Goal: Task Accomplishment & Management: Complete application form

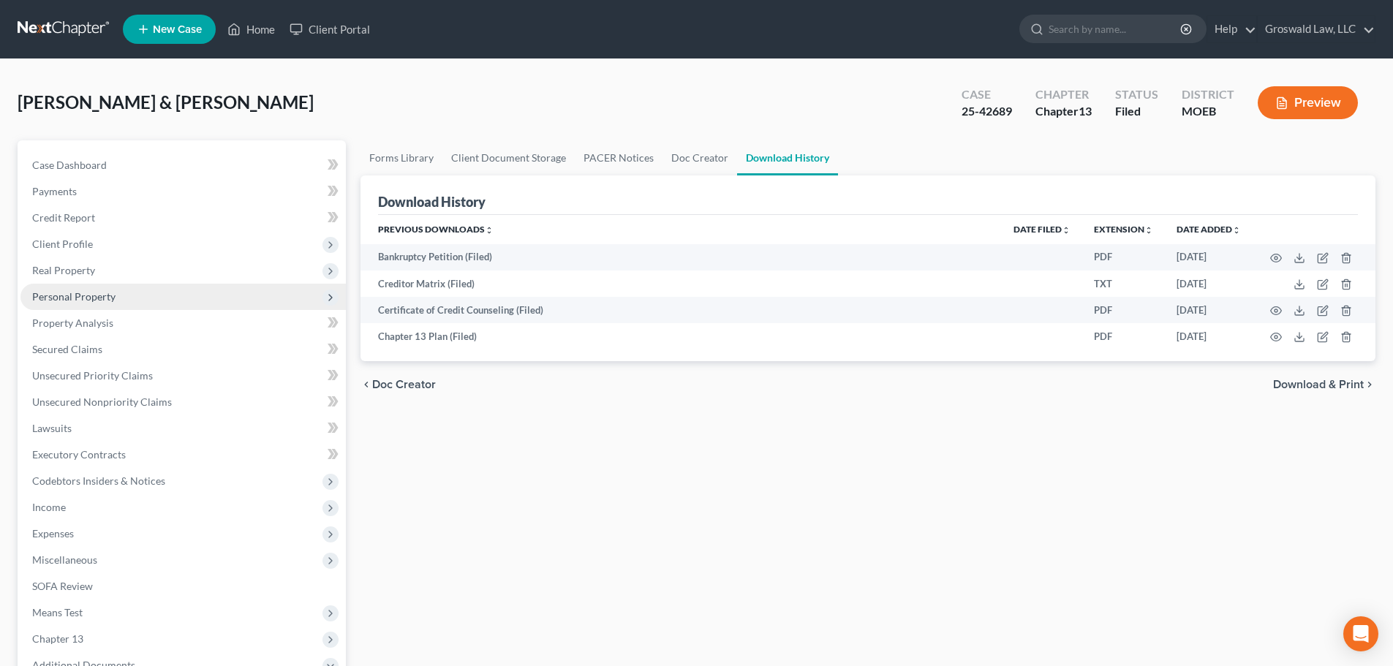
click at [63, 295] on span "Personal Property" at bounding box center [73, 296] width 83 height 12
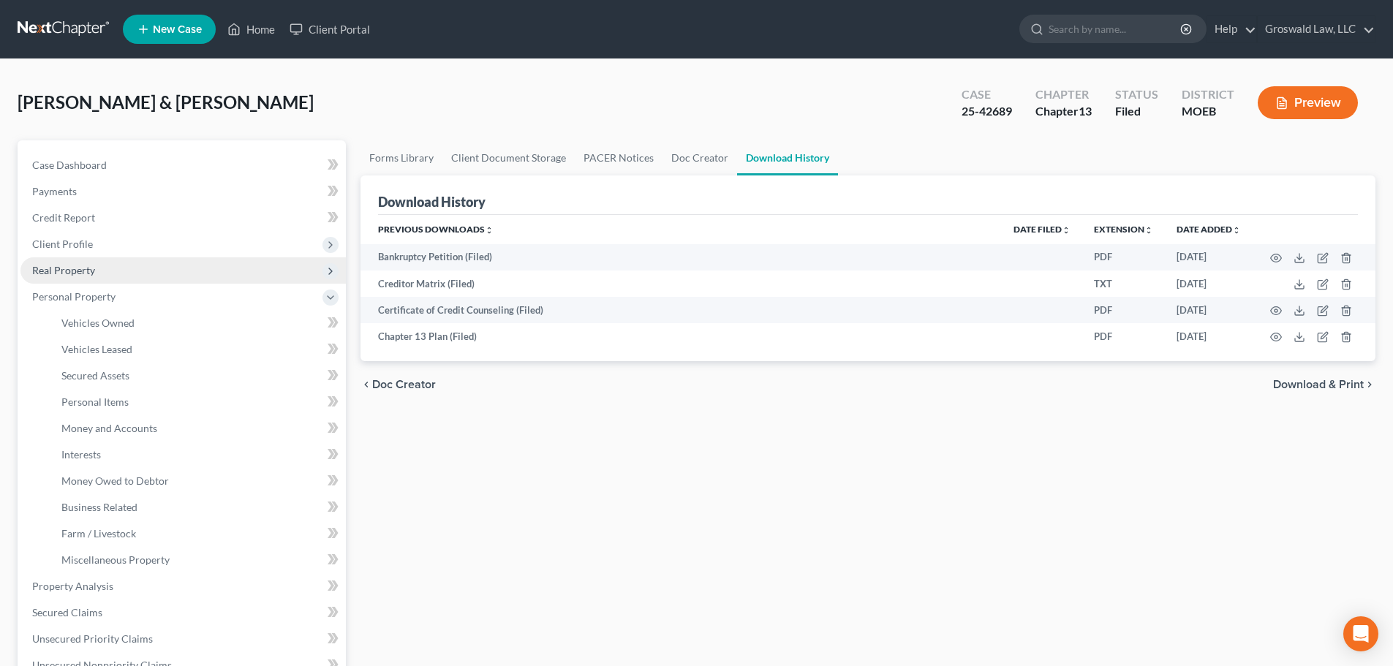
click at [73, 270] on span "Real Property" at bounding box center [63, 270] width 63 height 12
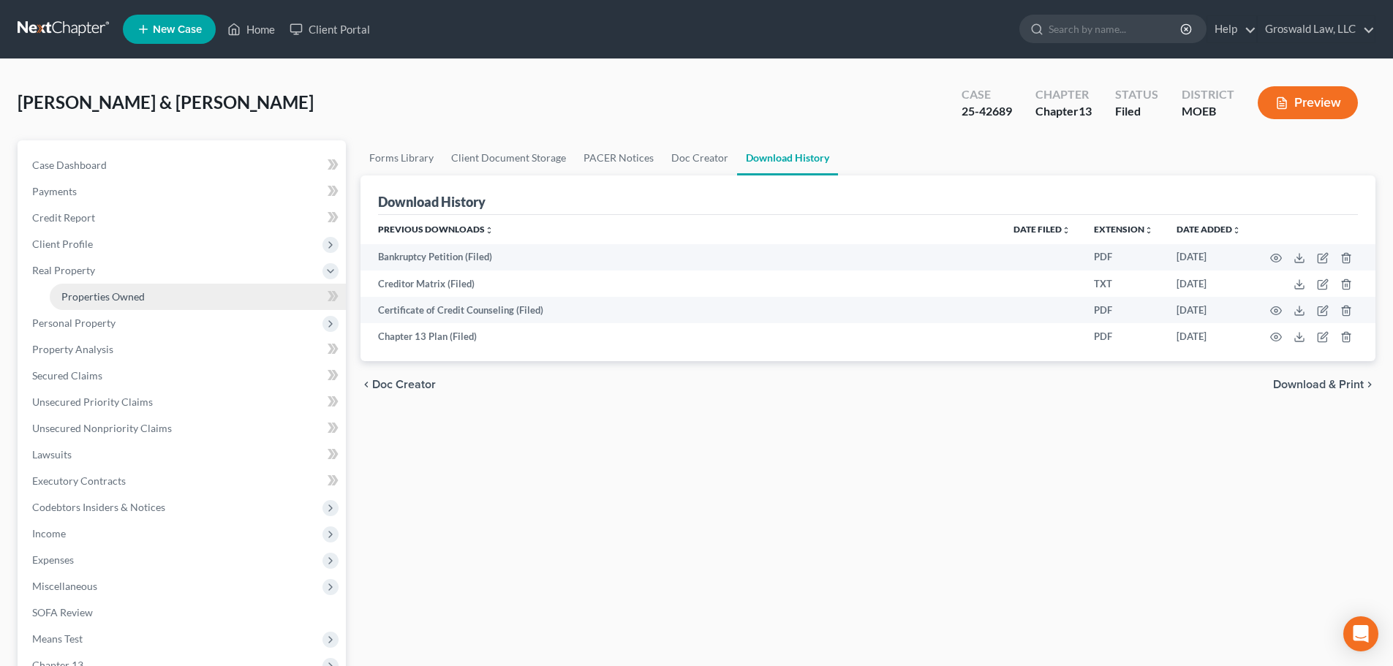
click at [83, 300] on span "Properties Owned" at bounding box center [102, 296] width 83 height 12
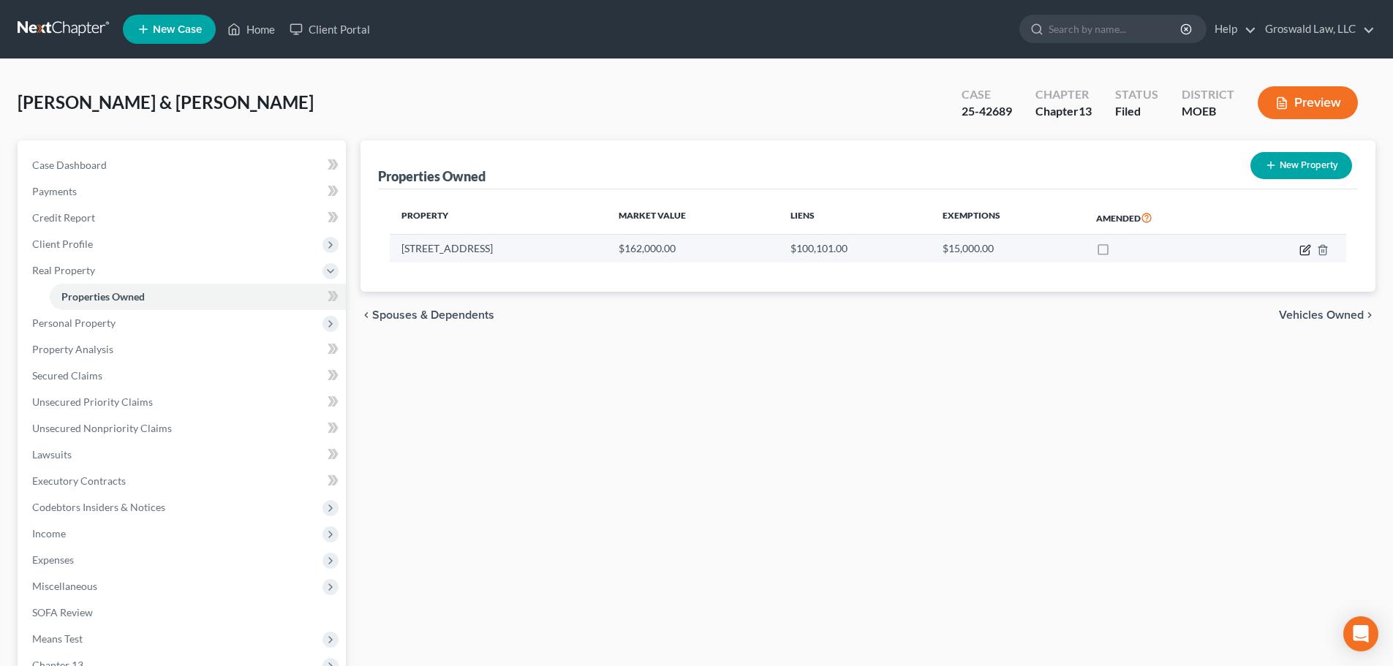
click at [1303, 250] on icon "button" at bounding box center [1306, 248] width 7 height 7
select select "26"
select select "0"
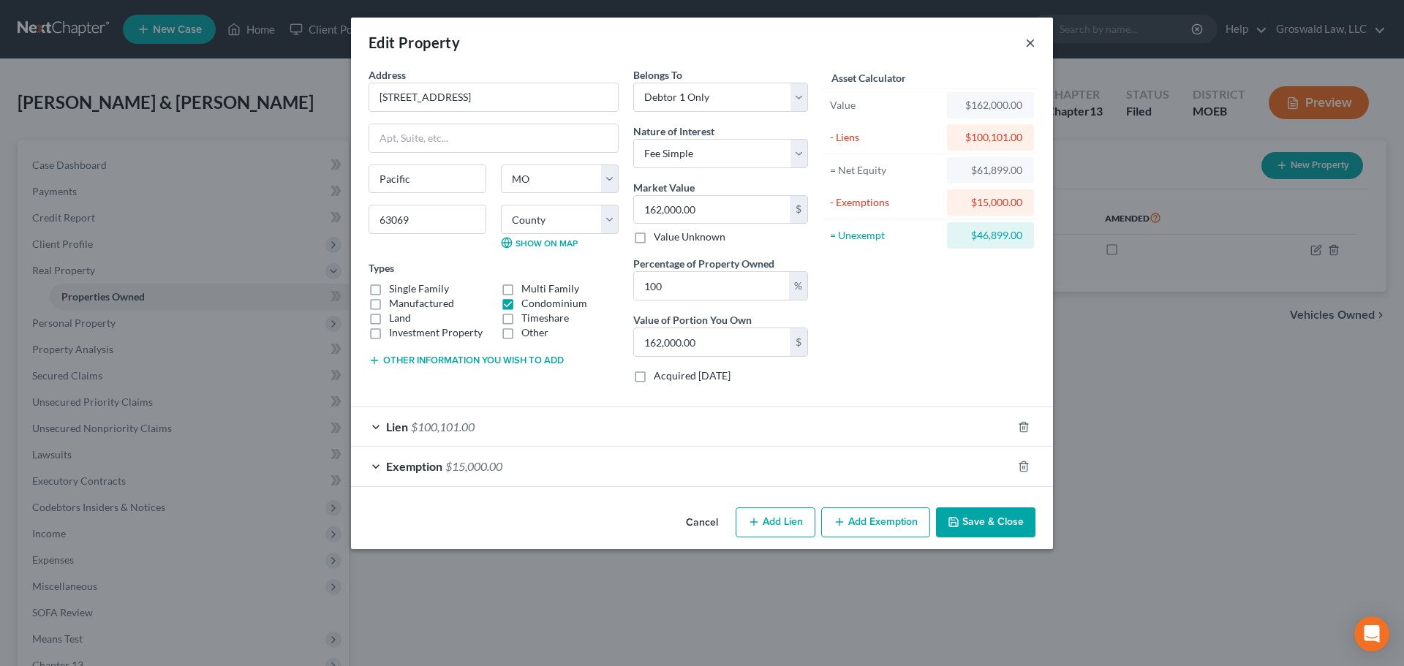
click at [1029, 47] on button "×" at bounding box center [1030, 43] width 10 height 18
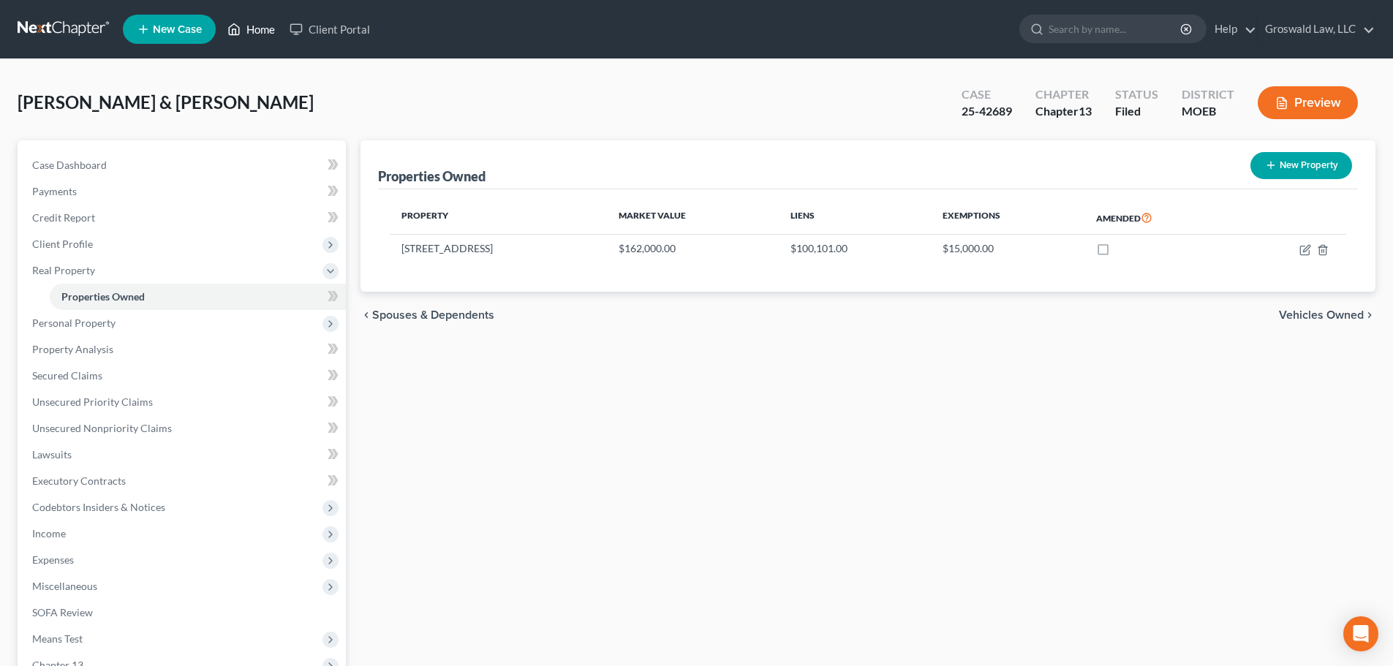
drag, startPoint x: 261, startPoint y: 26, endPoint x: 210, endPoint y: 39, distance: 52.7
click at [261, 25] on link "Home" at bounding box center [251, 29] width 62 height 26
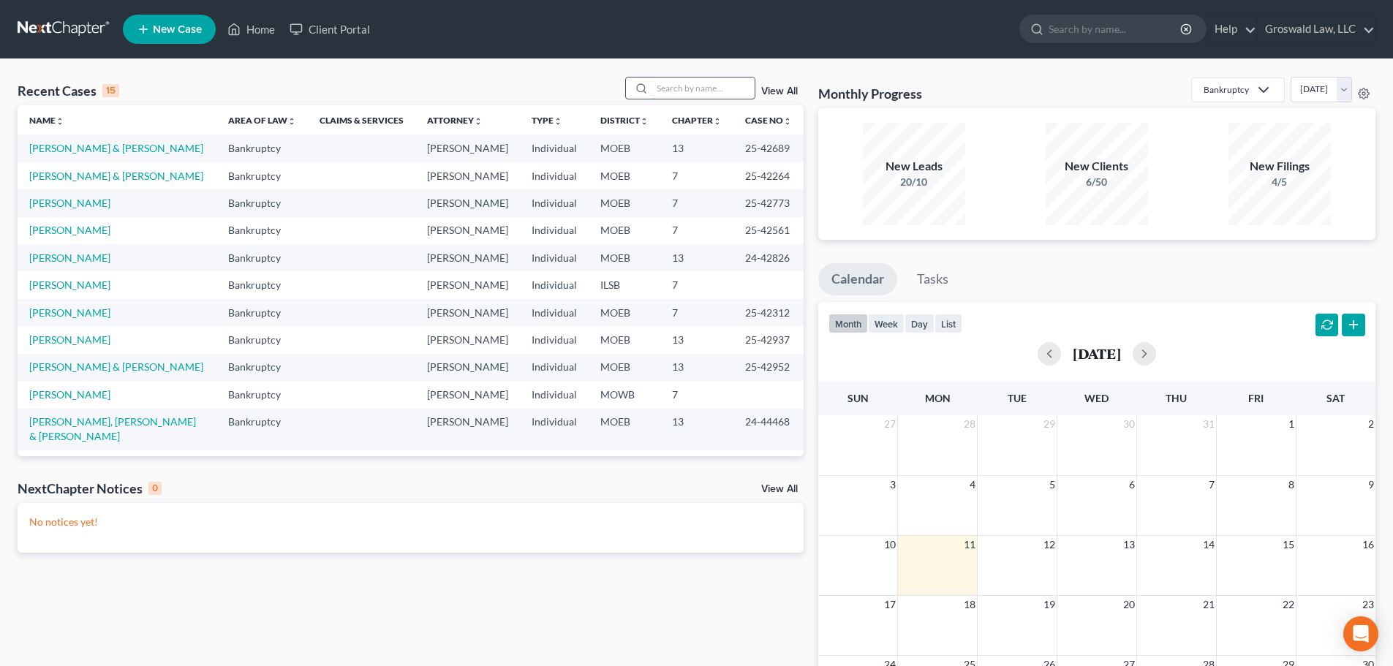
drag, startPoint x: 670, startPoint y: 91, endPoint x: 679, endPoint y: 85, distance: 11.0
click at [671, 91] on input "search" at bounding box center [703, 87] width 102 height 21
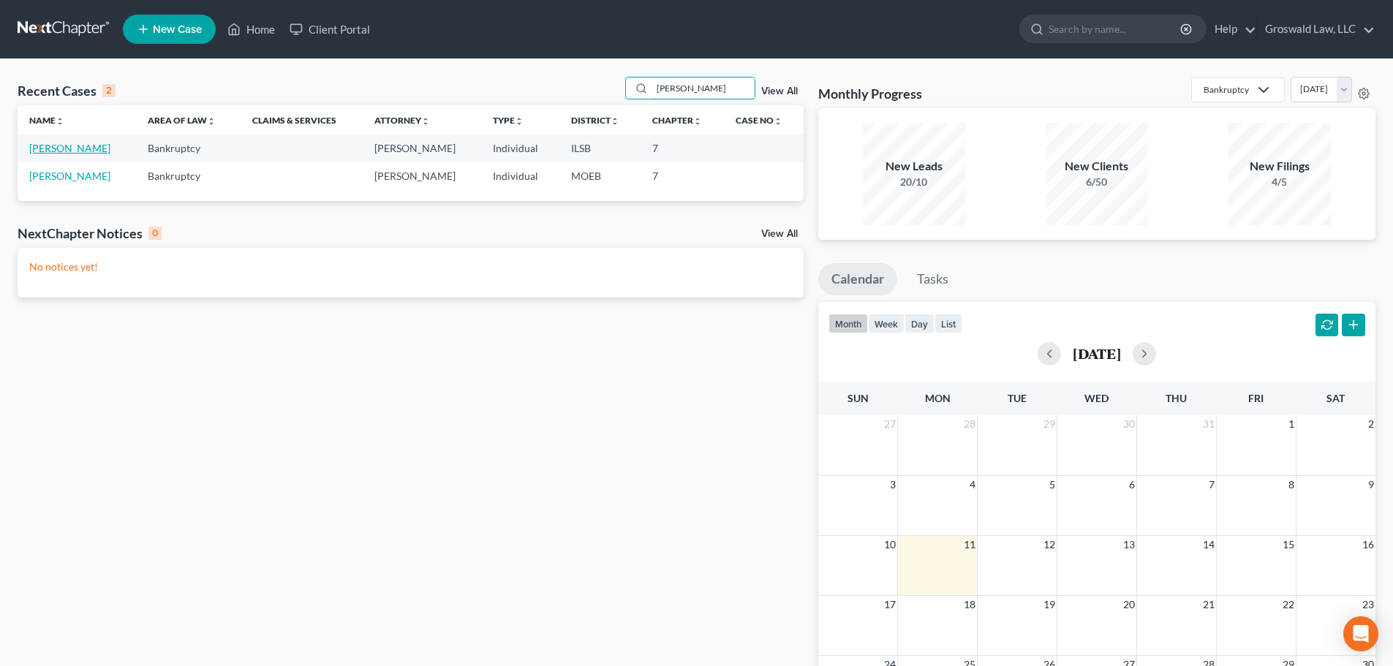
type input "ewing"
click at [43, 144] on link "[PERSON_NAME]" at bounding box center [69, 148] width 81 height 12
select select "6"
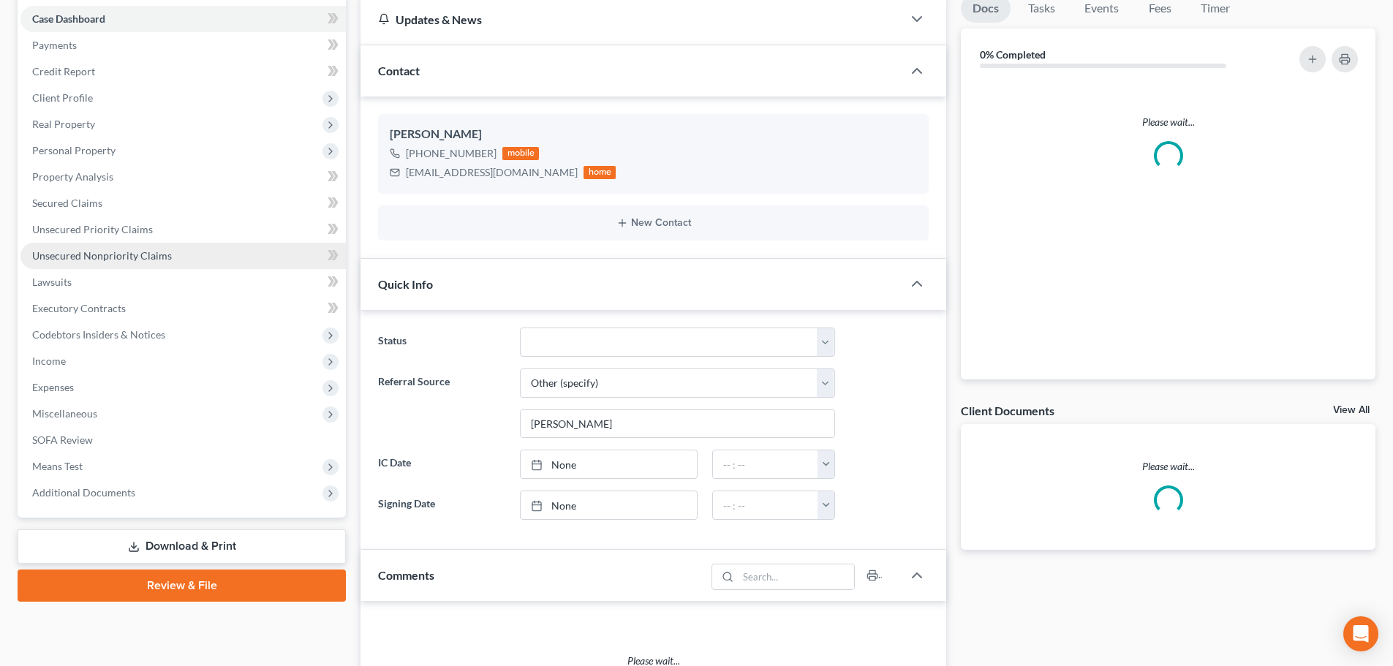
click at [146, 254] on span "Unsecured Nonpriority Claims" at bounding box center [102, 255] width 140 height 12
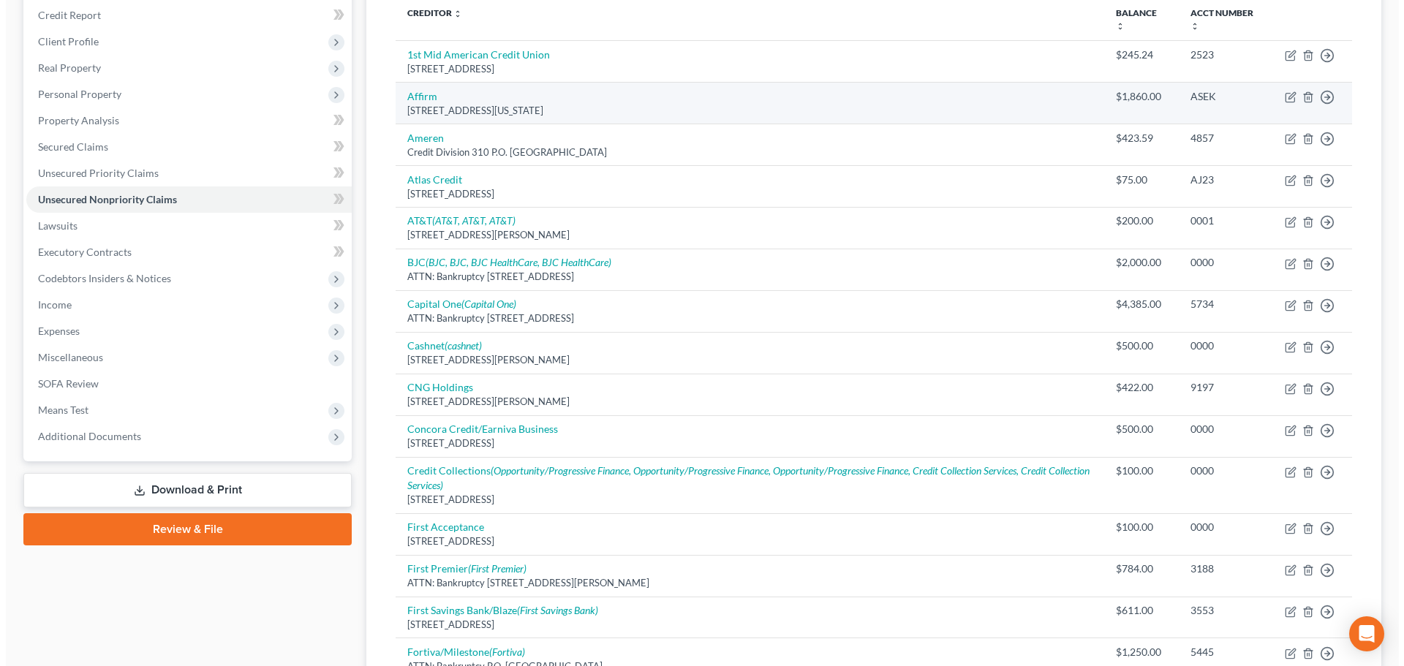
scroll to position [585, 0]
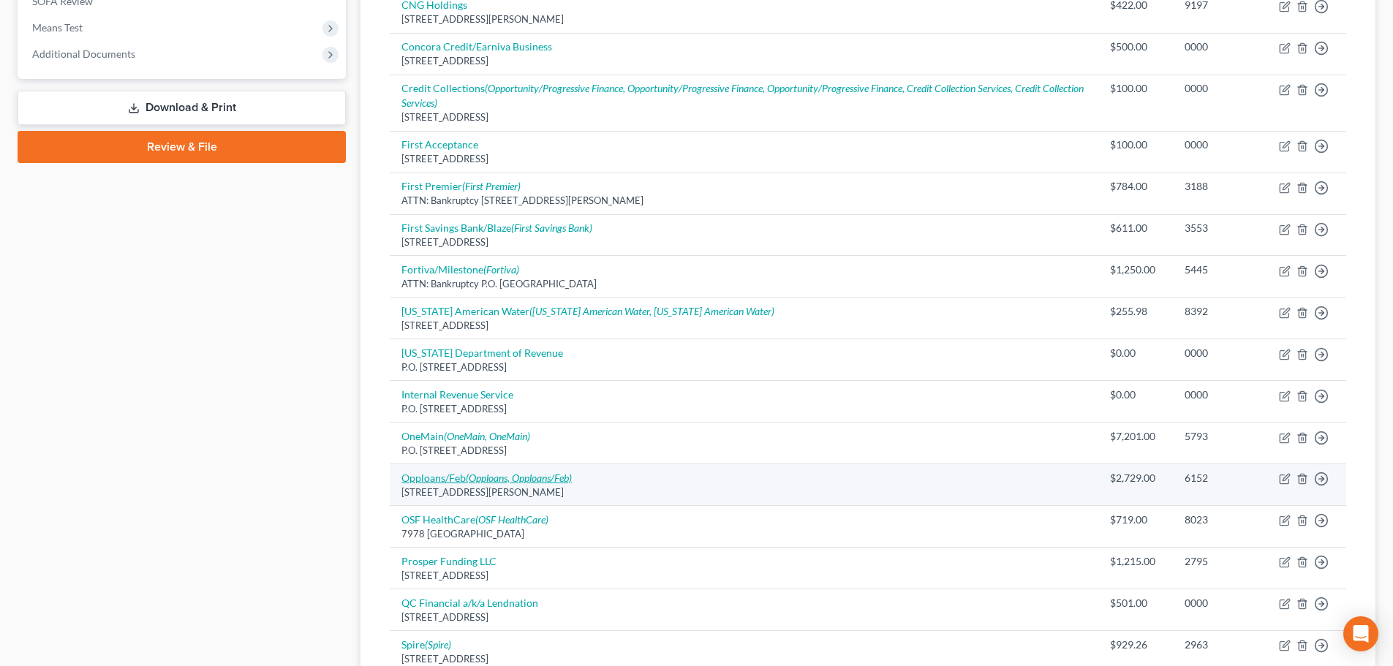
click at [469, 480] on icon "(Opploans, Opploans/Feb)" at bounding box center [519, 478] width 106 height 12
select select "14"
select select "0"
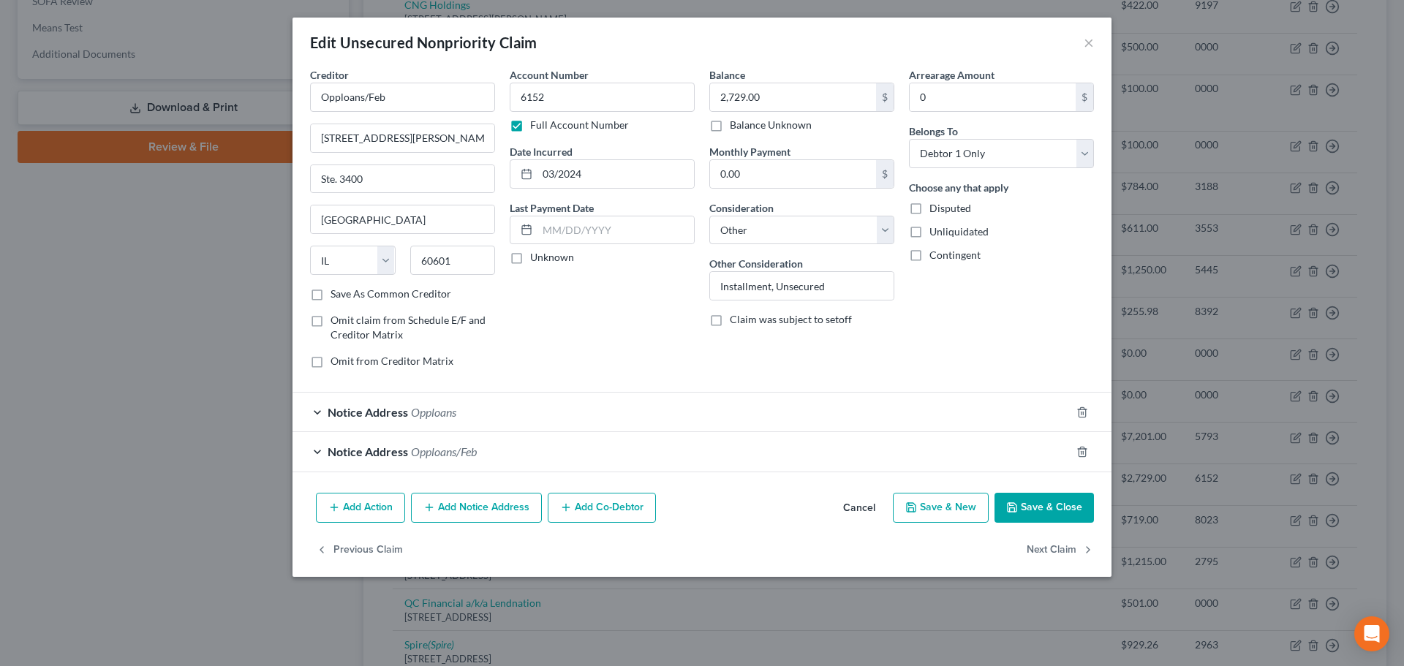
click at [507, 513] on button "Add Notice Address" at bounding box center [476, 508] width 131 height 31
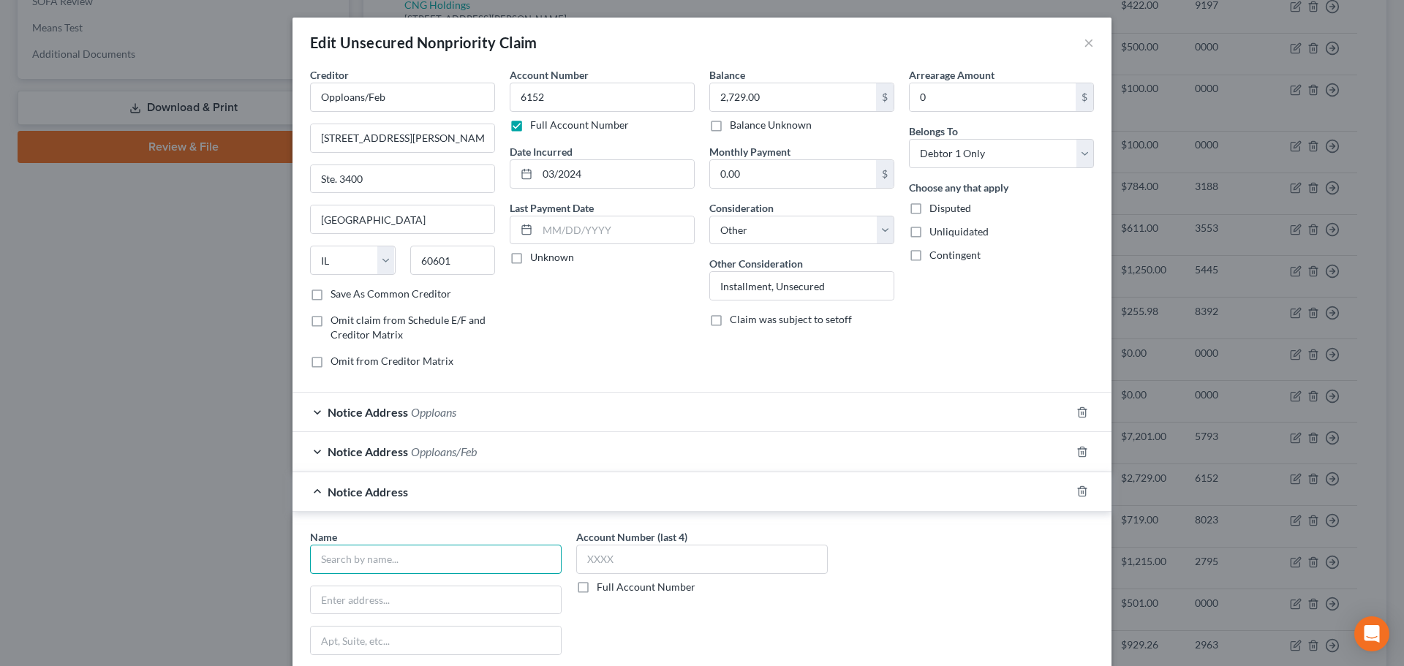
click at [398, 566] on input "text" at bounding box center [435, 559] width 251 height 29
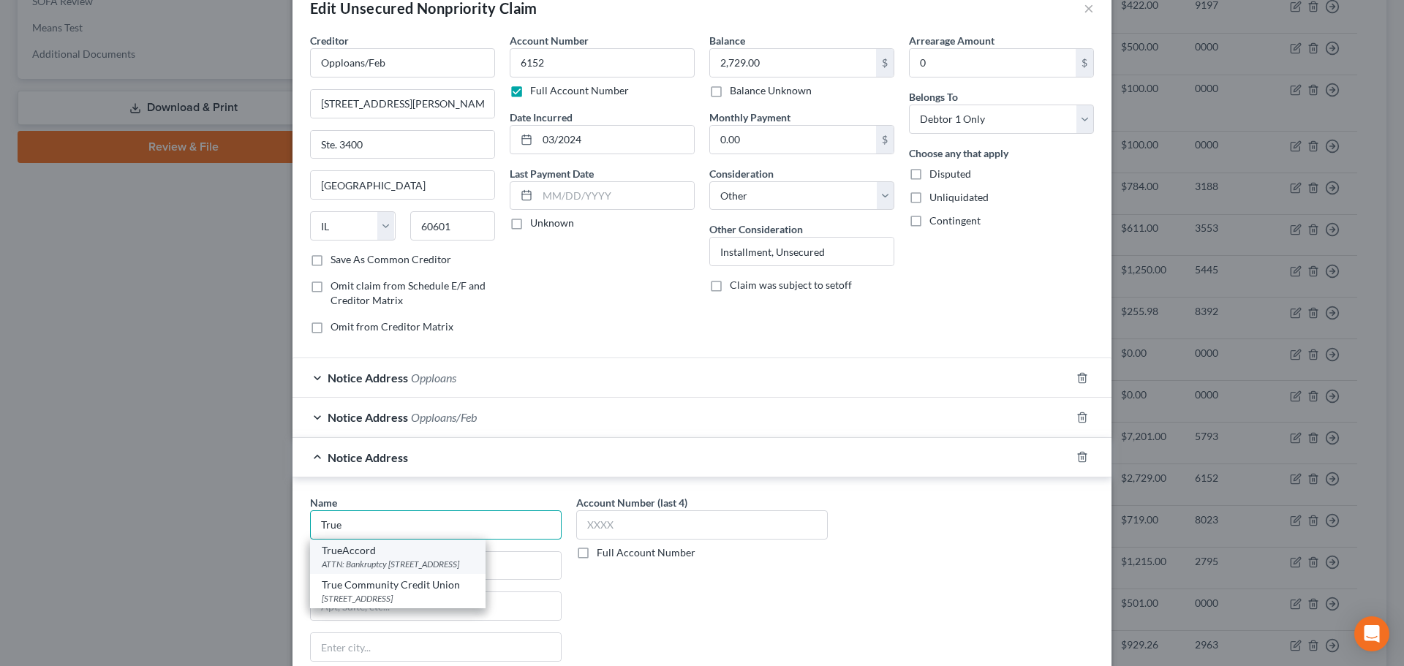
scroll to position [73, 0]
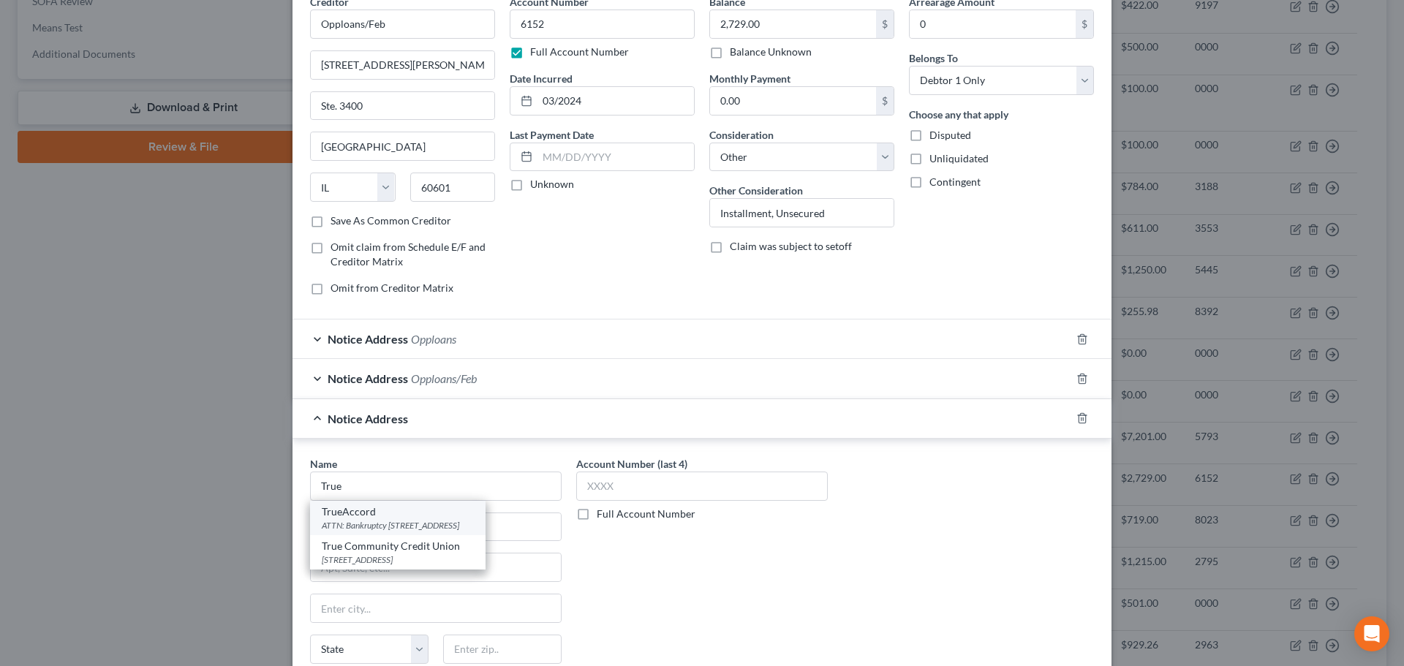
click at [432, 522] on div "ATTN: Bankruptcy 16011 College Blvd, Suite 130, Shawnee Mission, KS 66219" at bounding box center [398, 525] width 152 height 12
type input "TrueAccord"
type input "ATTN: Bankruptcy"
type input "16011 College Blvd, Suite 130"
type input "Shawnee Mission"
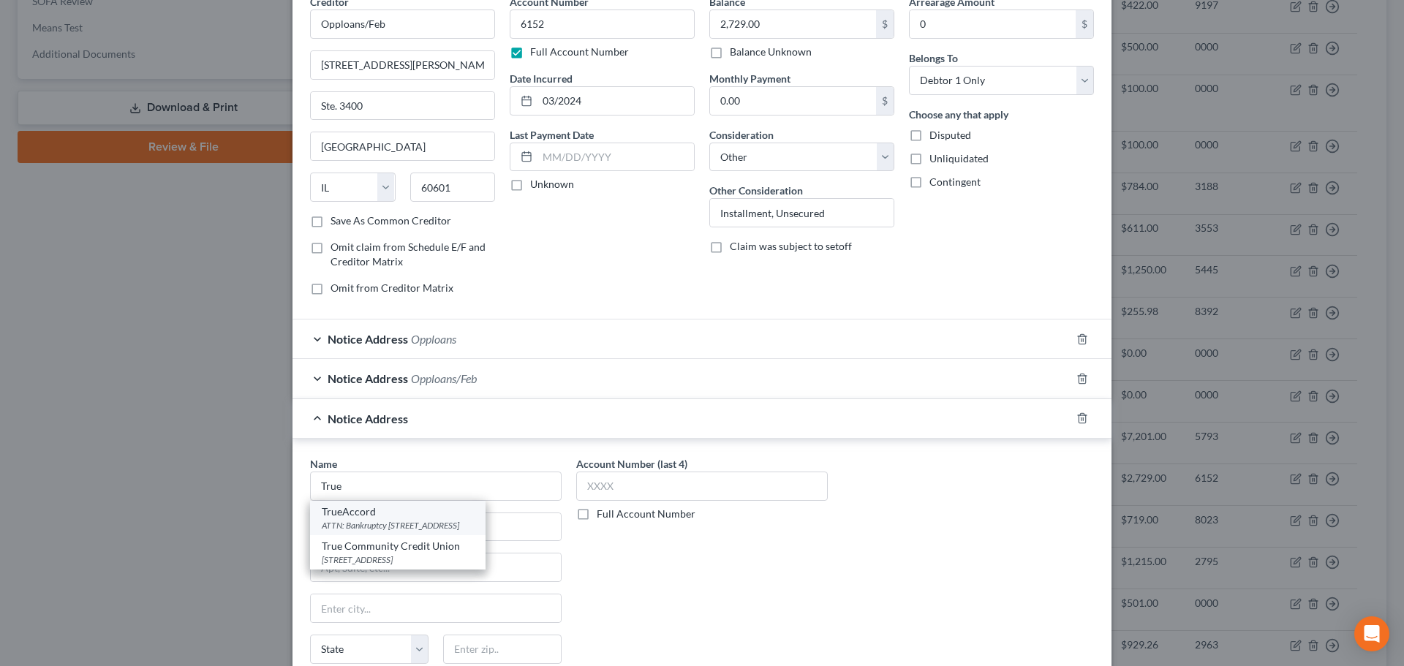
select select "17"
type input "66219"
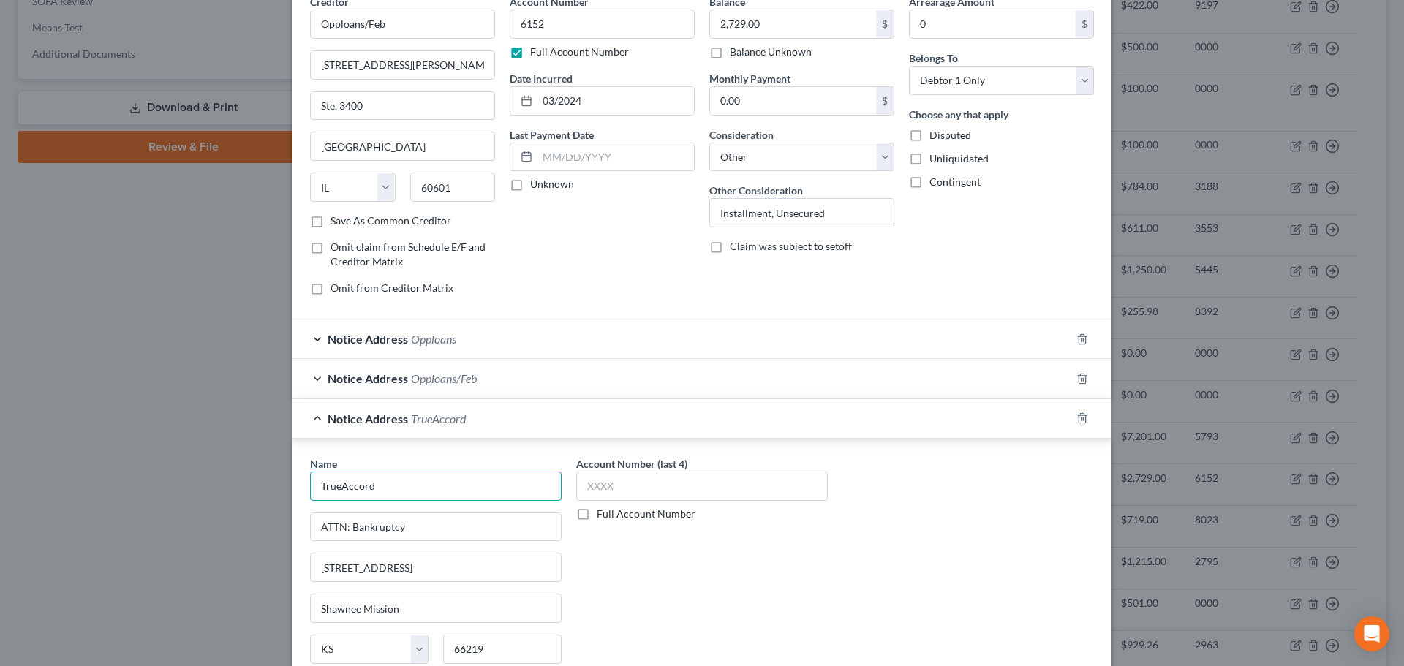
click at [315, 485] on input "TrueAccord" at bounding box center [435, 486] width 251 height 29
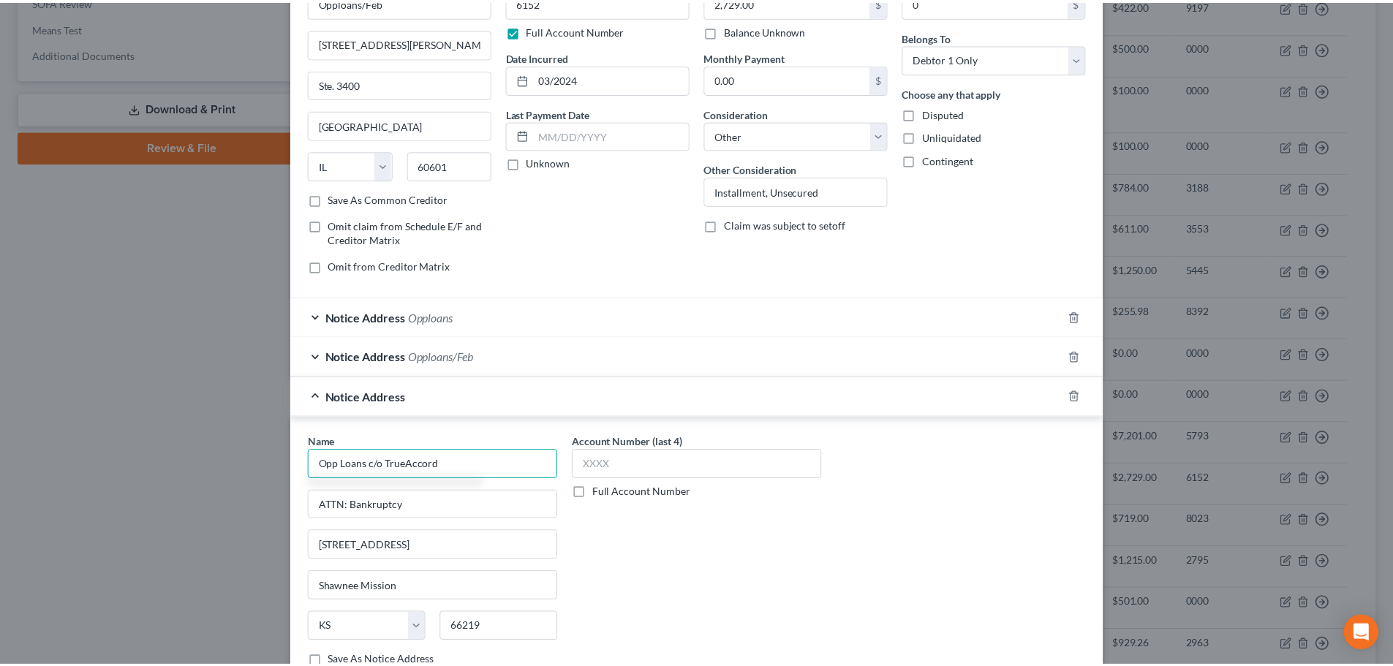
scroll to position [243, 0]
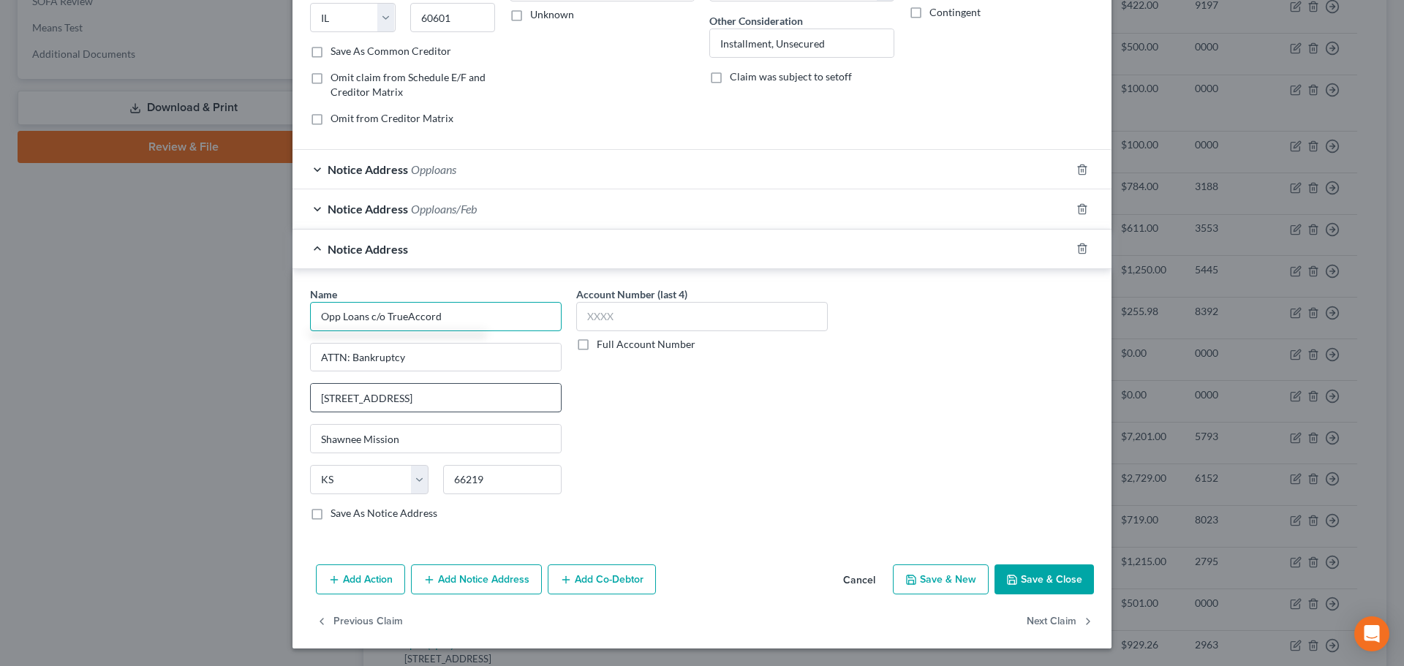
type input "Opp Loans c/o TrueAccord"
drag, startPoint x: 481, startPoint y: 393, endPoint x: 94, endPoint y: 367, distance: 387.6
click at [94, 367] on div "Edit Unsecured Nonpriority Claim × Creditor * Opploans/Feb 130 East Randolph St…" at bounding box center [702, 333] width 1404 height 666
click at [1046, 576] on button "Save & Close" at bounding box center [1043, 579] width 99 height 31
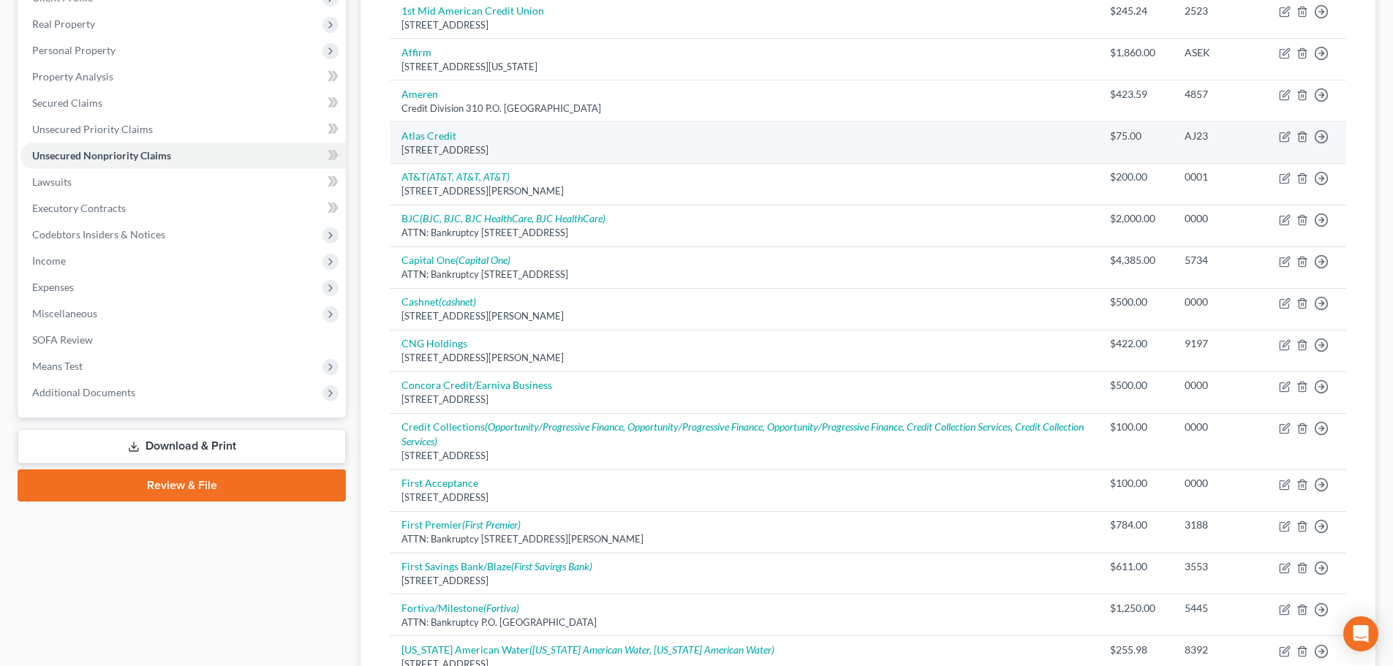
scroll to position [0, 0]
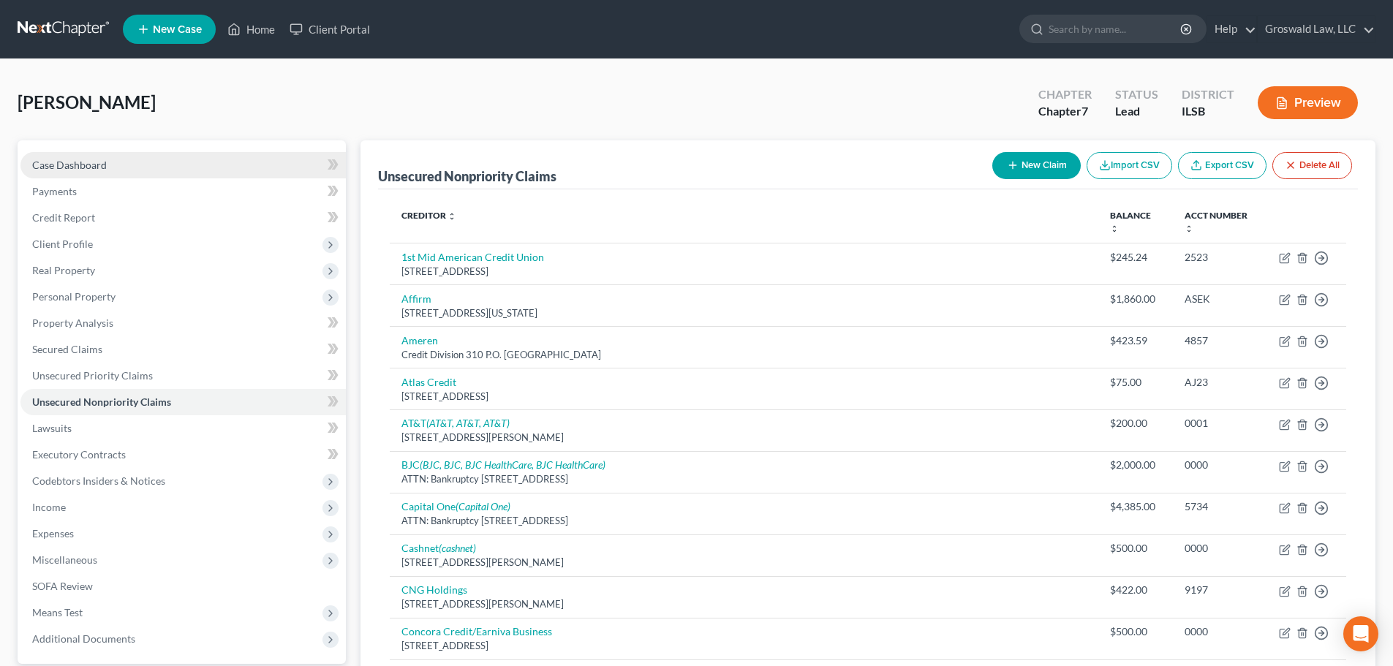
click at [127, 159] on link "Case Dashboard" at bounding box center [182, 165] width 325 height 26
select select "6"
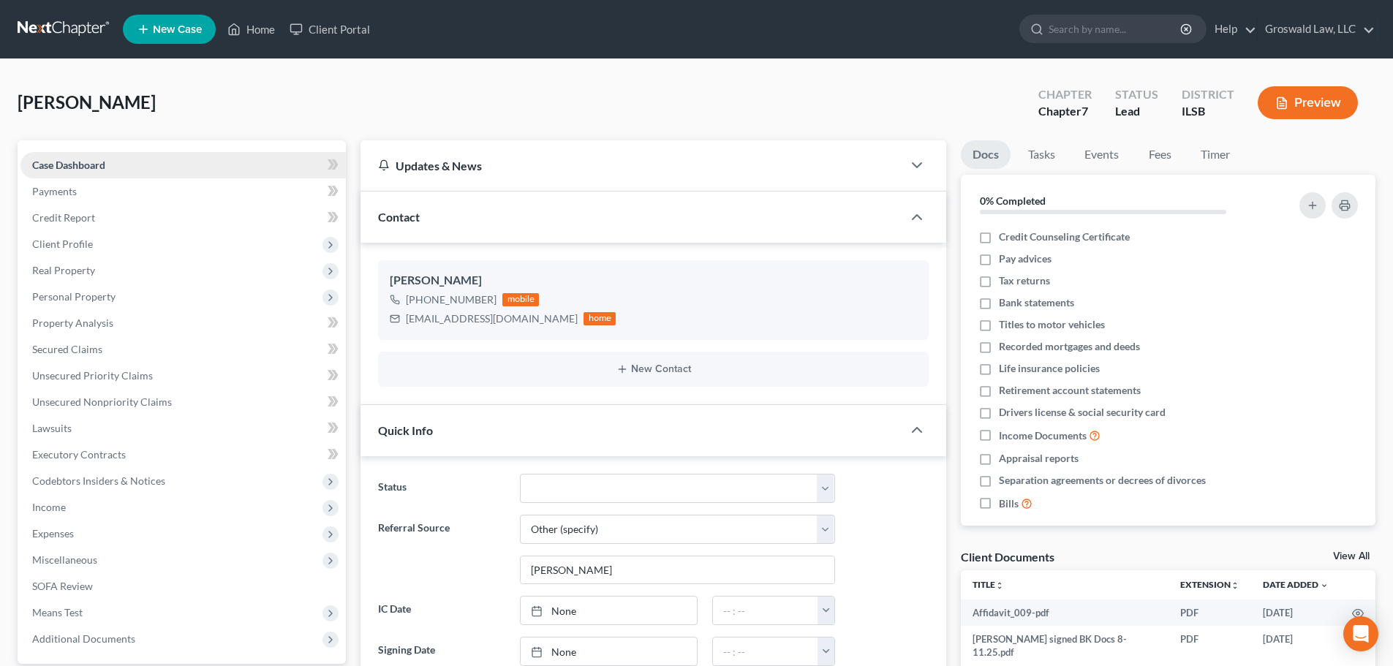
scroll to position [157, 0]
click at [119, 355] on link "Secured Claims" at bounding box center [182, 349] width 325 height 26
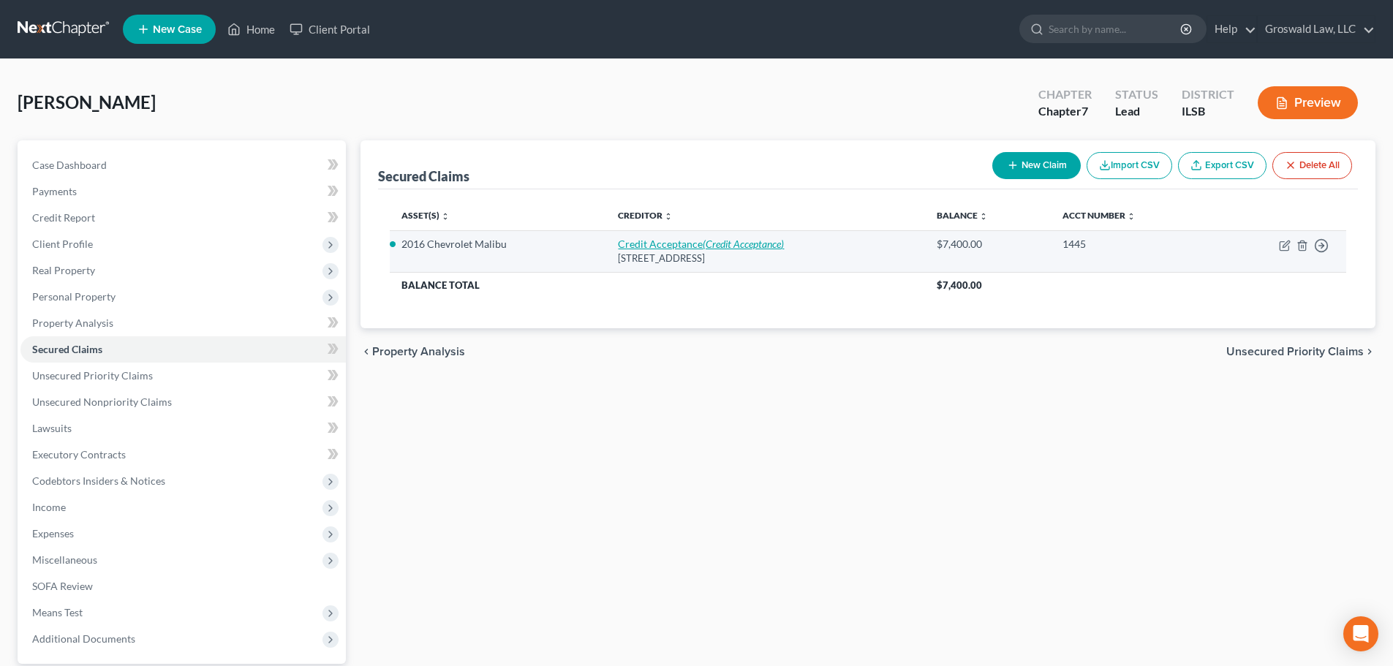
click at [639, 243] on link "Credit Acceptance (Credit Acceptance)" at bounding box center [701, 244] width 166 height 12
select select "23"
select select "2"
select select "0"
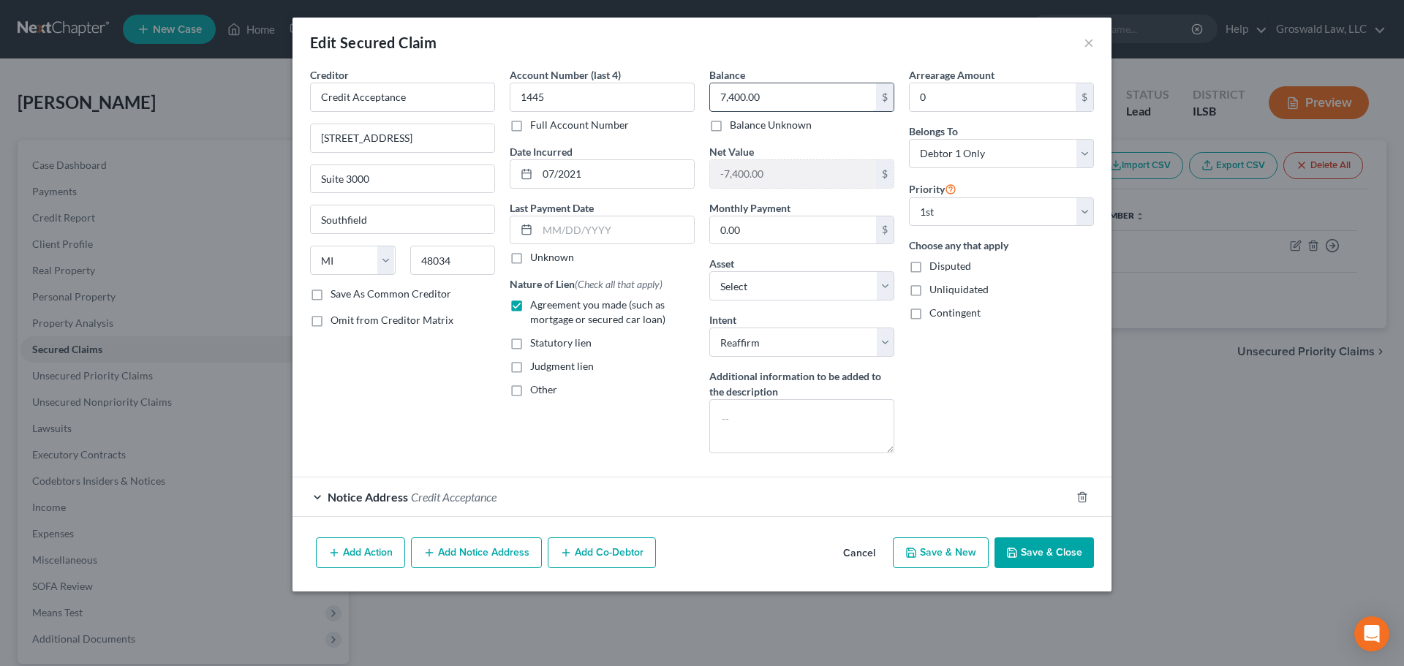
click at [795, 97] on input "7,400.00" at bounding box center [793, 97] width 166 height 28
type input "7,537.25"
click at [1057, 545] on button "Save & Close" at bounding box center [1043, 552] width 99 height 31
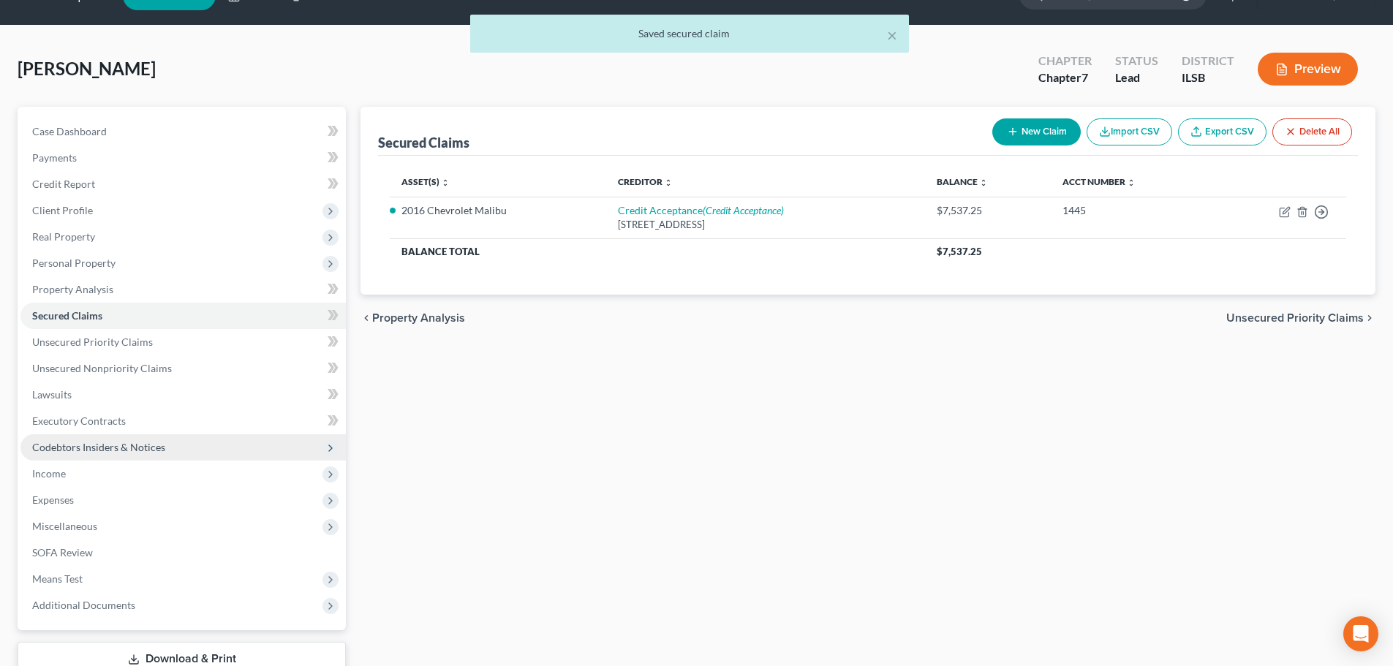
scroll to position [137, 0]
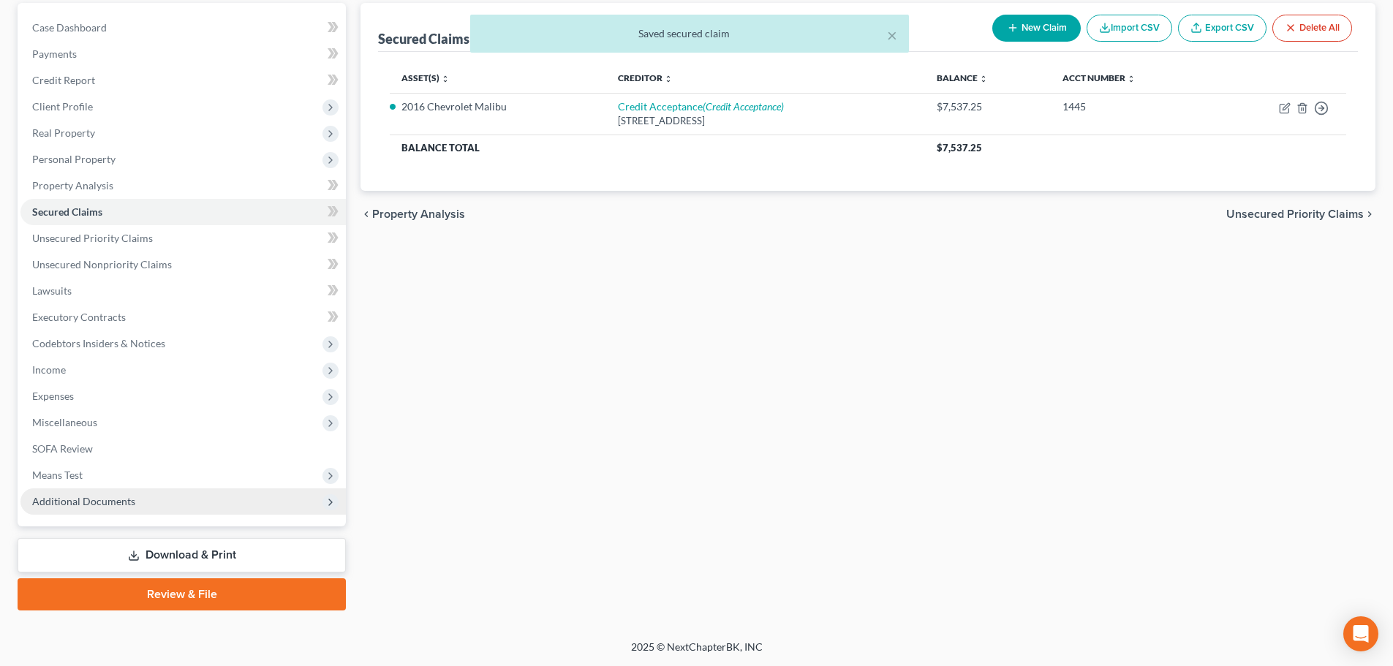
click at [160, 497] on span "Additional Documents" at bounding box center [182, 501] width 325 height 26
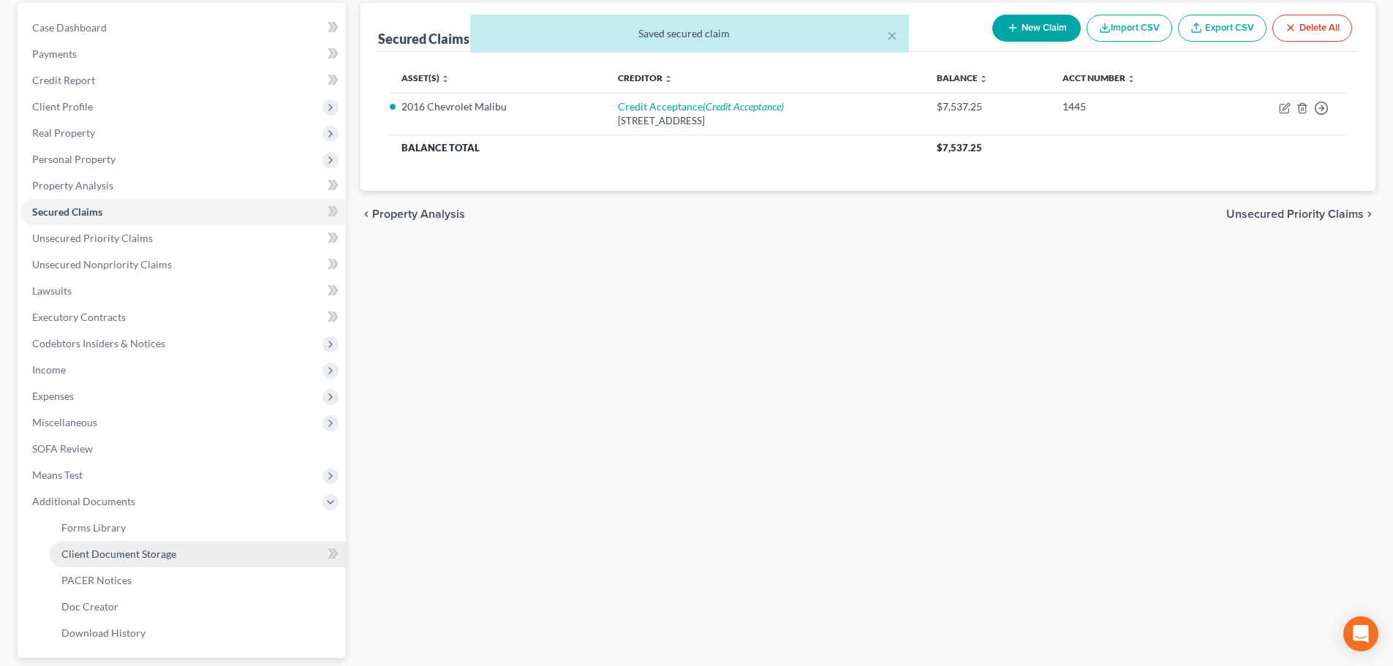
click at [121, 553] on span "Client Document Storage" at bounding box center [118, 554] width 115 height 12
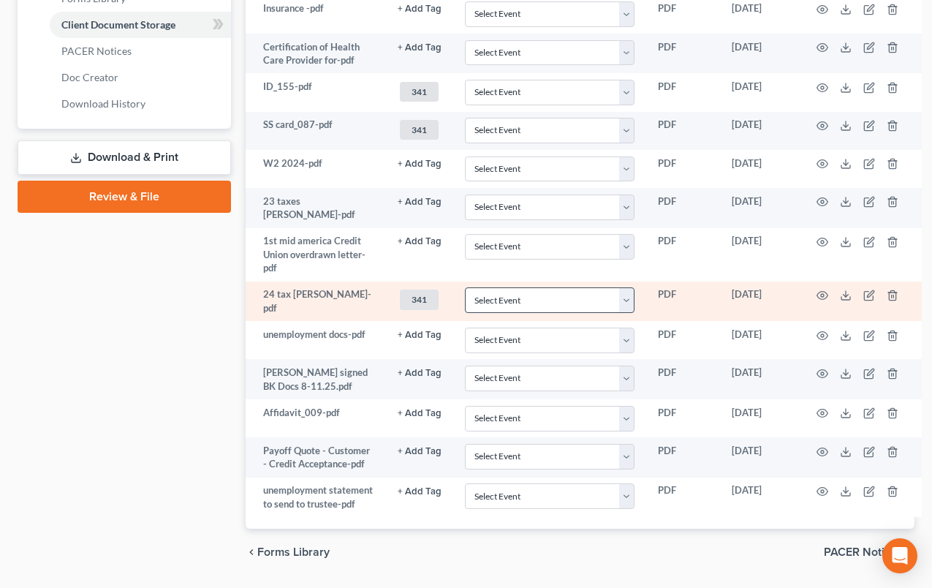
scroll to position [707, 0]
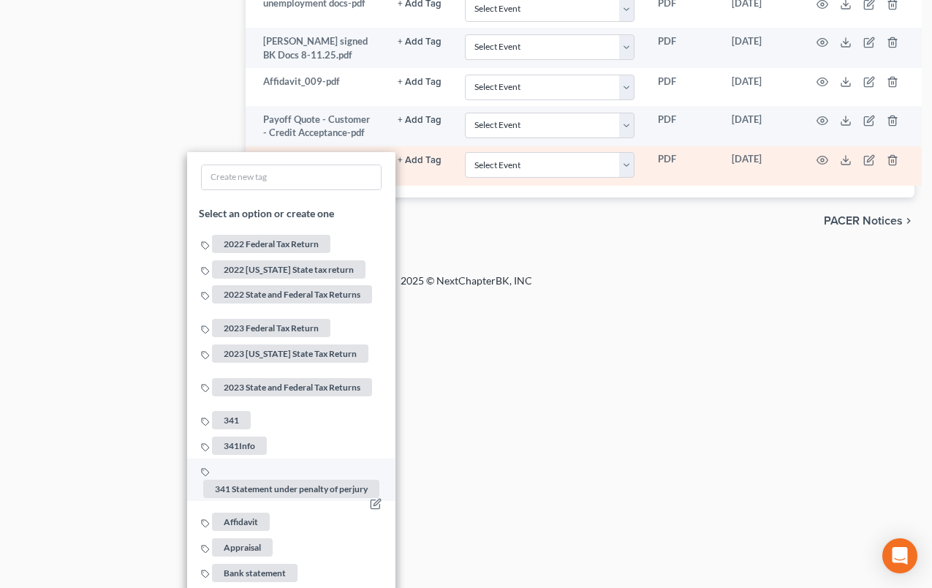
scroll to position [1072, 0]
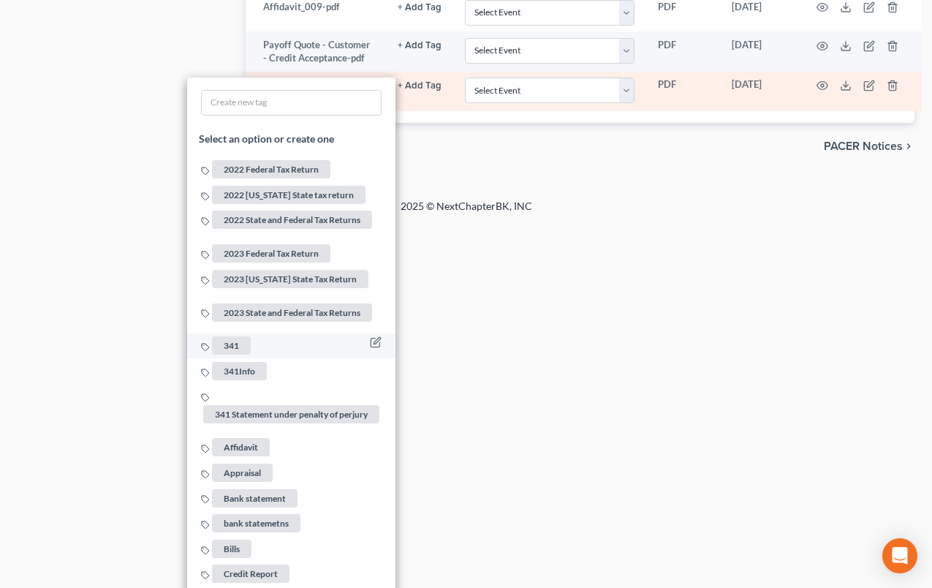
click at [235, 337] on span "341" at bounding box center [231, 346] width 39 height 18
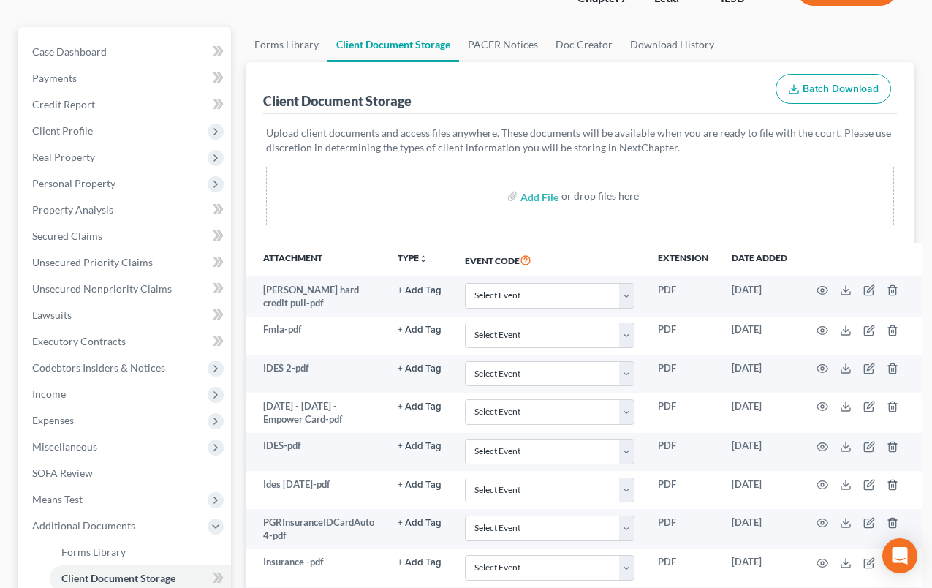
scroll to position [0, 0]
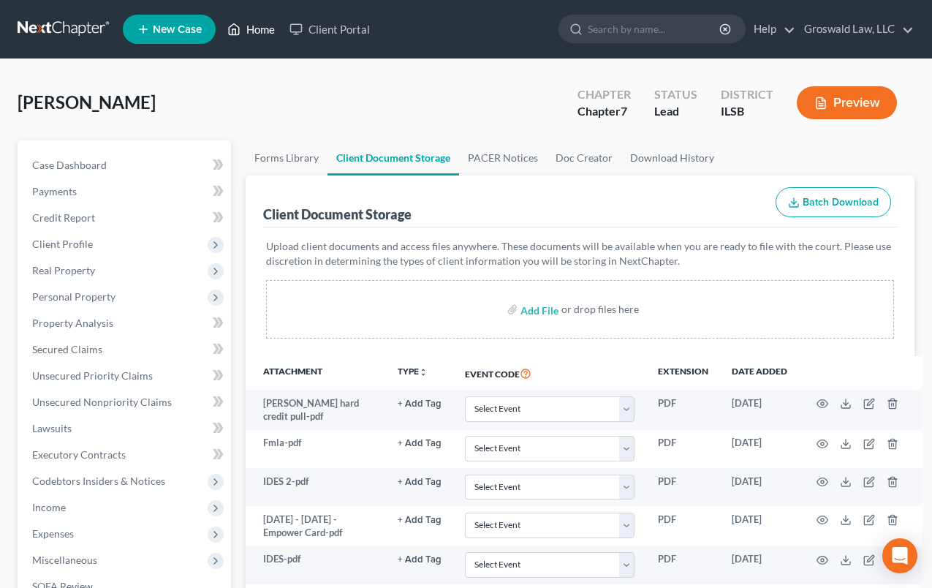
click at [259, 27] on link "Home" at bounding box center [251, 29] width 62 height 26
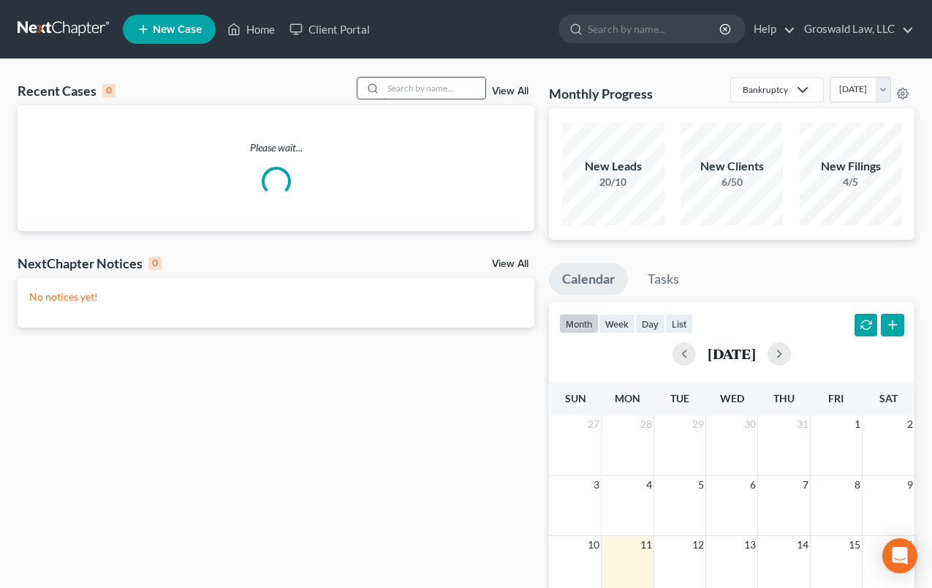
click at [400, 86] on input "search" at bounding box center [434, 87] width 102 height 21
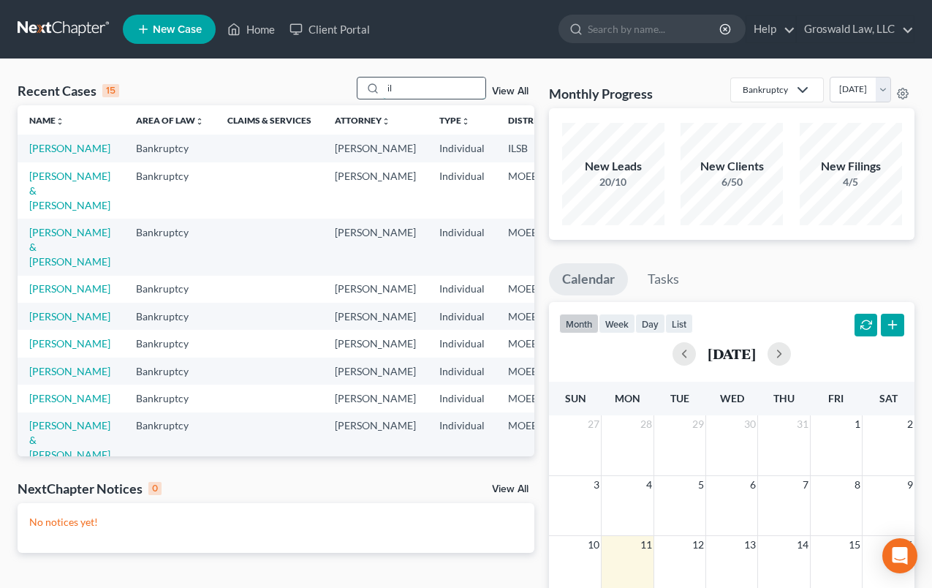
type input "i"
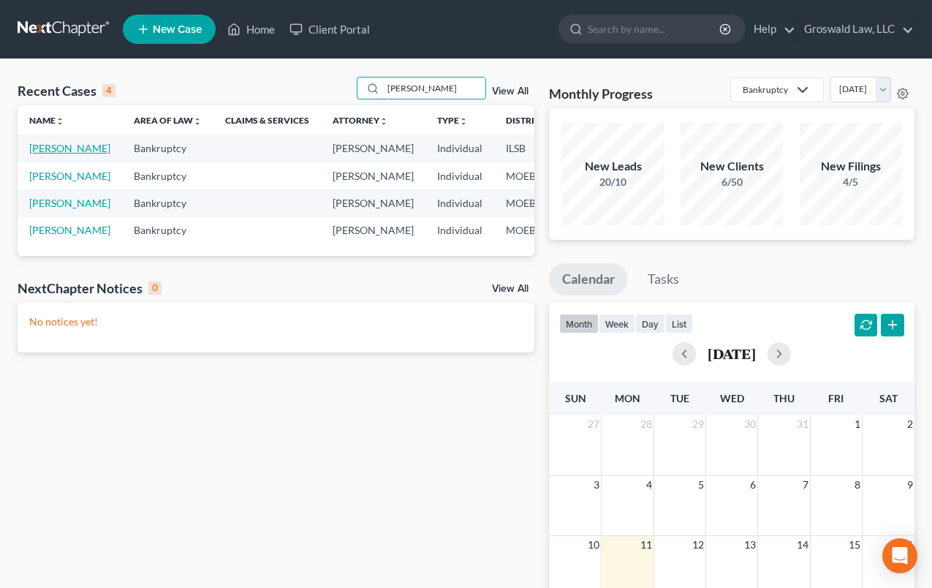
type input "shannon"
click at [57, 154] on link "[PERSON_NAME]" at bounding box center [69, 148] width 81 height 12
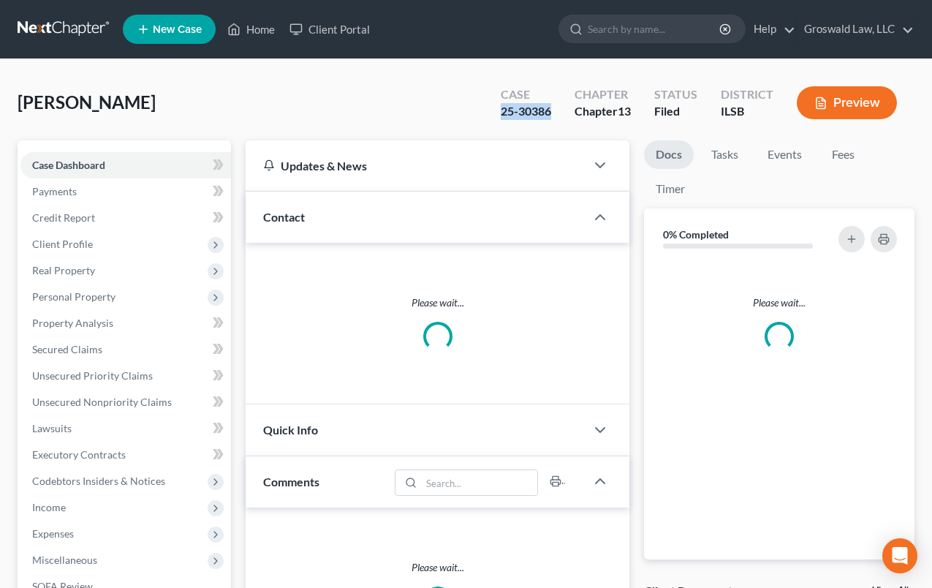
drag, startPoint x: 498, startPoint y: 115, endPoint x: 553, endPoint y: 118, distance: 55.7
click at [553, 118] on div "Case 25-30386" at bounding box center [526, 104] width 74 height 43
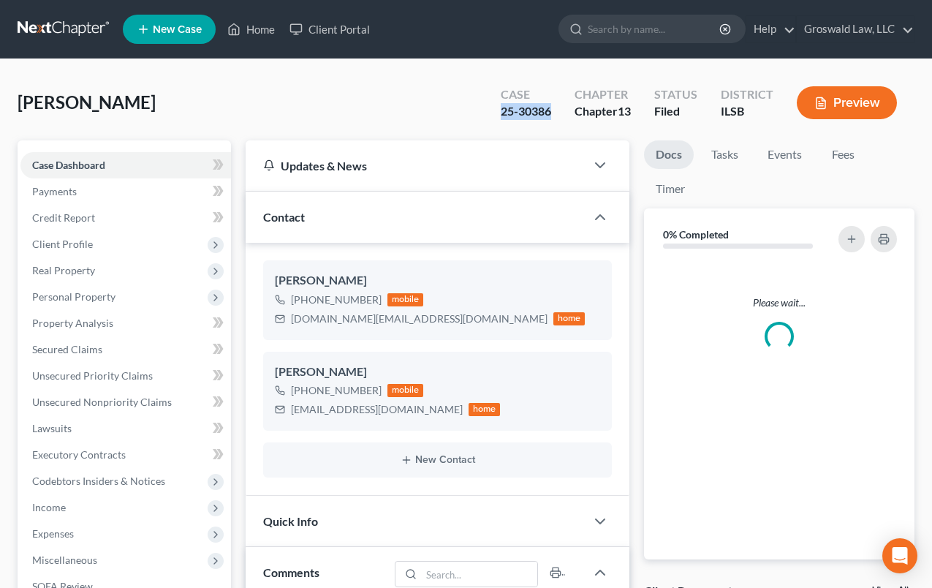
copy div "25-30386"
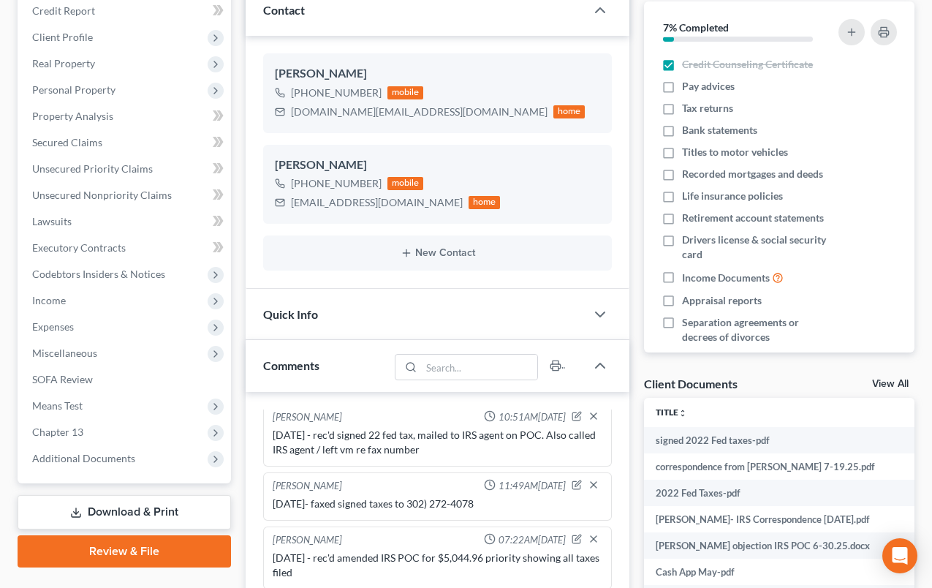
scroll to position [598, 0]
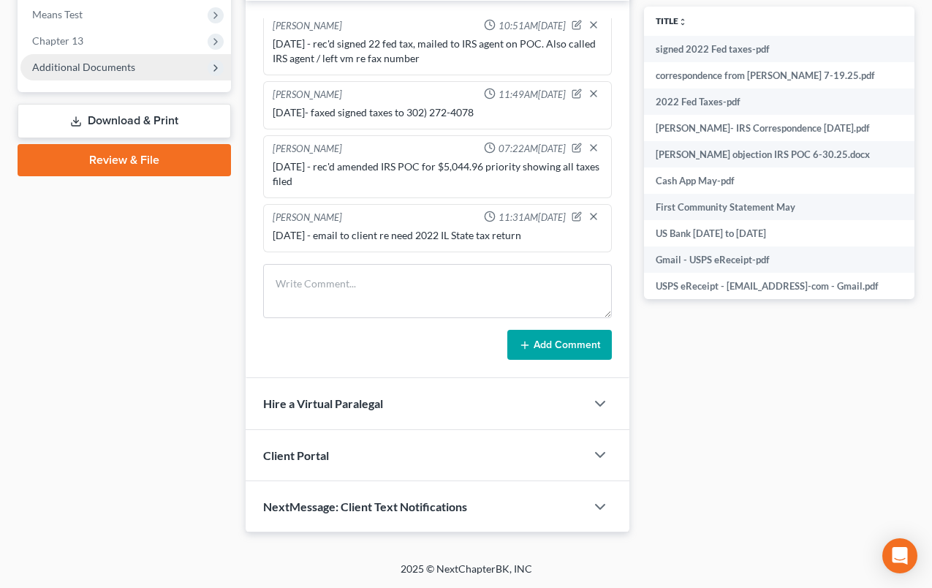
click at [111, 68] on span "Additional Documents" at bounding box center [83, 67] width 103 height 12
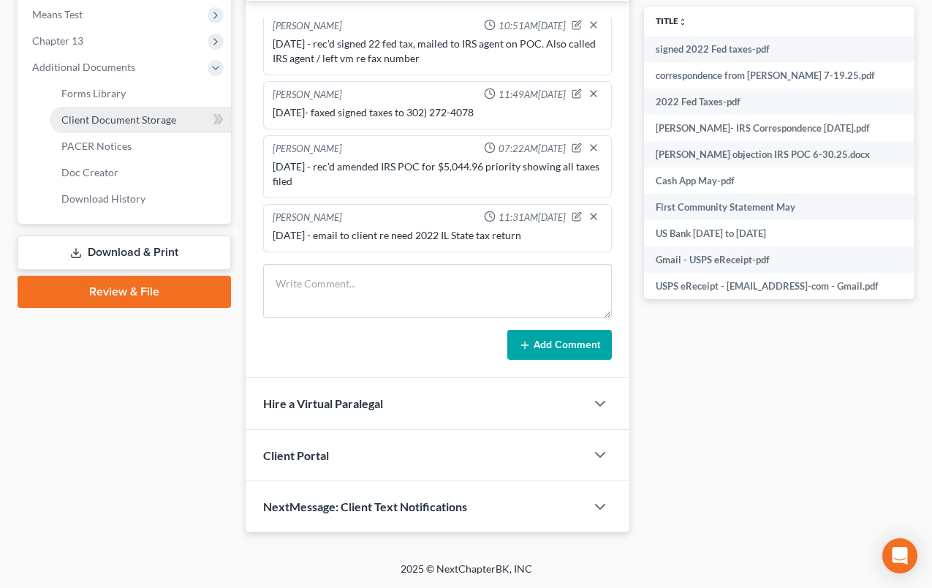
click at [122, 123] on span "Client Document Storage" at bounding box center [118, 119] width 115 height 12
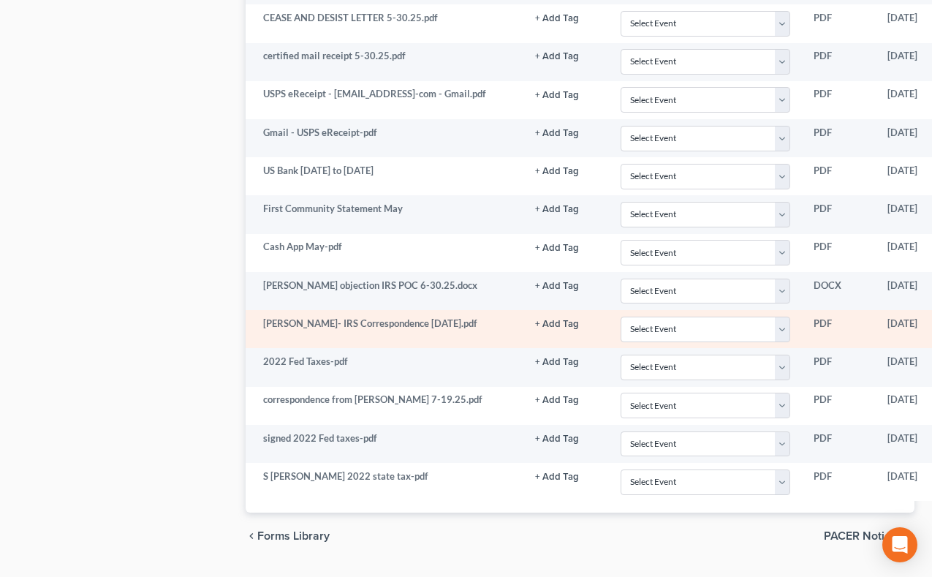
scroll to position [1406, 0]
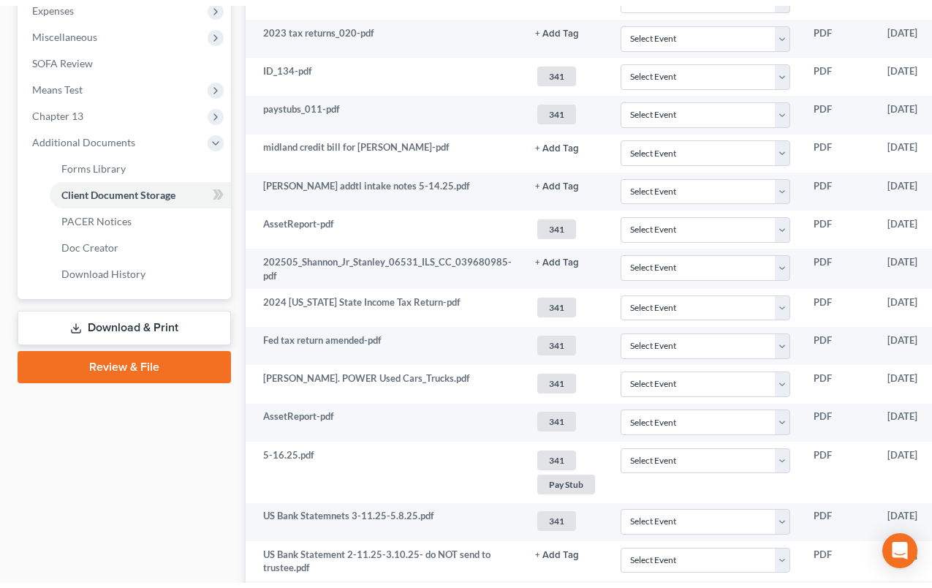
scroll to position [0, 0]
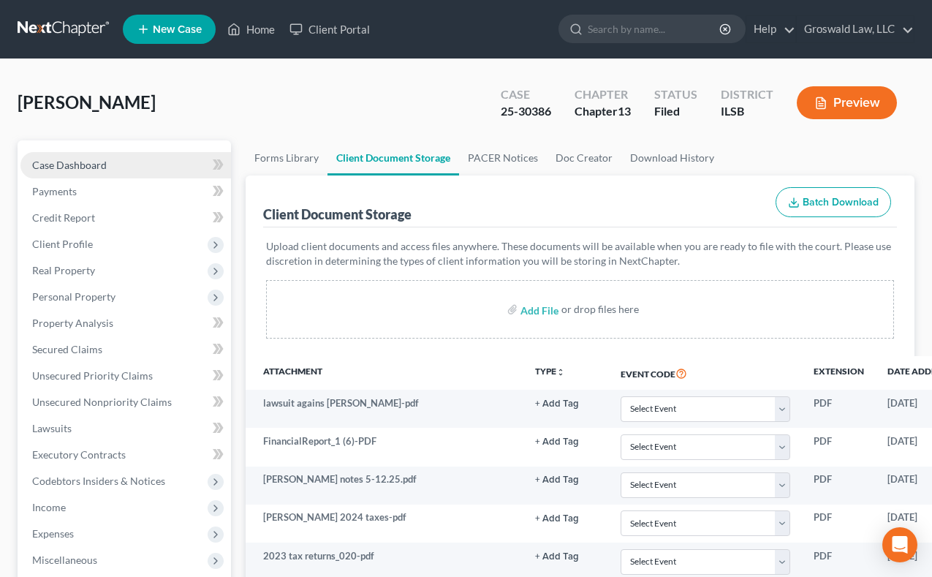
click at [124, 167] on link "Case Dashboard" at bounding box center [125, 165] width 211 height 26
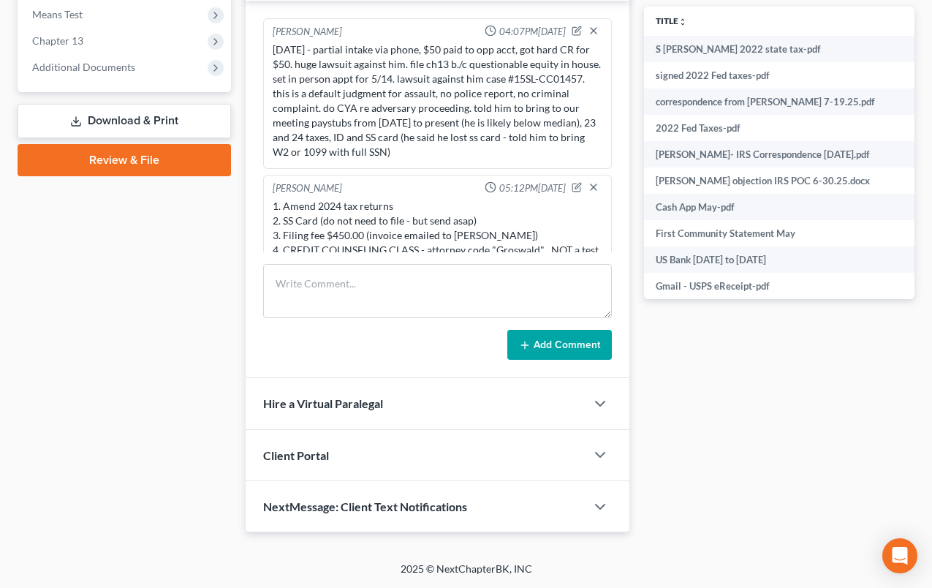
scroll to position [2463, 0]
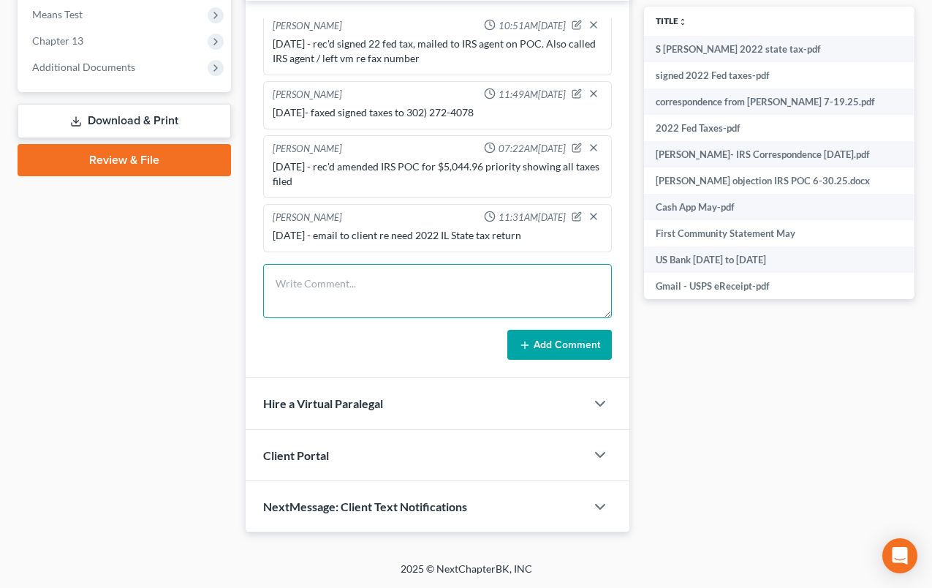
click at [377, 285] on textarea at bounding box center [437, 291] width 349 height 54
type textarea "8/11/25 - rec'd signed 22 IL State taxes, emailed them to ILDOR"
click at [554, 349] on button "Add Comment" at bounding box center [559, 345] width 105 height 31
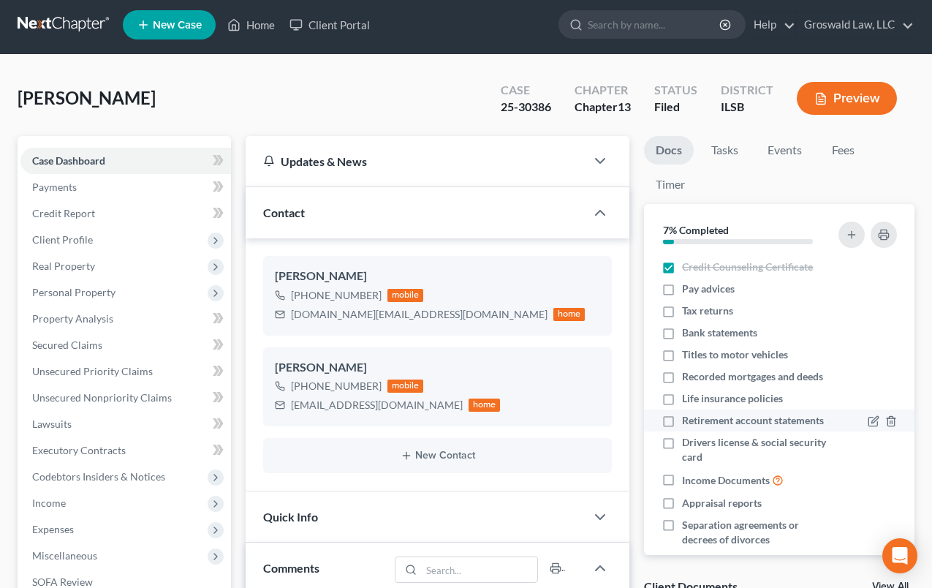
scroll to position [0, 0]
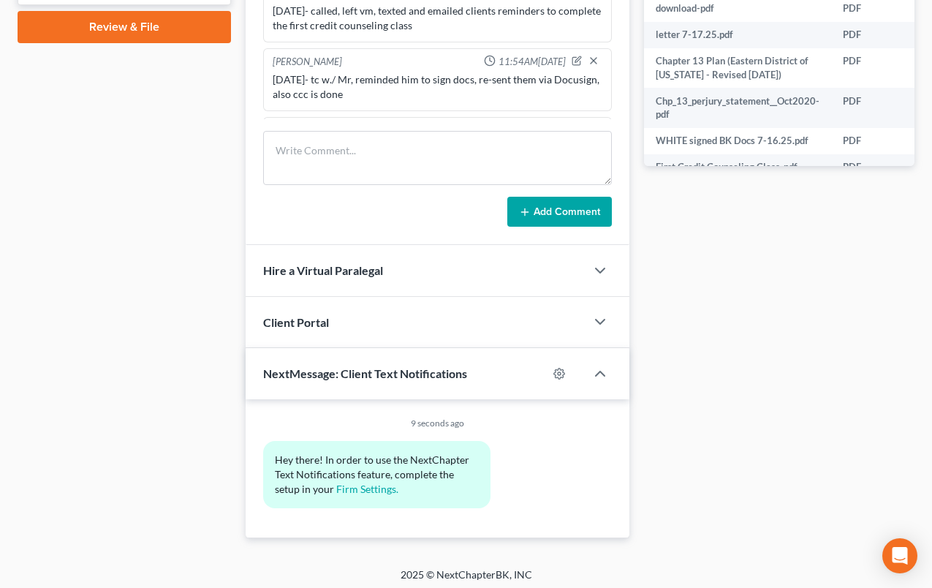
scroll to position [737, 0]
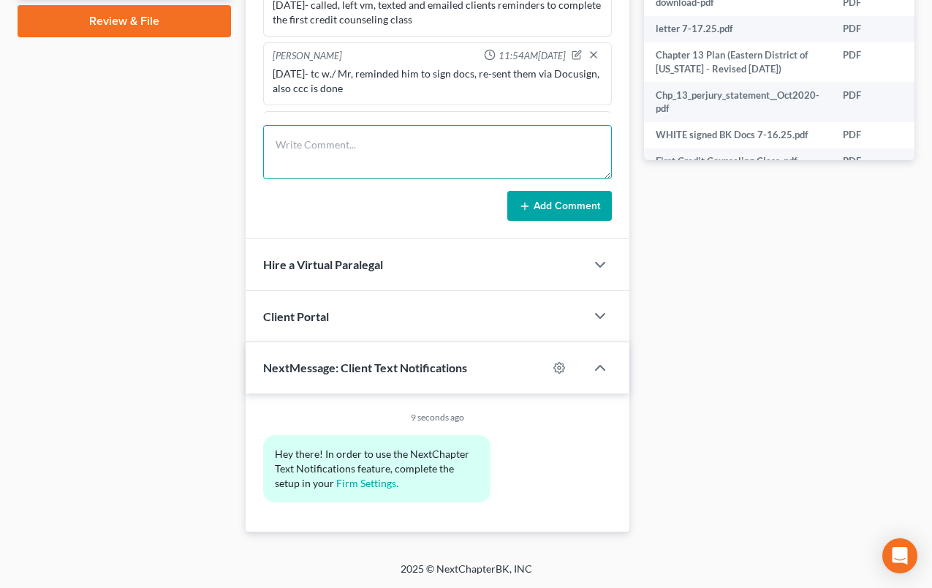
click at [455, 137] on textarea at bounding box center [437, 152] width 349 height 54
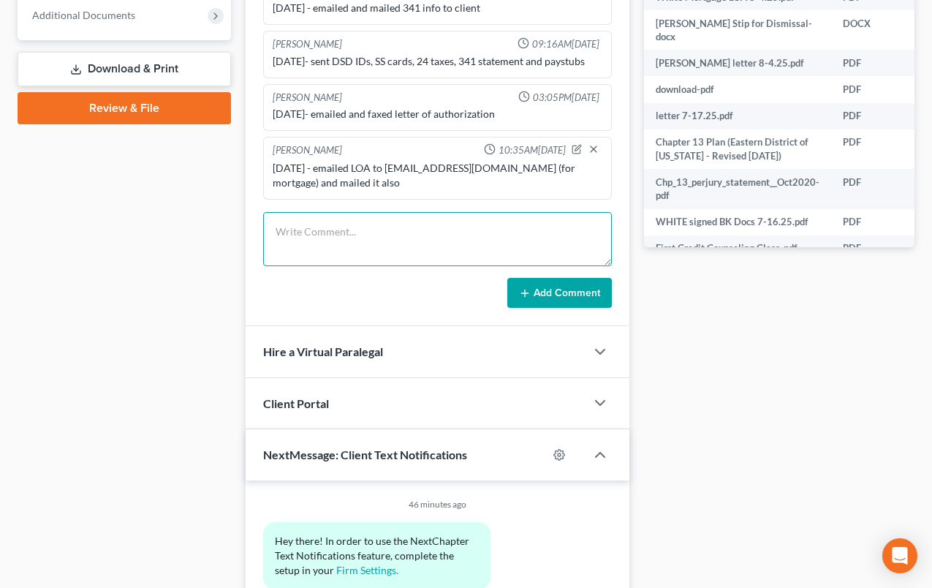
scroll to position [444, 0]
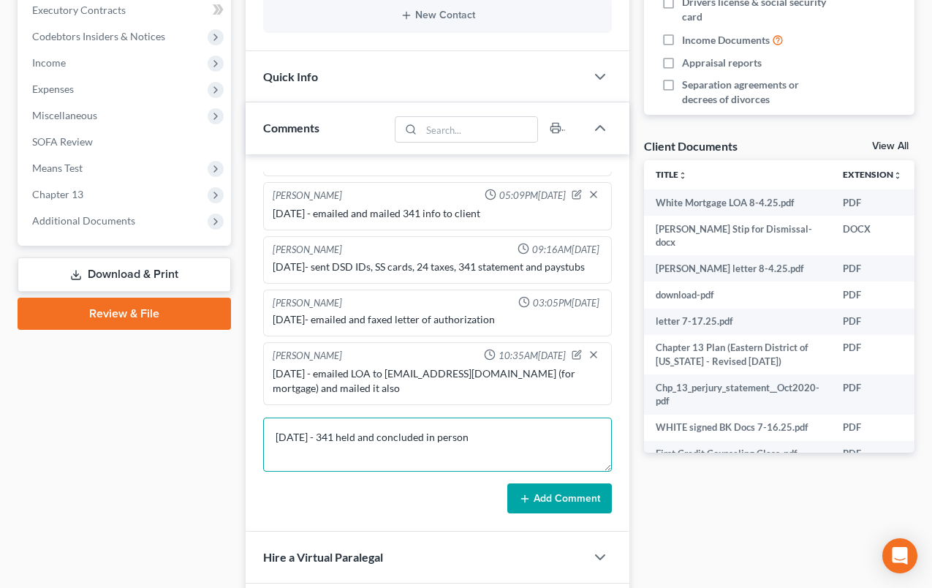
type textarea "[DATE] - 341 held and concluded in person"
click at [542, 497] on button "Add Comment" at bounding box center [559, 498] width 105 height 31
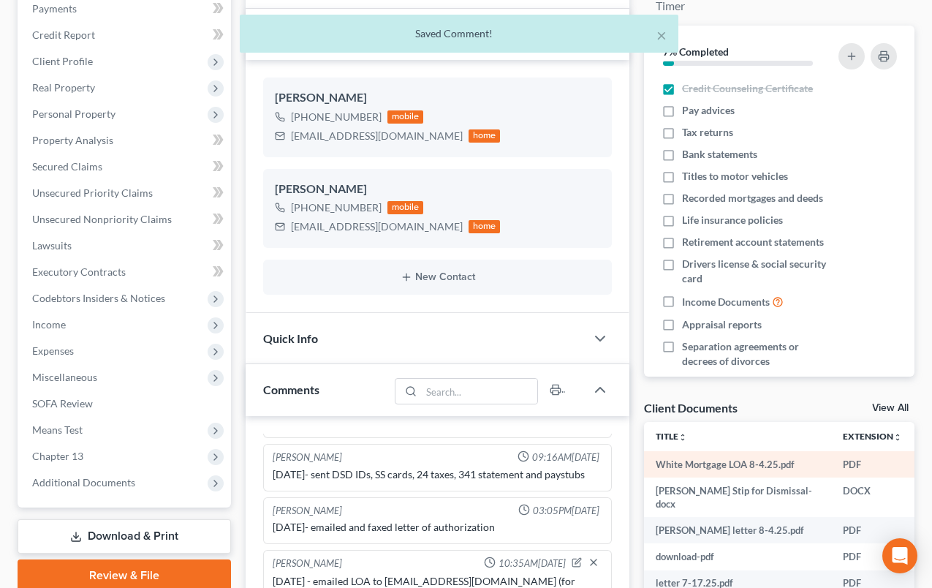
scroll to position [0, 0]
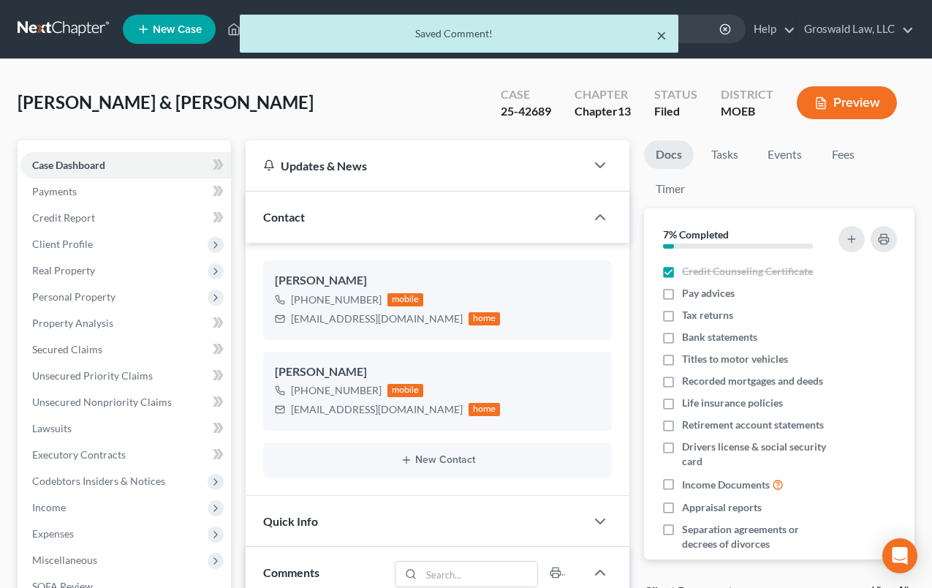
click at [663, 34] on button "×" at bounding box center [661, 35] width 10 height 18
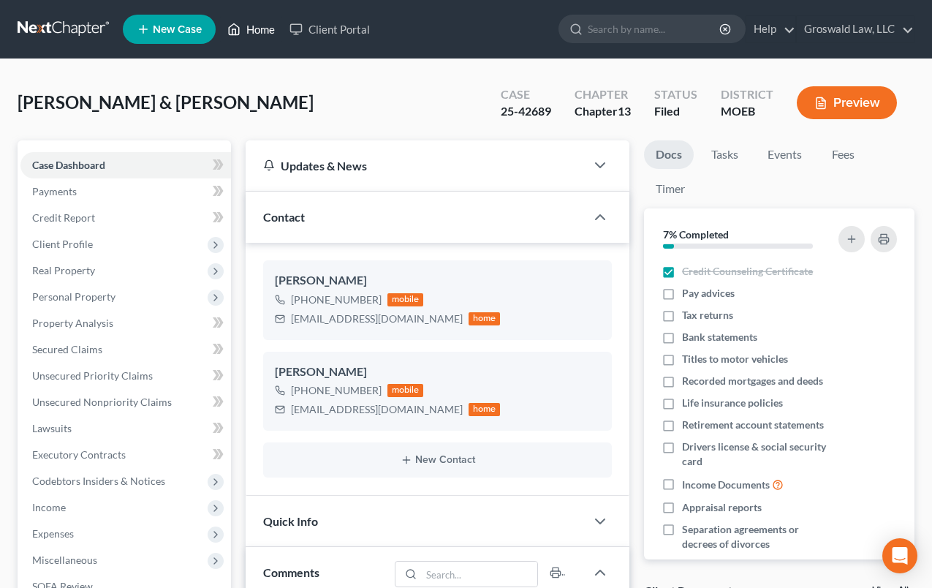
click at [244, 23] on link "Home" at bounding box center [251, 29] width 62 height 26
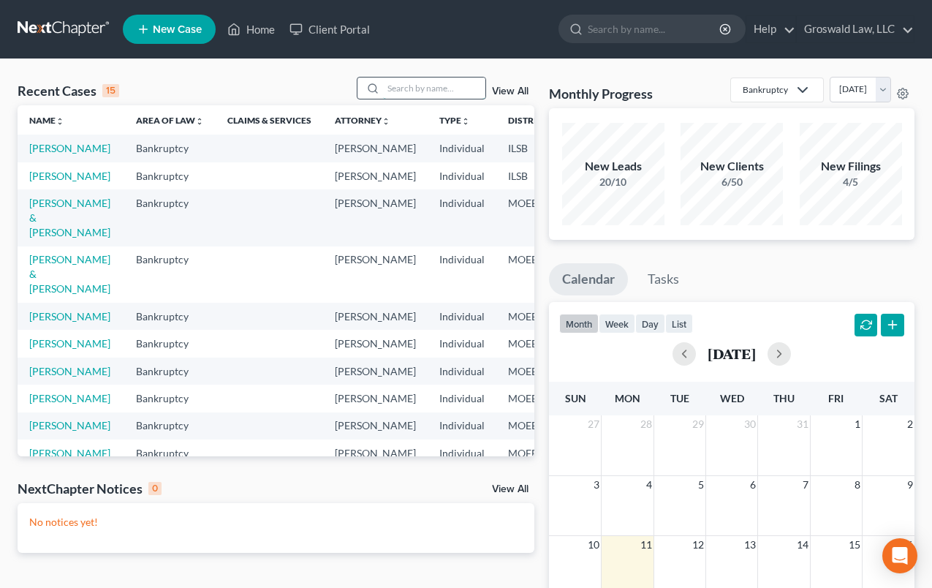
click at [458, 87] on input "search" at bounding box center [434, 87] width 102 height 21
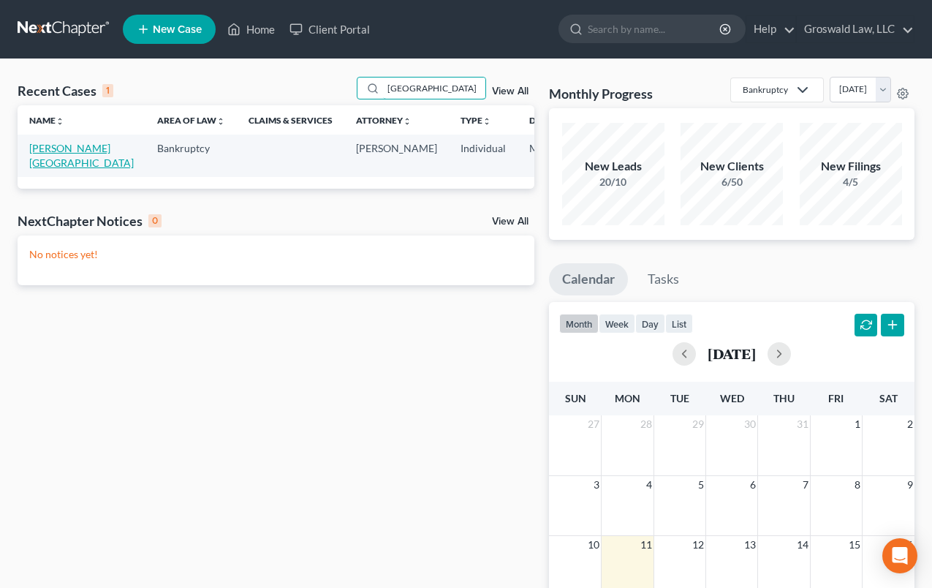
type input "paris"
click at [49, 142] on link "[PERSON_NAME][GEOGRAPHIC_DATA]" at bounding box center [81, 155] width 105 height 27
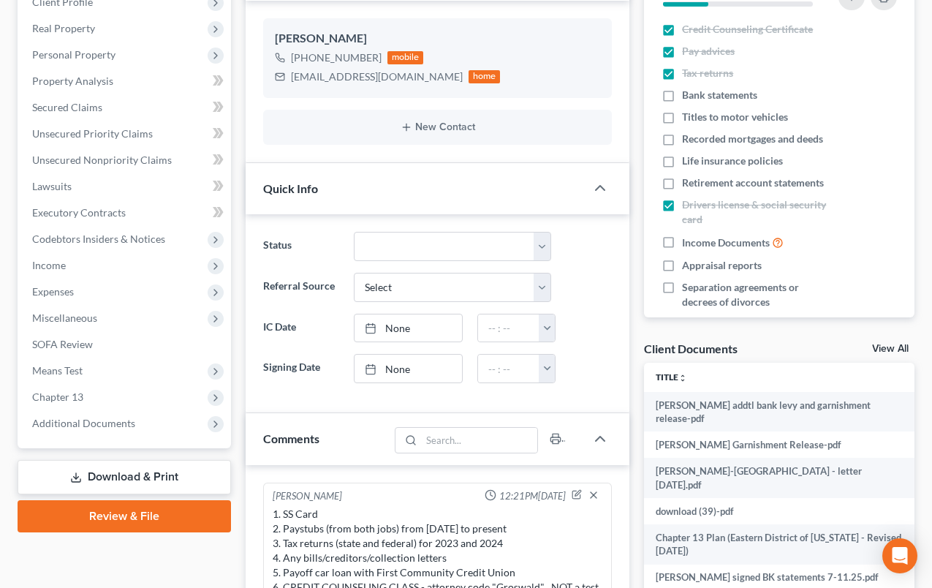
scroll to position [1534, 0]
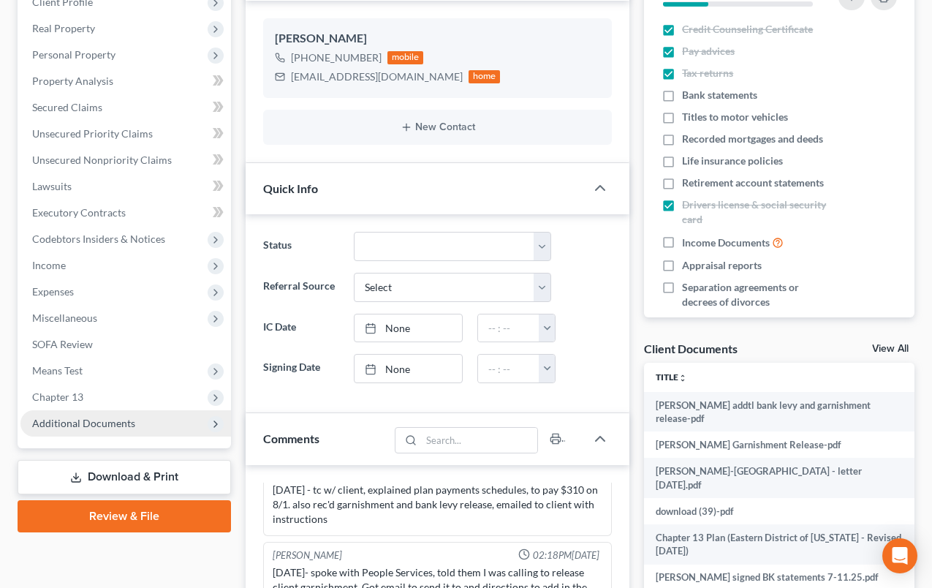
drag, startPoint x: 107, startPoint y: 423, endPoint x: 94, endPoint y: 427, distance: 13.2
click at [108, 423] on span "Additional Documents" at bounding box center [83, 423] width 103 height 12
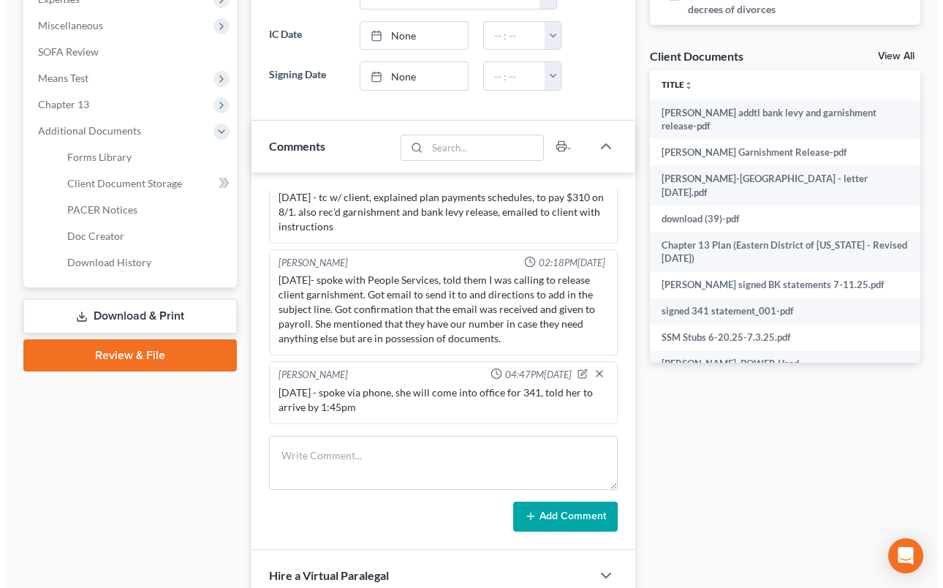
scroll to position [0, 210]
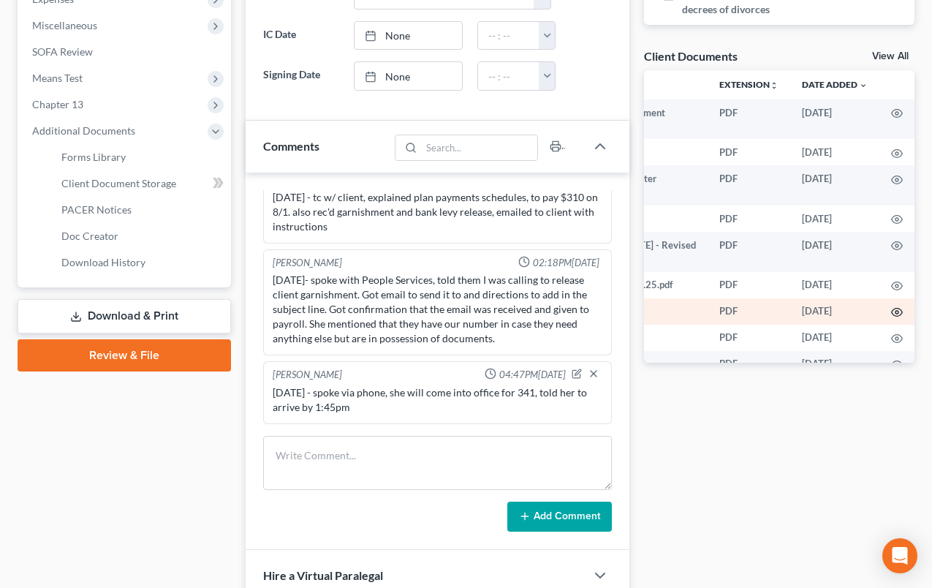
click at [891, 306] on icon "button" at bounding box center [897, 312] width 12 height 12
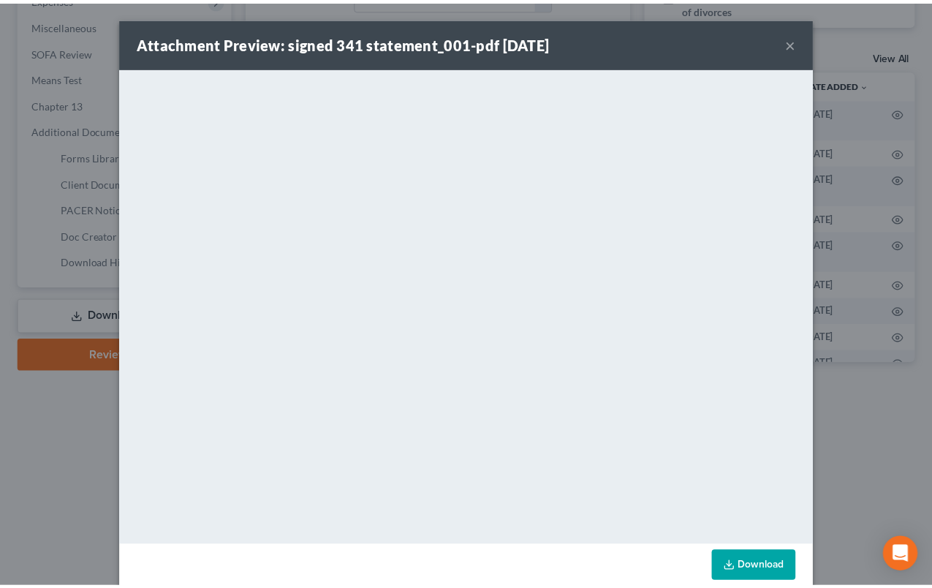
scroll to position [0, 207]
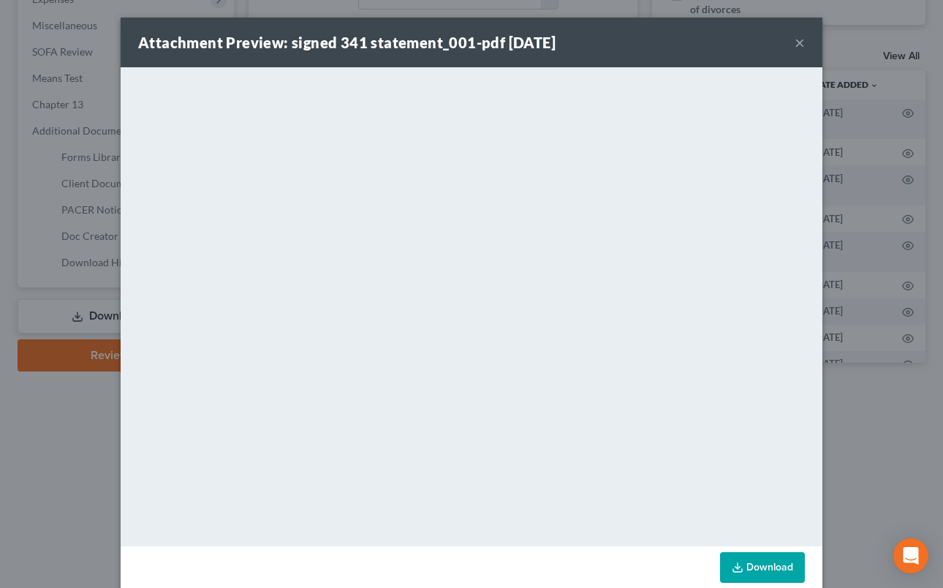
click at [744, 574] on link "Download" at bounding box center [762, 567] width 85 height 31
click at [795, 45] on button "×" at bounding box center [800, 43] width 10 height 18
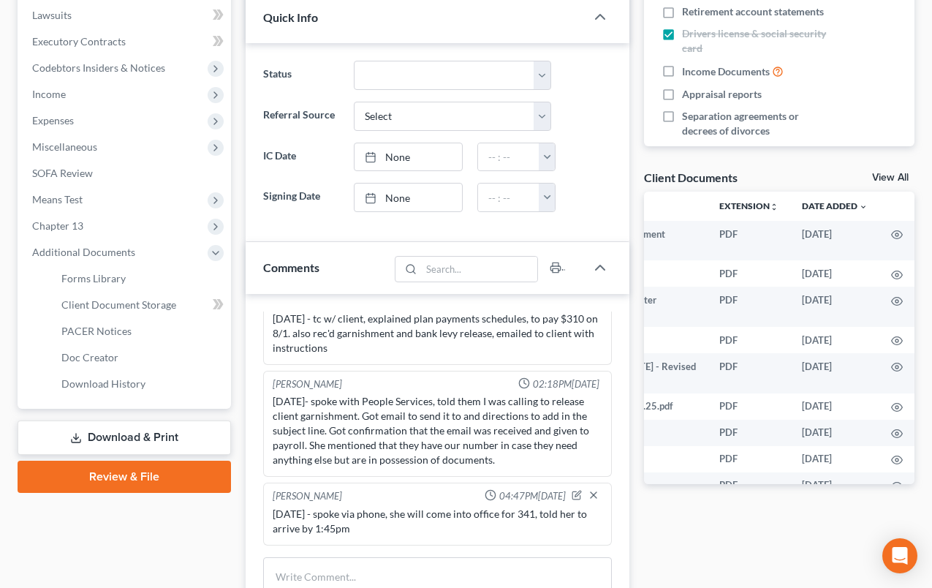
scroll to position [439, 0]
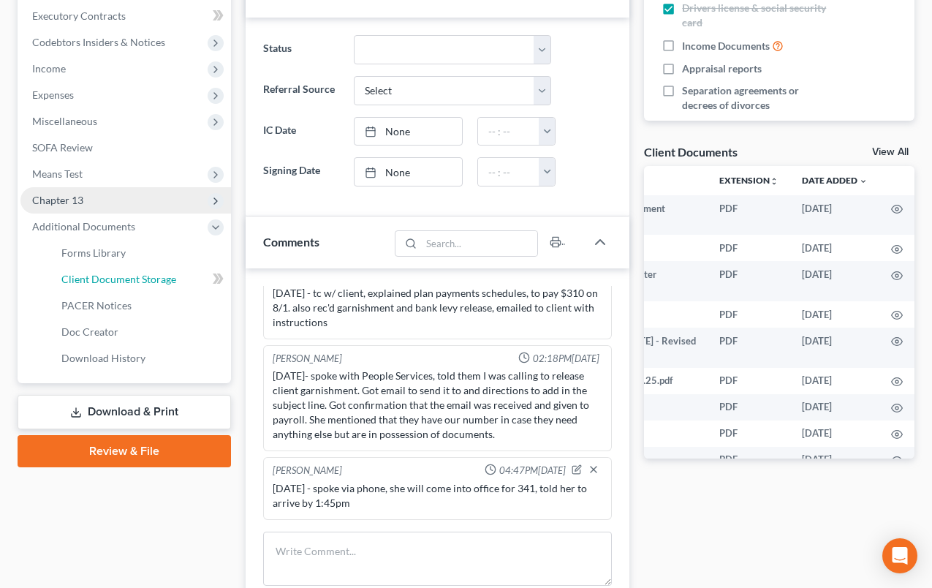
drag, startPoint x: 143, startPoint y: 278, endPoint x: 152, endPoint y: 268, distance: 12.9
click at [143, 278] on span "Client Document Storage" at bounding box center [118, 279] width 115 height 12
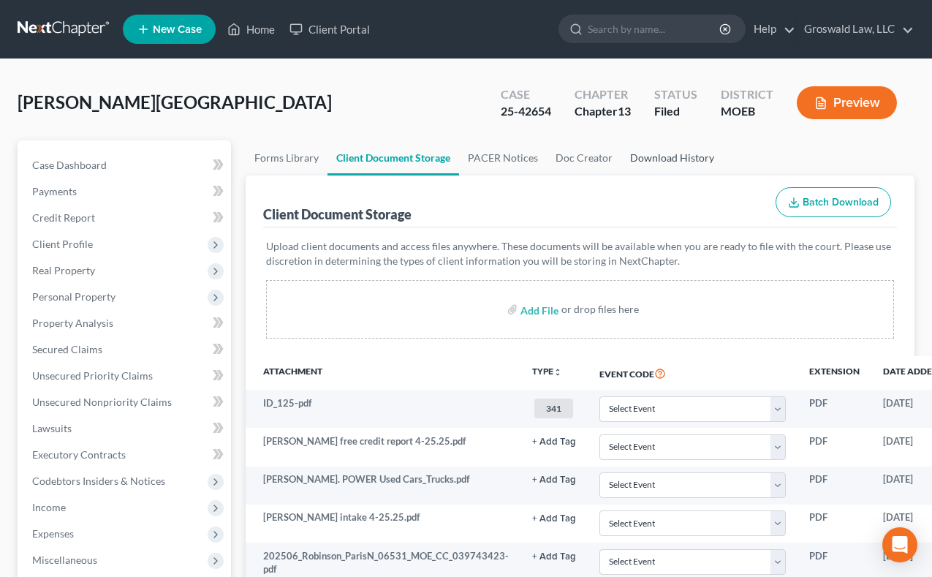
click at [652, 159] on link "Download History" at bounding box center [672, 157] width 102 height 35
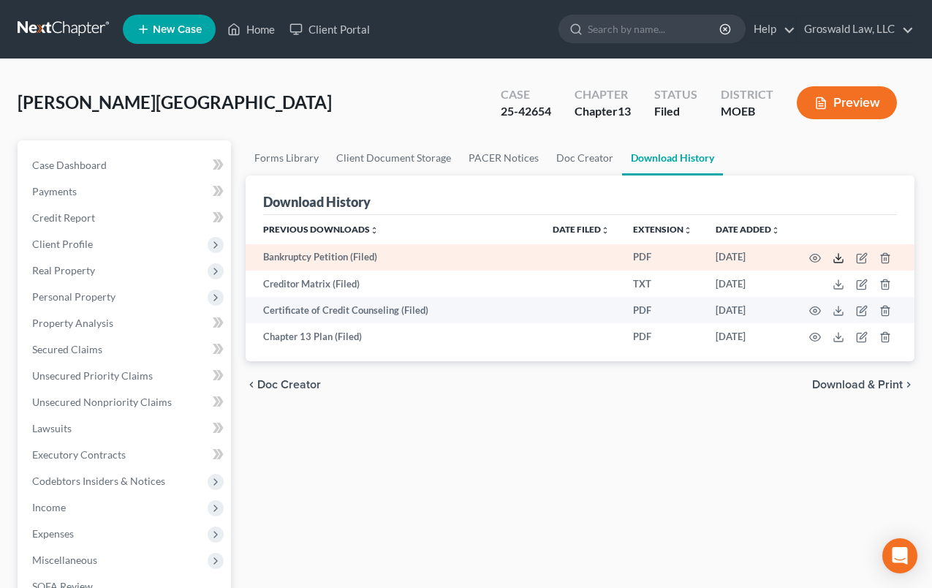
click at [838, 261] on icon at bounding box center [839, 258] width 12 height 12
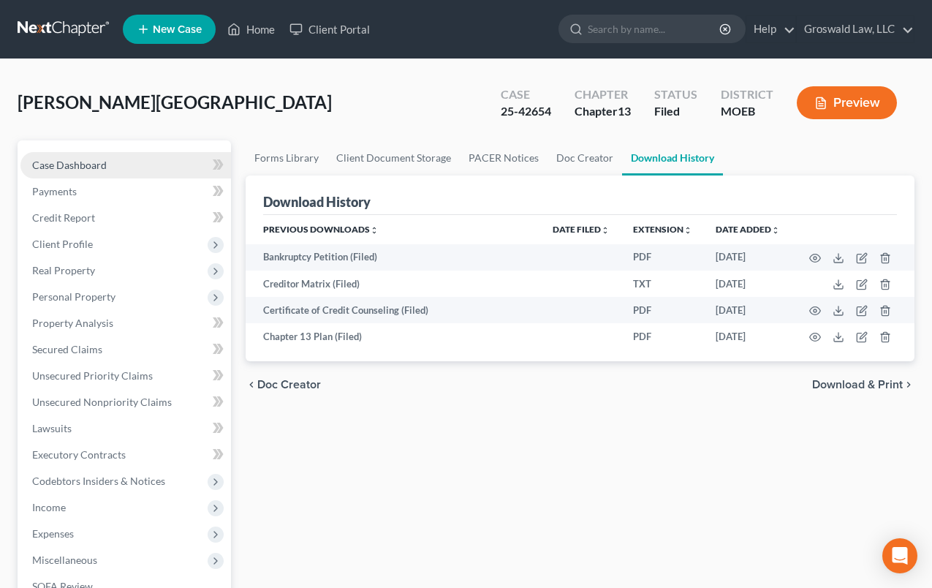
click at [107, 162] on link "Case Dashboard" at bounding box center [125, 165] width 211 height 26
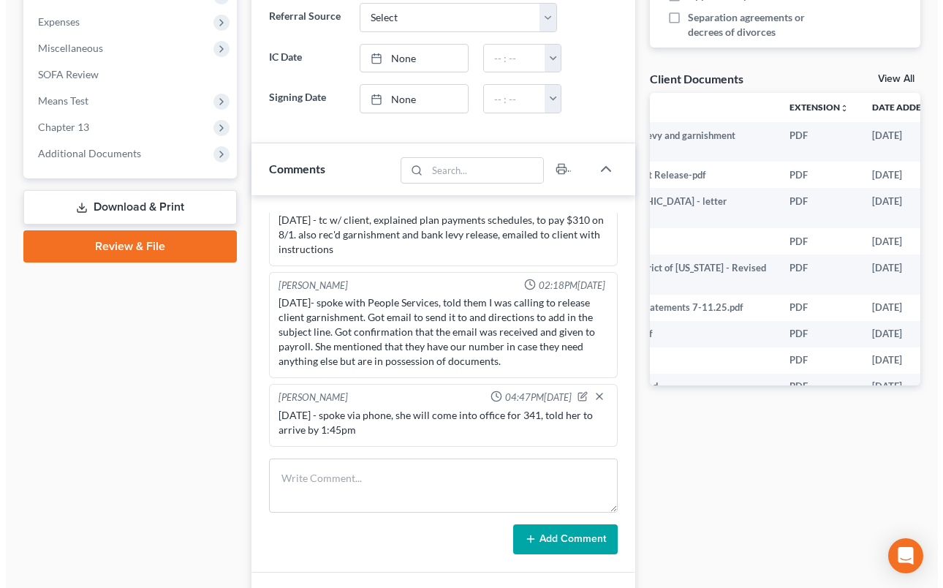
scroll to position [0, 210]
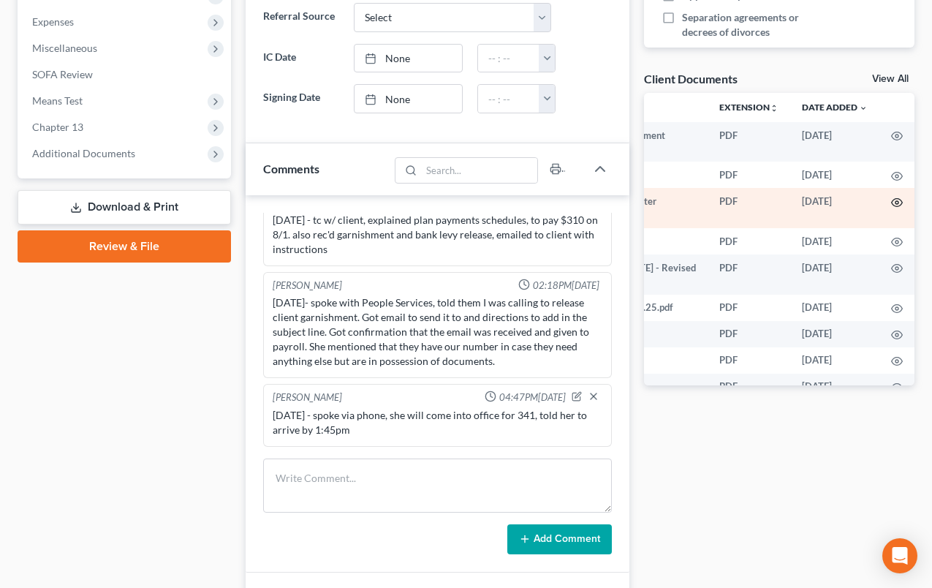
click at [891, 200] on icon "button" at bounding box center [897, 203] width 12 height 12
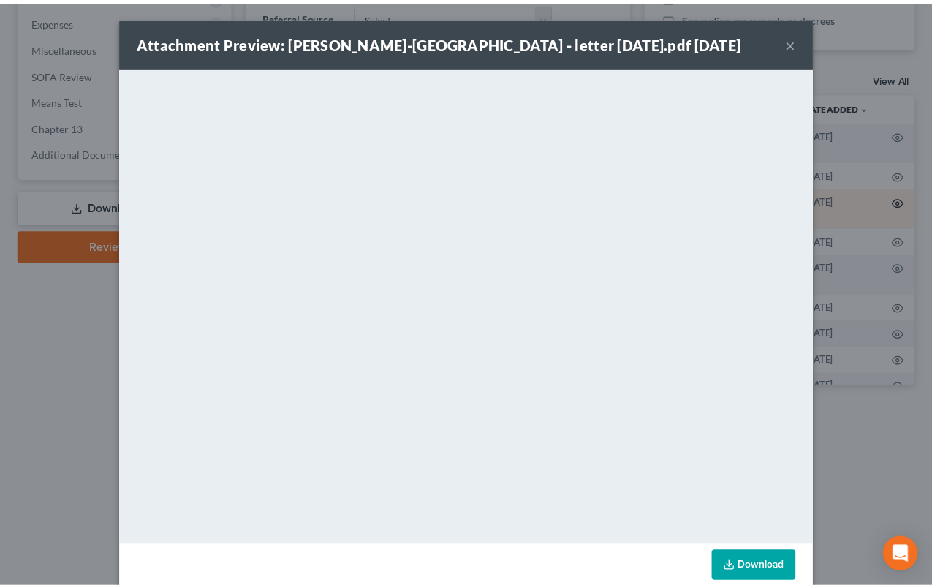
scroll to position [0, 207]
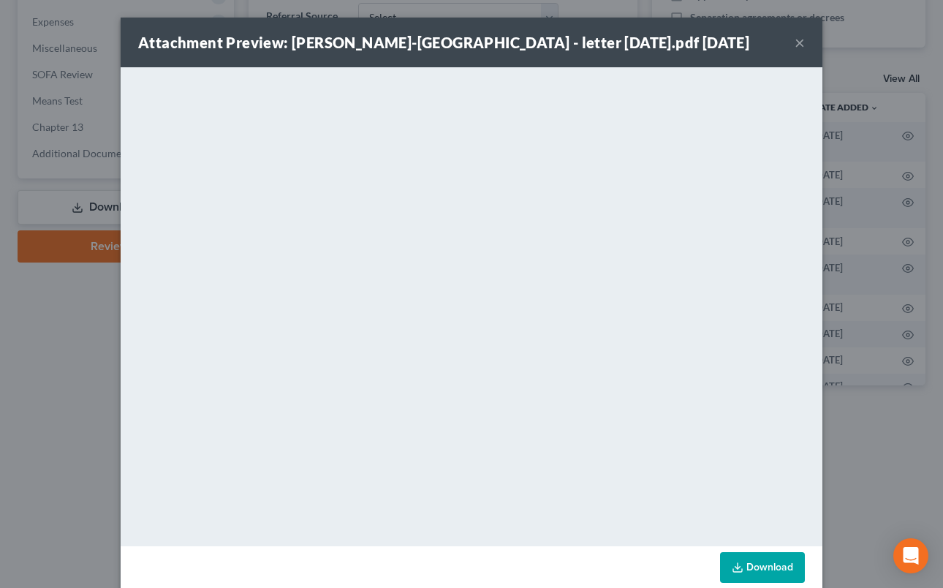
click at [795, 39] on button "×" at bounding box center [800, 43] width 10 height 18
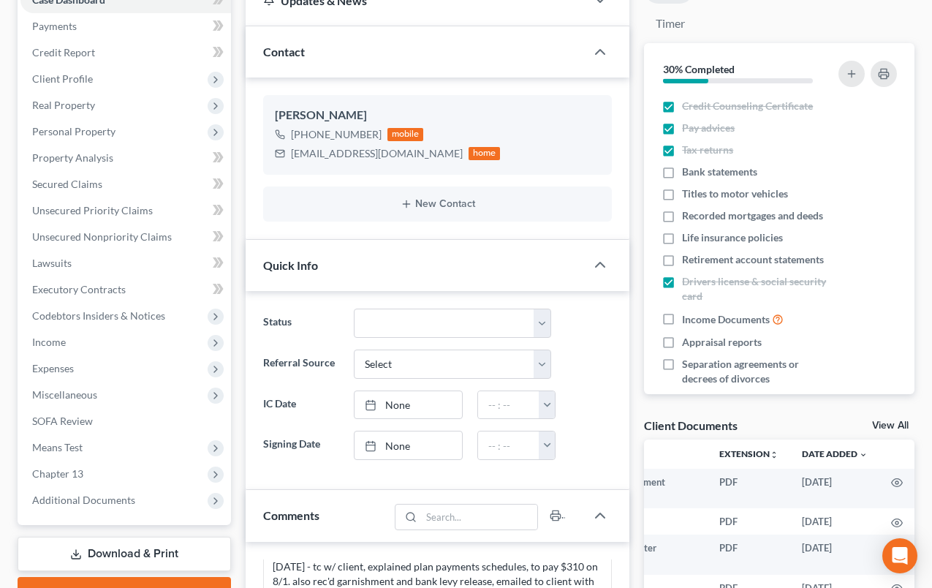
scroll to position [0, 0]
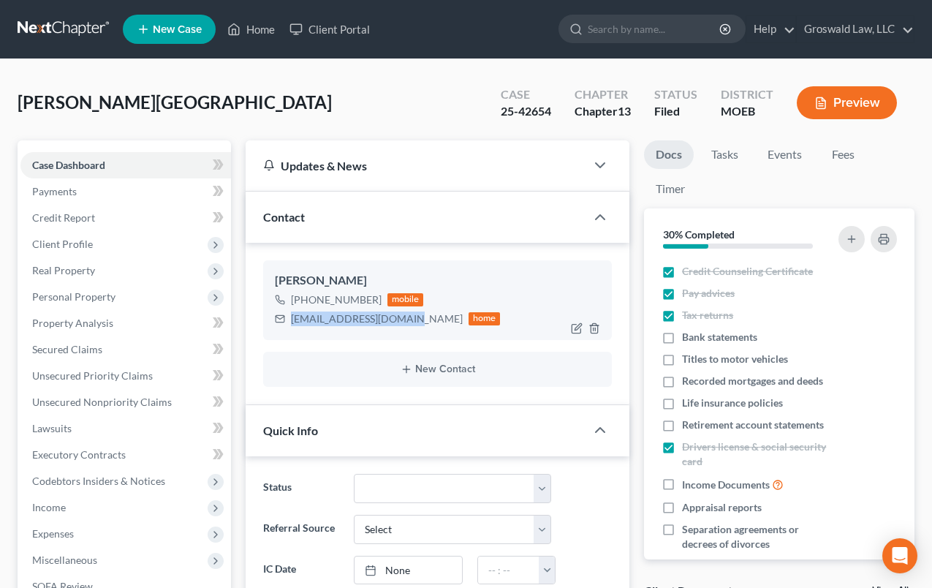
drag, startPoint x: 406, startPoint y: 319, endPoint x: 276, endPoint y: 325, distance: 130.3
click at [276, 325] on div "aryanamarcel@yahoo.com home" at bounding box center [388, 318] width 226 height 19
copy div "aryanamarcel@yahoo.com"
click at [266, 30] on link "Home" at bounding box center [251, 29] width 62 height 26
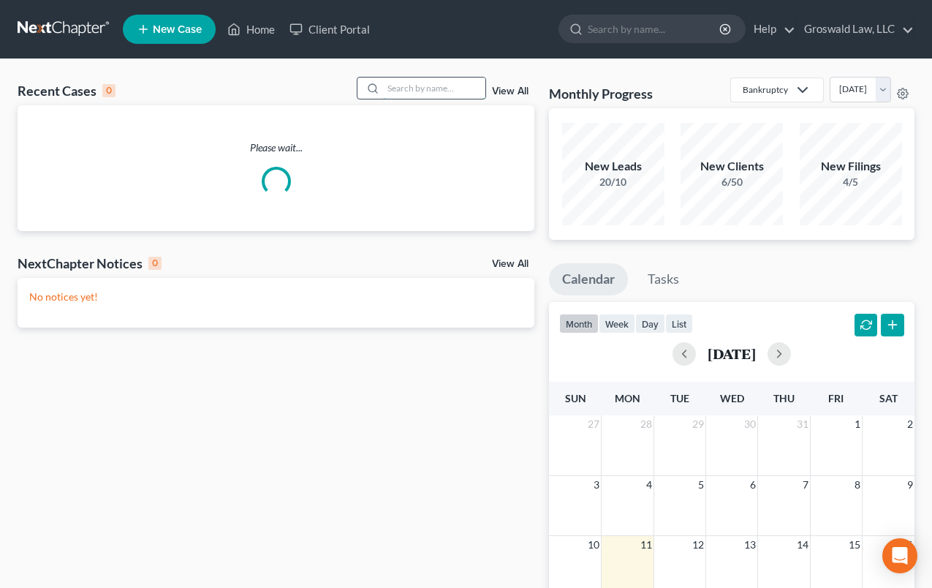
click at [421, 83] on input "search" at bounding box center [434, 87] width 102 height 21
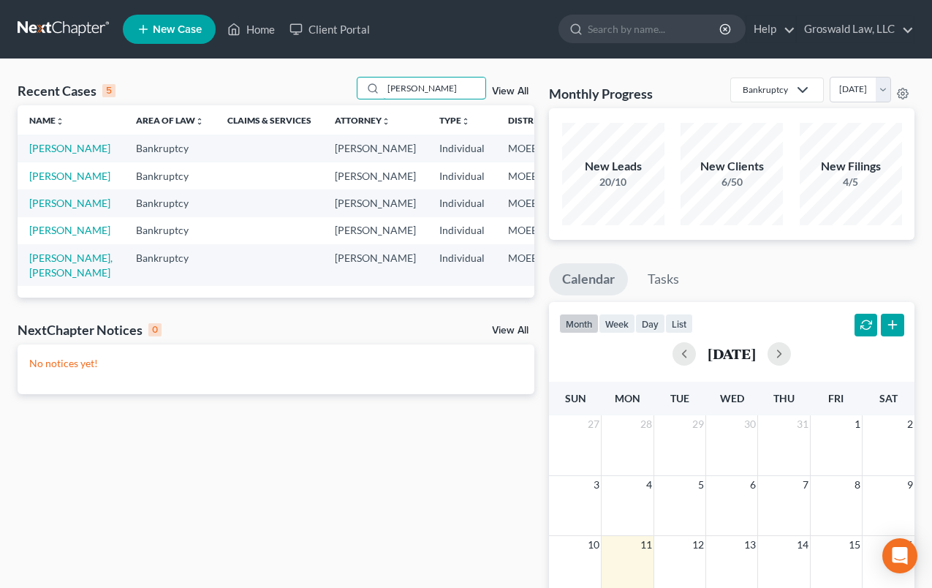
drag, startPoint x: 446, startPoint y: 86, endPoint x: 91, endPoint y: 48, distance: 357.2
click at [91, 48] on div "Home New Case Client Portal Groswald Law, LLC maxwell@groswald.com My Account S…" at bounding box center [466, 422] width 932 height 844
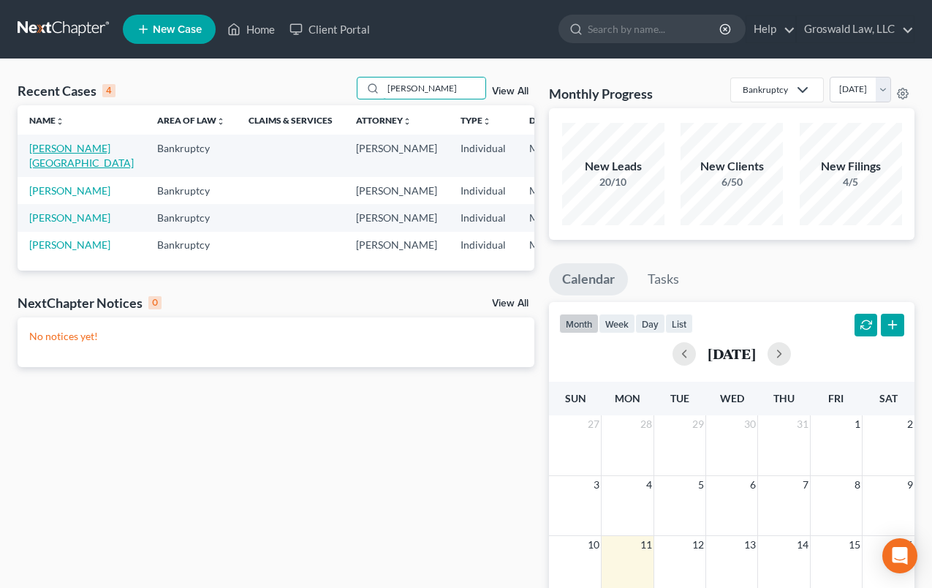
type input "robinson"
click at [50, 151] on link "[PERSON_NAME][GEOGRAPHIC_DATA]" at bounding box center [81, 155] width 105 height 27
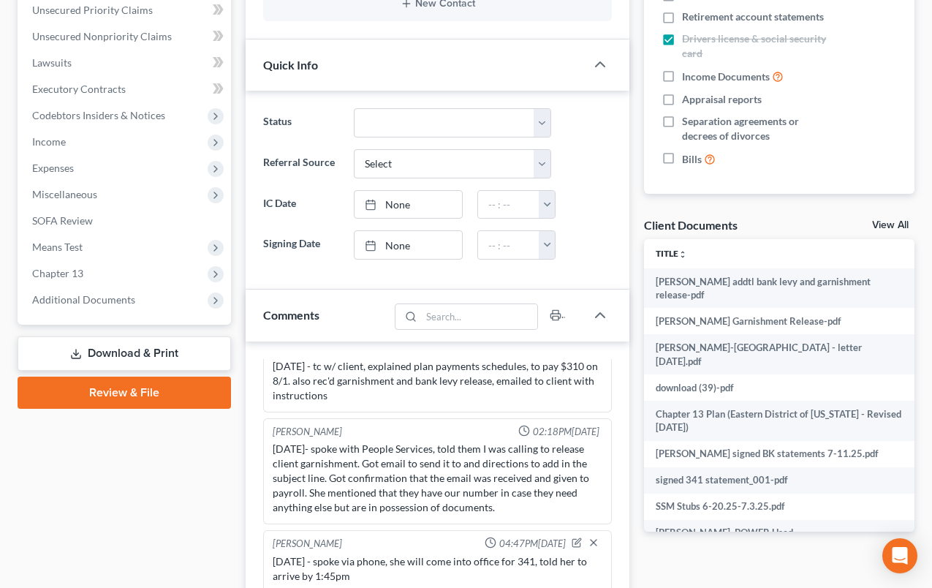
scroll to position [57, 0]
click at [48, 306] on span "Additional Documents" at bounding box center [125, 300] width 211 height 26
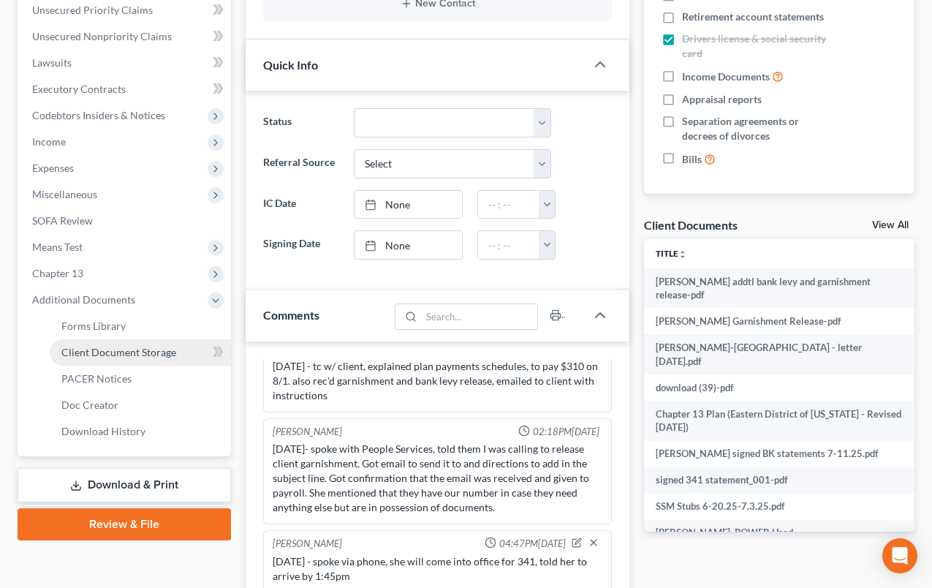
click at [149, 349] on span "Client Document Storage" at bounding box center [118, 352] width 115 height 12
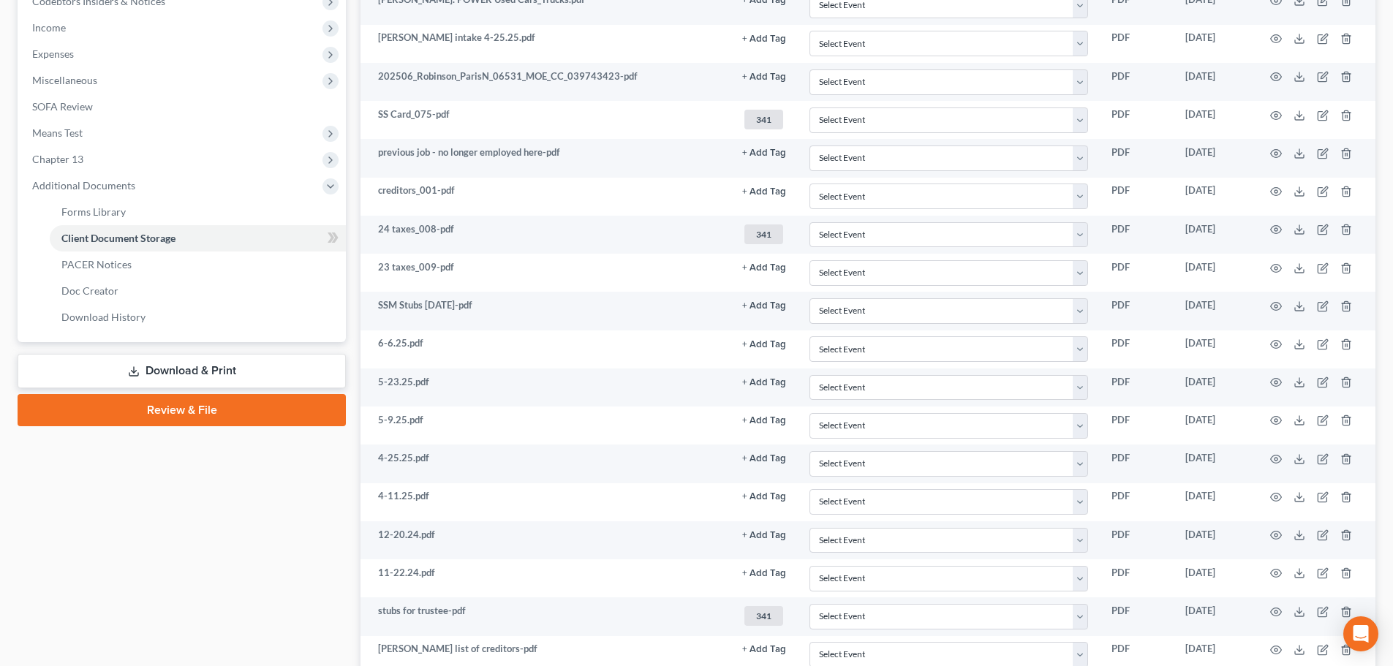
scroll to position [472, 0]
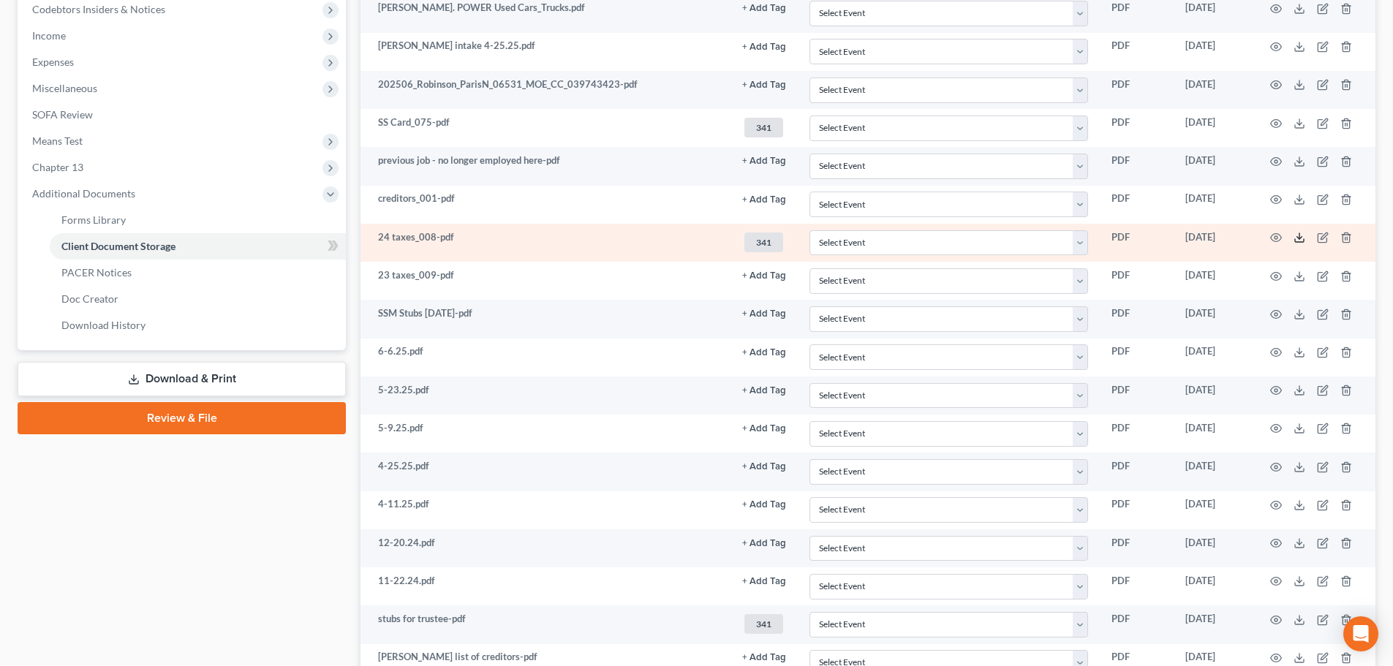
click at [931, 232] on icon at bounding box center [1299, 238] width 12 height 12
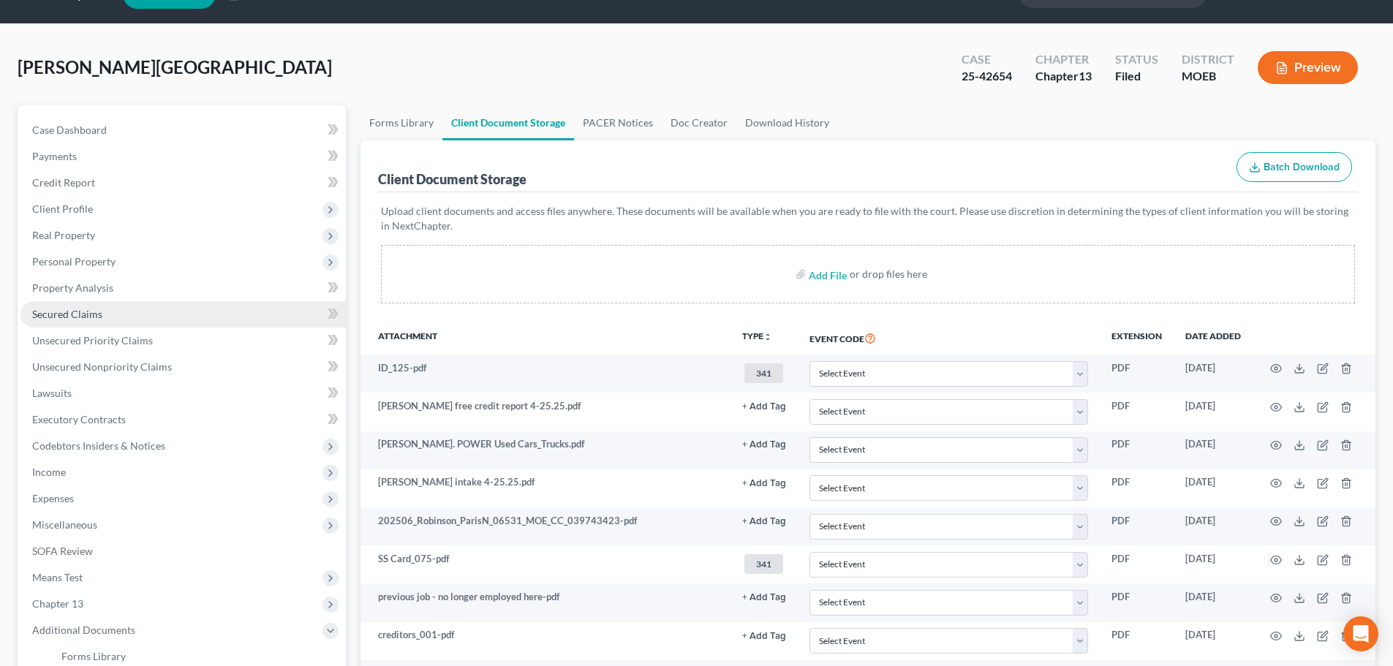
scroll to position [33, 0]
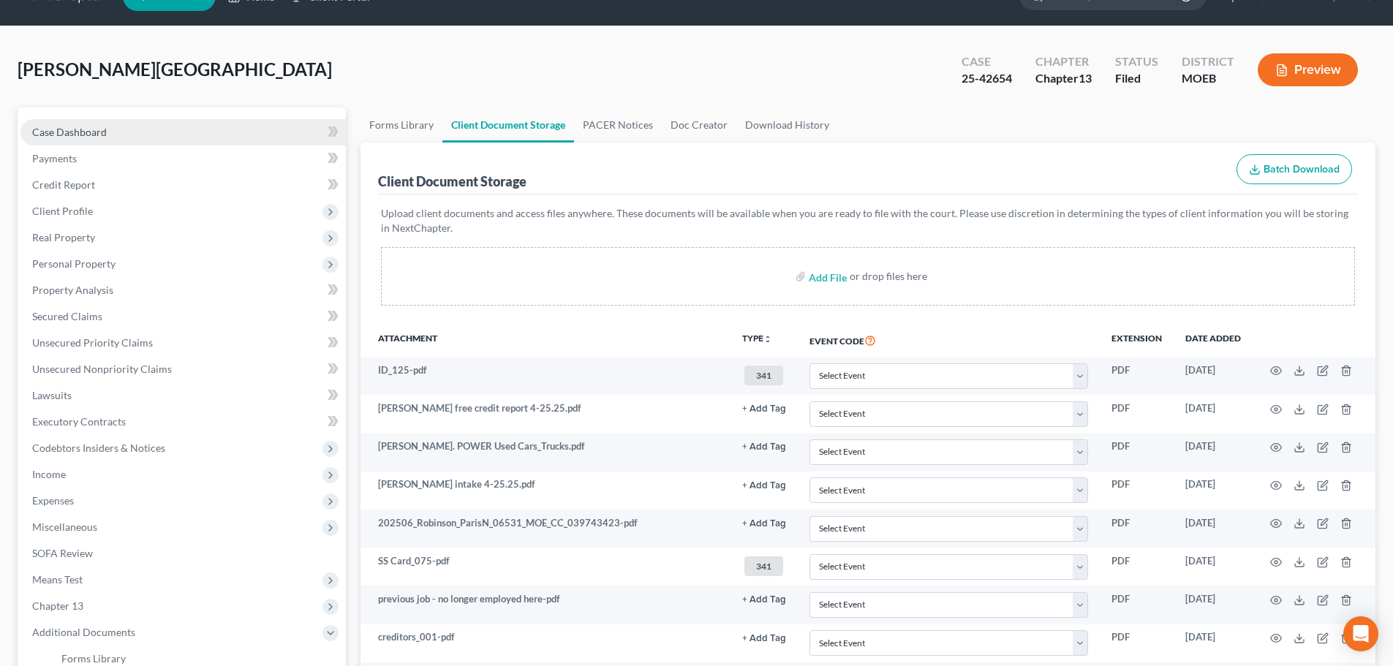
click at [75, 130] on span "Case Dashboard" at bounding box center [69, 132] width 75 height 12
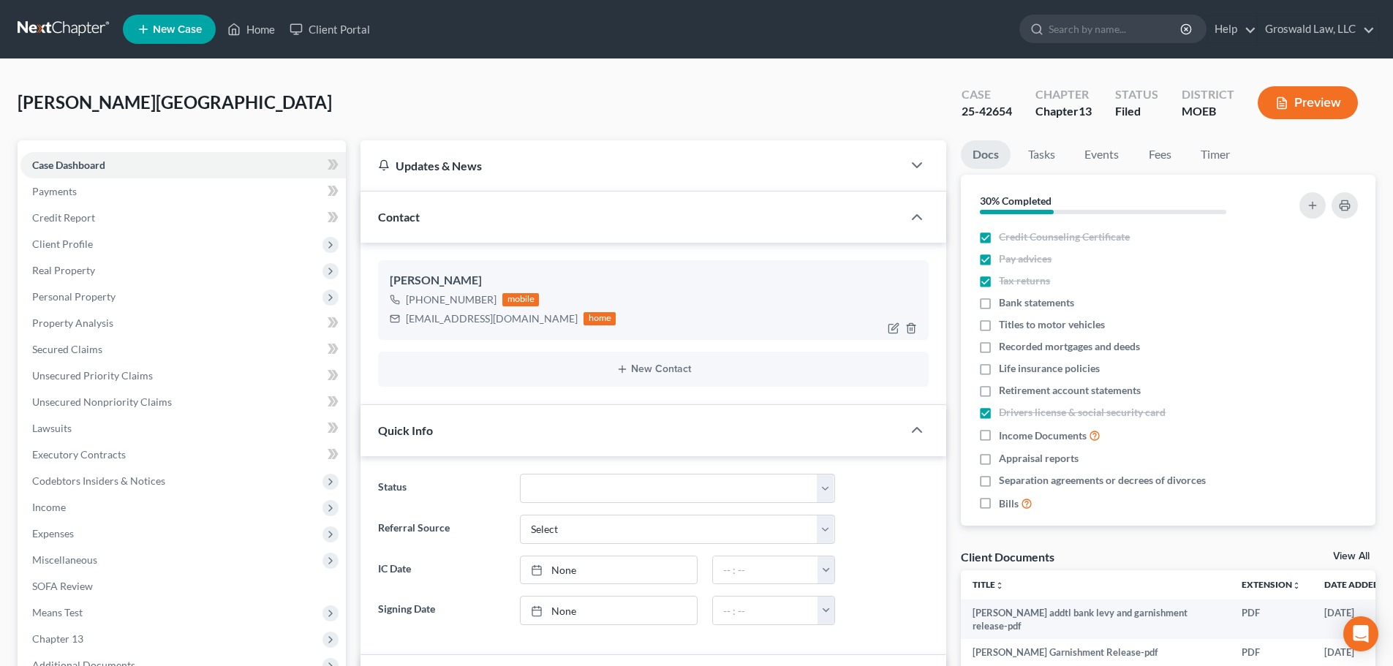
scroll to position [1285, 0]
drag, startPoint x: 525, startPoint y: 325, endPoint x: 405, endPoint y: 317, distance: 120.2
click at [405, 317] on div "aryanamarcel@yahoo.com home" at bounding box center [503, 318] width 226 height 19
copy div "aryanamarcel@yahoo.com"
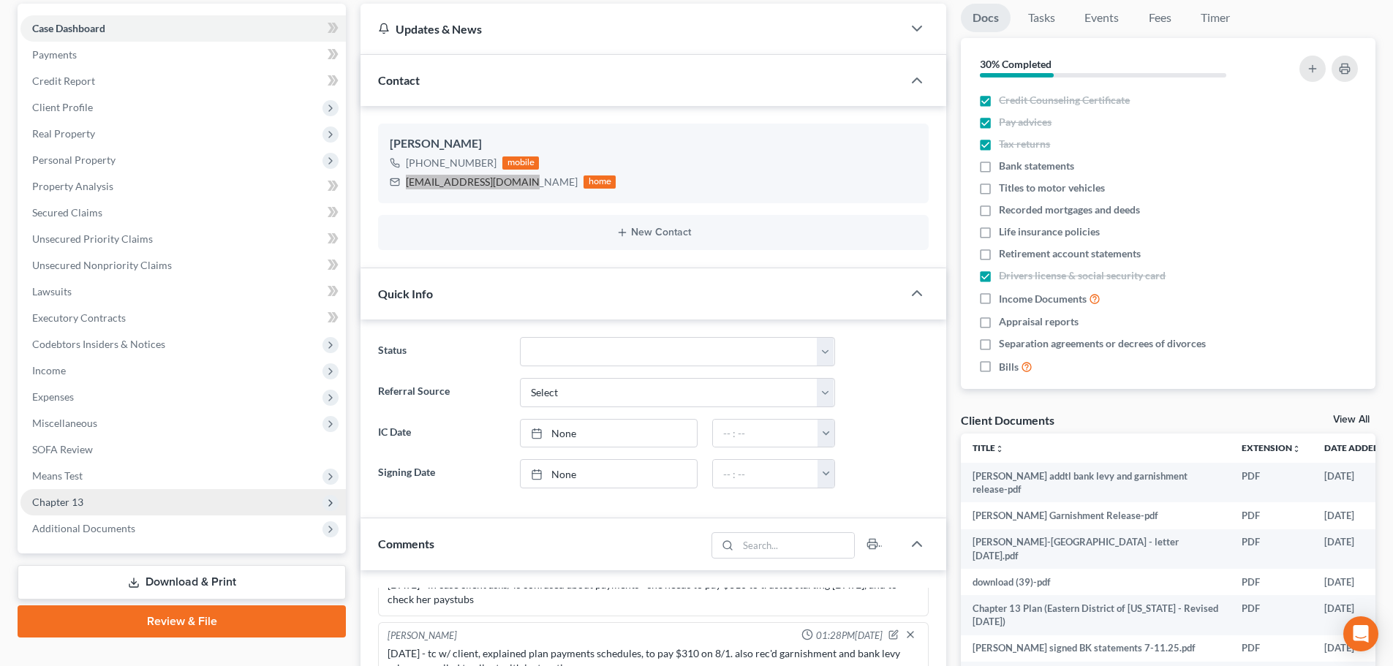
scroll to position [292, 0]
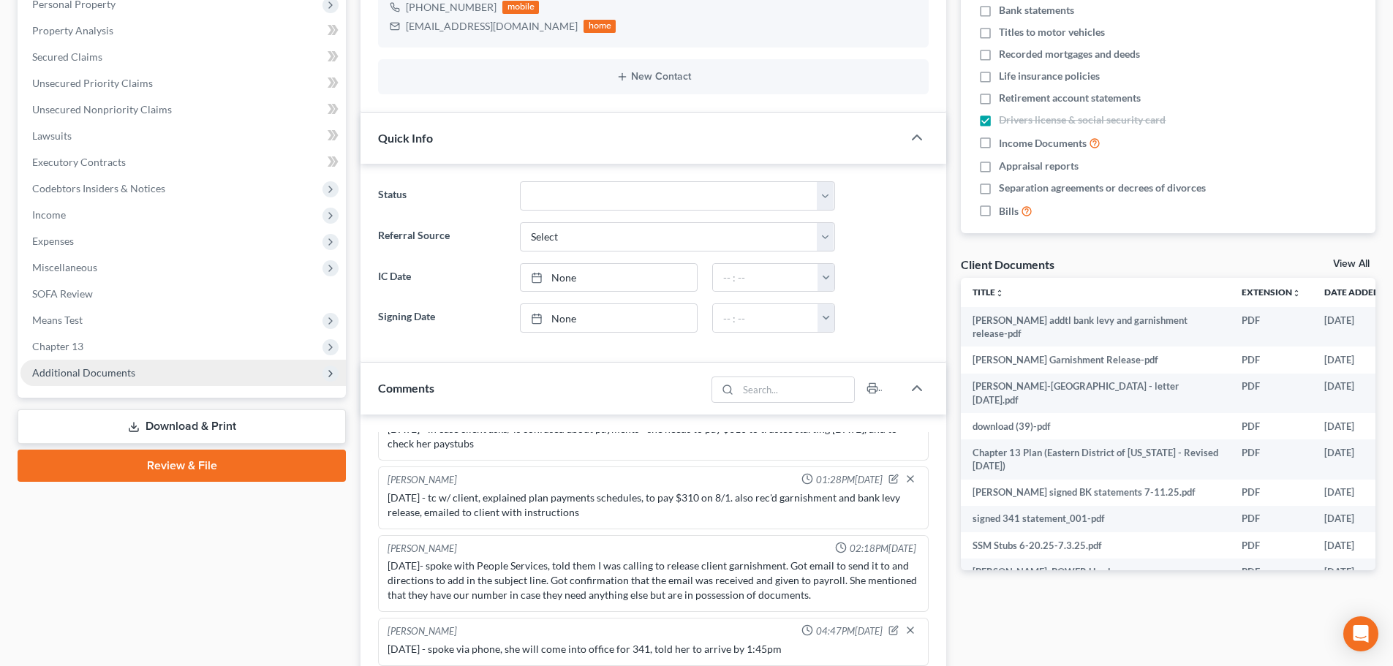
click at [118, 379] on span "Additional Documents" at bounding box center [182, 373] width 325 height 26
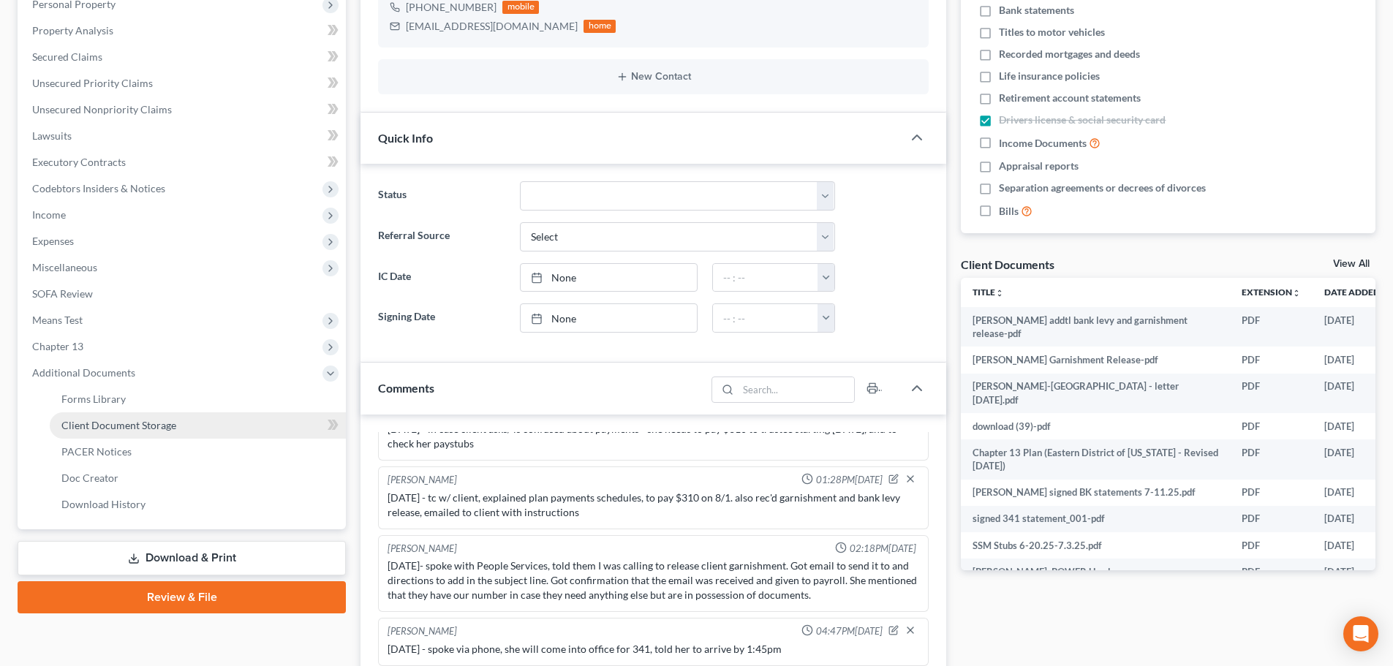
click at [135, 425] on span "Client Document Storage" at bounding box center [118, 425] width 115 height 12
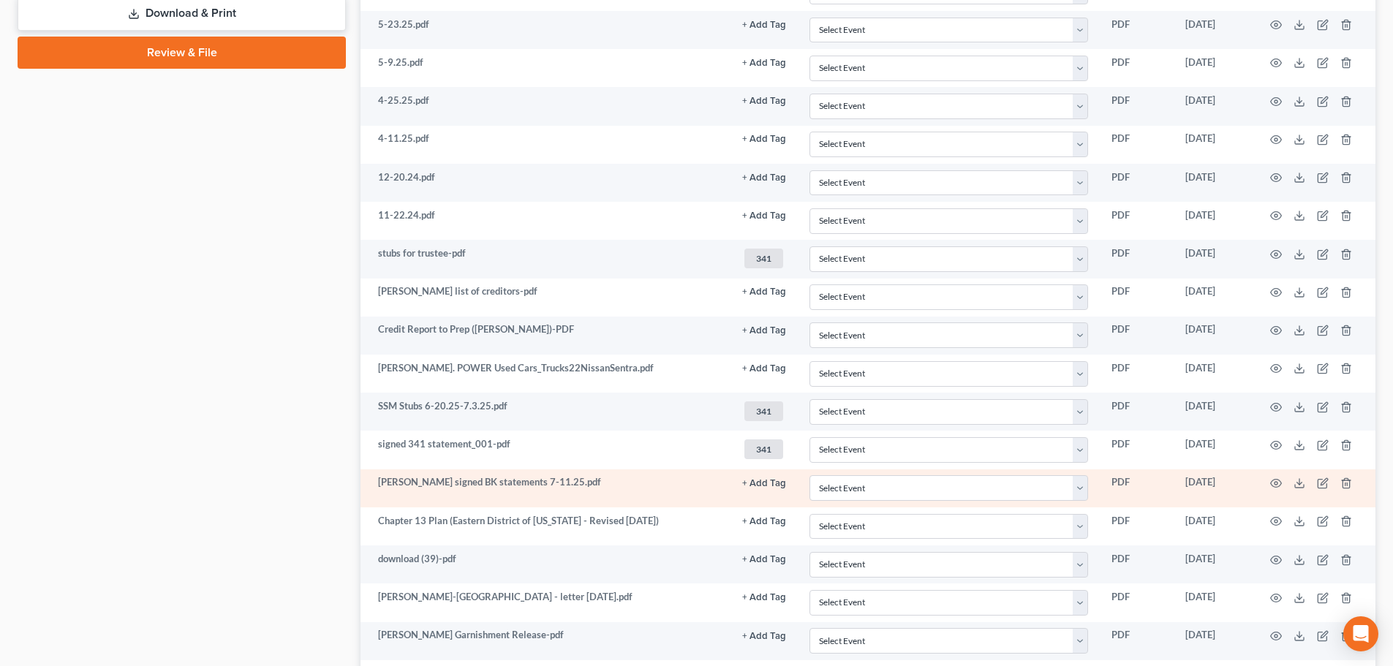
scroll to position [1021, 0]
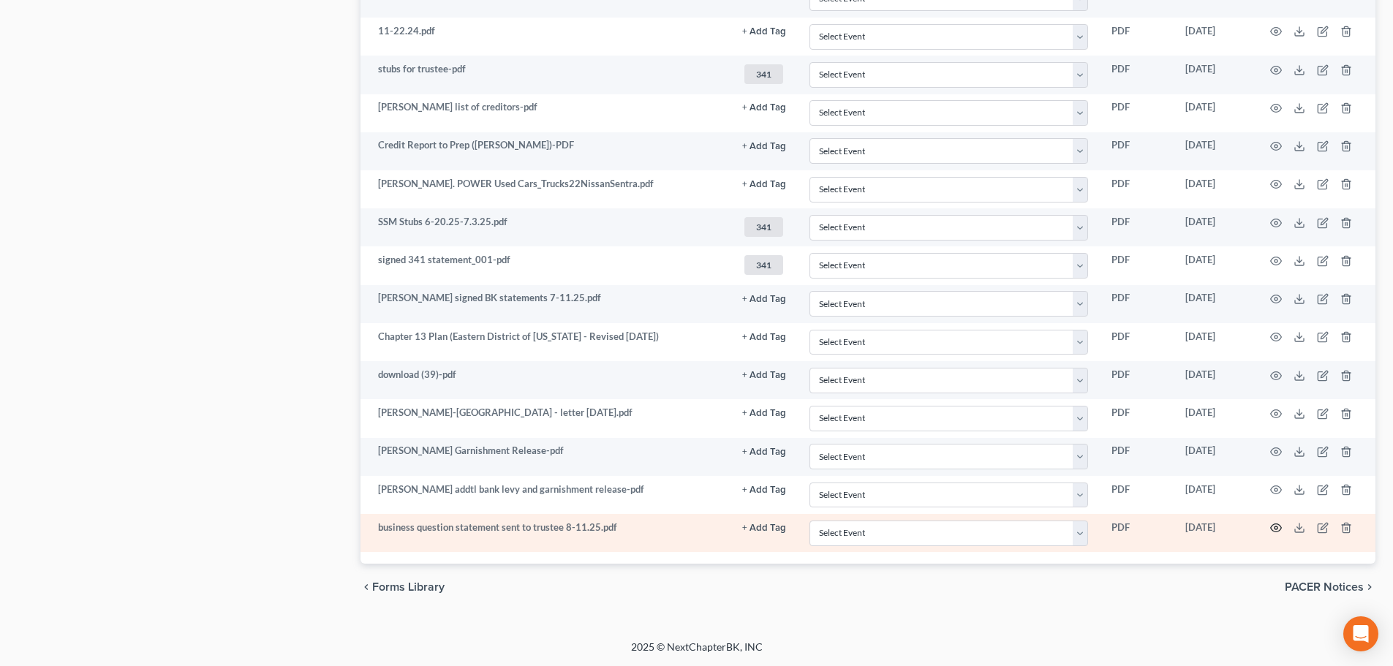
click at [931, 527] on circle "button" at bounding box center [1275, 527] width 3 height 3
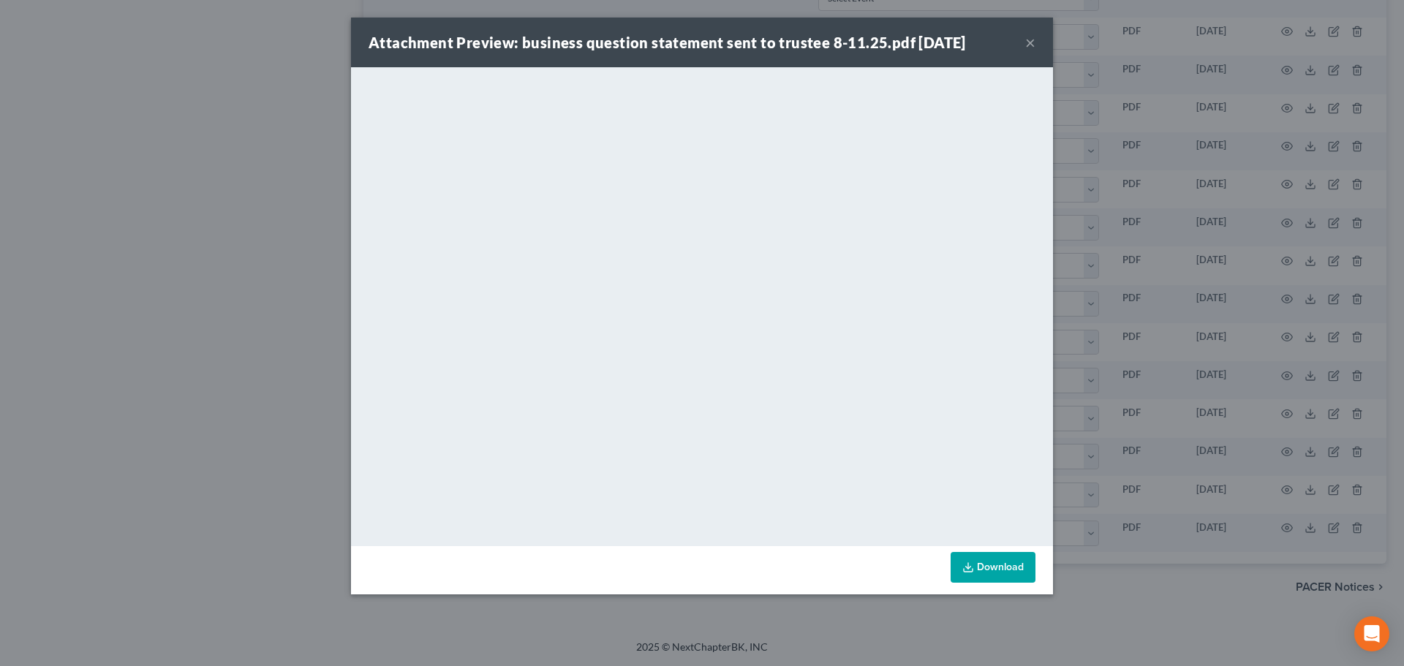
drag, startPoint x: 1026, startPoint y: 39, endPoint x: 993, endPoint y: 69, distance: 44.0
click at [931, 40] on button "×" at bounding box center [1030, 43] width 10 height 18
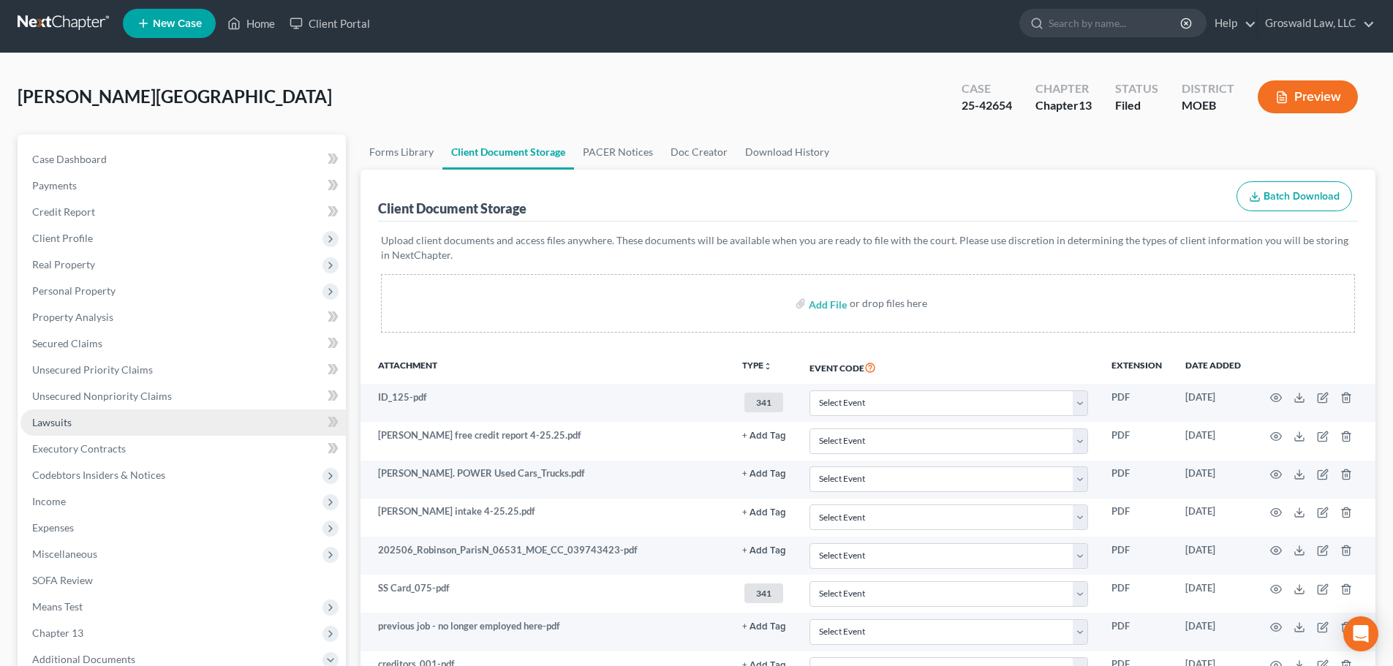
scroll to position [0, 0]
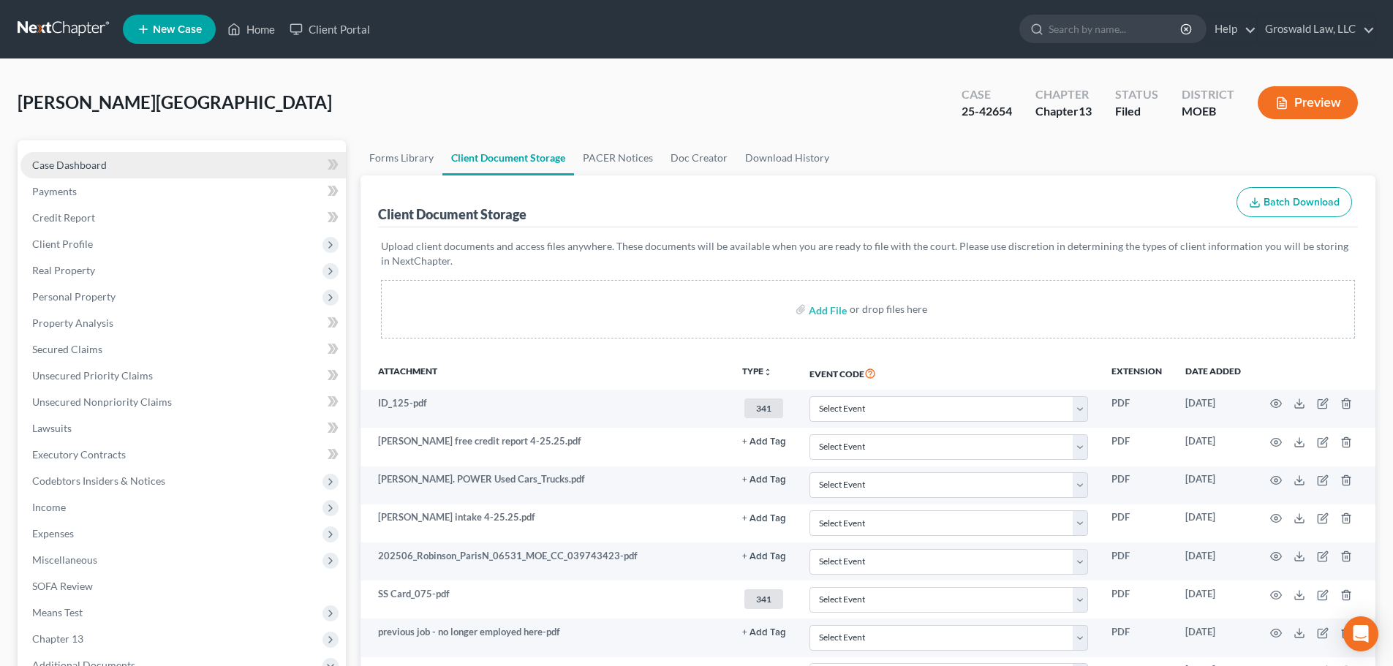
click at [81, 162] on span "Case Dashboard" at bounding box center [69, 165] width 75 height 12
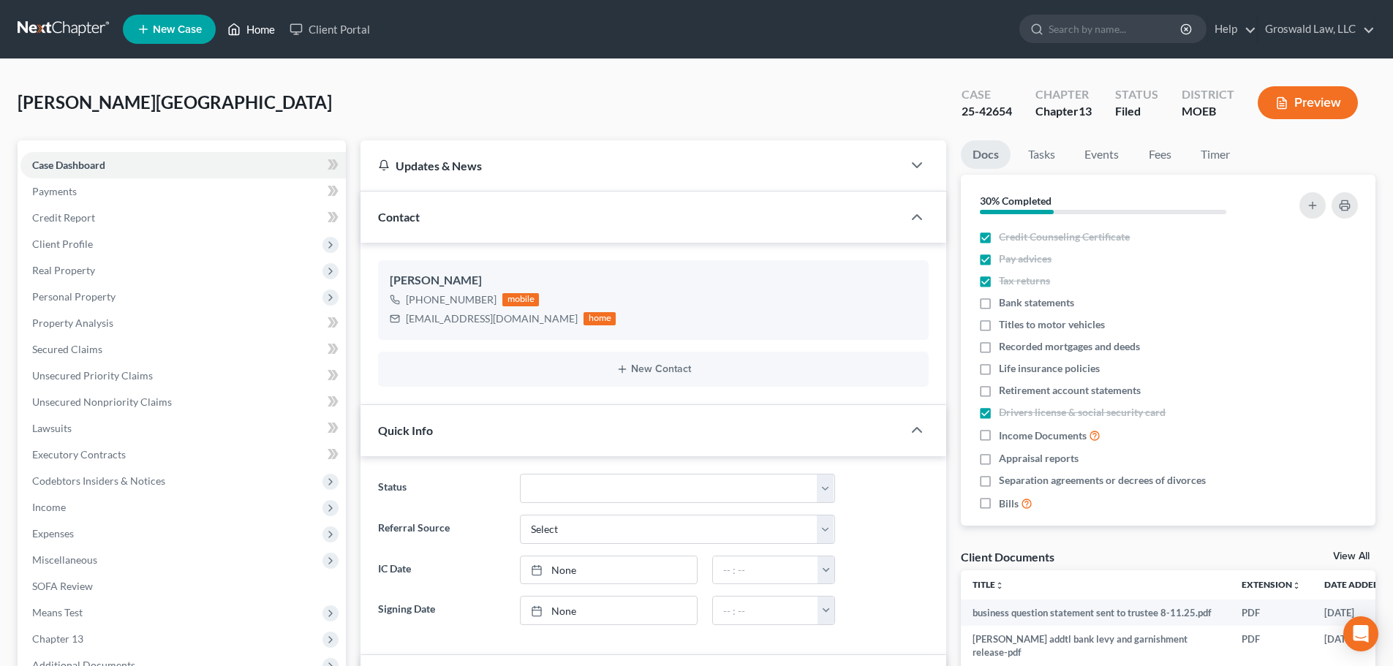
click at [270, 29] on link "Home" at bounding box center [251, 29] width 62 height 26
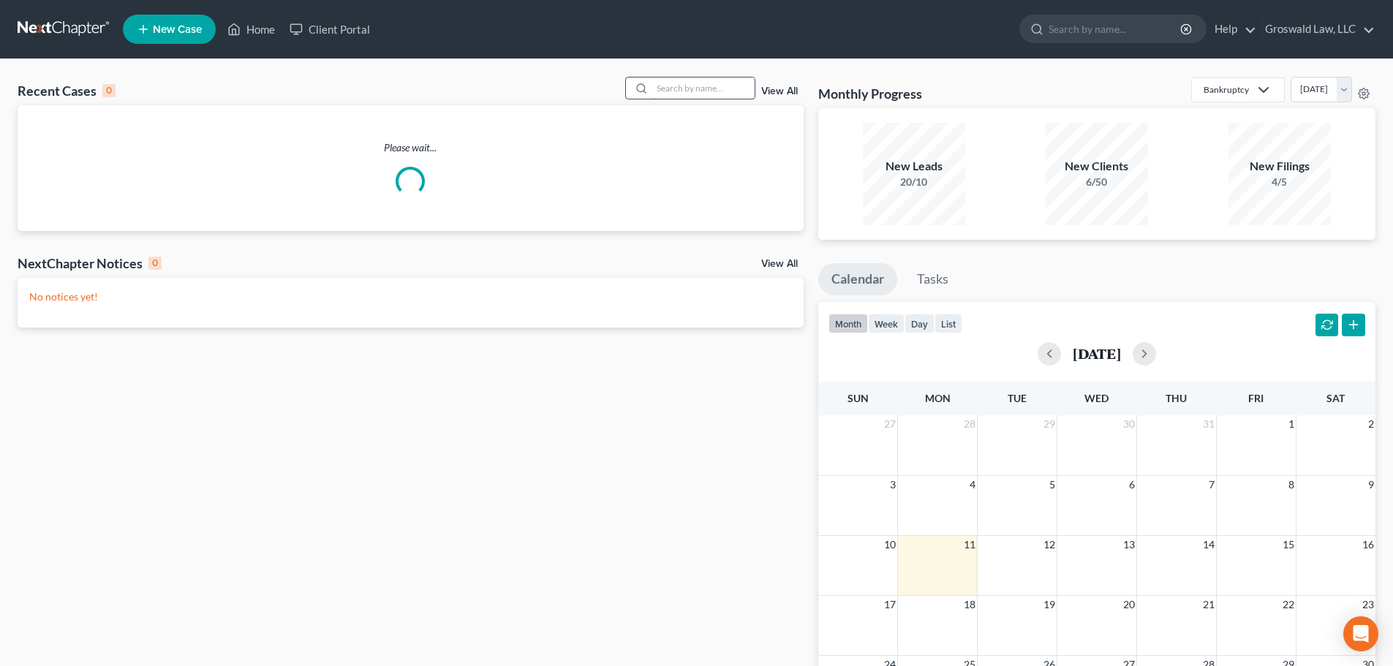
click at [673, 88] on input "search" at bounding box center [703, 87] width 102 height 21
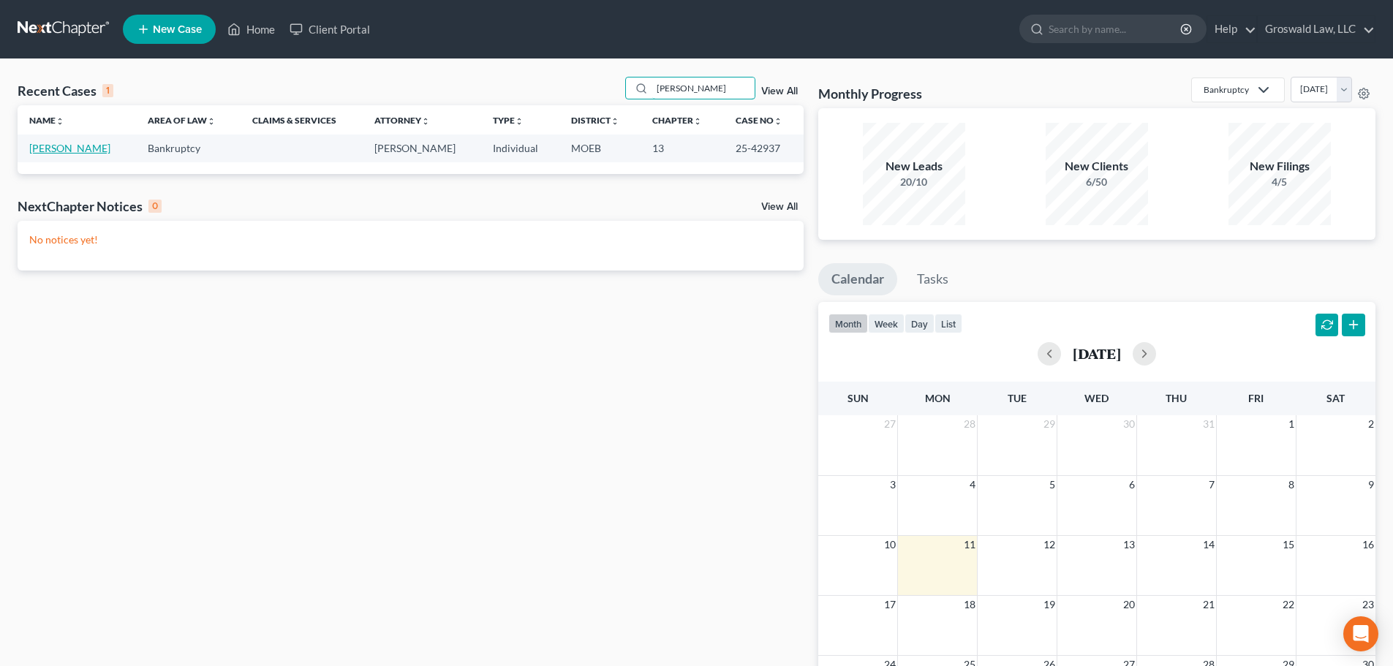
type input "shanks"
click at [91, 142] on link "[PERSON_NAME]" at bounding box center [69, 148] width 81 height 12
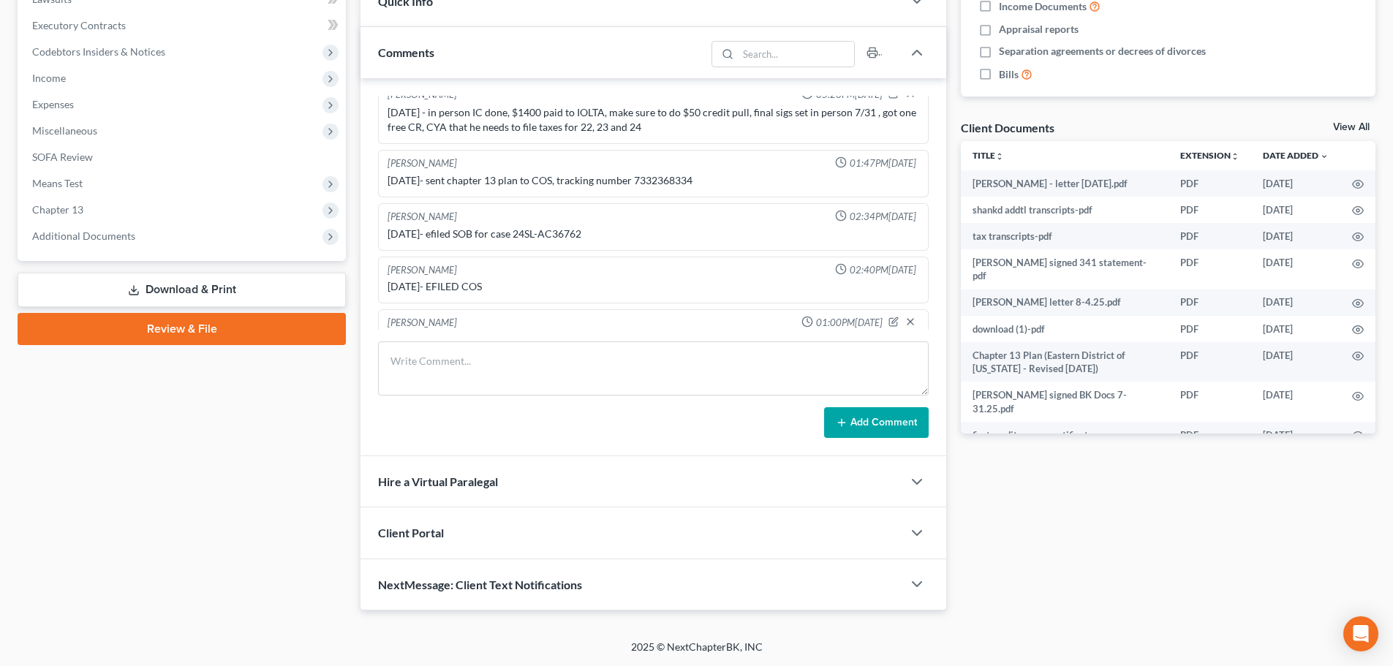
scroll to position [332, 0]
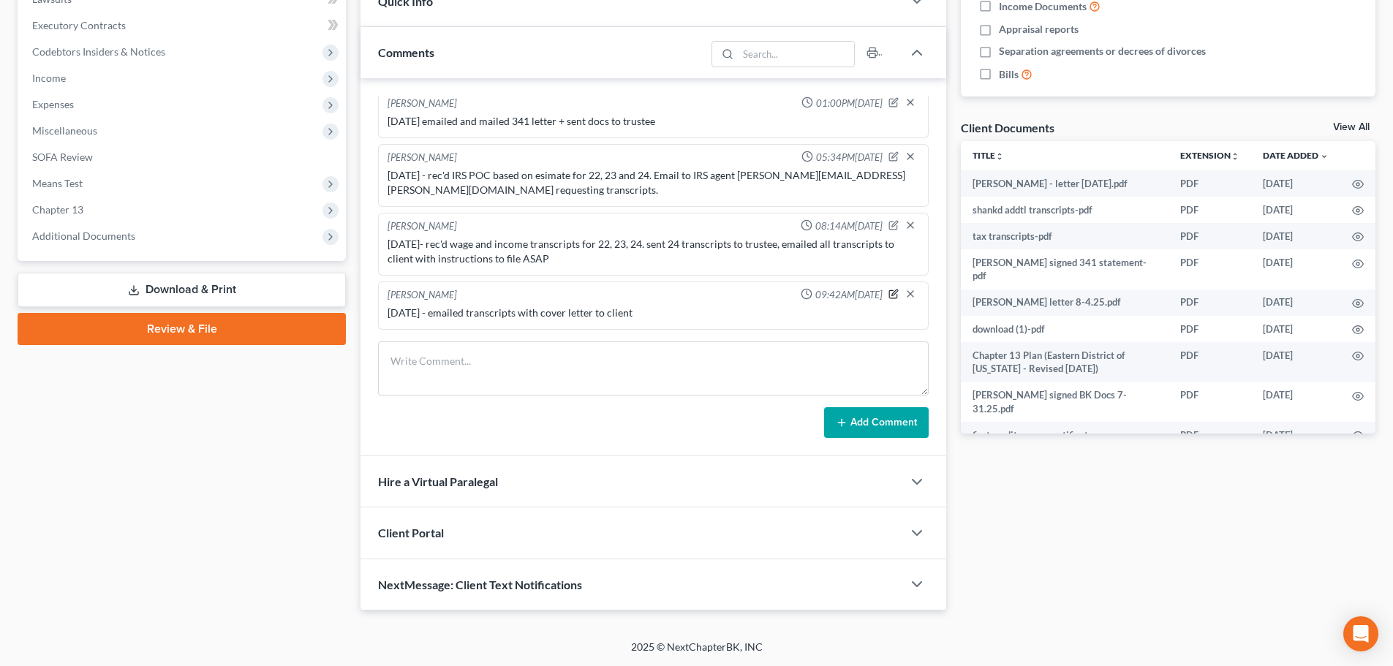
click at [890, 296] on icon "button" at bounding box center [894, 294] width 8 height 8
click at [457, 327] on textarea "8/11/25 - emailed transcripts with cover letter to client" at bounding box center [652, 333] width 531 height 54
type textarea "8/11/25 - mailed transcripts with cover letter to client"
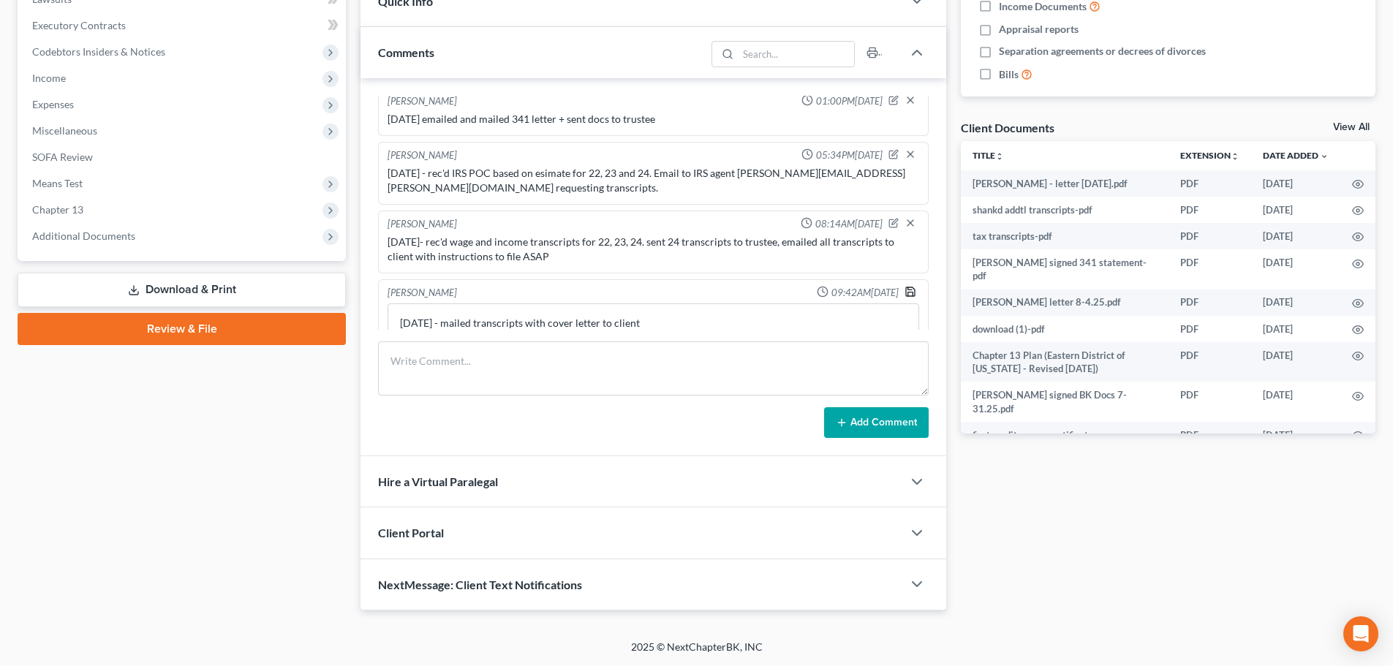
click at [908, 294] on polyline "button" at bounding box center [910, 294] width 5 height 4
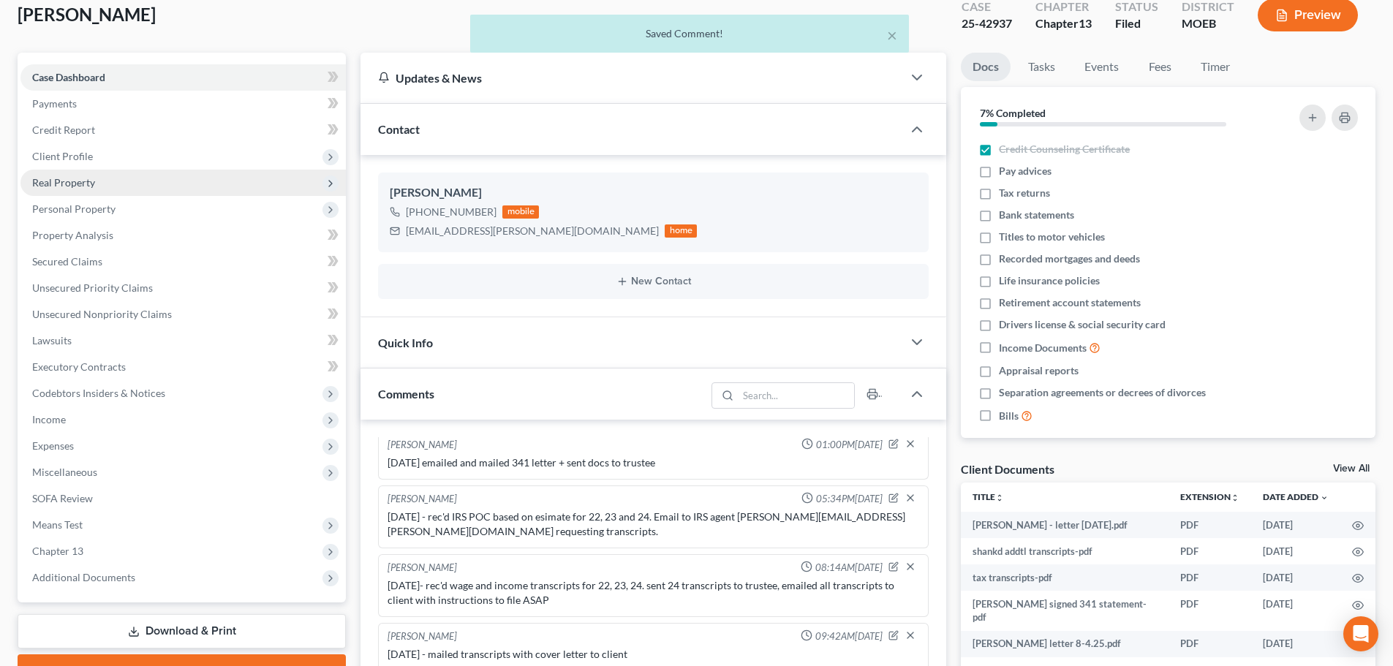
scroll to position [64, 0]
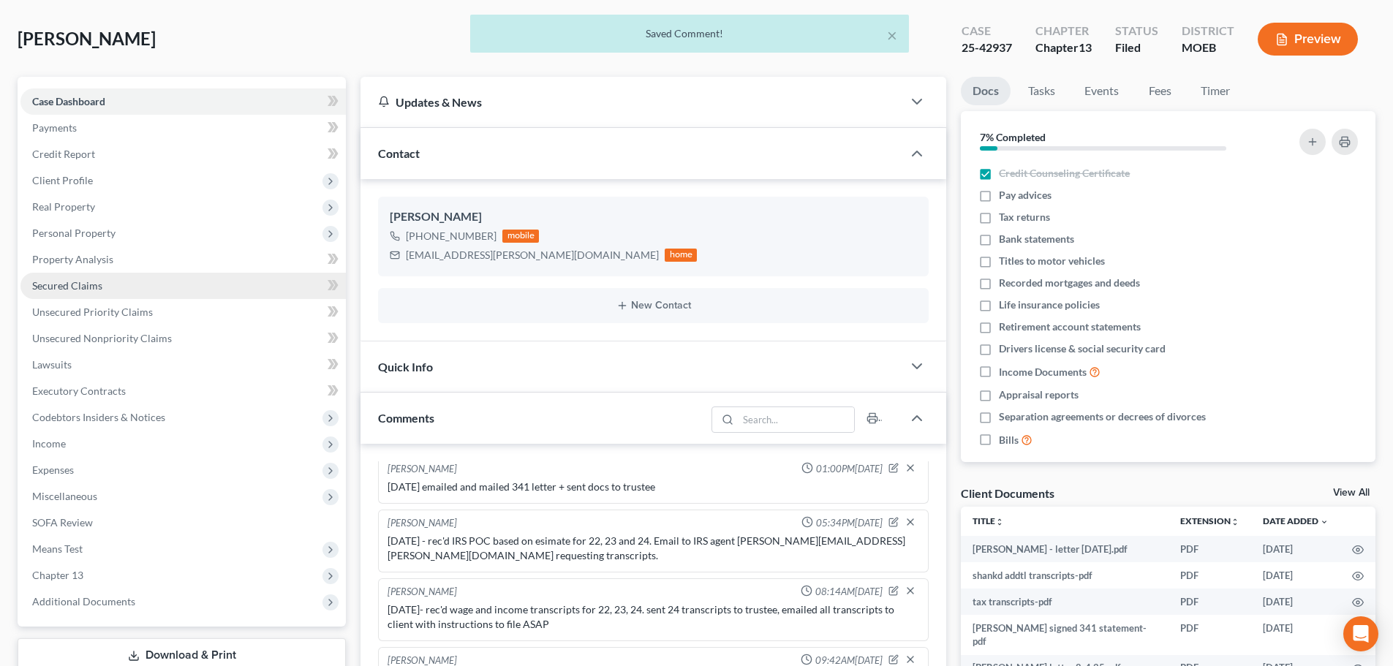
click at [105, 288] on link "Secured Claims" at bounding box center [182, 286] width 325 height 26
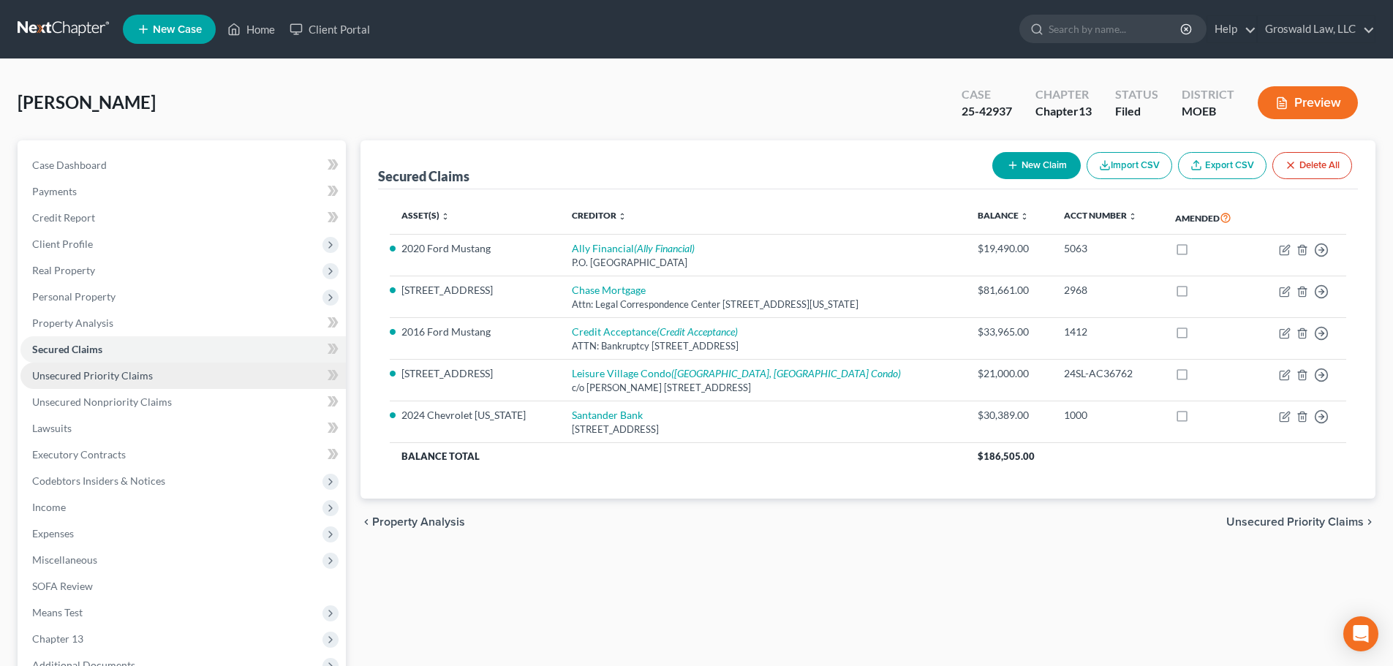
click at [141, 376] on span "Unsecured Priority Claims" at bounding box center [92, 375] width 121 height 12
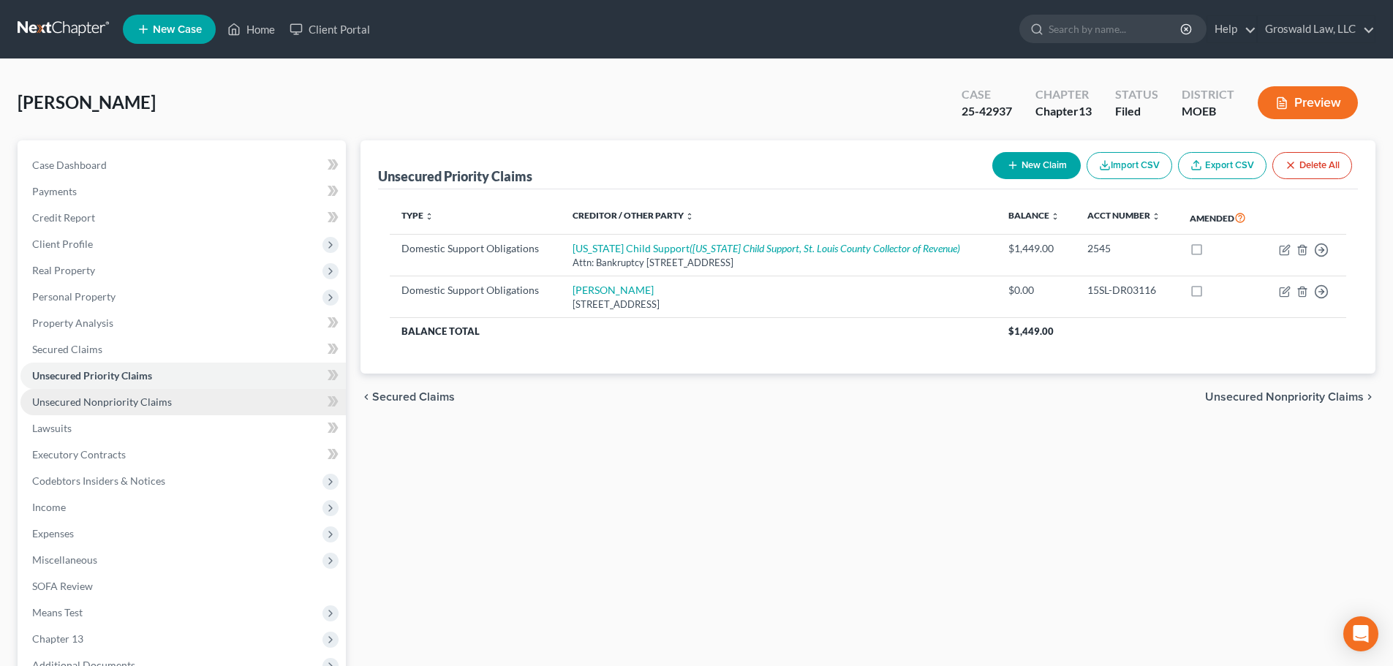
click at [135, 401] on span "Unsecured Nonpriority Claims" at bounding box center [102, 401] width 140 height 12
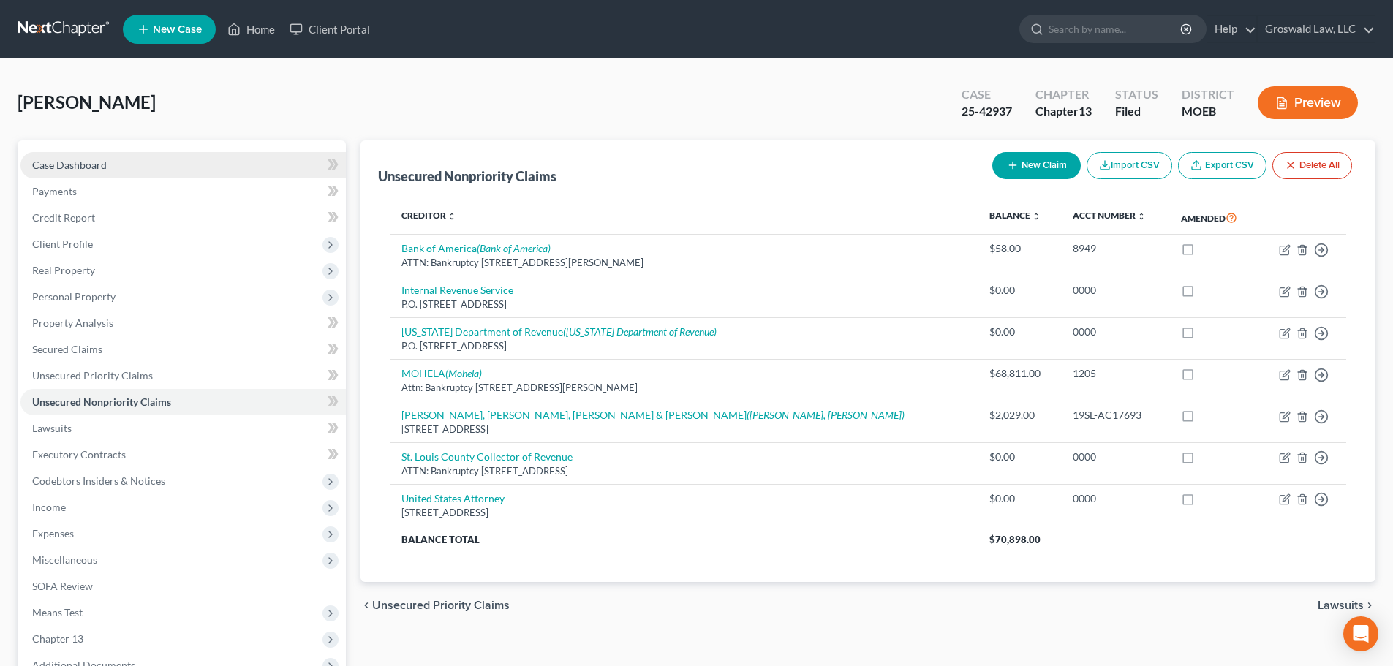
click at [198, 163] on link "Case Dashboard" at bounding box center [182, 165] width 325 height 26
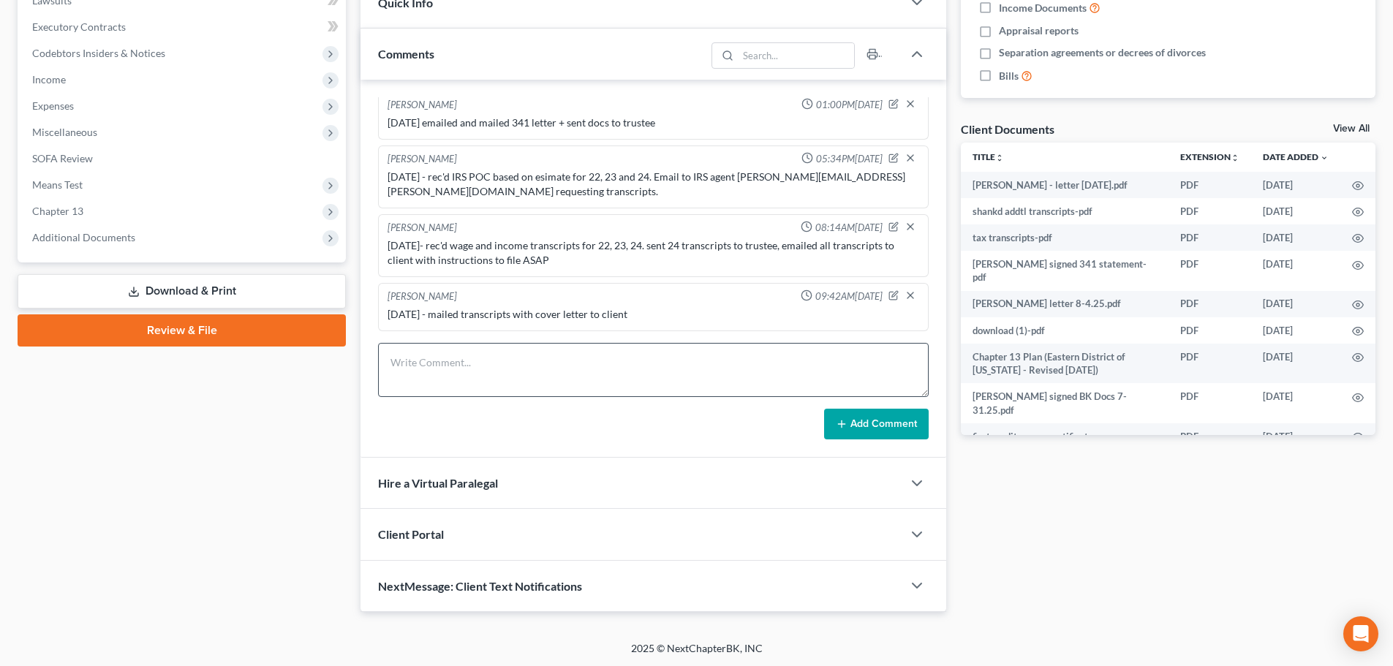
scroll to position [429, 0]
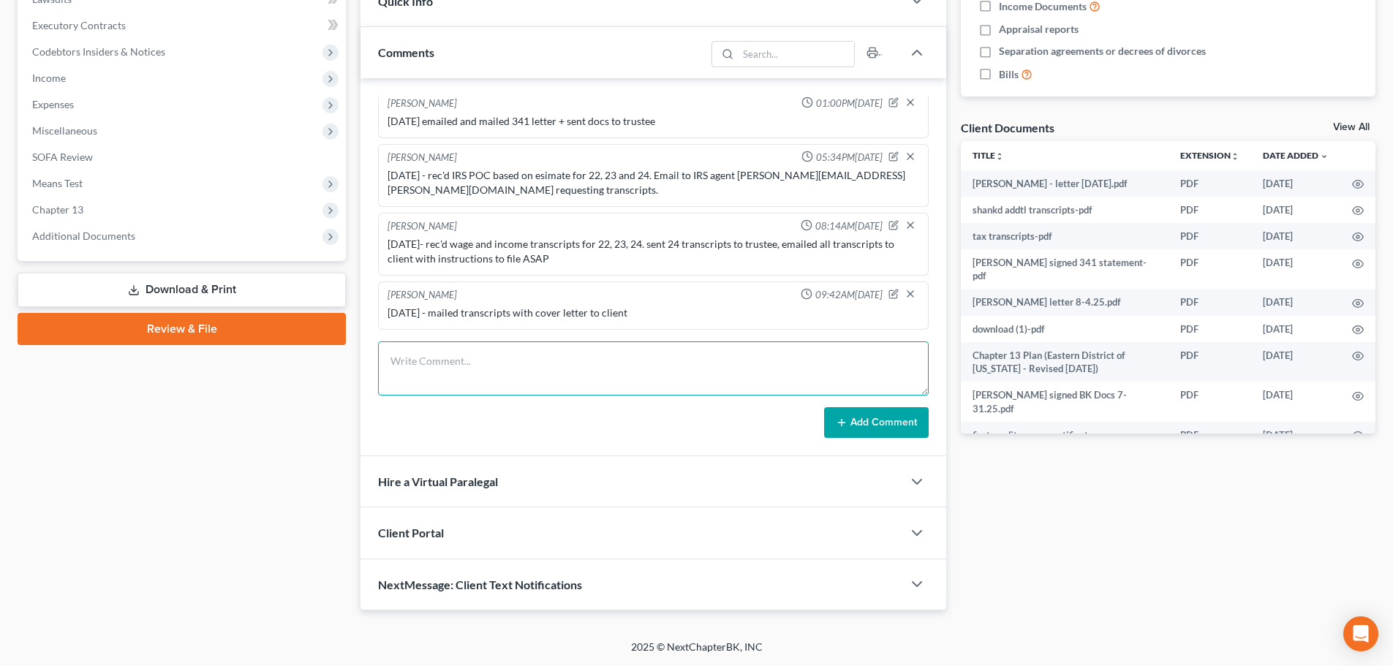
drag, startPoint x: 515, startPoint y: 375, endPoint x: 369, endPoint y: 336, distance: 151.3
click at [515, 375] on textarea at bounding box center [653, 368] width 550 height 54
paste textarea "aryanamarcel@yahoo.com"
click at [730, 367] on textarea "8/11/25 - rec'd STL COR Priority POC aryanamarcel@yahoo.com" at bounding box center [653, 368] width 550 height 54
drag, startPoint x: 670, startPoint y: 358, endPoint x: 561, endPoint y: 360, distance: 108.9
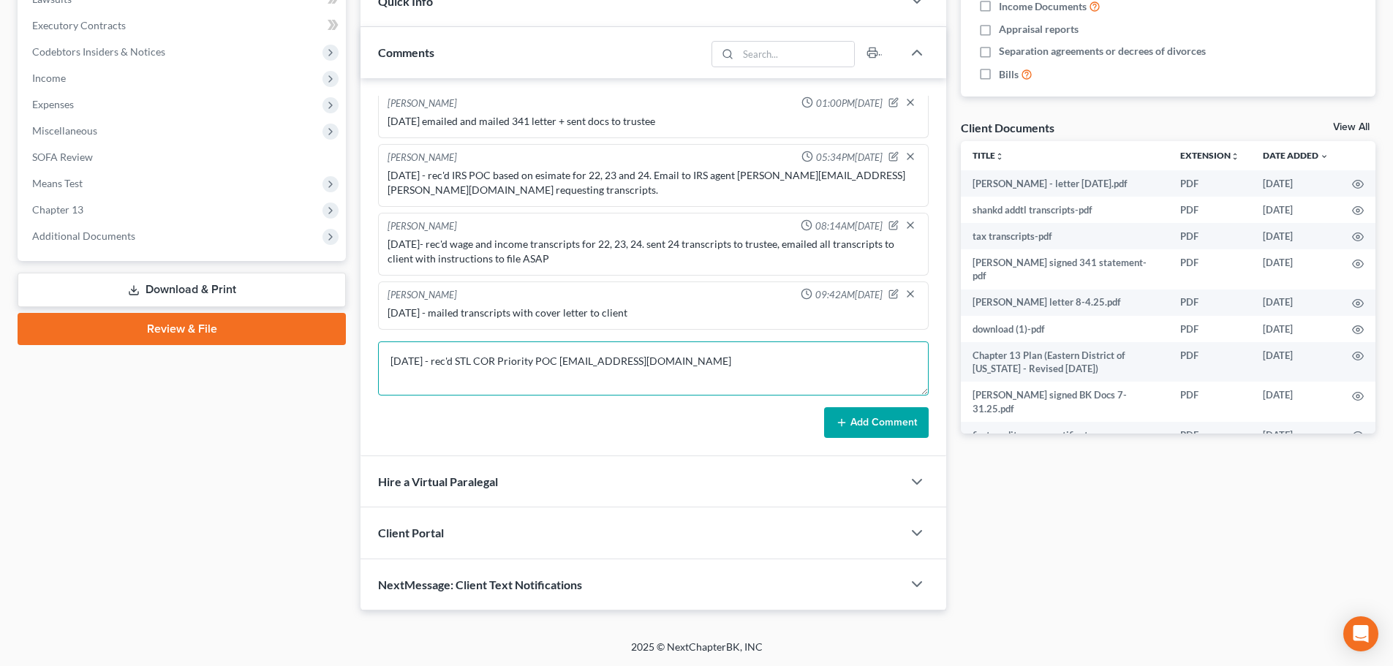
click at [561, 360] on textarea "8/11/25 - rec'd STL COR Priority POC aryanamarcel@yahoo.com" at bounding box center [653, 368] width 550 height 54
paste textarea "4454.70"
type textarea "8/11/25 - rec'd STL COR Priority POC 4454.70"
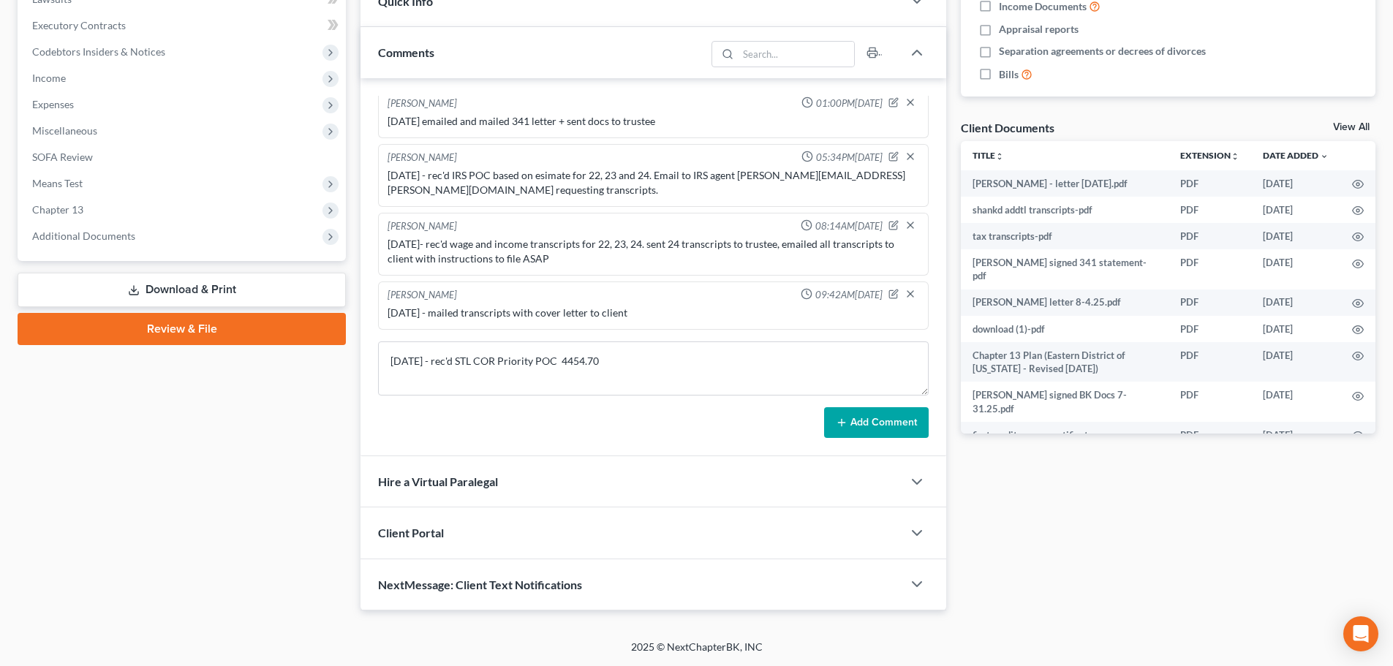
click at [875, 432] on button "Add Comment" at bounding box center [876, 422] width 105 height 31
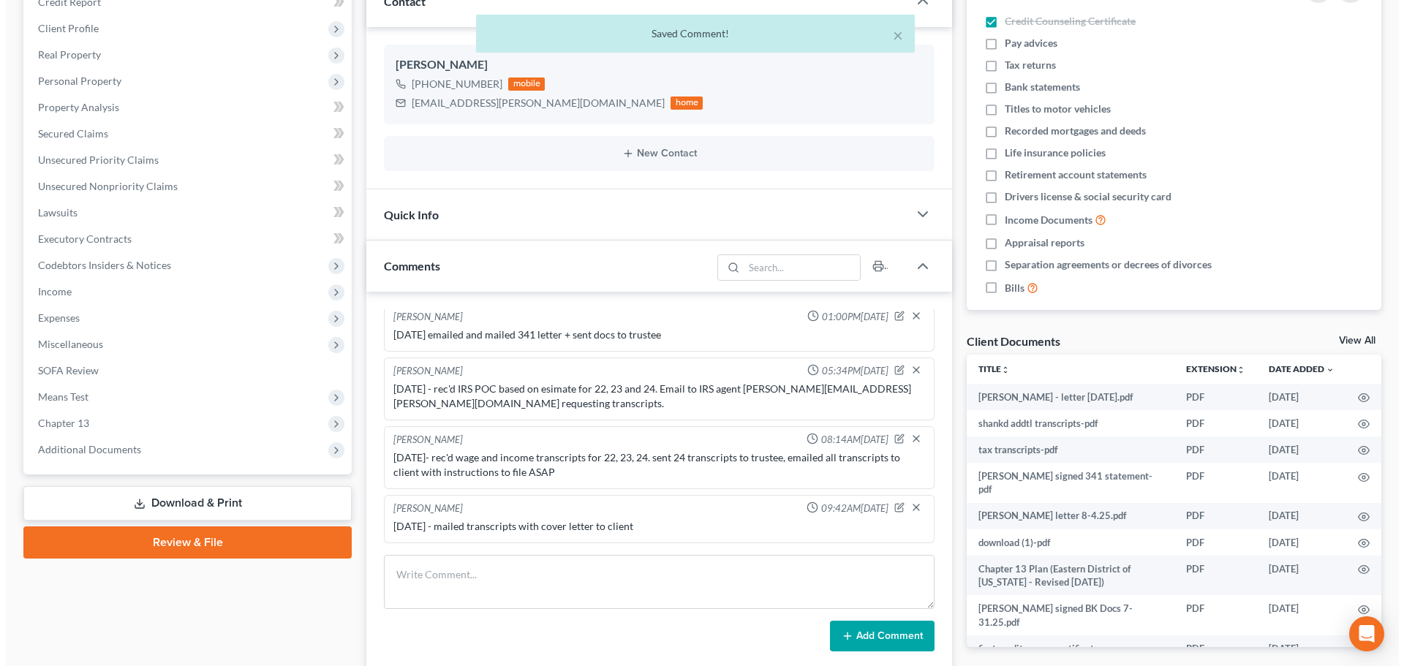
scroll to position [386, 0]
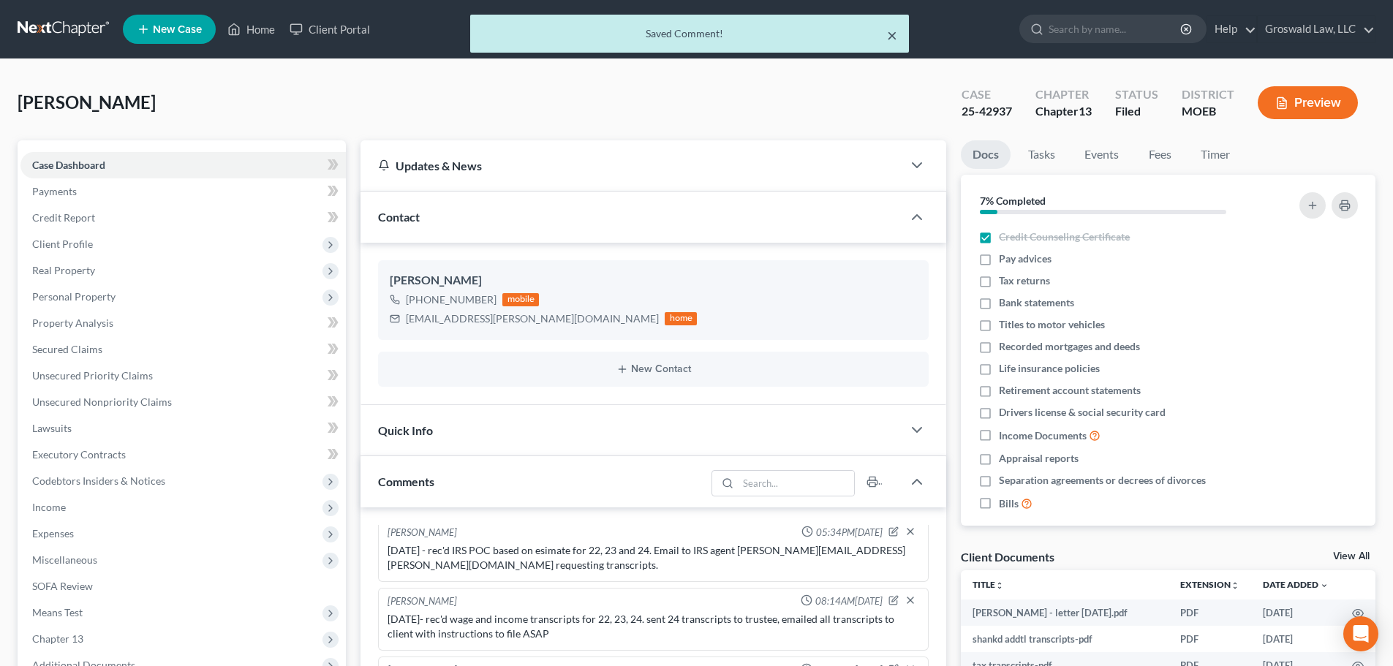
click at [887, 34] on button "×" at bounding box center [892, 35] width 10 height 18
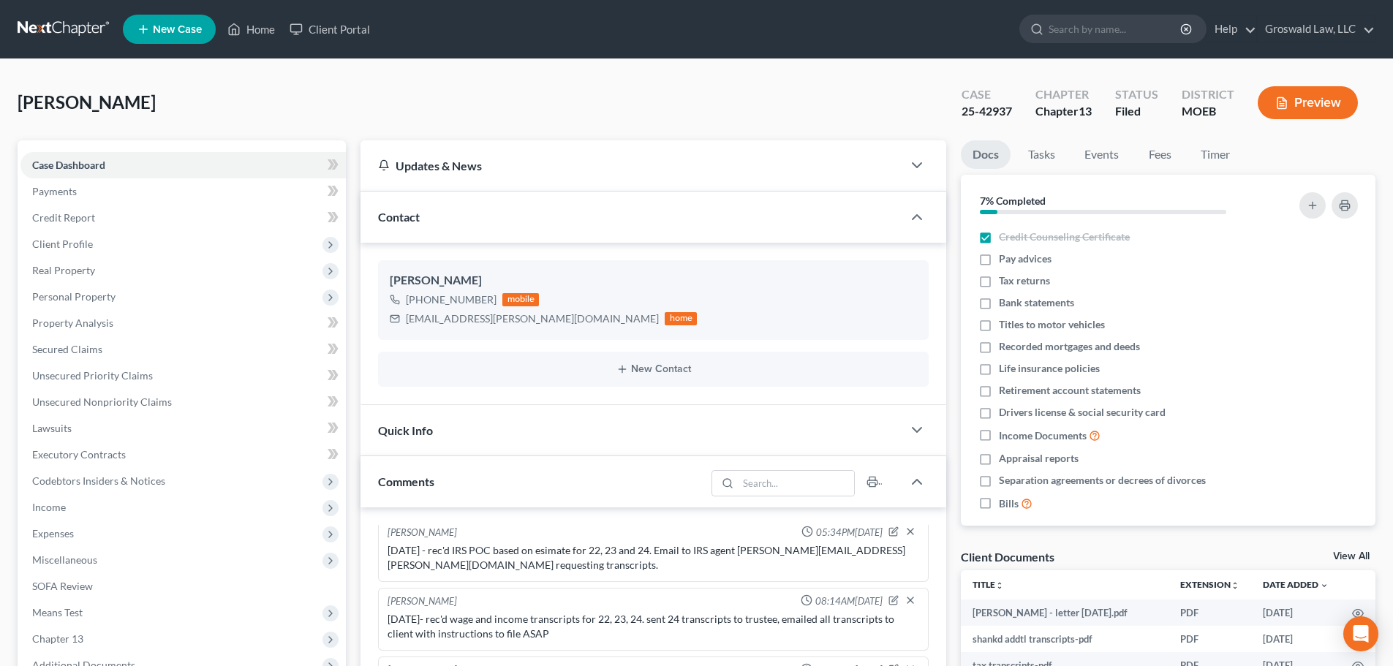
click at [181, 28] on span "New Case" at bounding box center [177, 29] width 49 height 11
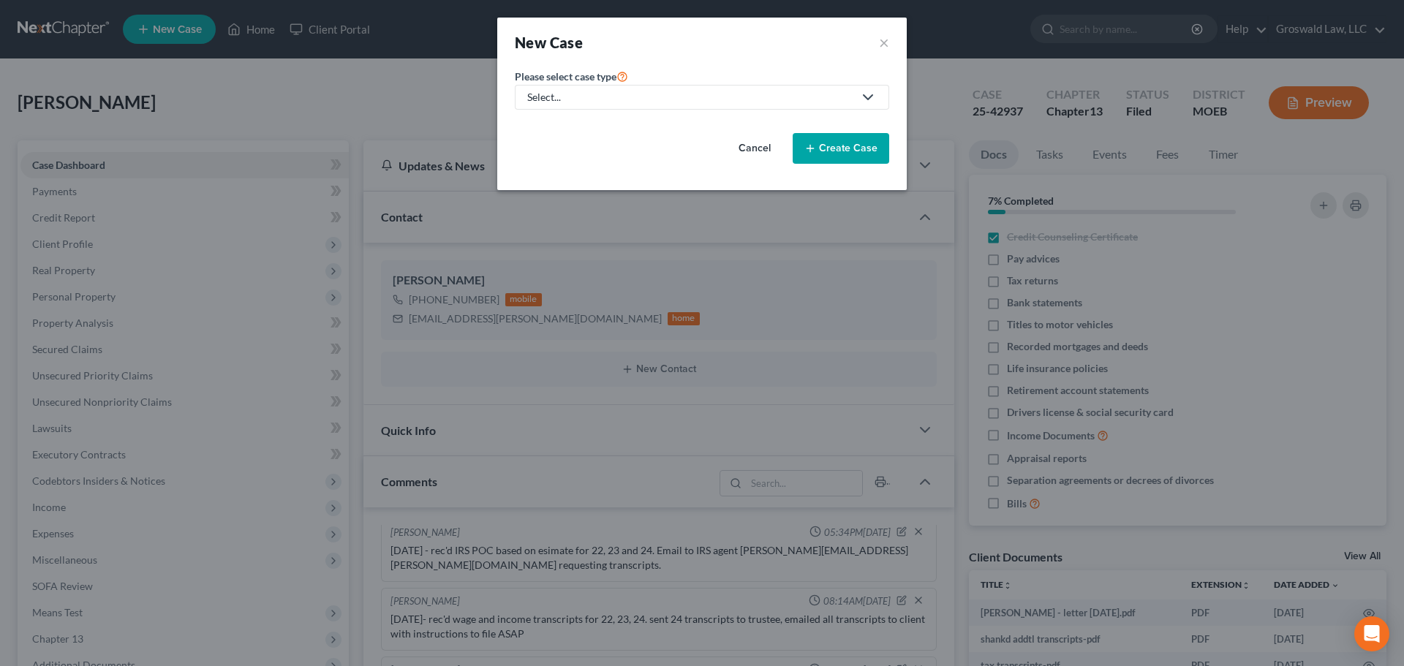
click at [575, 103] on div "Select..." at bounding box center [690, 97] width 326 height 15
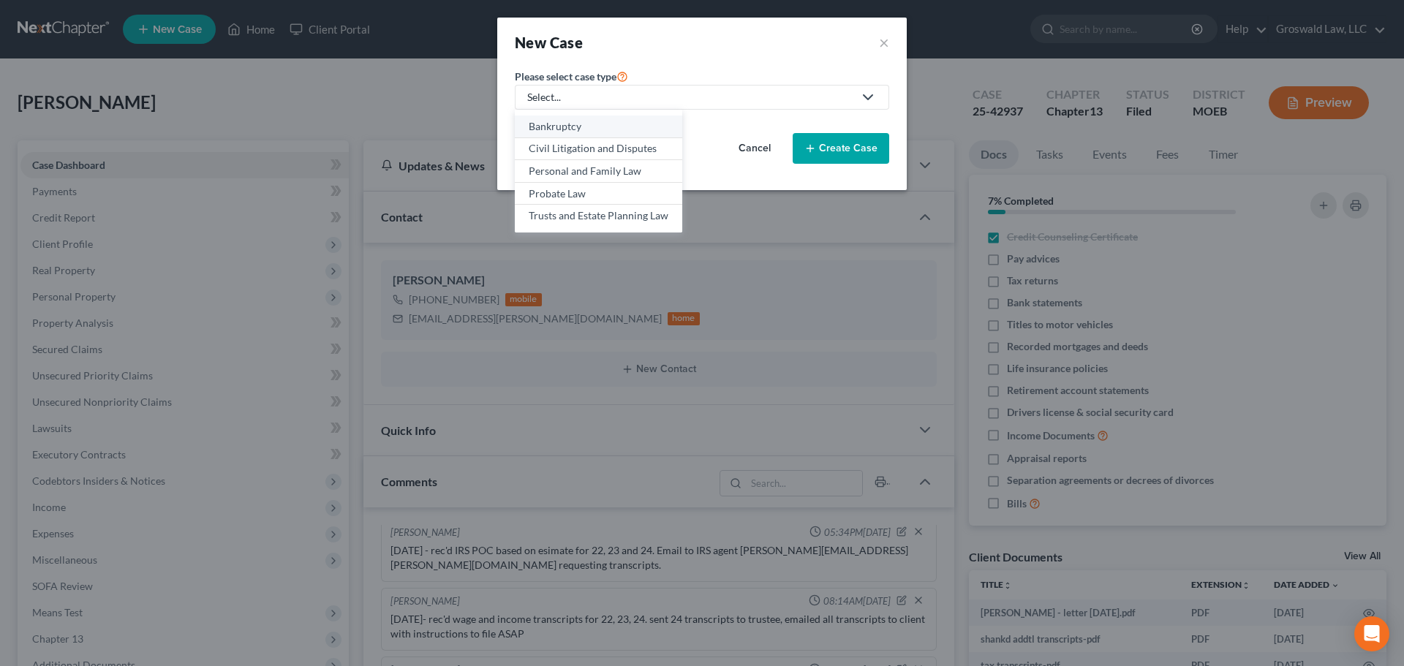
click at [578, 132] on div "Bankruptcy" at bounding box center [599, 126] width 140 height 15
select select "45"
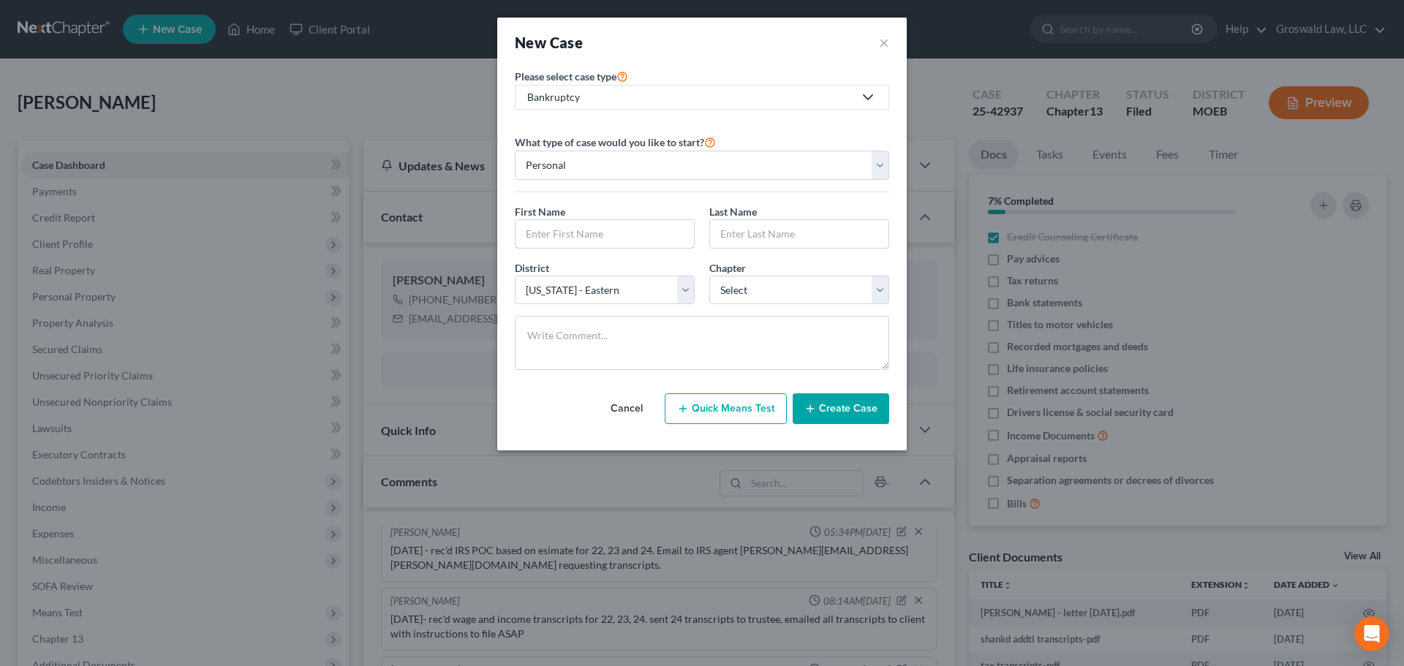
drag, startPoint x: 626, startPoint y: 233, endPoint x: 456, endPoint y: 222, distance: 170.0
click at [626, 233] on input "text" at bounding box center [604, 234] width 178 height 28
type input "Kimberly"
type input "Cervantes"
select select "45"
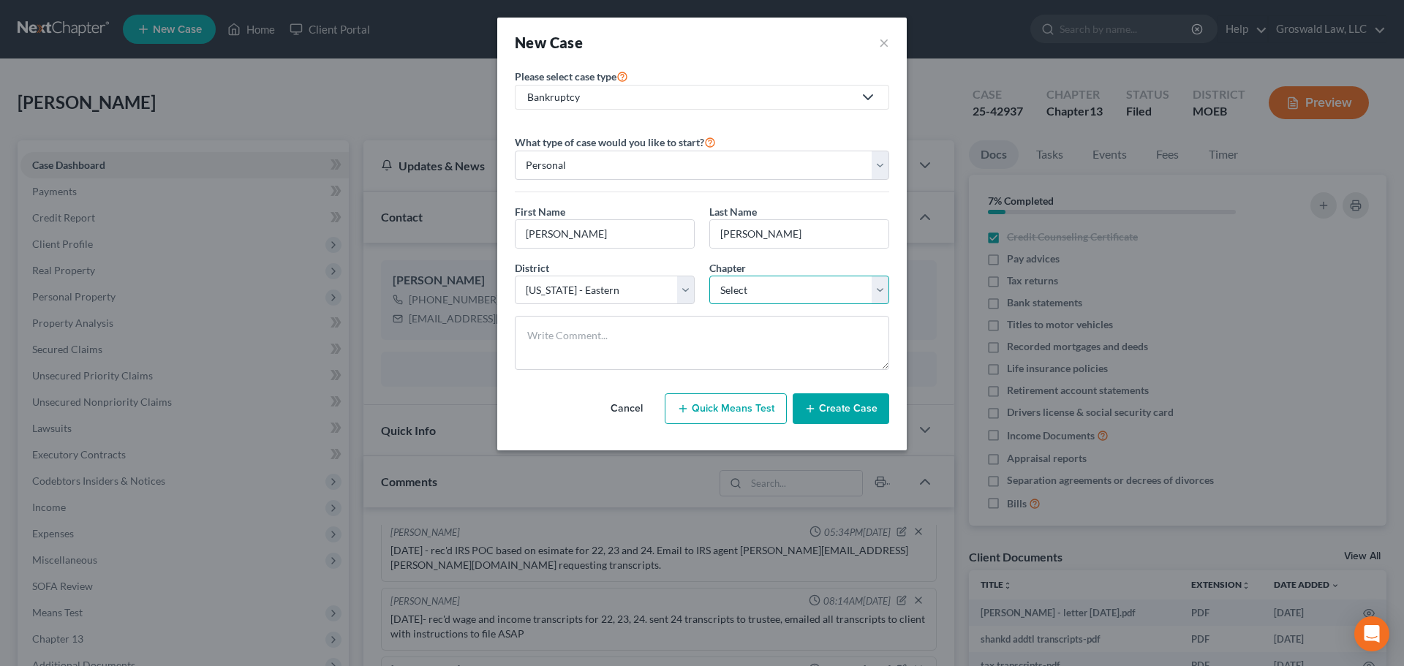
select select "0"
click at [839, 412] on button "Create Case" at bounding box center [840, 408] width 96 height 31
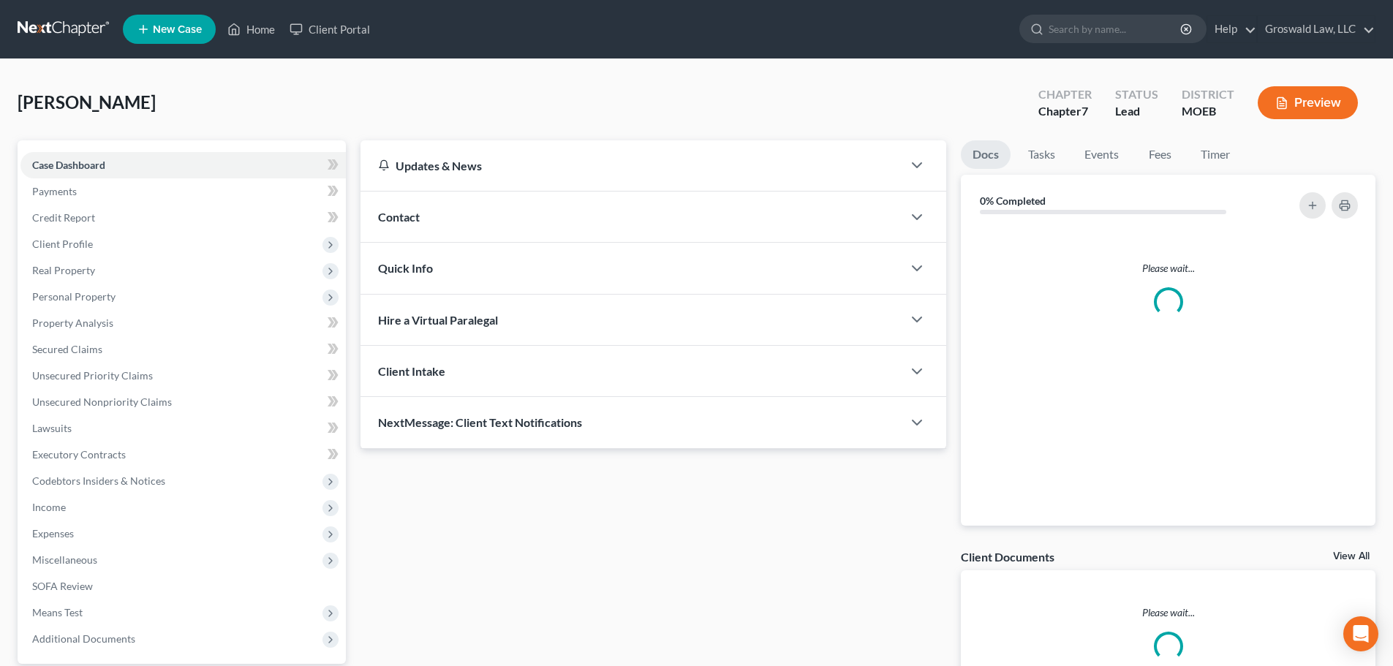
click at [760, 218] on div "Contact" at bounding box center [631, 217] width 542 height 50
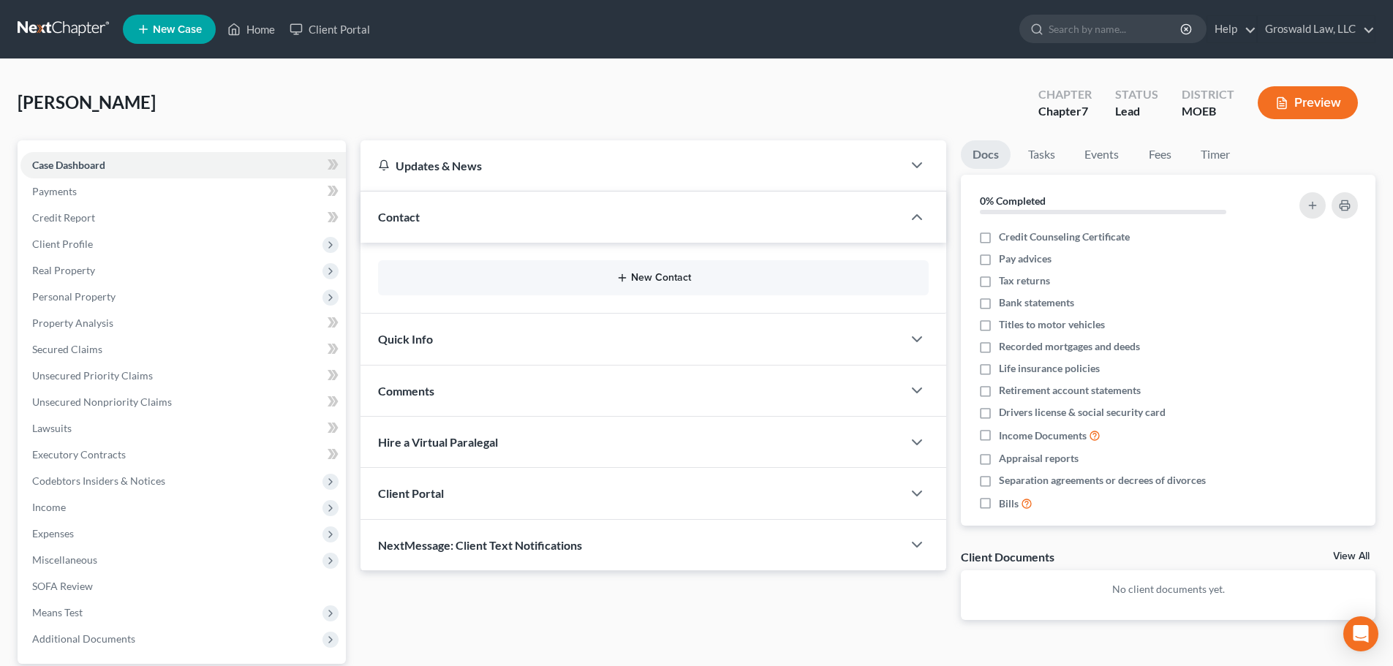
click at [645, 279] on button "New Contact" at bounding box center [653, 278] width 527 height 12
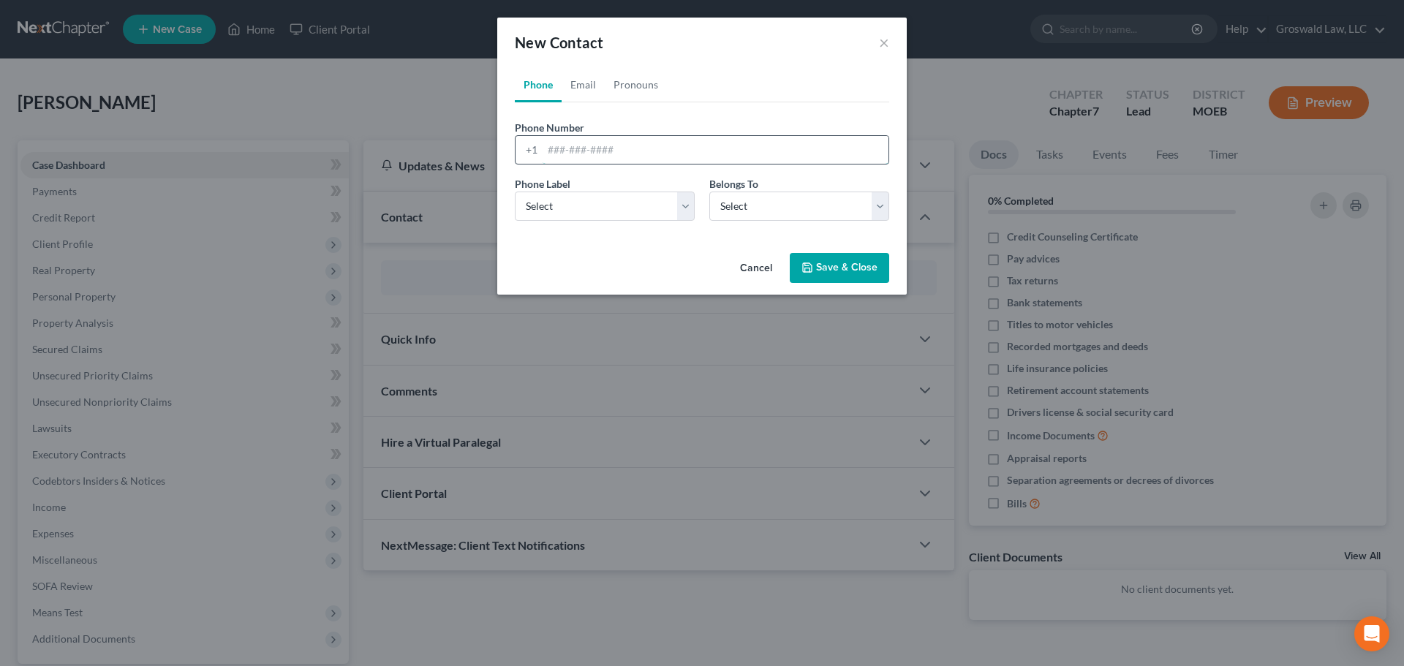
drag, startPoint x: 617, startPoint y: 148, endPoint x: 555, endPoint y: 145, distance: 62.2
click at [616, 148] on input "tel" at bounding box center [715, 150] width 346 height 28
type input "314-420-4560"
select select "0"
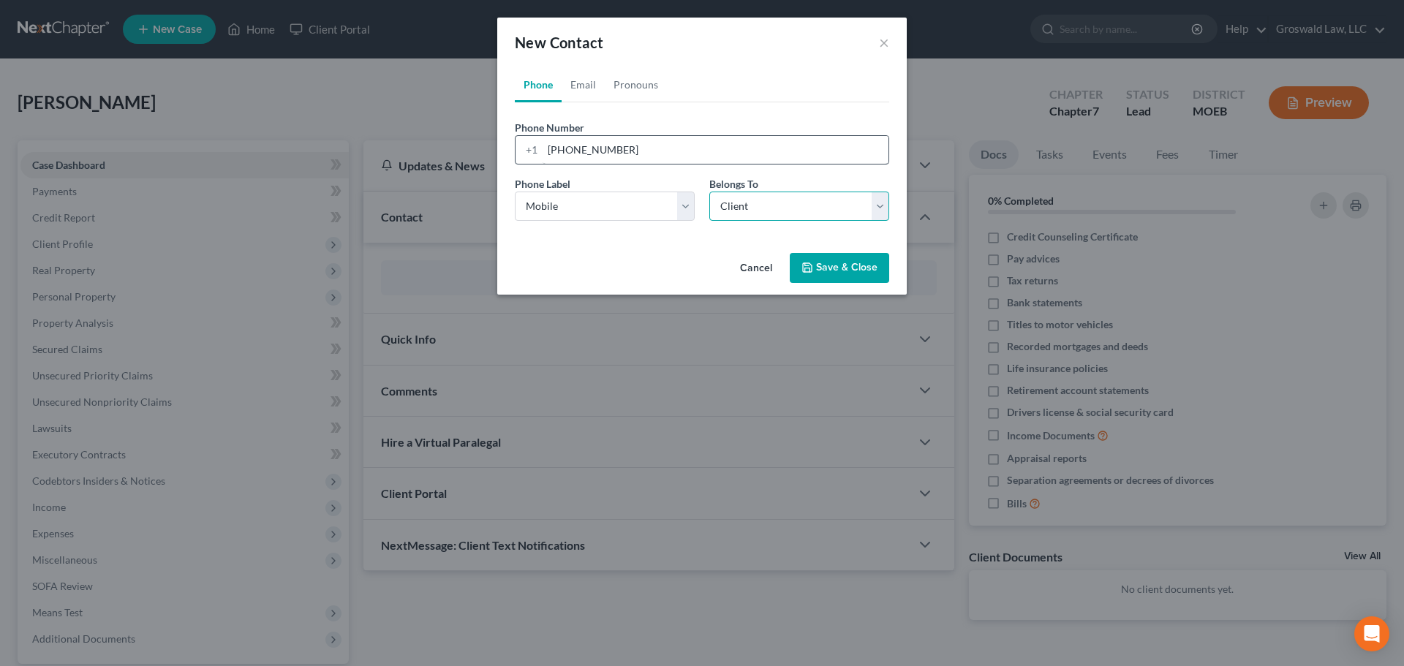
select select "0"
click at [587, 83] on link "Email" at bounding box center [582, 84] width 43 height 35
click at [591, 145] on input "email" at bounding box center [715, 150] width 346 height 28
type input "m"
type input "kimacervantis@gmail.com"
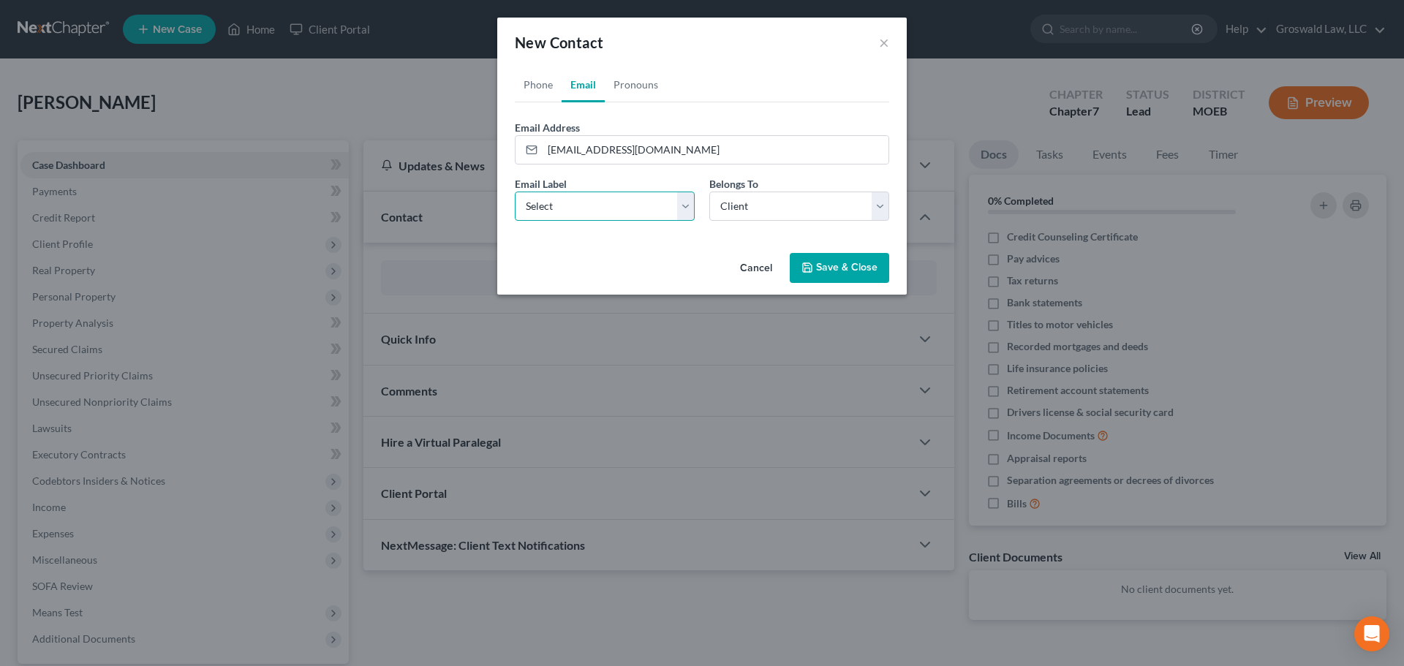
select select "0"
click at [852, 280] on button "Save & Close" at bounding box center [839, 268] width 99 height 31
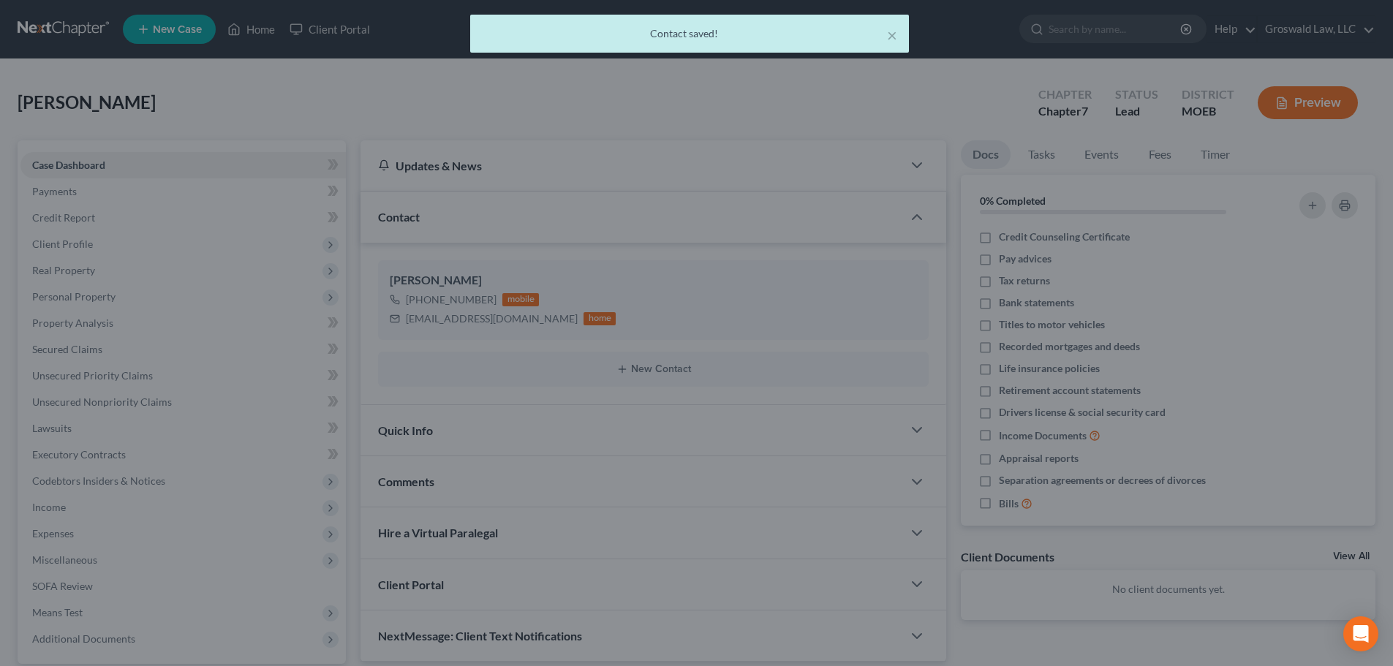
click at [94, 245] on span "Client Profile" at bounding box center [182, 244] width 325 height 26
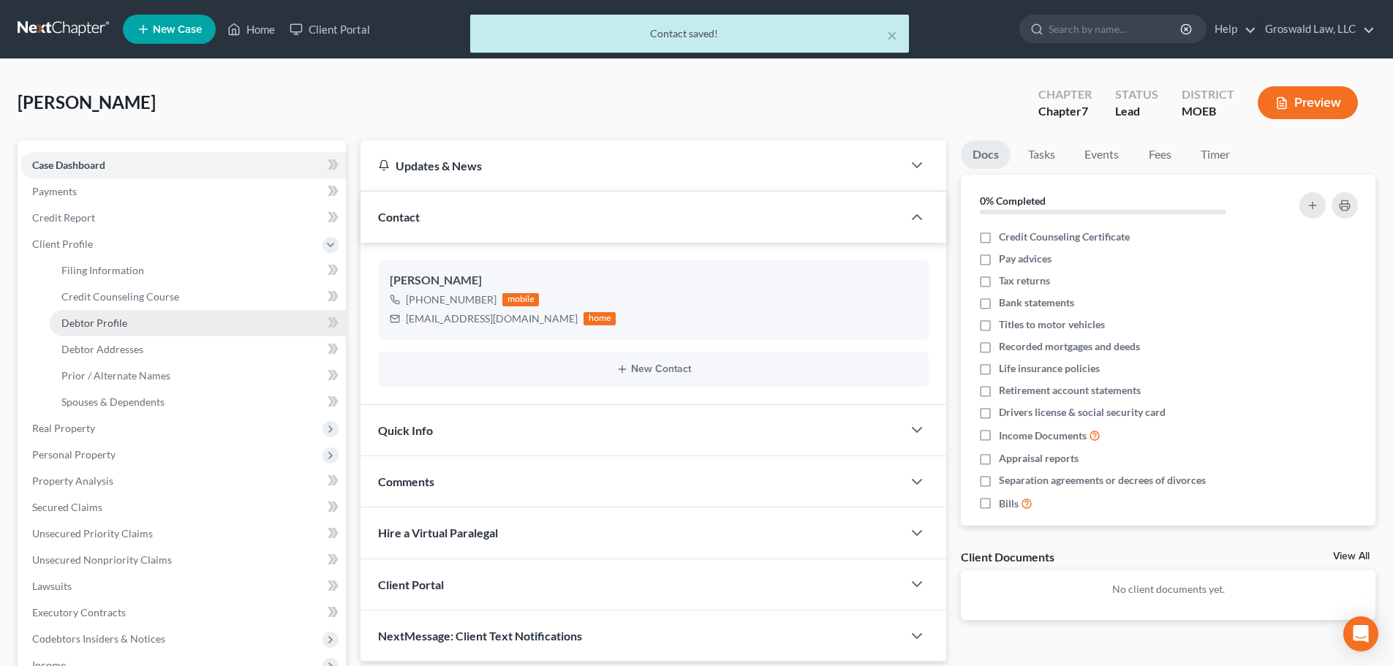
click at [108, 320] on span "Debtor Profile" at bounding box center [94, 323] width 66 height 12
select select "0"
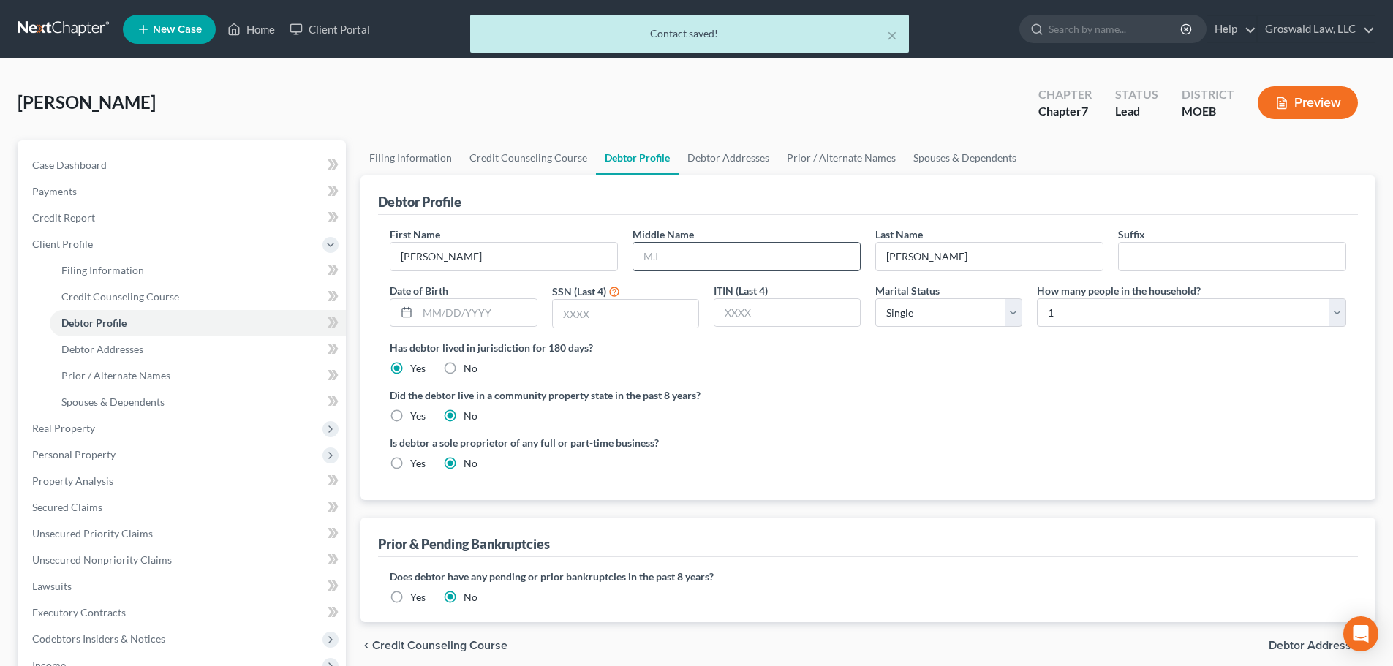
drag, startPoint x: 678, startPoint y: 241, endPoint x: 681, endPoint y: 254, distance: 13.5
click at [679, 241] on label "Middle Name" at bounding box center [662, 234] width 61 height 15
drag, startPoint x: 681, startPoint y: 255, endPoint x: 599, endPoint y: 245, distance: 83.2
click at [681, 255] on input "text" at bounding box center [746, 257] width 227 height 28
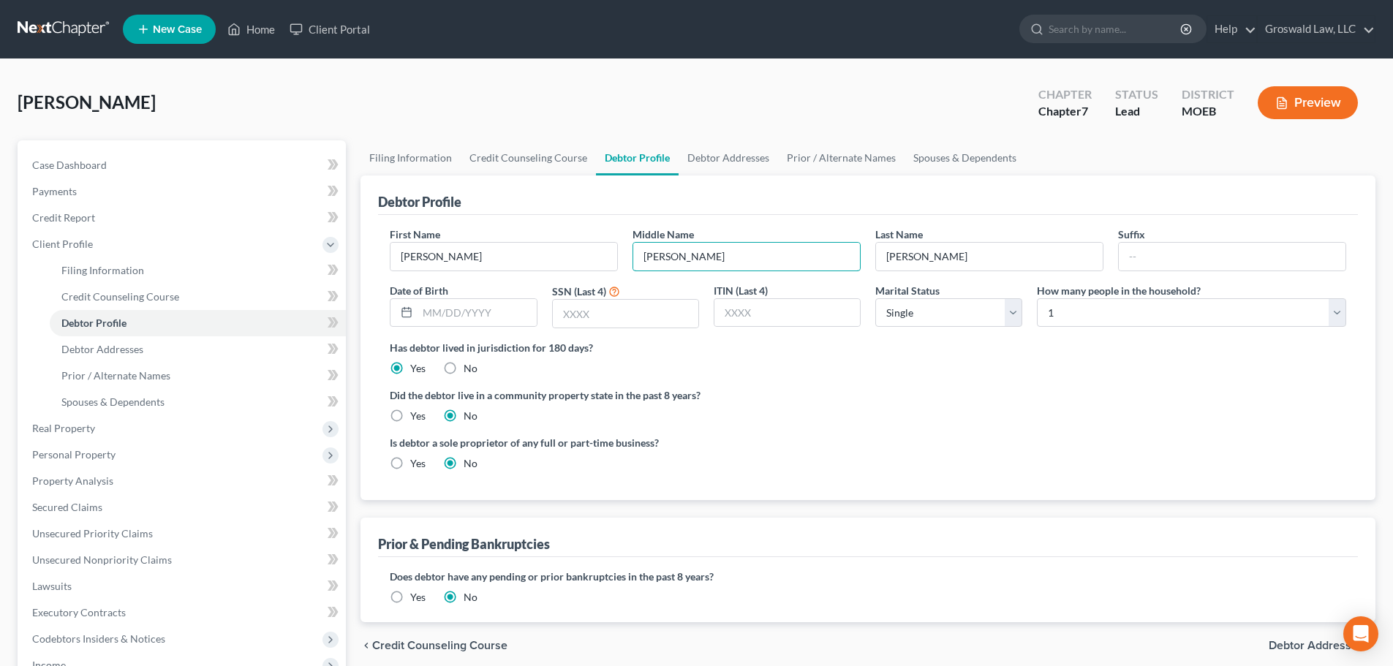
type input "Anne"
type input "09/17/1973"
type input "8841"
drag, startPoint x: 859, startPoint y: 408, endPoint x: 866, endPoint y: 179, distance: 228.9
click at [859, 407] on div "Did the debtor live in a community property state in the past 8 years? Yes No" at bounding box center [868, 405] width 956 height 36
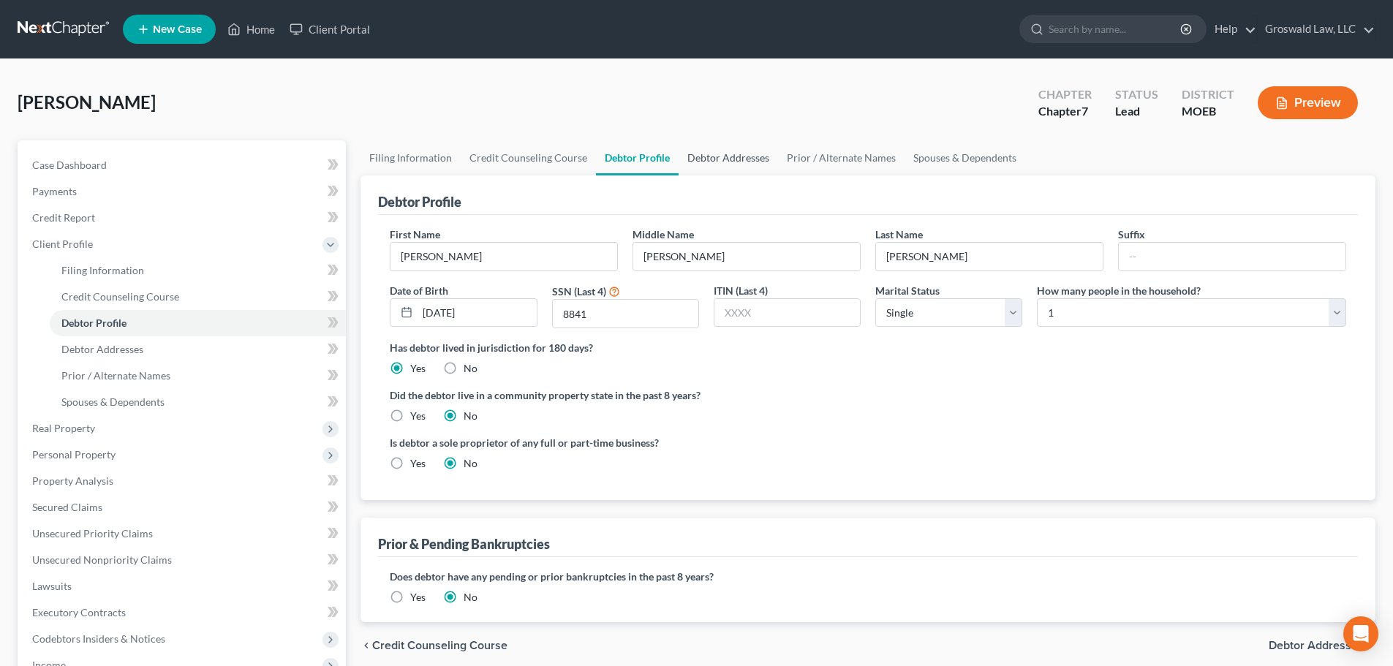
click at [737, 159] on link "Debtor Addresses" at bounding box center [727, 157] width 99 height 35
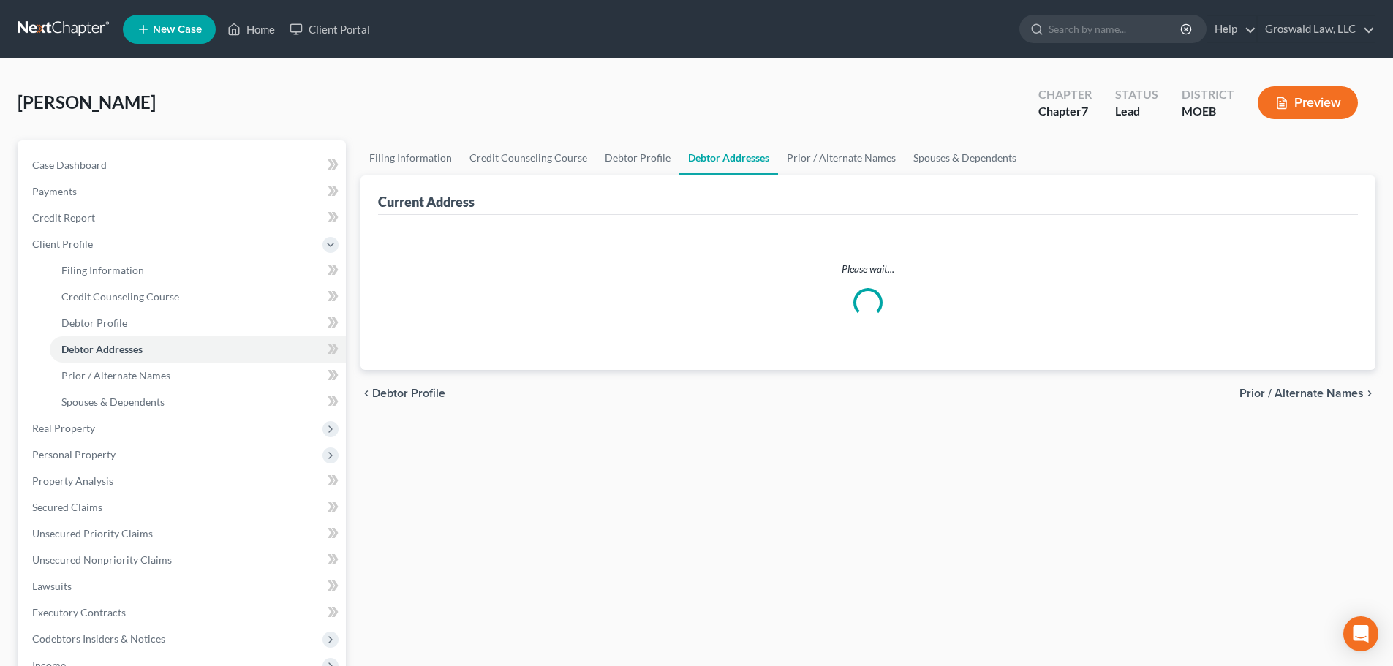
select select "0"
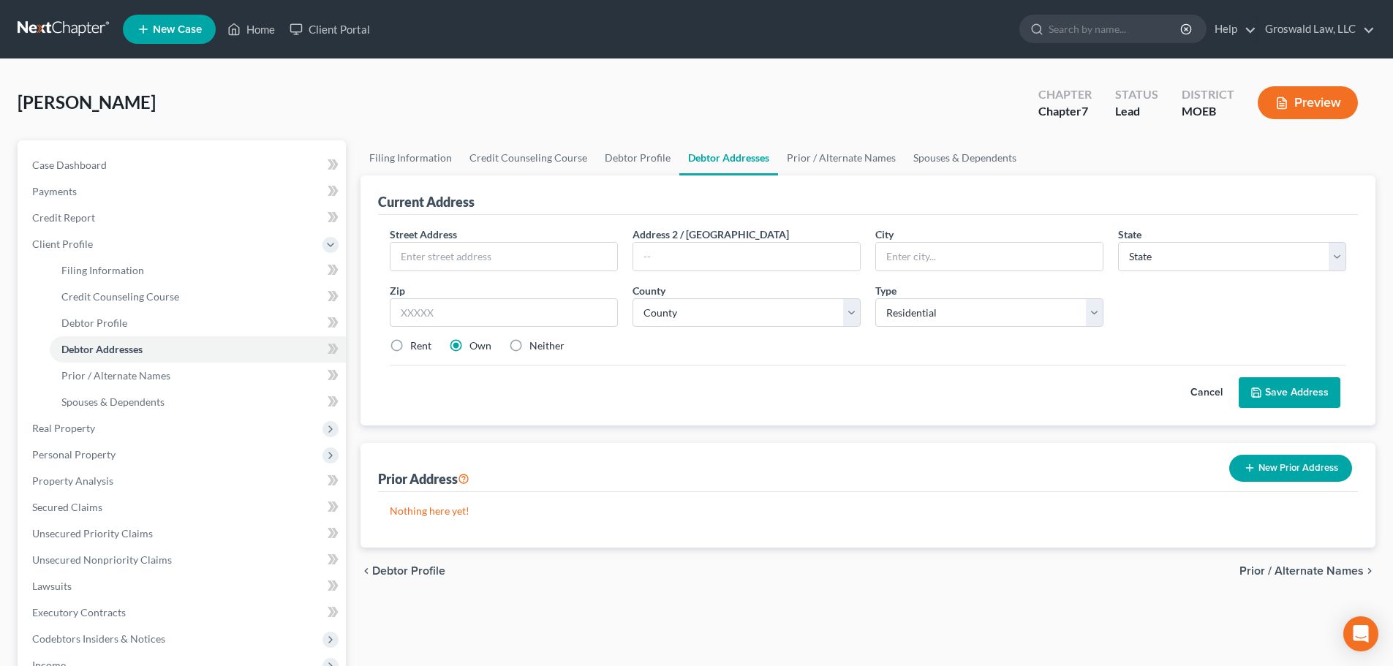
click at [529, 348] on label "Neither" at bounding box center [546, 345] width 35 height 15
click at [535, 348] on input "Neither" at bounding box center [540, 343] width 10 height 10
radio input "true"
click at [521, 261] on input "text" at bounding box center [503, 257] width 227 height 28
type input "3917 Richmond Court"
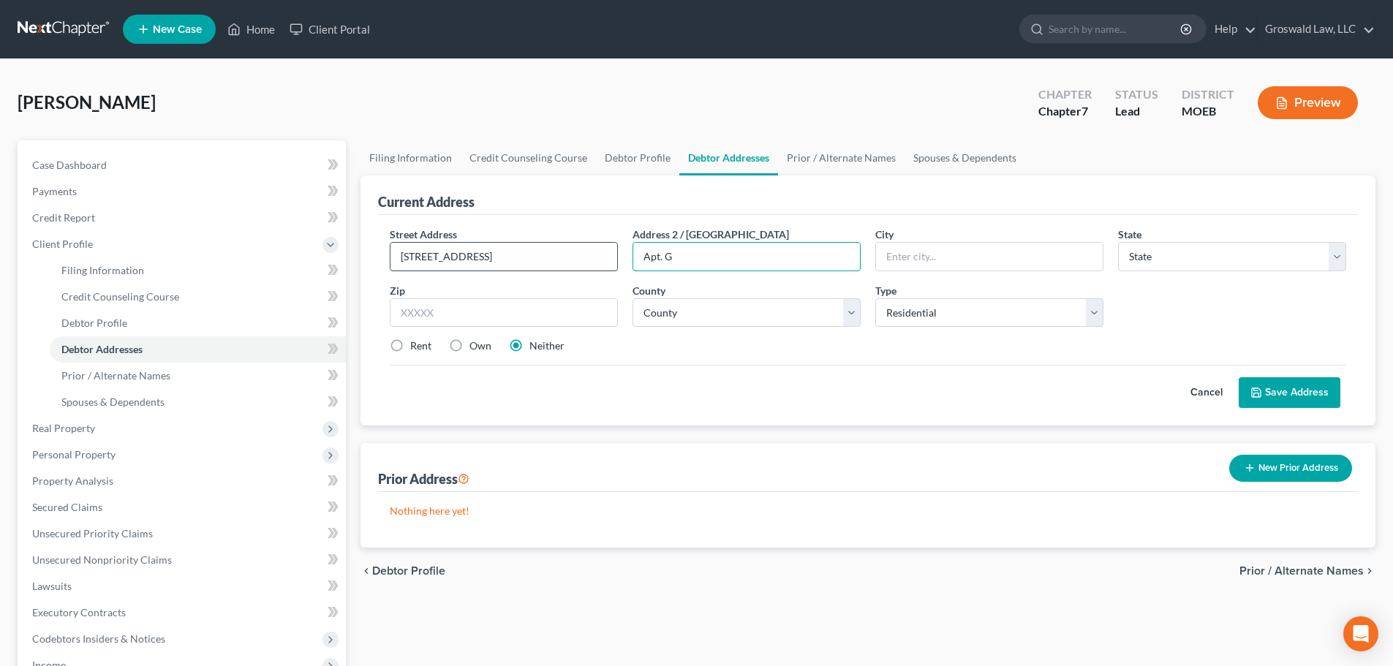
type input "Apt. G"
type input "63010"
type input "Arnold"
select select "26"
select select "49"
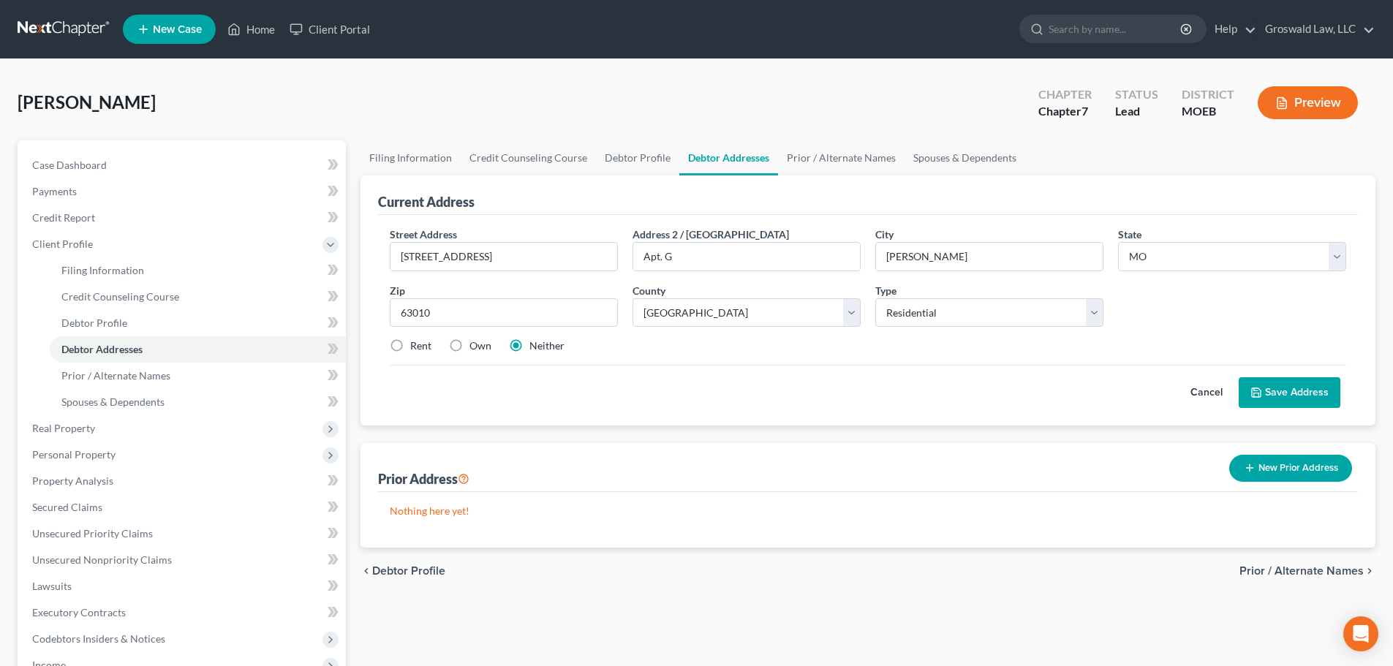
click at [410, 349] on label "Rent" at bounding box center [420, 345] width 21 height 15
click at [416, 348] on input "Rent" at bounding box center [421, 343] width 10 height 10
radio input "true"
click at [931, 395] on button "Save Address" at bounding box center [1289, 392] width 102 height 31
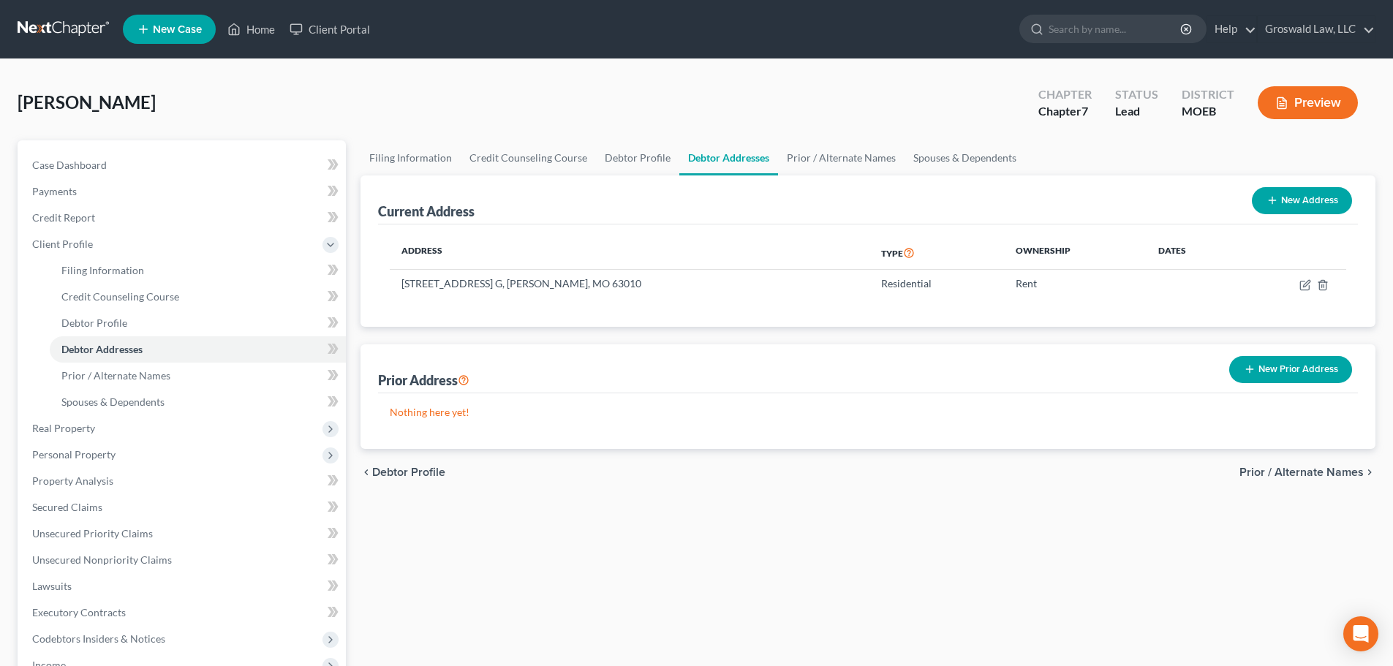
click at [75, 99] on span "[PERSON_NAME]" at bounding box center [87, 101] width 138 height 21
click at [85, 457] on span "Personal Property" at bounding box center [73, 454] width 83 height 12
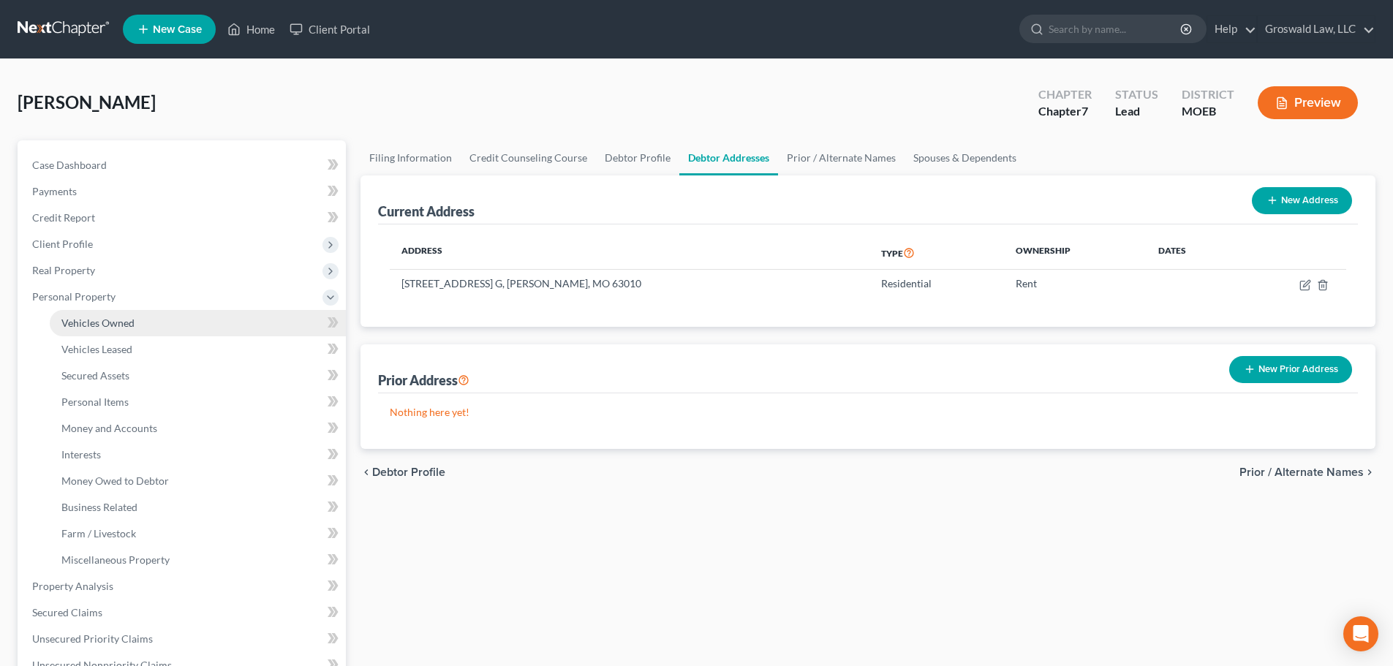
click at [124, 317] on span "Vehicles Owned" at bounding box center [97, 323] width 73 height 12
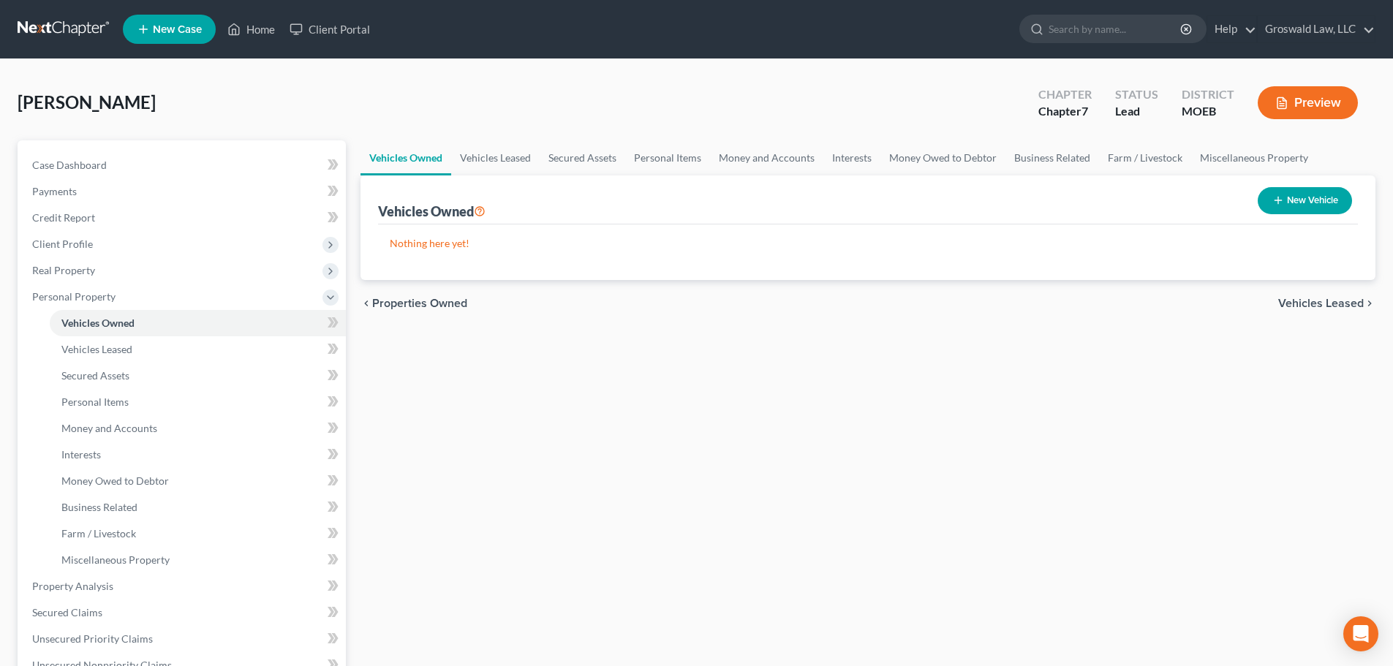
click at [931, 207] on button "New Vehicle" at bounding box center [1304, 200] width 94 height 27
select select "0"
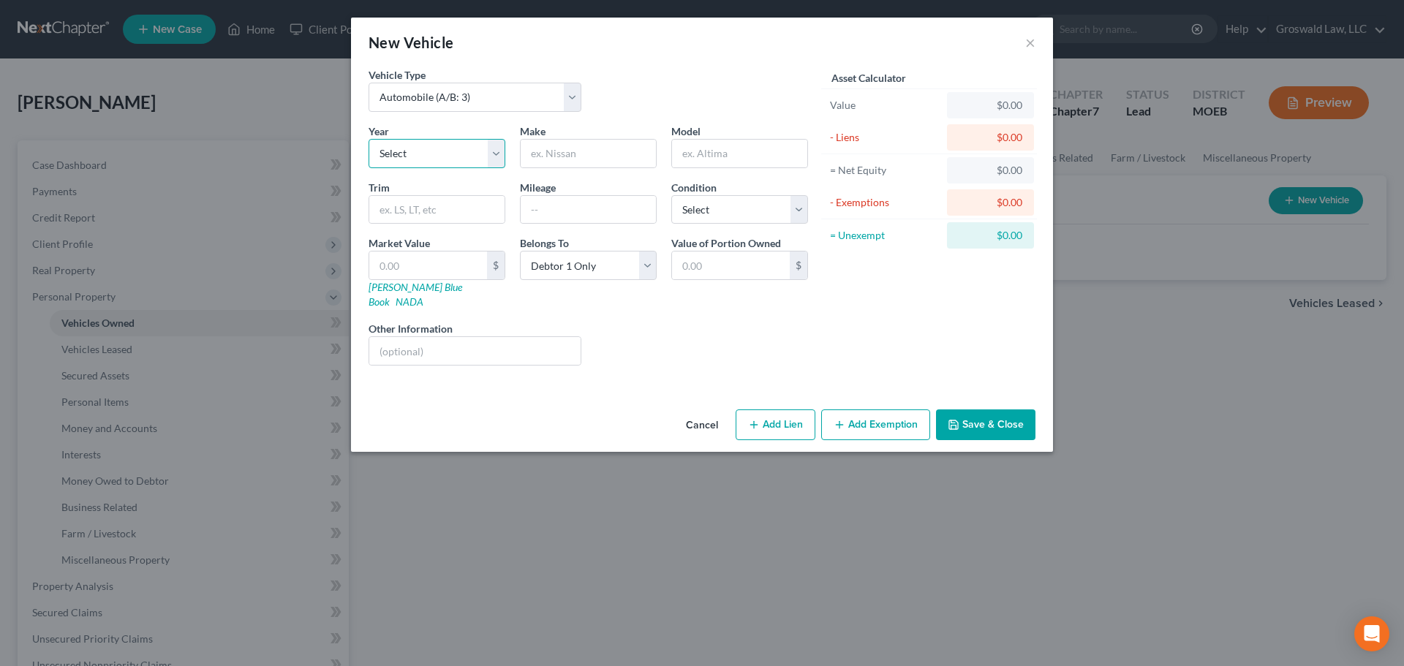
drag, startPoint x: 421, startPoint y: 145, endPoint x: 423, endPoint y: 165, distance: 19.8
click at [421, 145] on select "Select 2026 2025 2024 2023 2022 2021 2020 2019 2018 2017 2016 2015 2014 2013 20…" at bounding box center [436, 153] width 137 height 29
select select "9"
click at [368, 139] on select "Select 2026 2025 2024 2023 2022 2021 2020 2019 2018 2017 2016 2015 2014 2013 20…" at bounding box center [436, 153] width 137 height 29
drag, startPoint x: 628, startPoint y: 161, endPoint x: 634, endPoint y: 156, distance: 7.8
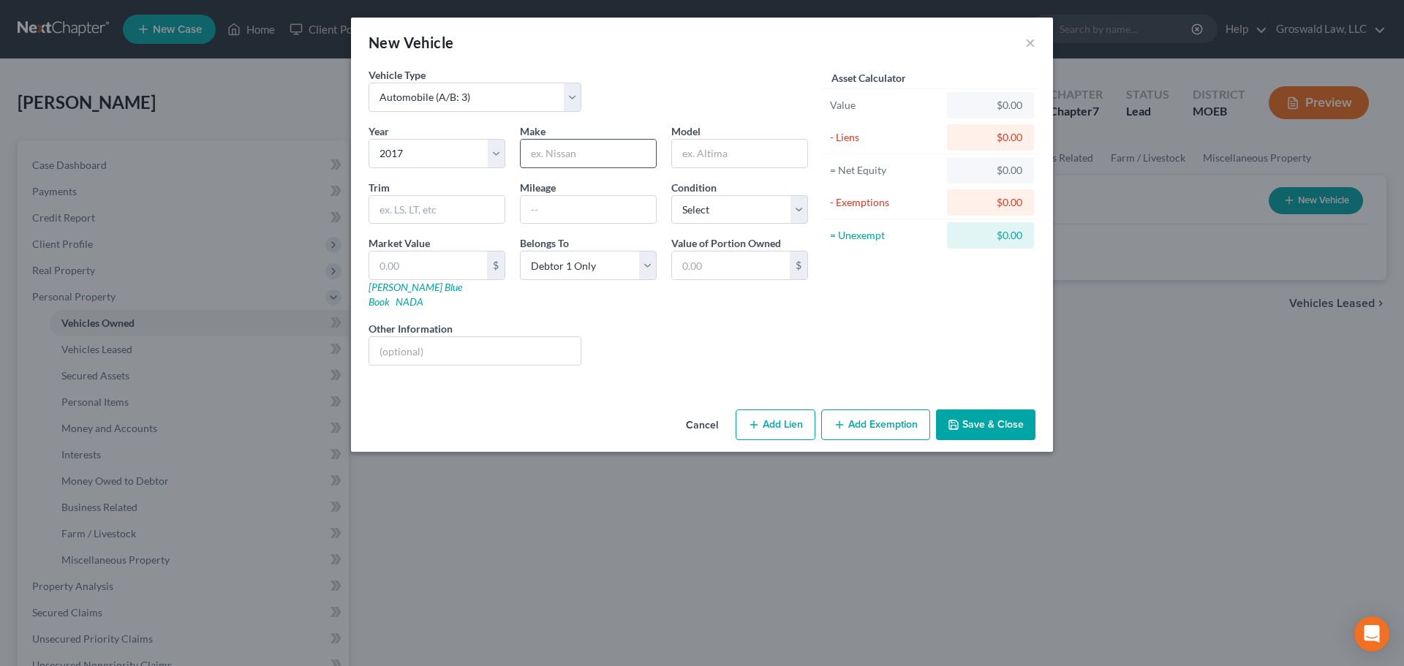
click at [628, 161] on input "text" at bounding box center [587, 154] width 135 height 28
type input "Toyota"
type input "Rav4"
click at [774, 414] on button "Add Lien" at bounding box center [775, 424] width 80 height 31
select select "0"
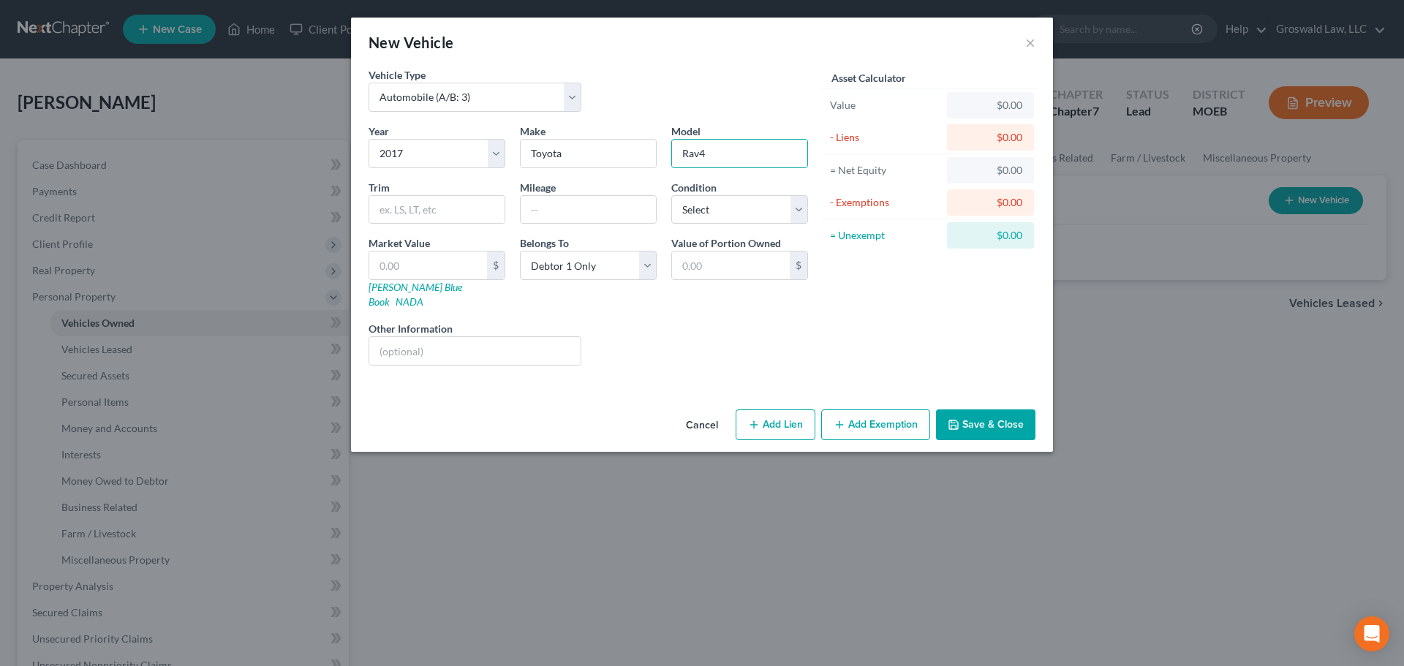
select select "0"
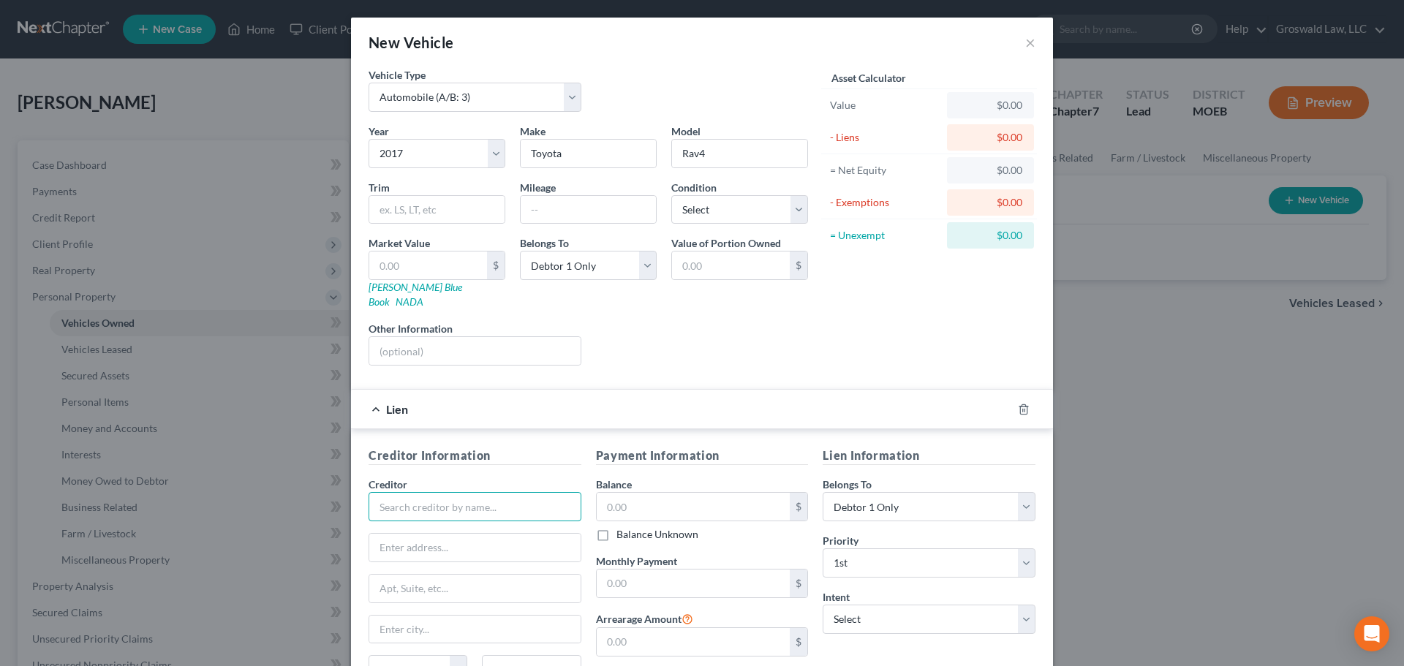
click at [498, 495] on input "text" at bounding box center [474, 506] width 213 height 29
click at [408, 525] on div "Scott Credit Union" at bounding box center [456, 532] width 152 height 15
type input "Scott Credit Union"
type input "ATTN: Bankruptcy"
type input "101 Credit Union Way"
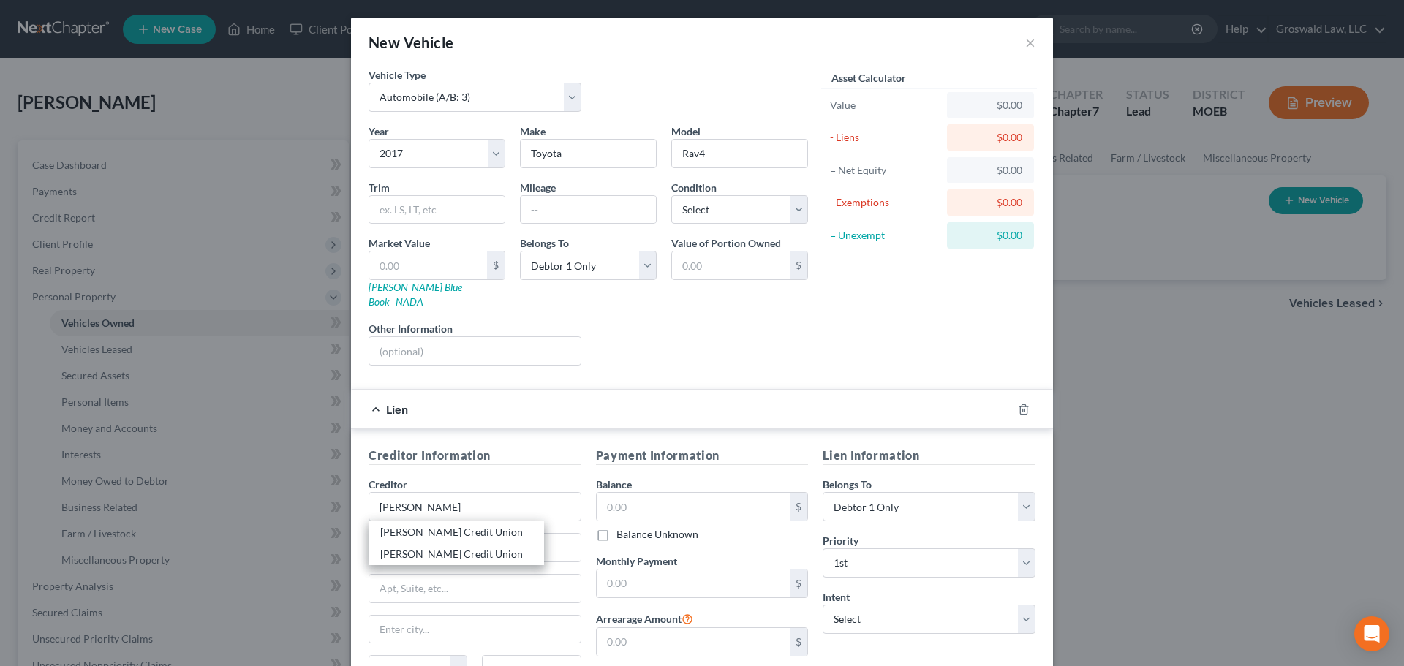
type input "Edwardsville"
select select "14"
type input "62025"
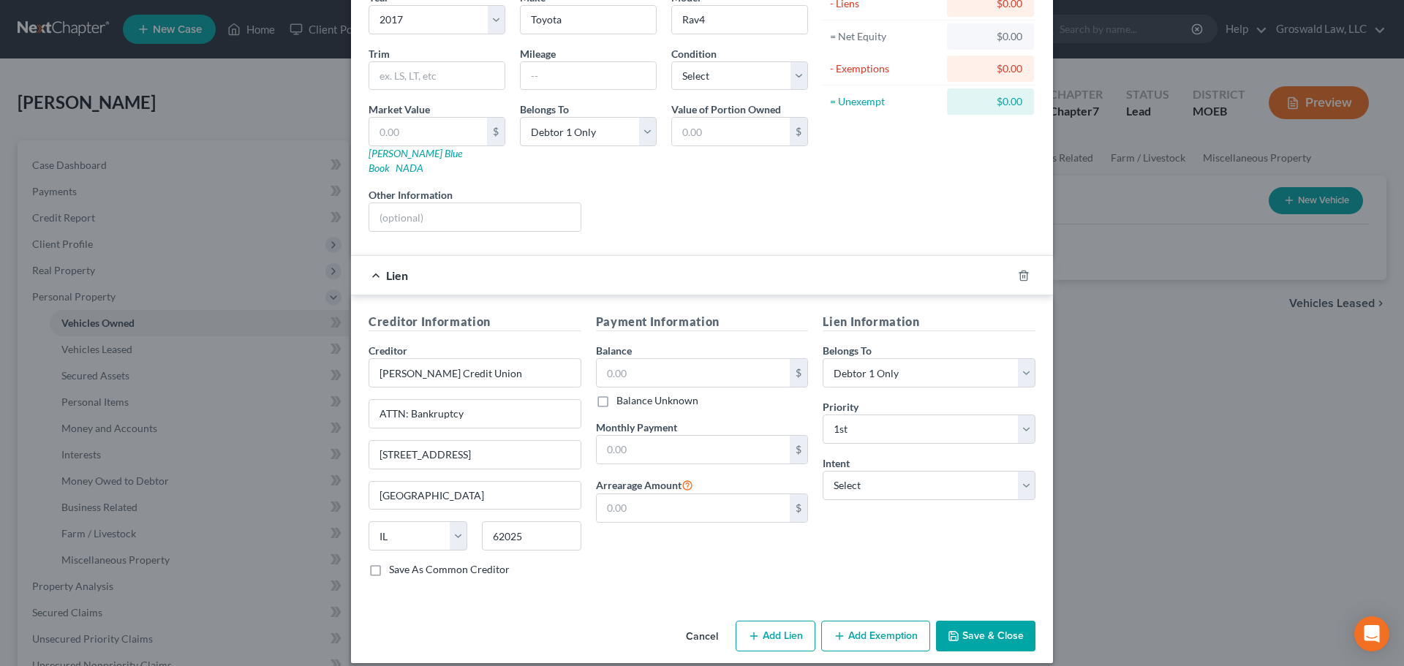
click at [931, 587] on button "Save & Close" at bounding box center [985, 636] width 99 height 31
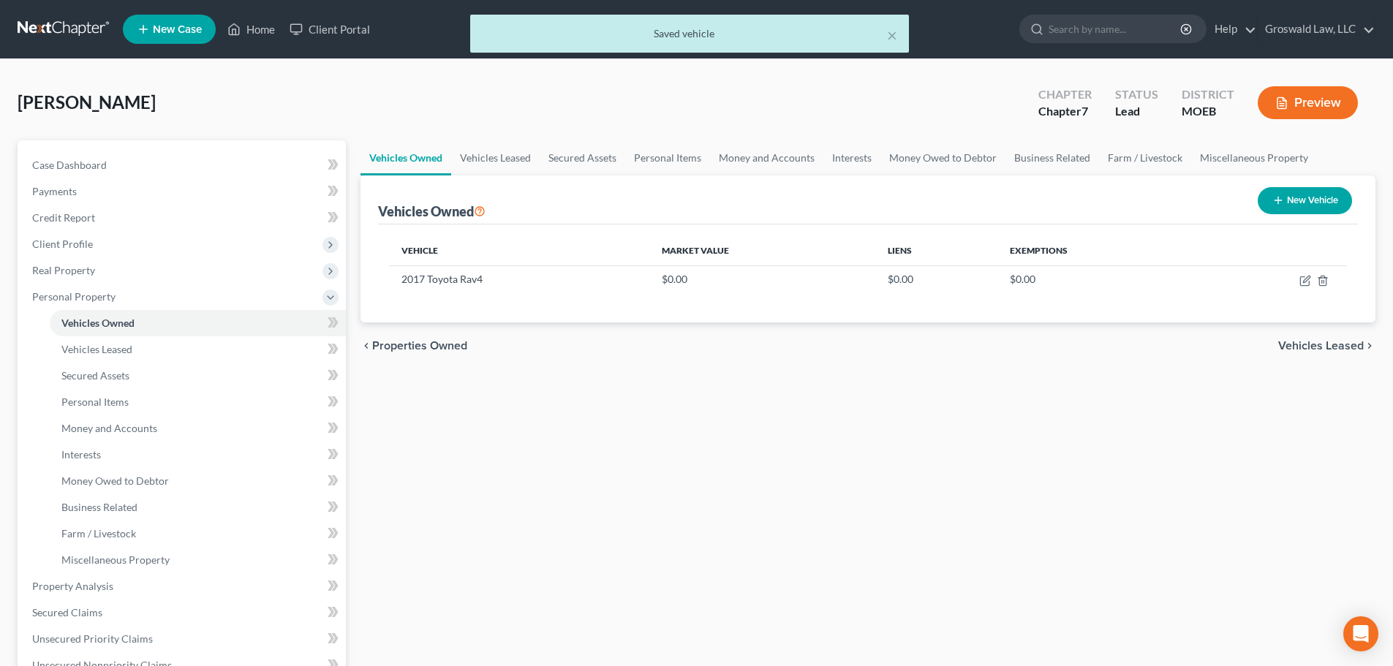
click at [931, 194] on button "New Vehicle" at bounding box center [1304, 200] width 94 height 27
select select "0"
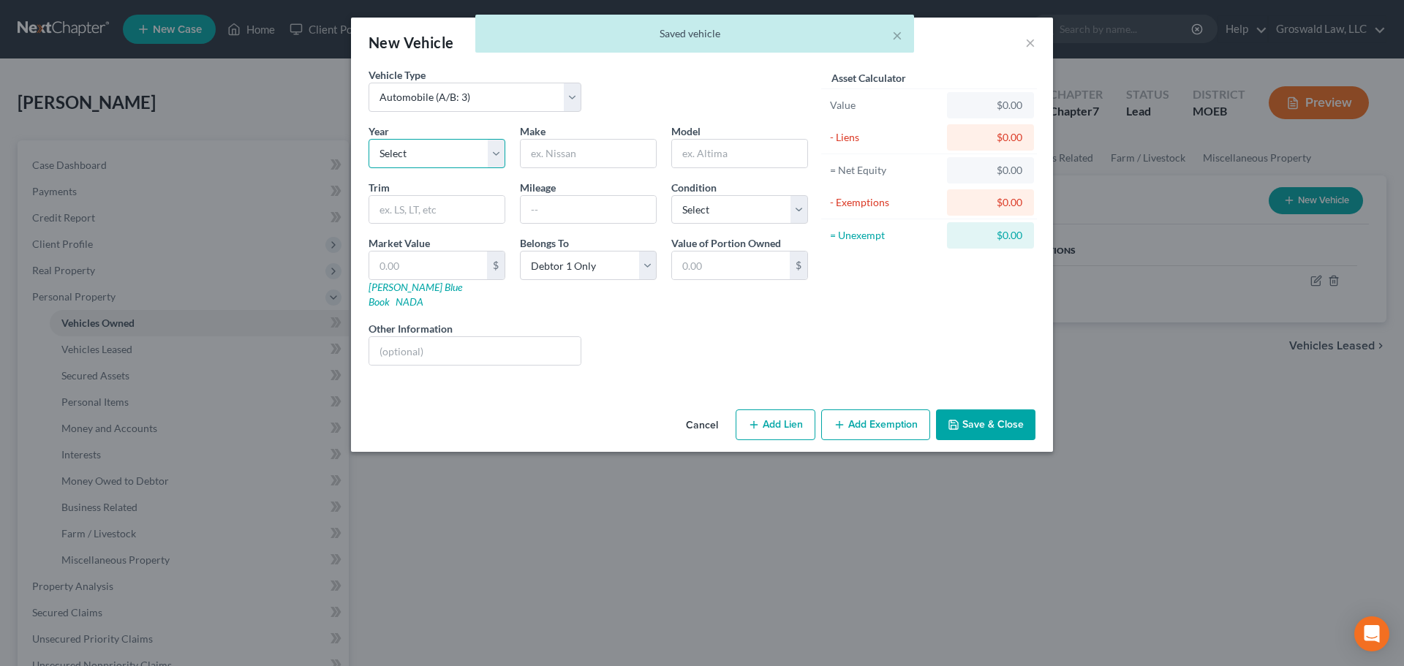
click at [451, 157] on select "Select 2026 2025 2024 2023 2022 2021 2020 2019 2018 2017 2016 2015 2014 2013 20…" at bounding box center [436, 153] width 137 height 29
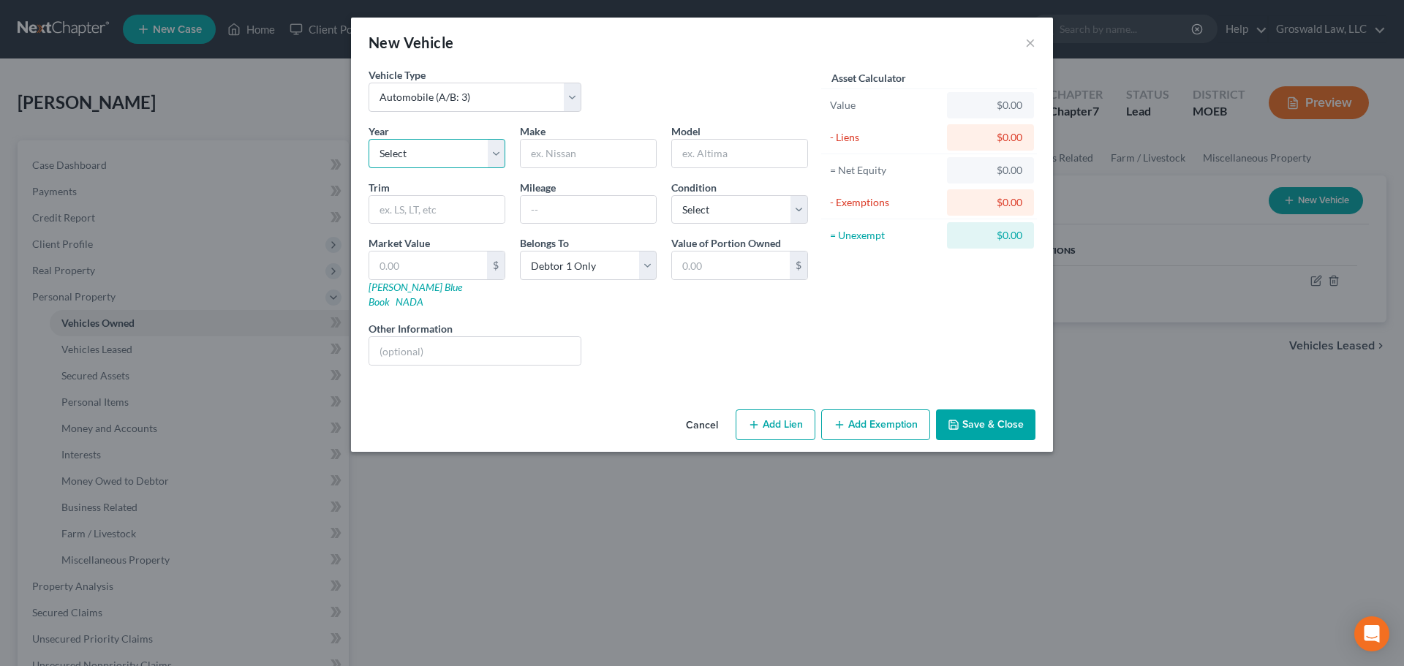
select select "15"
click at [368, 139] on select "Select 2026 2025 2024 2023 2022 2021 2020 2019 2018 2017 2016 2015 2014 2013 20…" at bounding box center [436, 153] width 137 height 29
click at [581, 154] on input "text" at bounding box center [587, 154] width 135 height 28
type input "Chevrolet"
type input "Camaro"
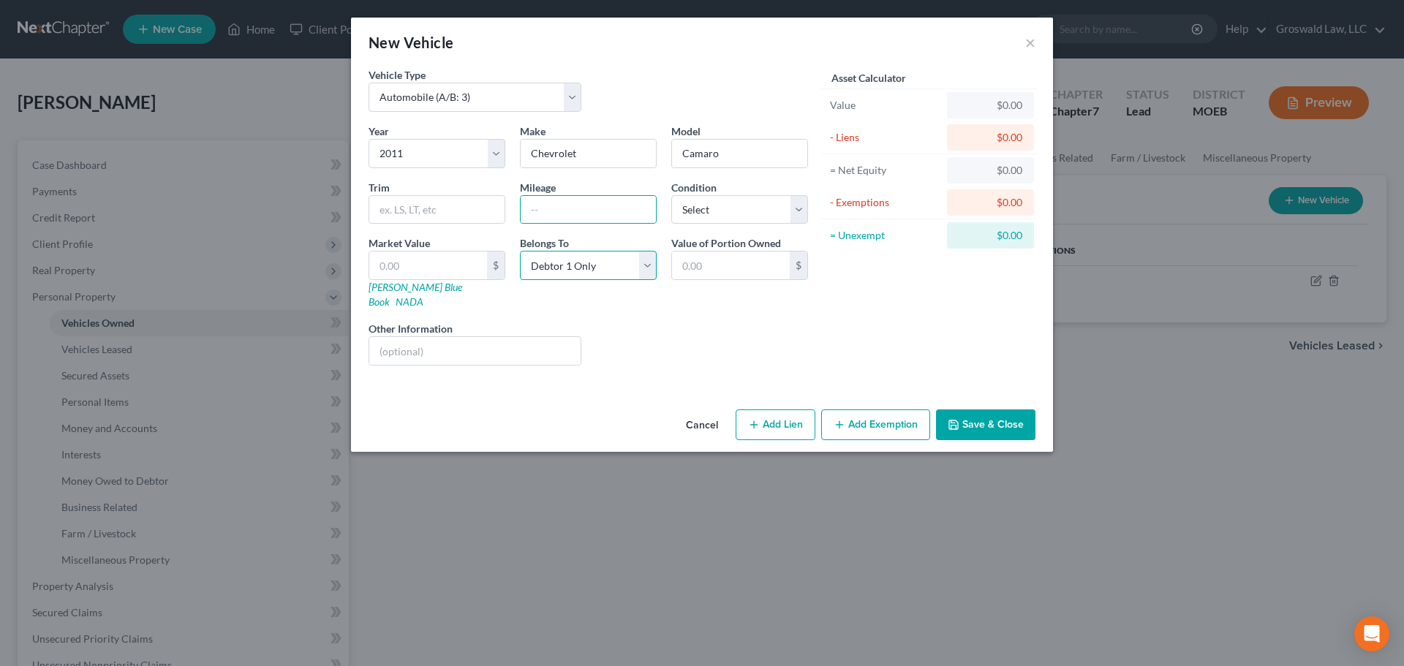
drag, startPoint x: 586, startPoint y: 270, endPoint x: 585, endPoint y: 279, distance: 8.2
click at [586, 270] on select "Select Debtor 1 Only Debtor 2 Only Debtor 1 And Debtor 2 Only At Least One Of T…" at bounding box center [588, 265] width 137 height 29
select select "3"
click at [520, 251] on select "Select Debtor 1 Only Debtor 2 Only Debtor 1 And Debtor 2 Only At Least One Of T…" at bounding box center [588, 265] width 137 height 29
click at [801, 420] on button "Add Lien" at bounding box center [775, 424] width 80 height 31
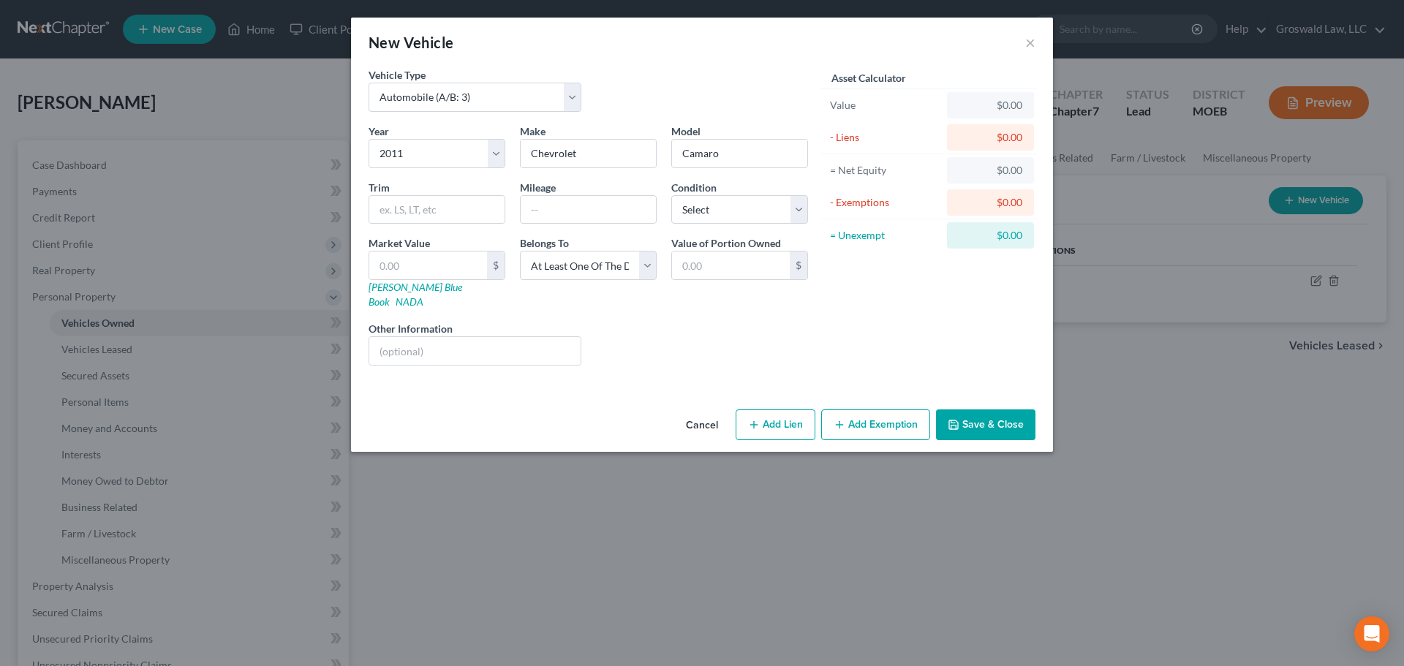
select select "3"
select select "0"
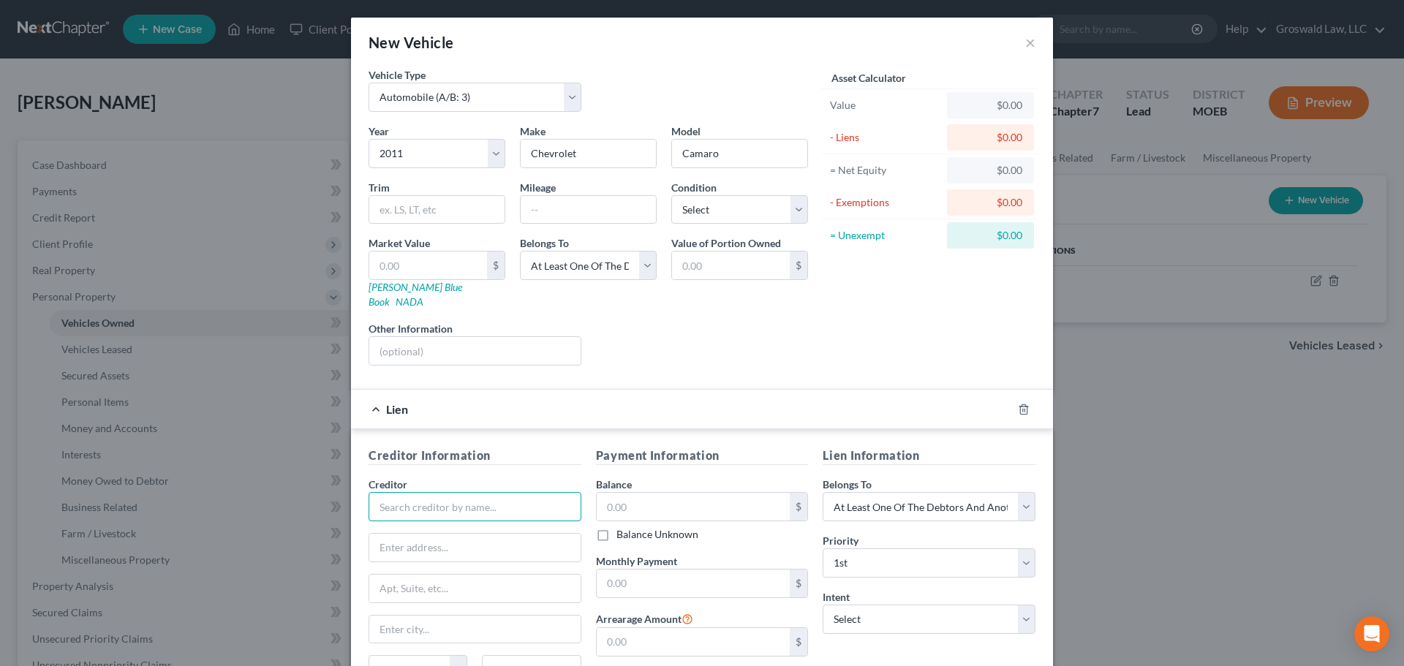
click at [454, 492] on input "text" at bounding box center [474, 506] width 213 height 29
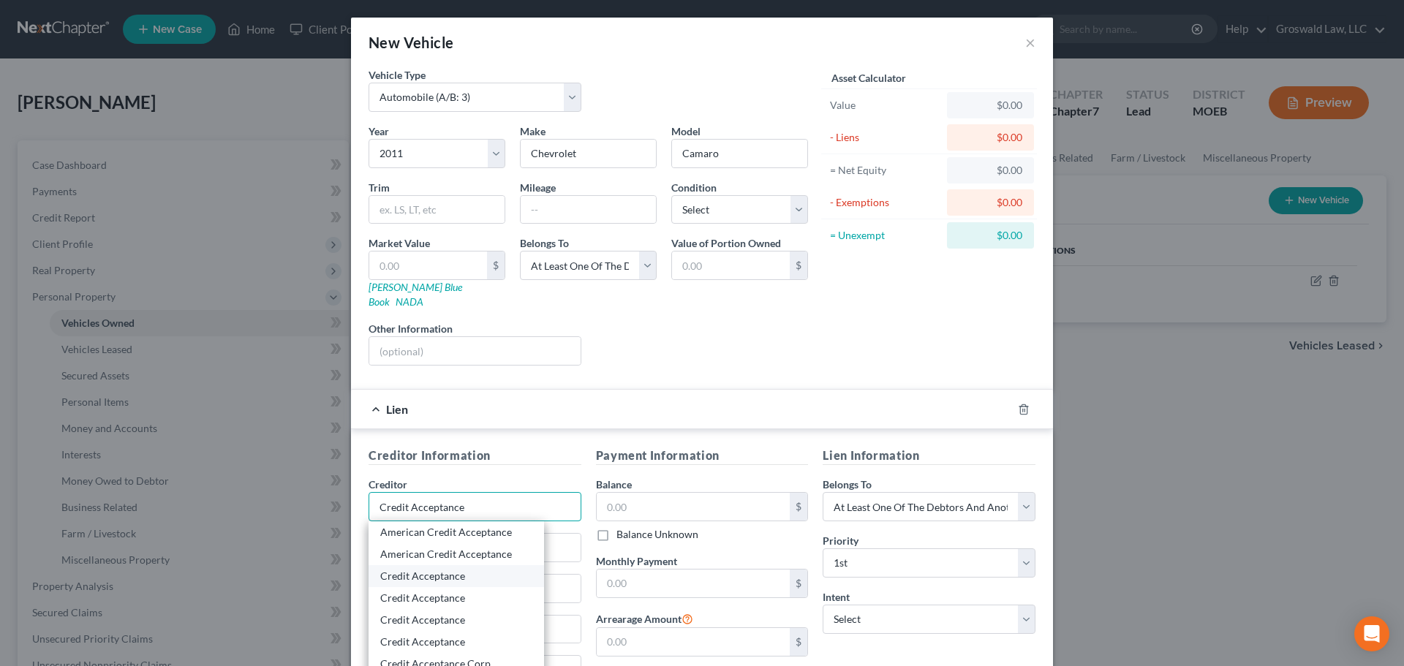
type input "Credit Acceptance"
click at [416, 569] on div "Credit Acceptance" at bounding box center [456, 576] width 152 height 15
type input "P.O. Box 5070"
type input "Southfield"
select select "23"
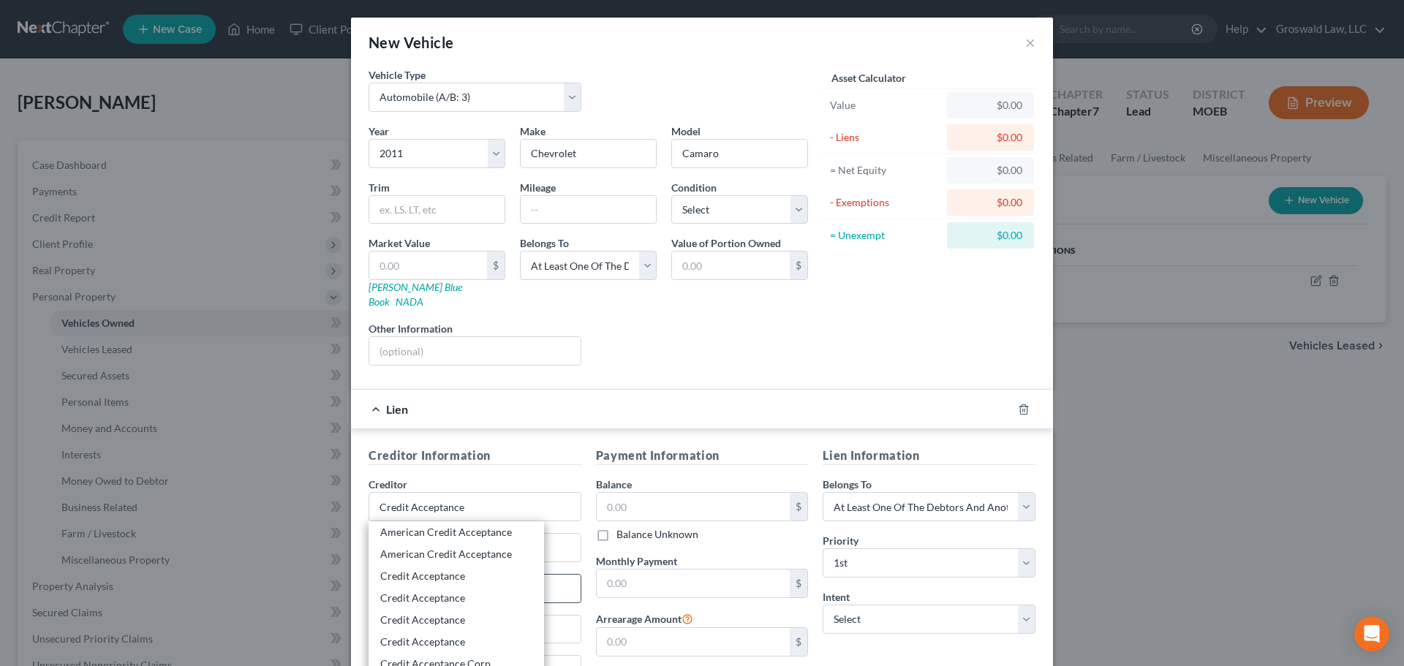
type input "48086"
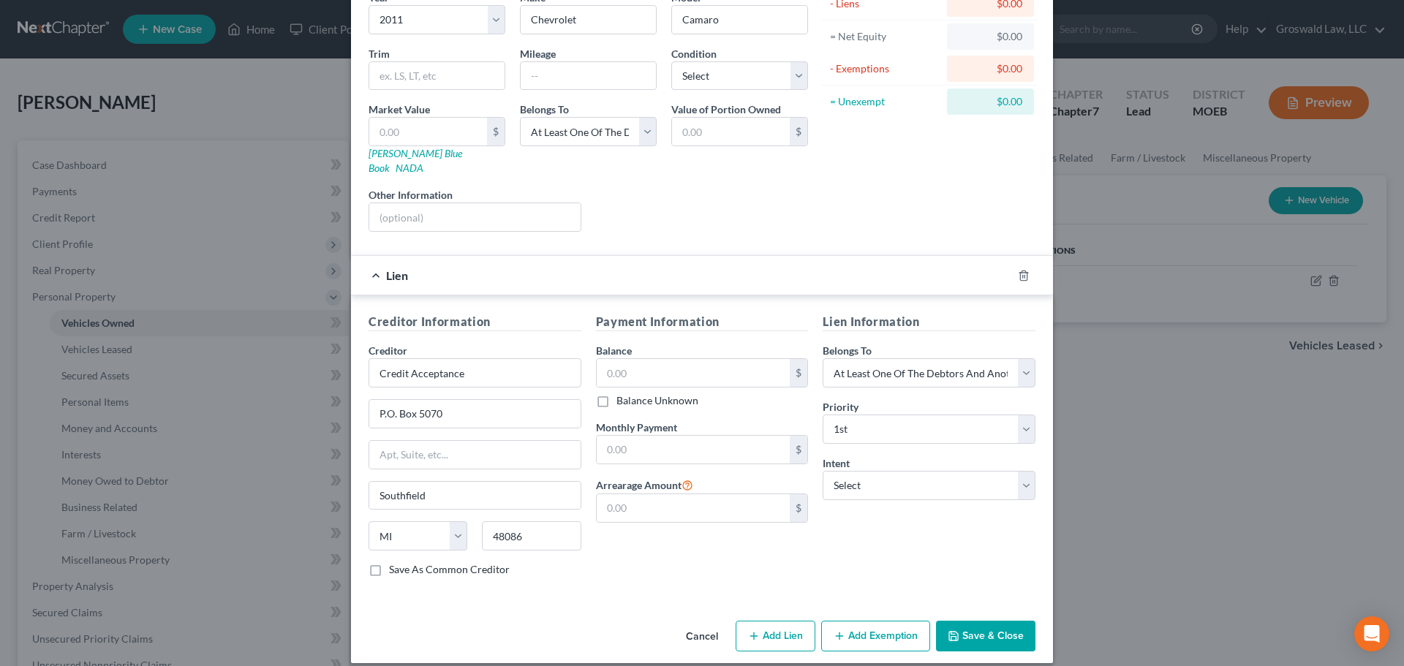
click at [931, 587] on icon "button" at bounding box center [953, 636] width 12 height 12
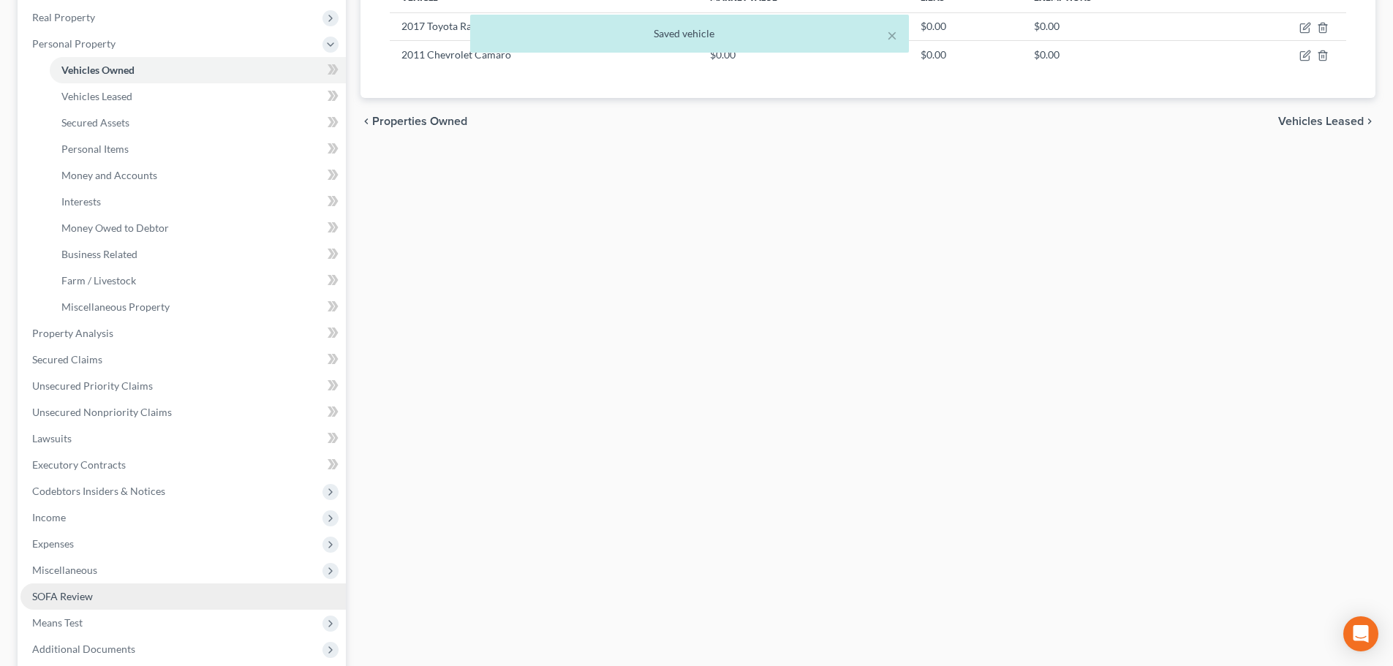
scroll to position [292, 0]
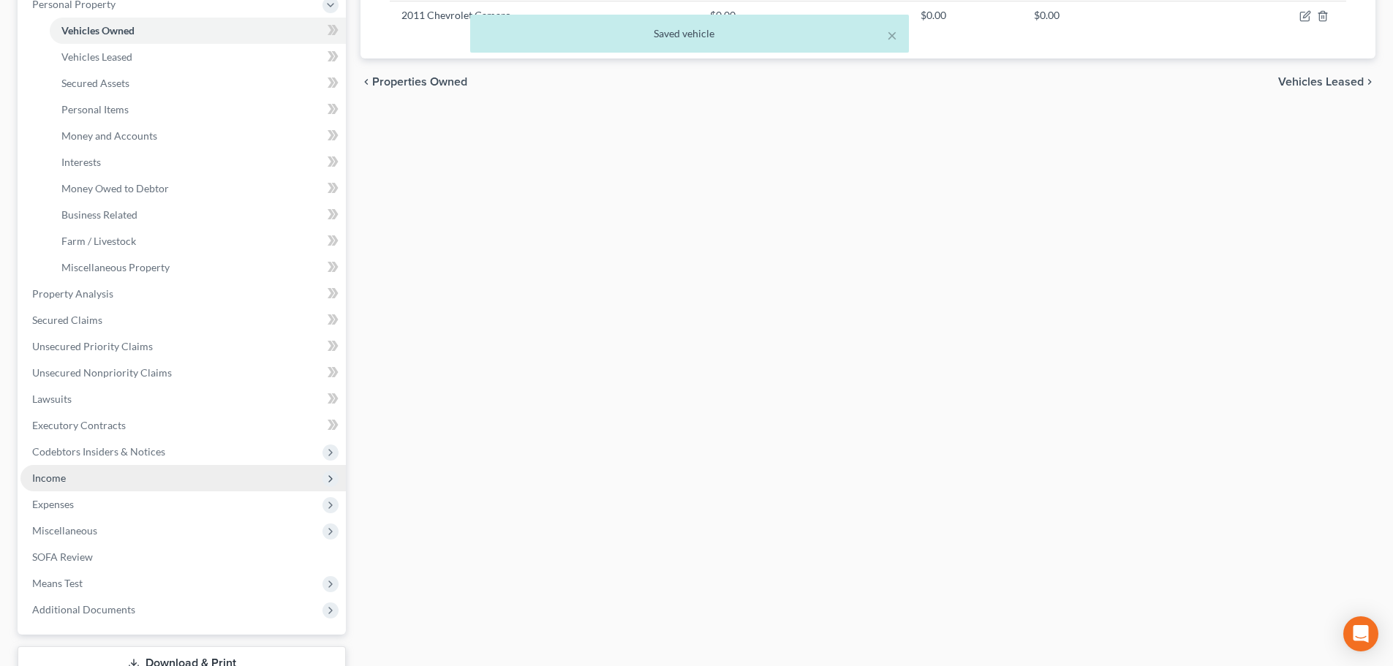
click at [58, 472] on span "Income" at bounding box center [49, 478] width 34 height 12
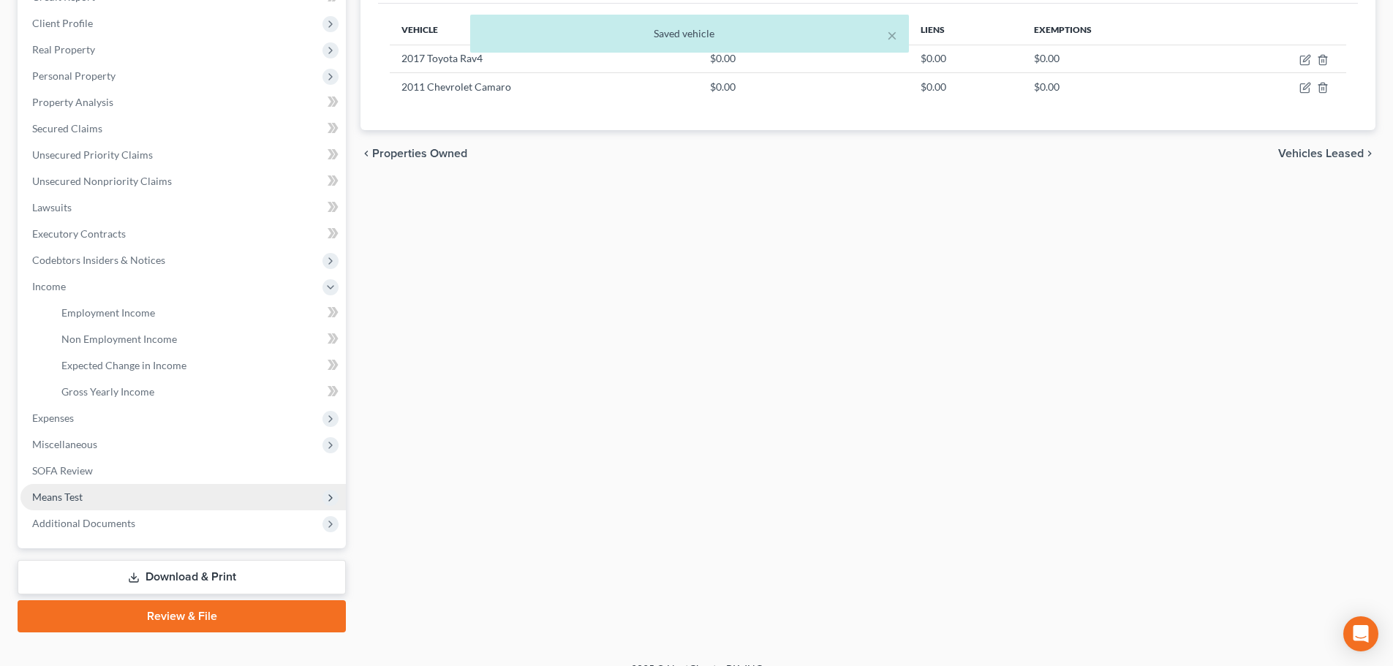
scroll to position [243, 0]
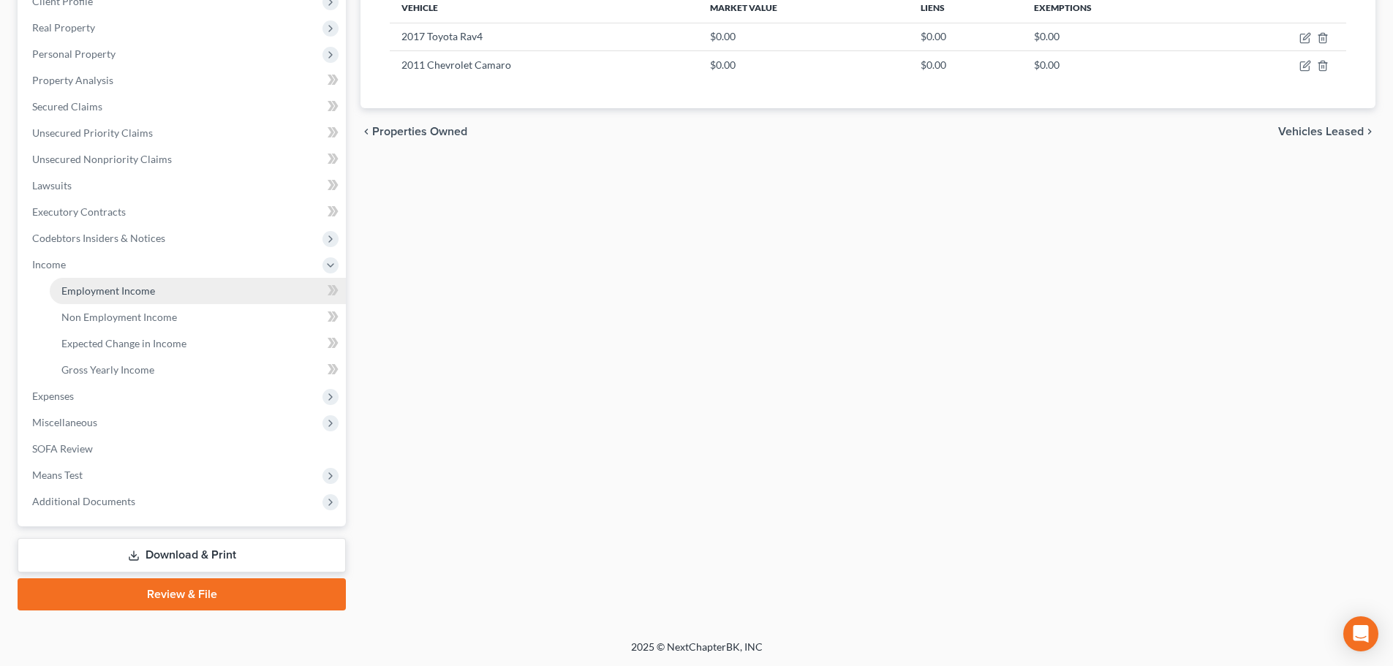
click at [123, 296] on span "Employment Income" at bounding box center [108, 290] width 94 height 12
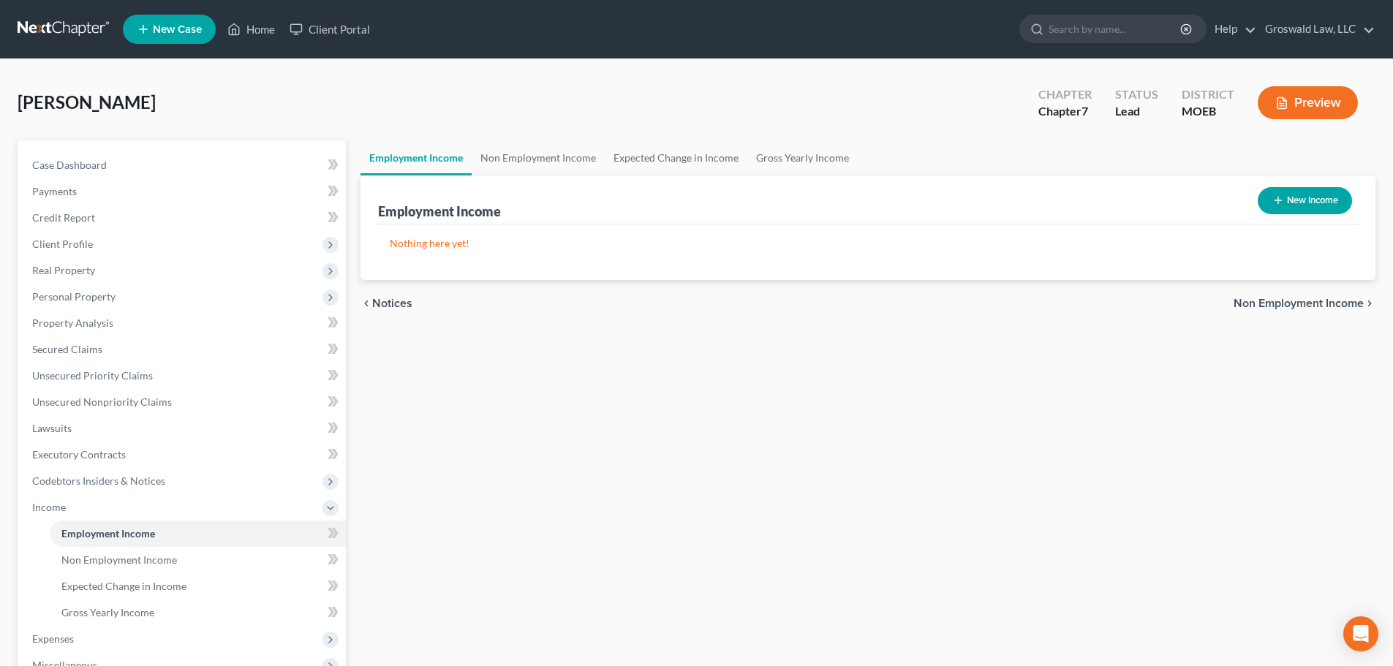
click at [931, 202] on button "New Income" at bounding box center [1304, 200] width 94 height 27
select select "0"
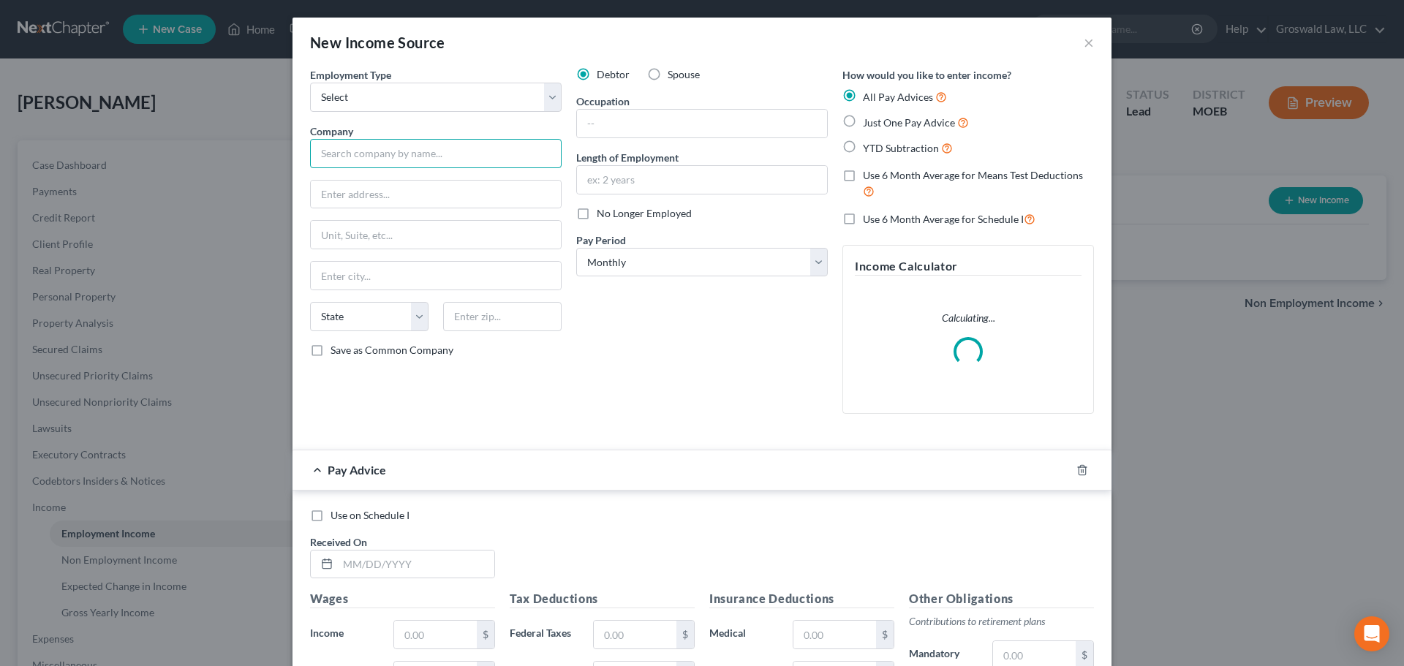
drag, startPoint x: 387, startPoint y: 154, endPoint x: 412, endPoint y: 125, distance: 37.9
click at [387, 152] on input "text" at bounding box center [435, 153] width 251 height 29
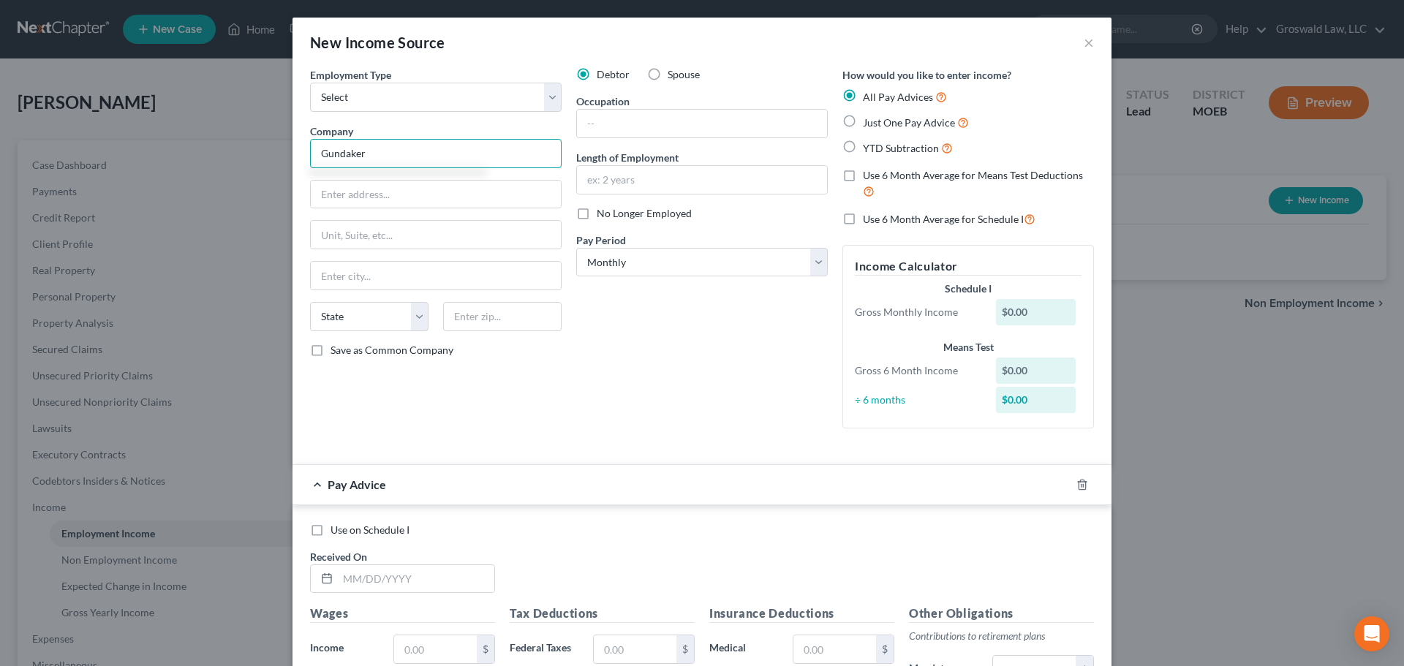
click at [311, 151] on input "Gundaker" at bounding box center [435, 153] width 251 height 29
type input "Coldwell Gundaker"
drag, startPoint x: 622, startPoint y: 194, endPoint x: 635, endPoint y: 176, distance: 21.9
click at [623, 193] on div at bounding box center [701, 179] width 251 height 29
drag, startPoint x: 645, startPoint y: 172, endPoint x: 624, endPoint y: 114, distance: 61.5
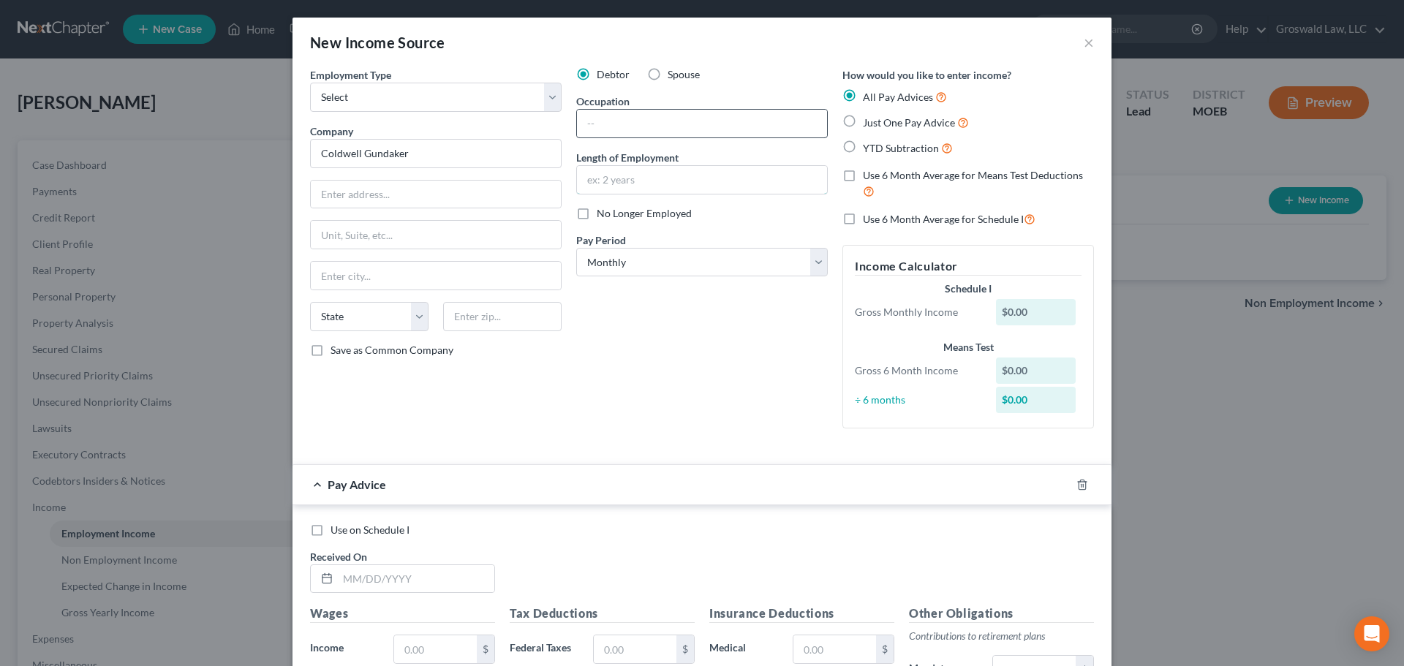
click at [647, 172] on input "text" at bounding box center [702, 180] width 250 height 28
type input "2020 to present"
drag, startPoint x: 698, startPoint y: 127, endPoint x: 419, endPoint y: 0, distance: 306.9
click at [698, 127] on input "text" at bounding box center [702, 124] width 250 height 28
type input "Office Admin."
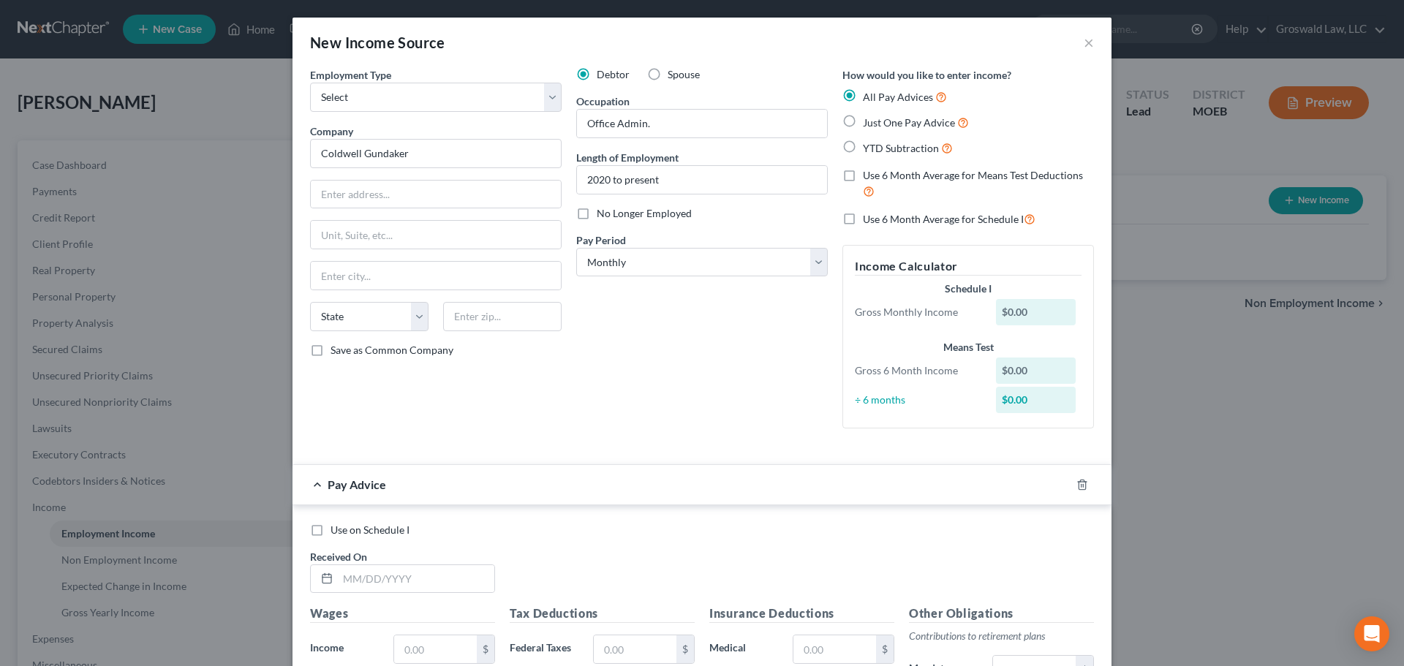
click at [931, 491] on div at bounding box center [1090, 484] width 41 height 23
click at [537, 107] on select "Select Full or Part Time Employment Self Employment" at bounding box center [435, 97] width 251 height 29
select select "0"
click at [310, 83] on select "Select Full or Part Time Employment Self Employment" at bounding box center [435, 97] width 251 height 29
click at [931, 486] on icon "button" at bounding box center [1082, 485] width 12 height 12
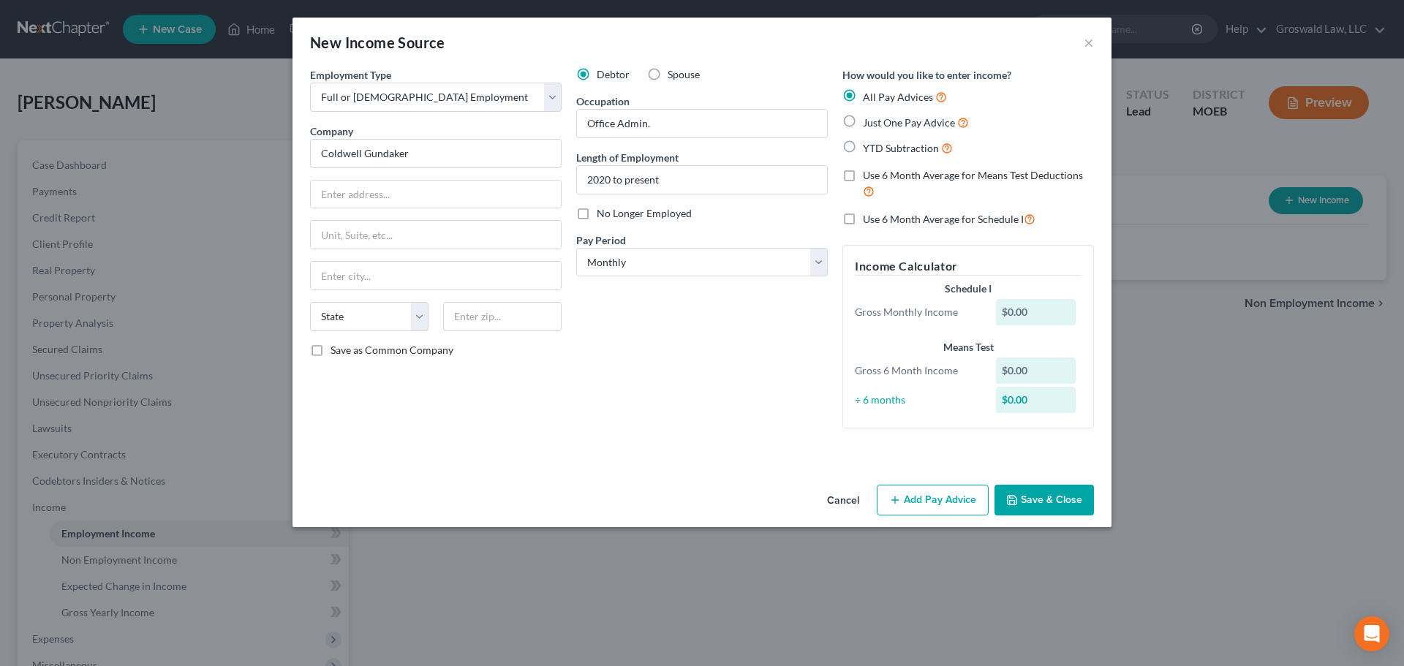
click at [931, 503] on button "Save & Close" at bounding box center [1043, 500] width 99 height 31
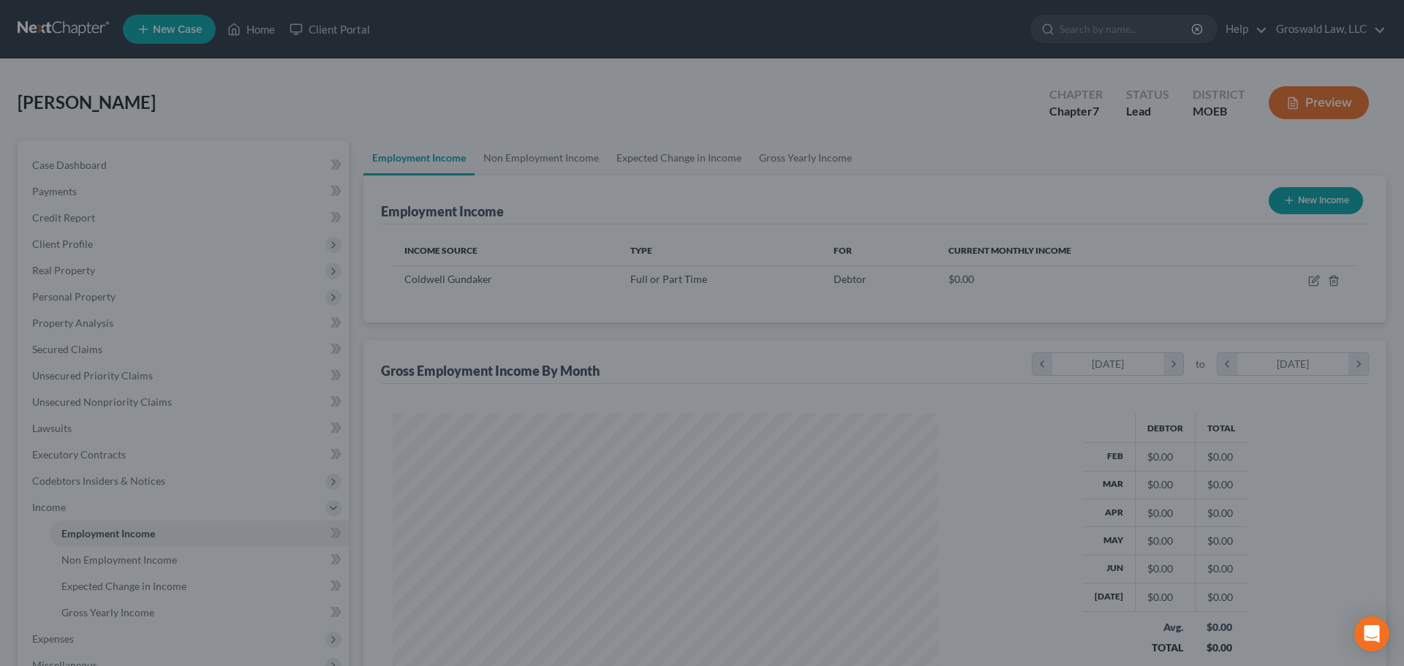
scroll to position [730761, 730459]
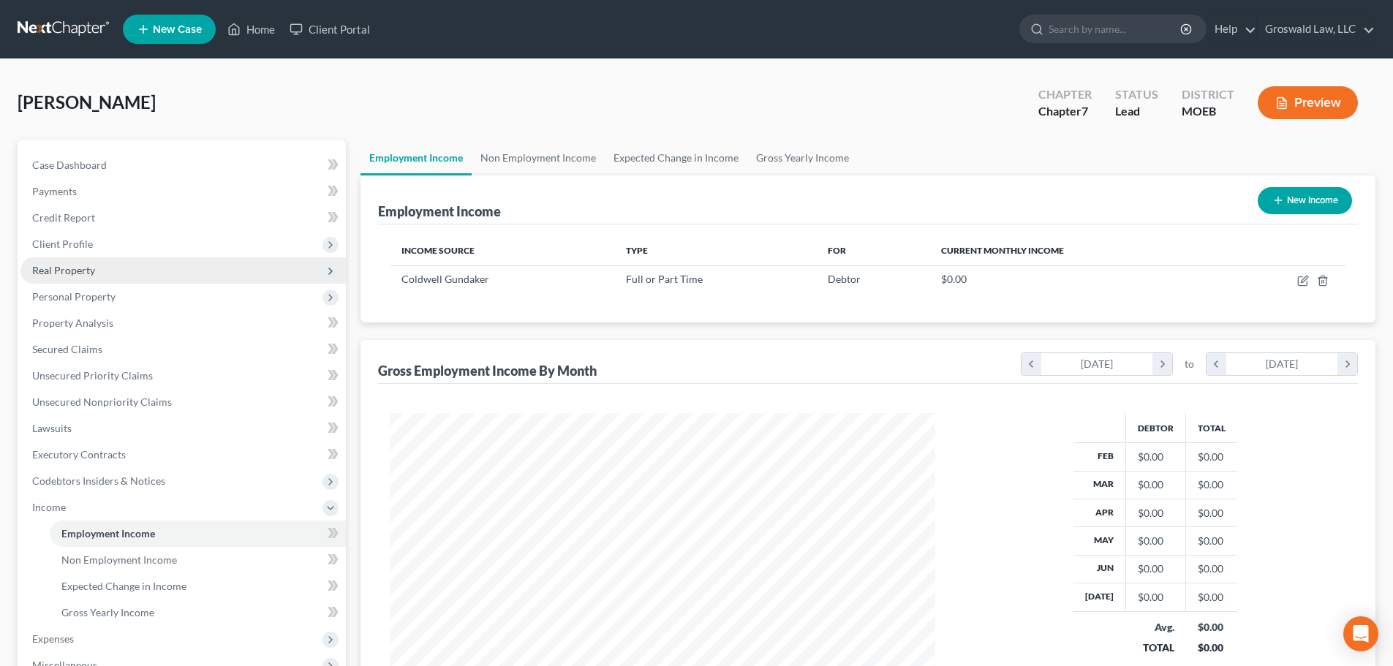
click at [94, 265] on span "Real Property" at bounding box center [182, 270] width 325 height 26
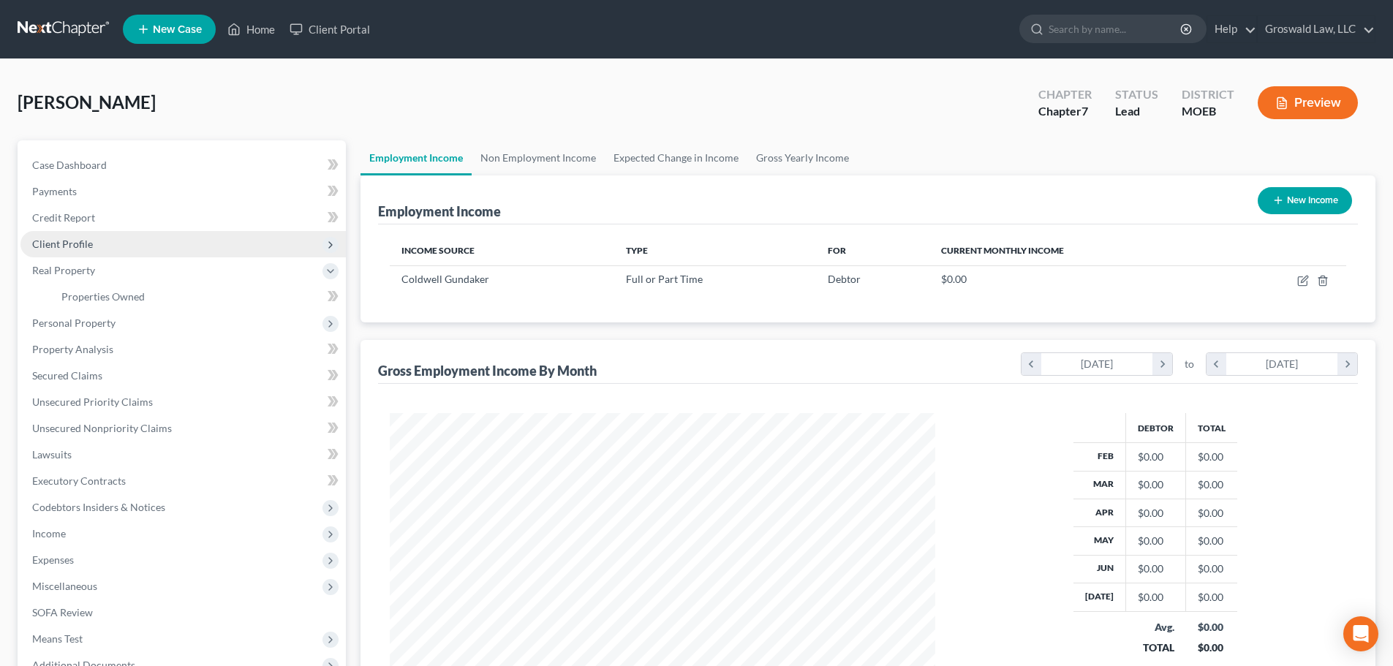
click at [94, 243] on span "Client Profile" at bounding box center [182, 244] width 325 height 26
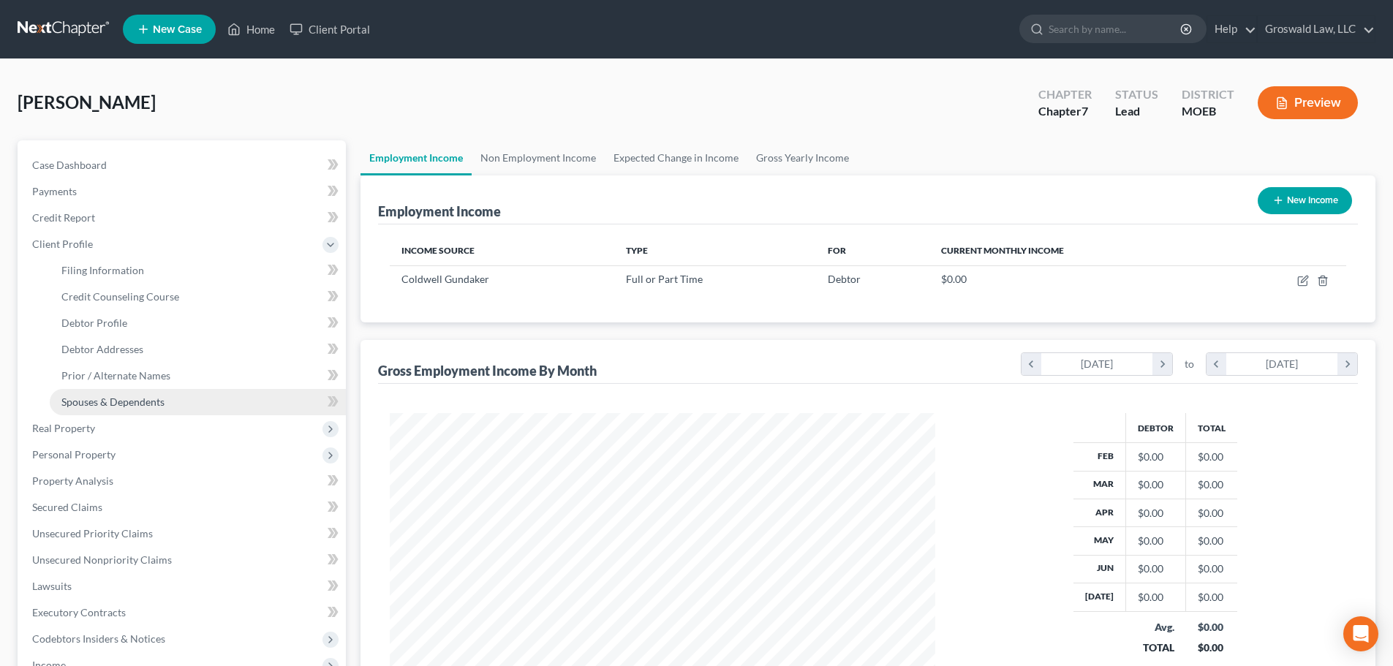
click at [121, 398] on span "Spouses & Dependents" at bounding box center [112, 401] width 103 height 12
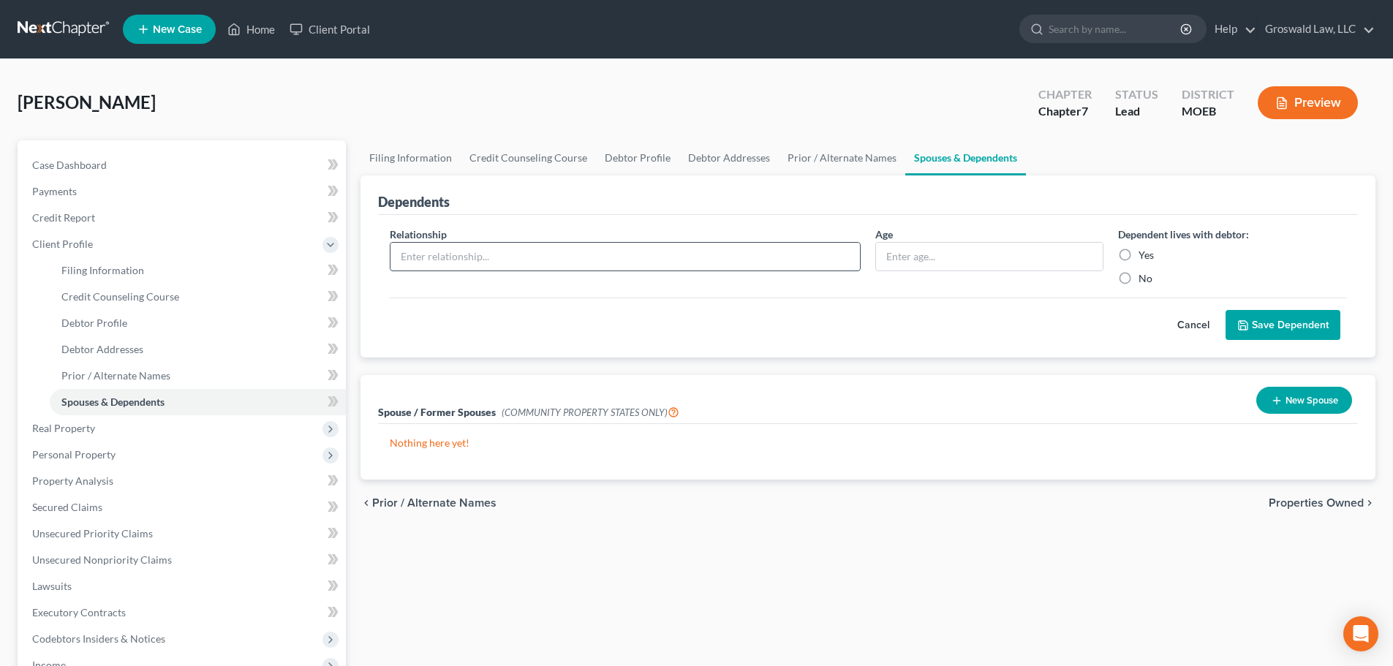
drag, startPoint x: 561, startPoint y: 264, endPoint x: 562, endPoint y: 250, distance: 13.9
click at [561, 263] on input "text" at bounding box center [624, 257] width 469 height 28
type input "child"
type input "19"
click at [931, 254] on label "Yes" at bounding box center [1145, 255] width 15 height 15
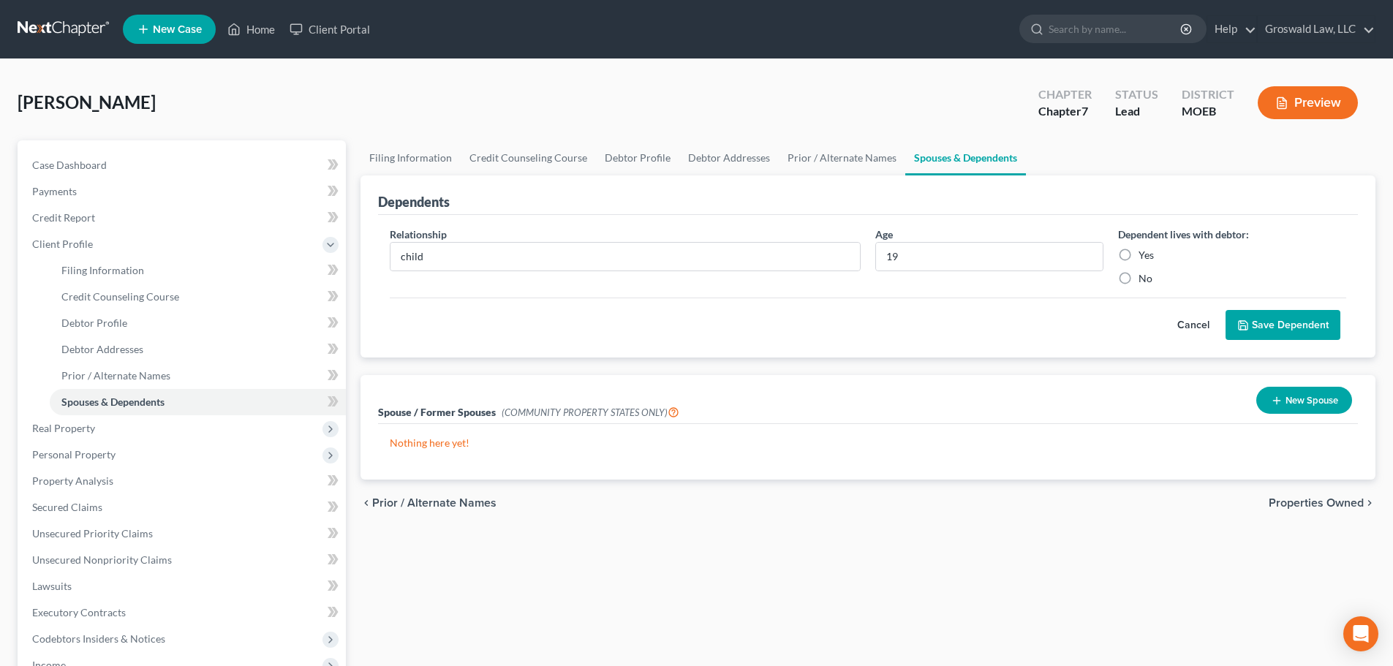
click at [931, 254] on input "Yes" at bounding box center [1149, 253] width 10 height 10
radio input "true"
click at [931, 328] on button "Save Dependent" at bounding box center [1282, 325] width 115 height 31
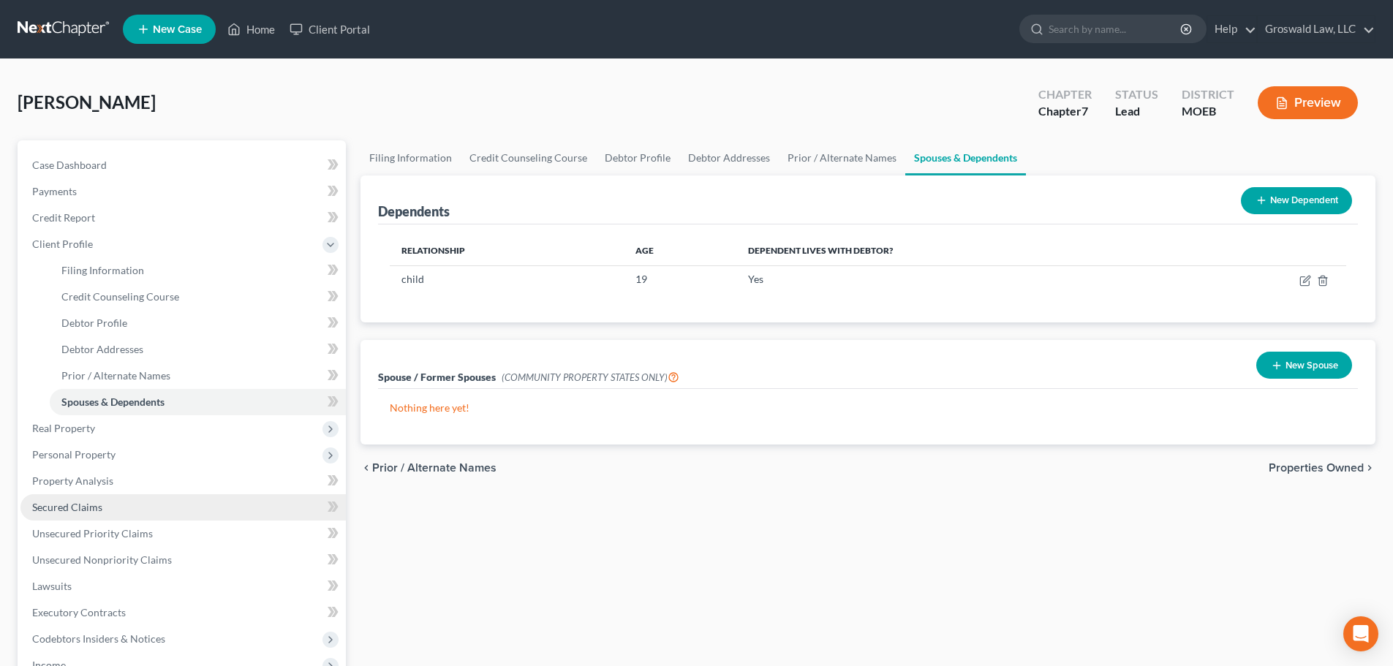
click at [80, 510] on span "Secured Claims" at bounding box center [67, 507] width 70 height 12
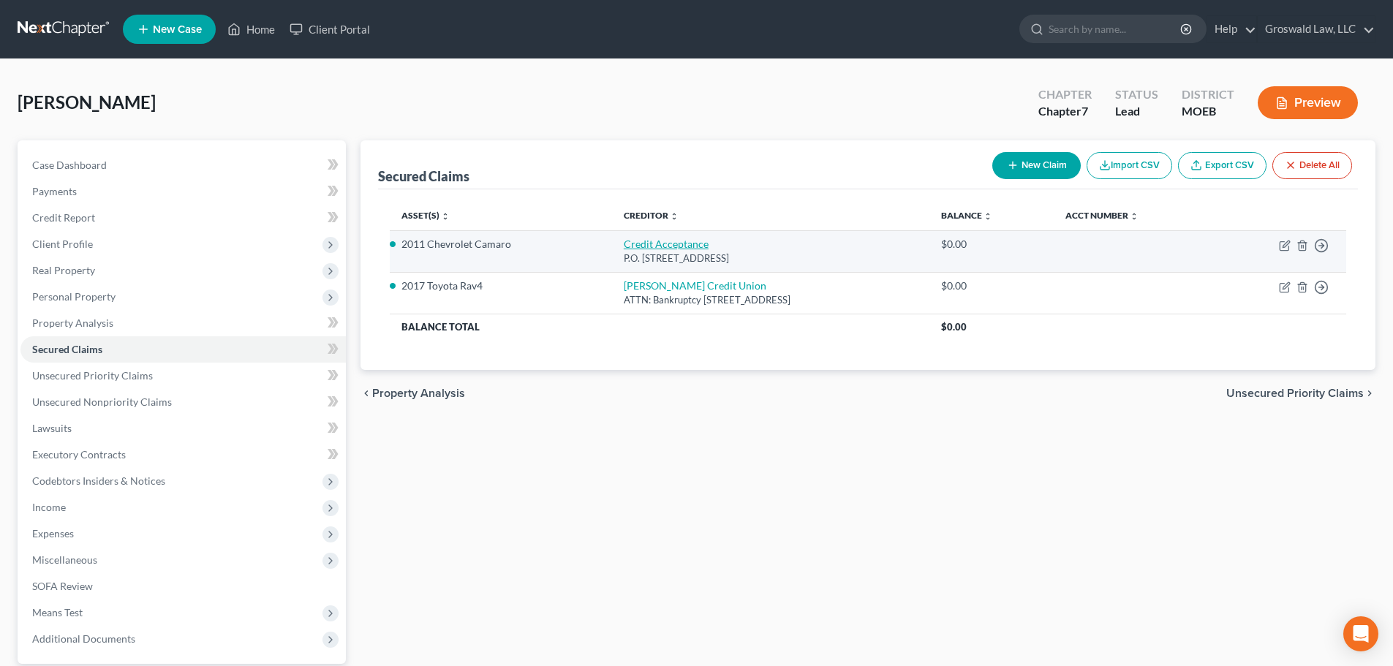
click at [633, 243] on link "Credit Acceptance" at bounding box center [666, 244] width 85 height 12
select select "23"
select select "3"
select select "0"
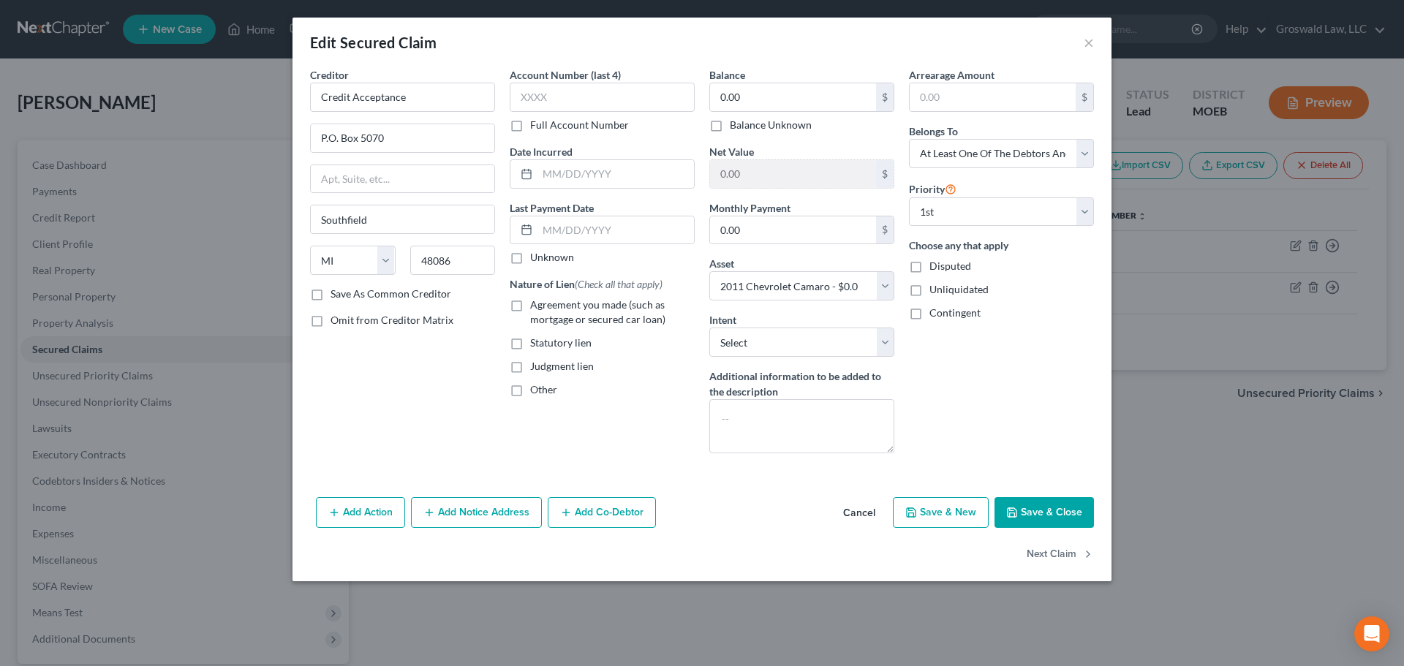
click at [585, 510] on button "Add Co-Debtor" at bounding box center [602, 512] width 108 height 31
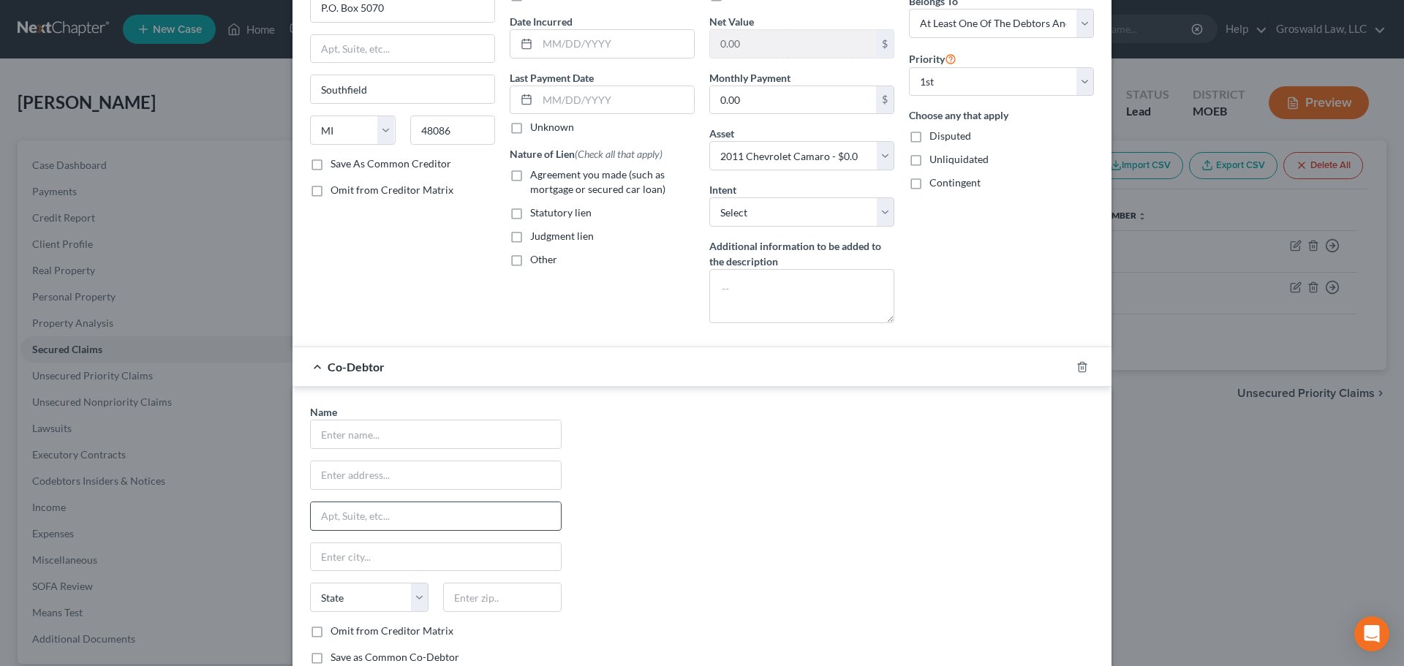
scroll to position [219, 0]
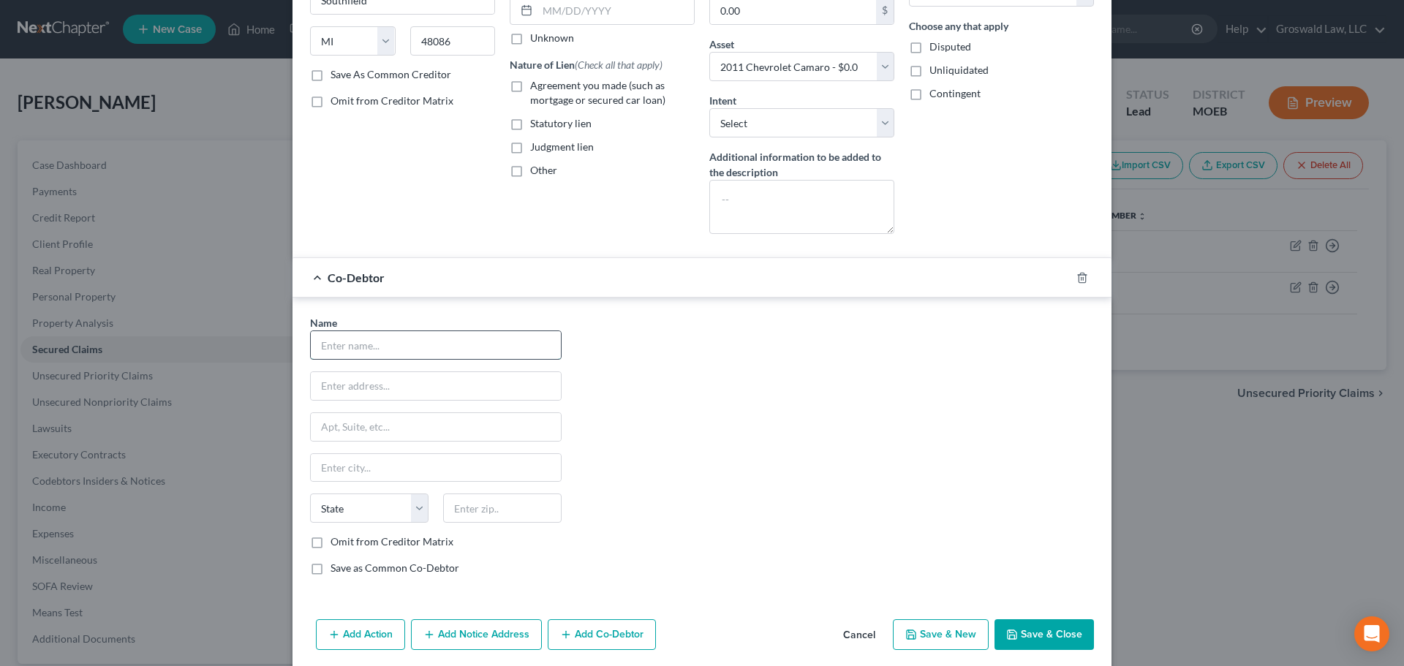
drag, startPoint x: 426, startPoint y: 355, endPoint x: 417, endPoint y: 355, distance: 8.8
click at [426, 355] on input "text" at bounding box center [436, 345] width 250 height 28
type input "Patric Zahner"
click at [338, 384] on input "text" at bounding box center [436, 386] width 250 height 28
drag, startPoint x: 430, startPoint y: 387, endPoint x: 309, endPoint y: 379, distance: 120.9
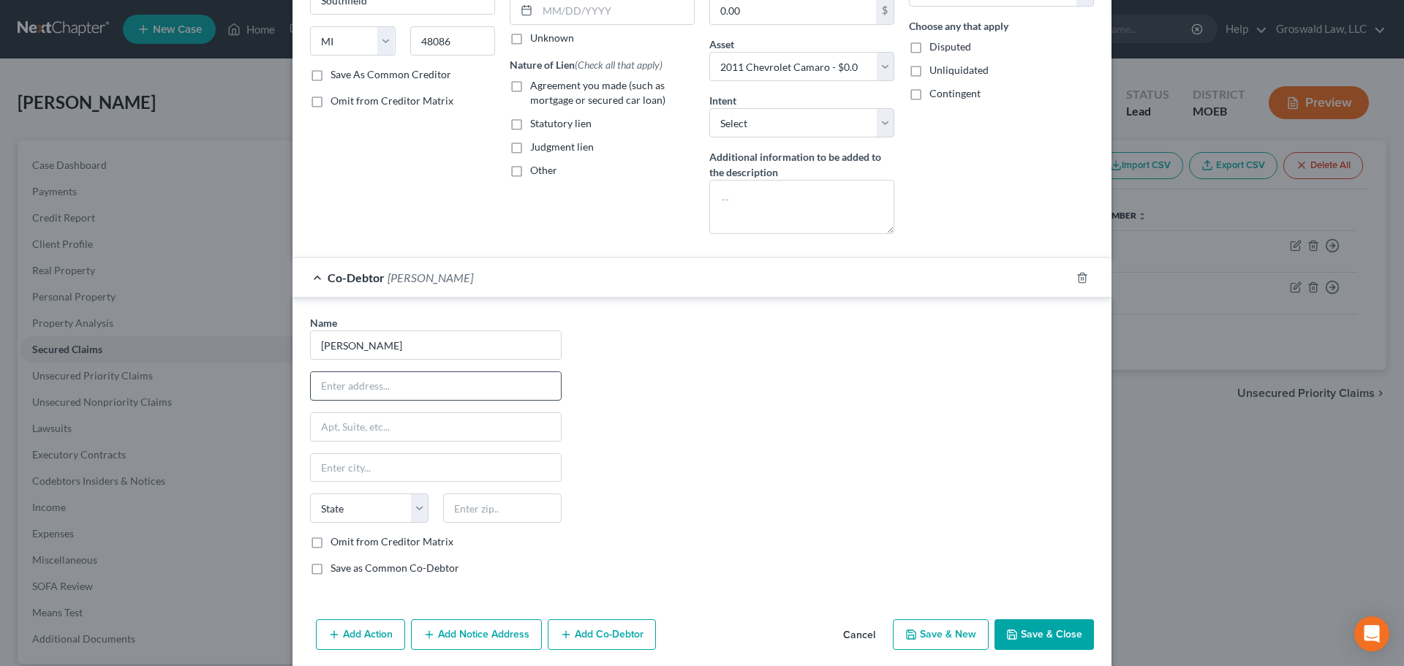
click at [430, 387] on input "text" at bounding box center [436, 386] width 250 height 28
click at [426, 391] on input "62 Buckeye Lan" at bounding box center [436, 386] width 250 height 28
type input "62 Buckeye Lane"
type input "63343"
type input "Elsberry"
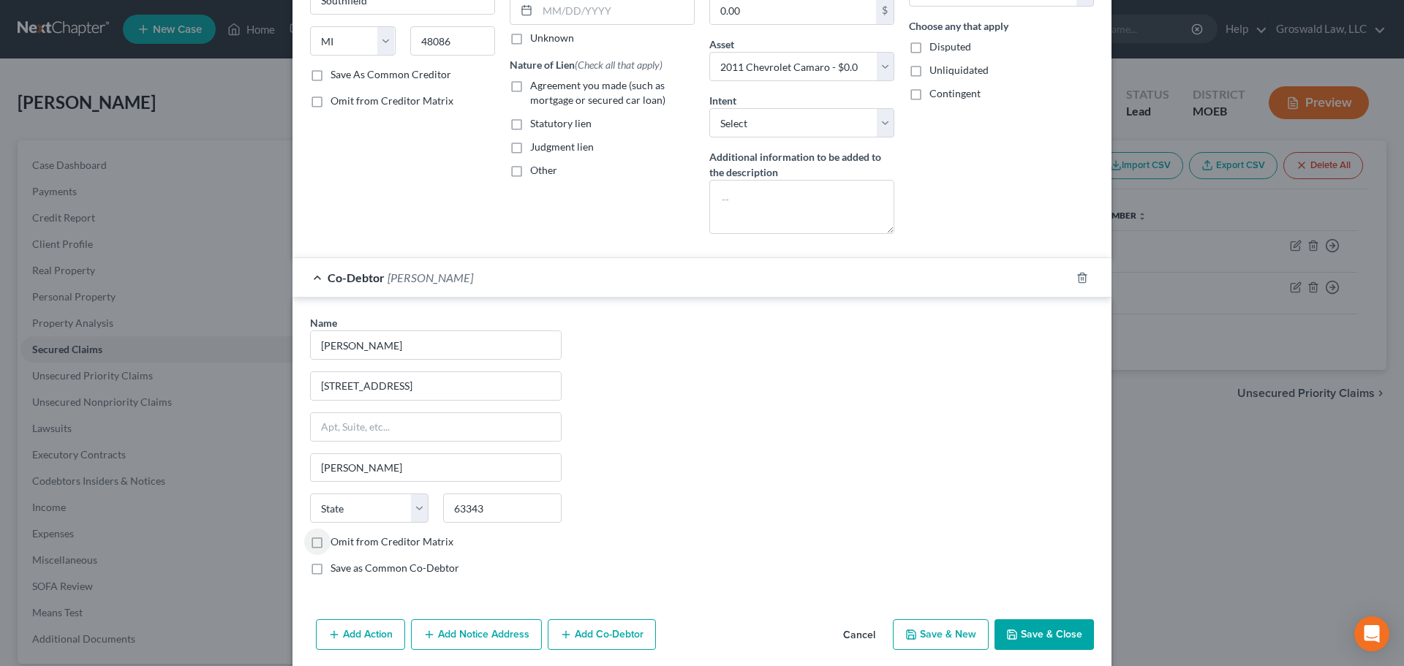
select select "26"
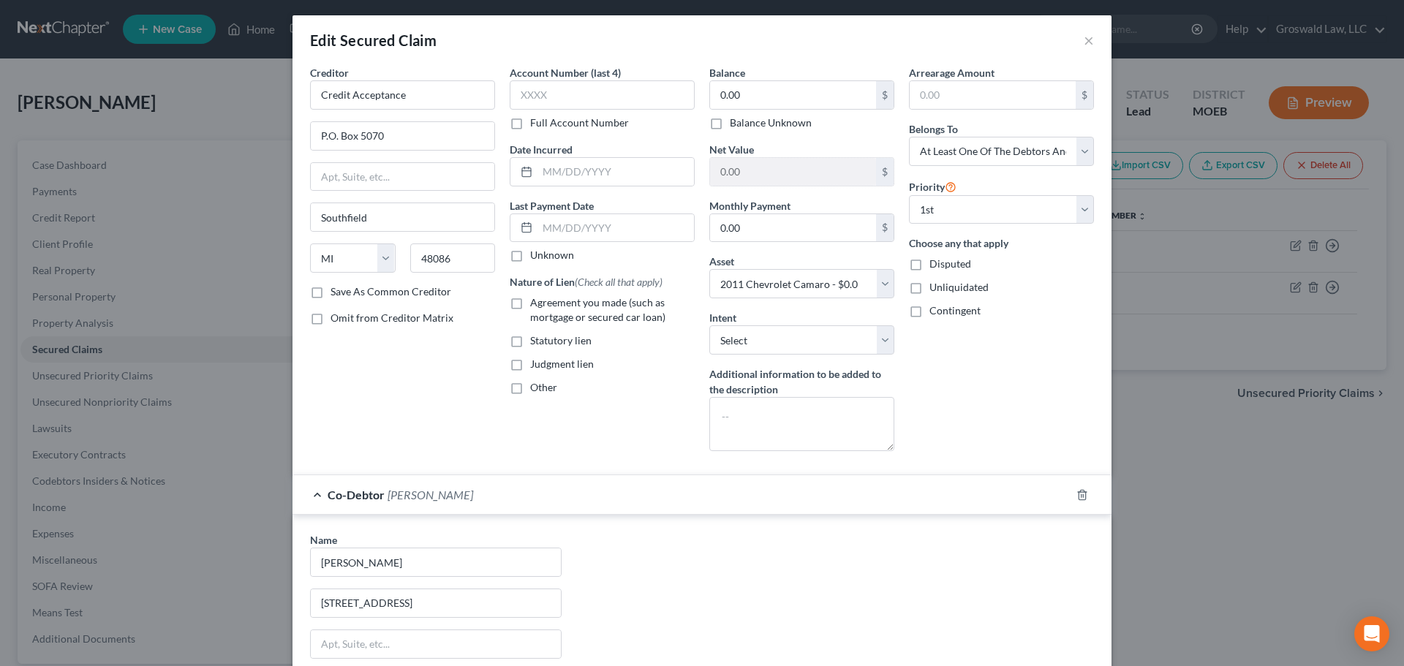
scroll to position [0, 0]
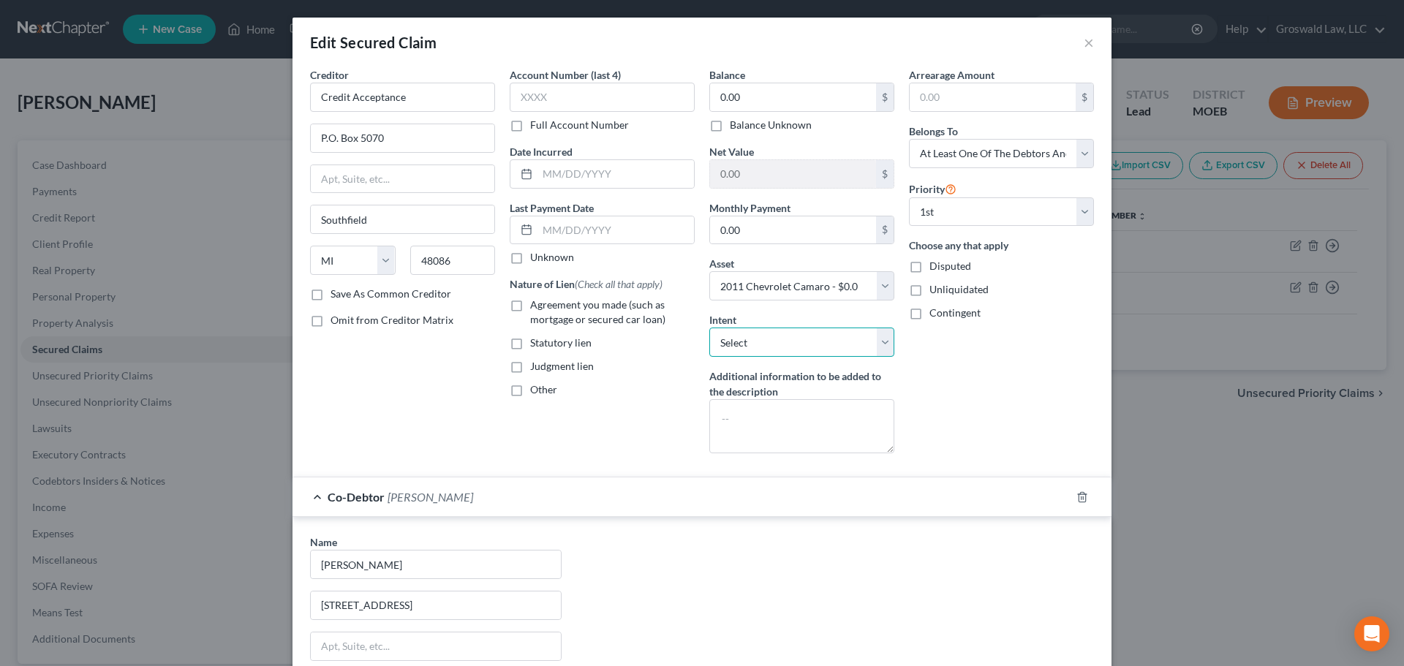
click at [818, 343] on select "Select Surrender Redeem Reaffirm Avoid Other" at bounding box center [801, 342] width 185 height 29
select select "0"
click at [709, 328] on select "Select Surrender Redeem Reaffirm Avoid Other" at bounding box center [801, 342] width 185 height 29
click at [564, 308] on span "Agreement you made (such as mortgage or secured car loan)" at bounding box center [597, 311] width 135 height 27
click at [545, 307] on input "Agreement you made (such as mortgage or secured car loan)" at bounding box center [541, 303] width 10 height 10
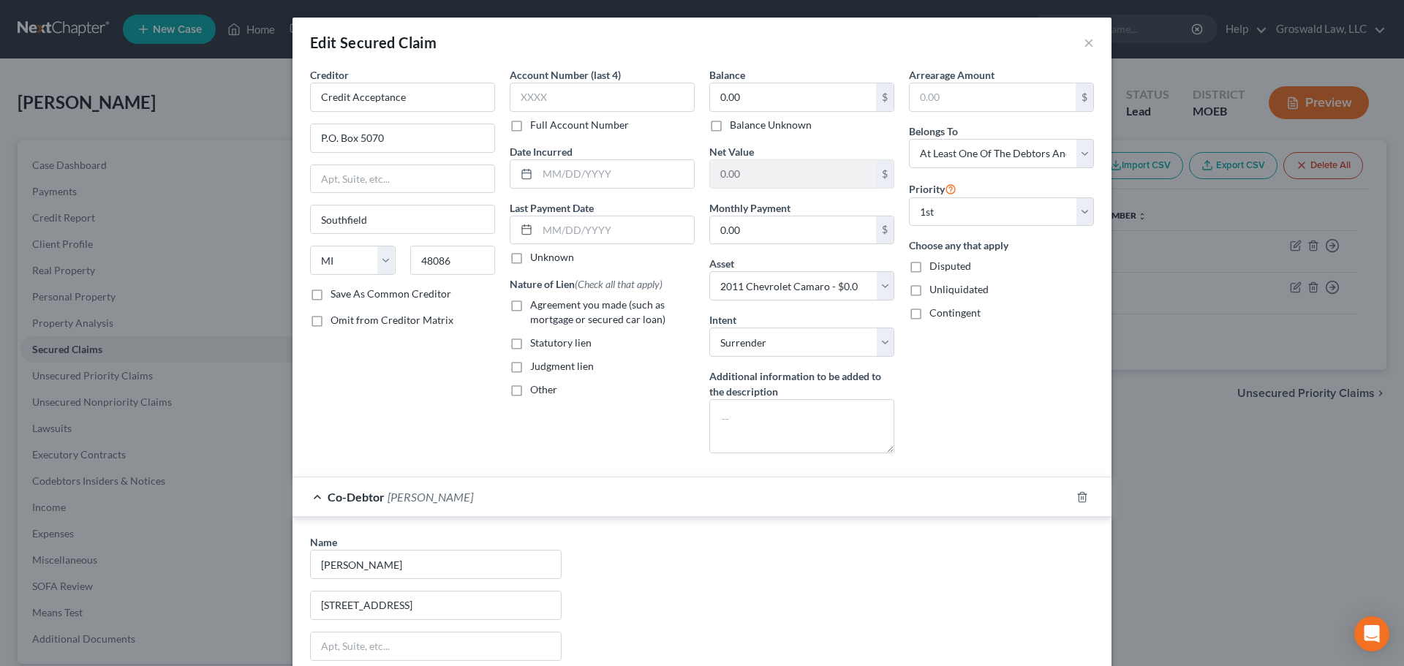
checkbox input "true"
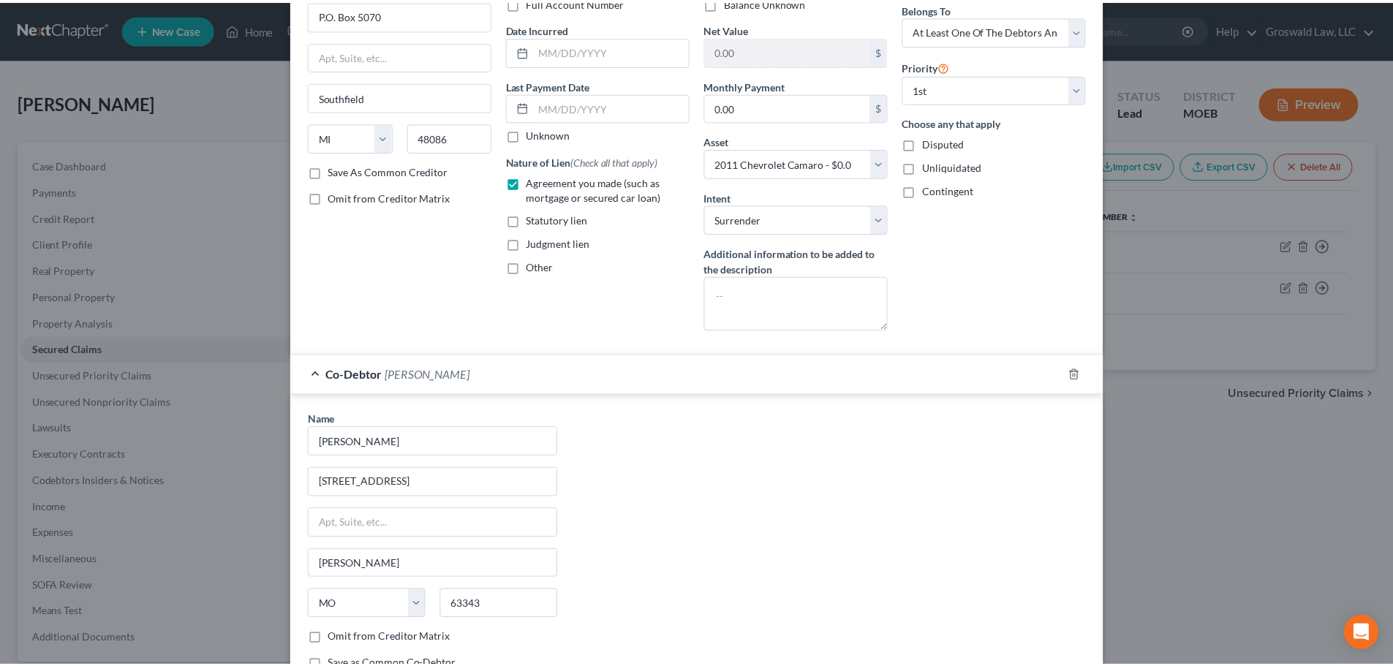
scroll to position [274, 0]
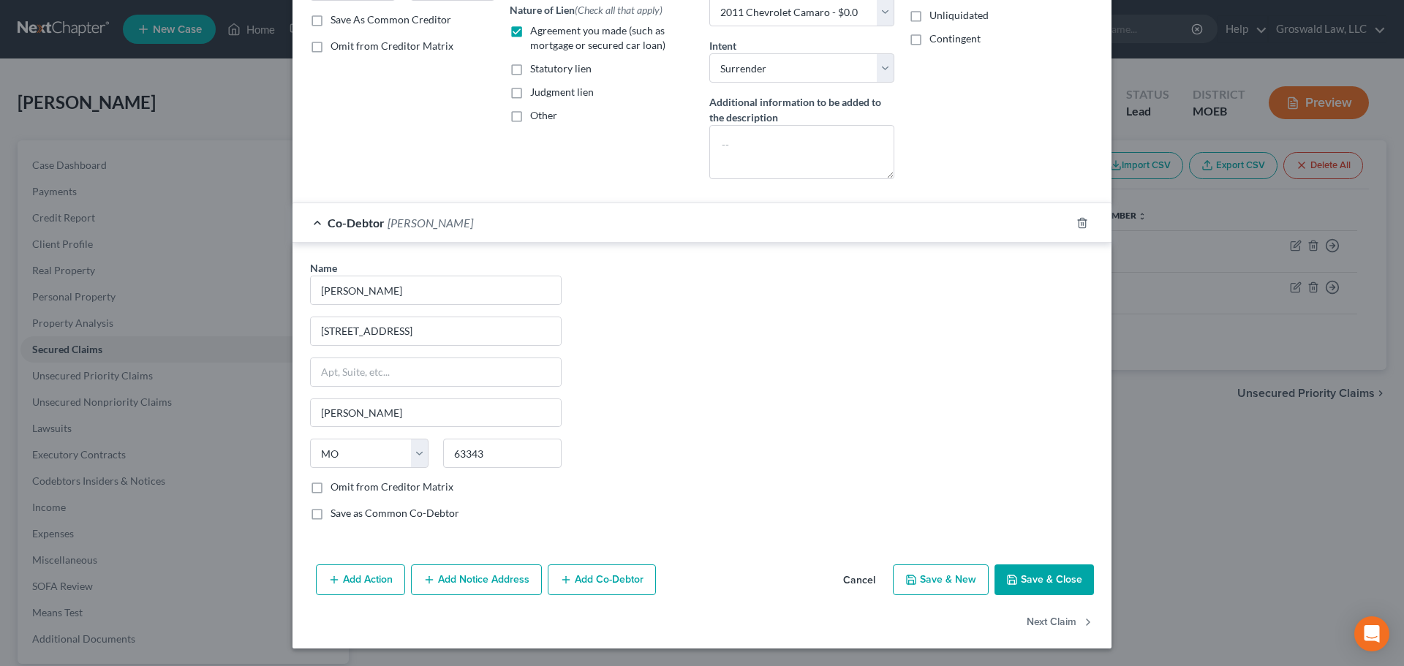
click at [931, 584] on button "Save & Close" at bounding box center [1043, 579] width 99 height 31
select select
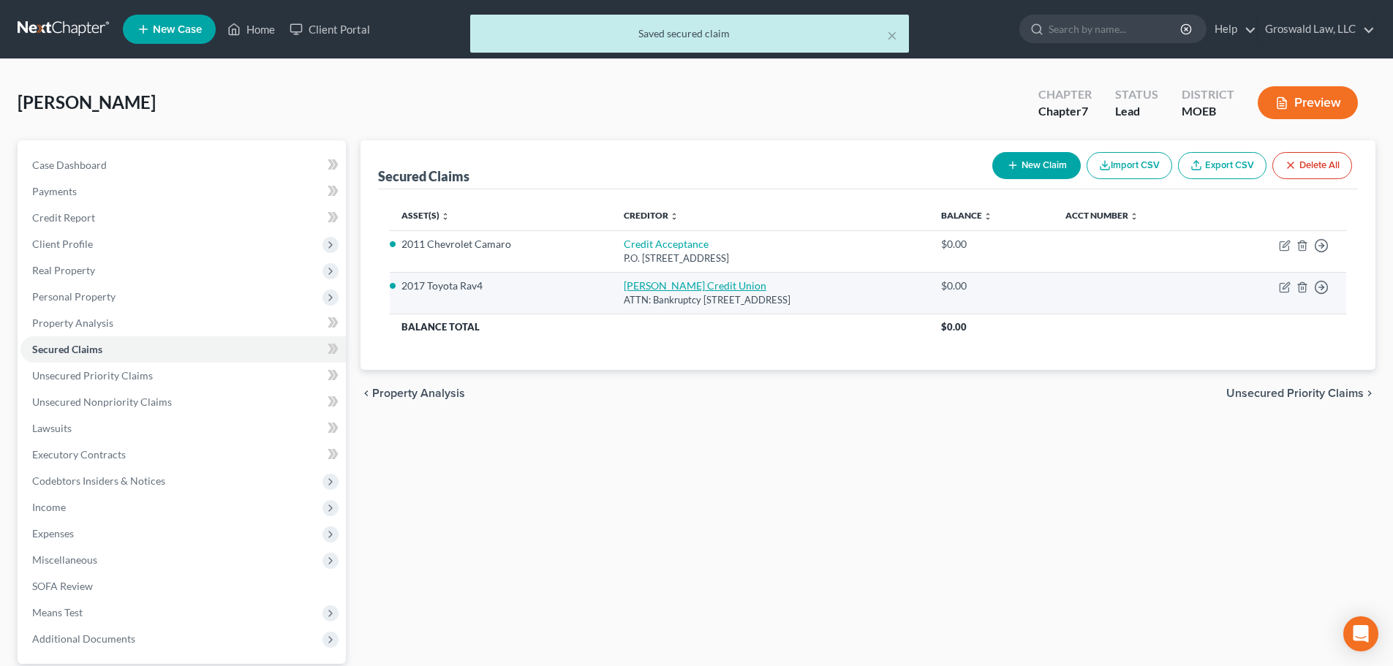
click at [629, 290] on link "Scott Credit Union" at bounding box center [695, 285] width 143 height 12
select select "14"
select select "2"
select select "0"
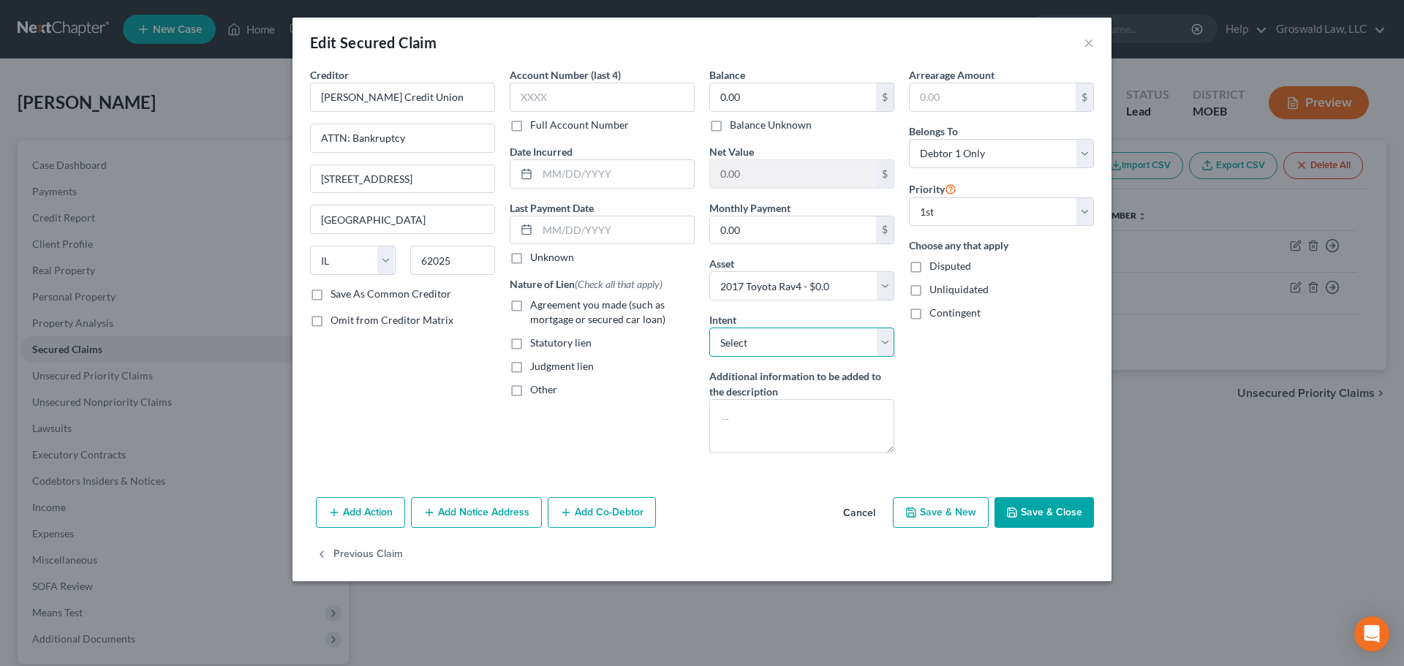
drag, startPoint x: 730, startPoint y: 337, endPoint x: 730, endPoint y: 352, distance: 15.4
click at [730, 337] on select "Select Surrender Redeem Reaffirm Avoid Other" at bounding box center [801, 342] width 185 height 29
select select "2"
click at [709, 328] on select "Select Surrender Redeem Reaffirm Avoid Other" at bounding box center [801, 342] width 185 height 29
click at [545, 308] on span "Agreement you made (such as mortgage or secured car loan)" at bounding box center [597, 311] width 135 height 27
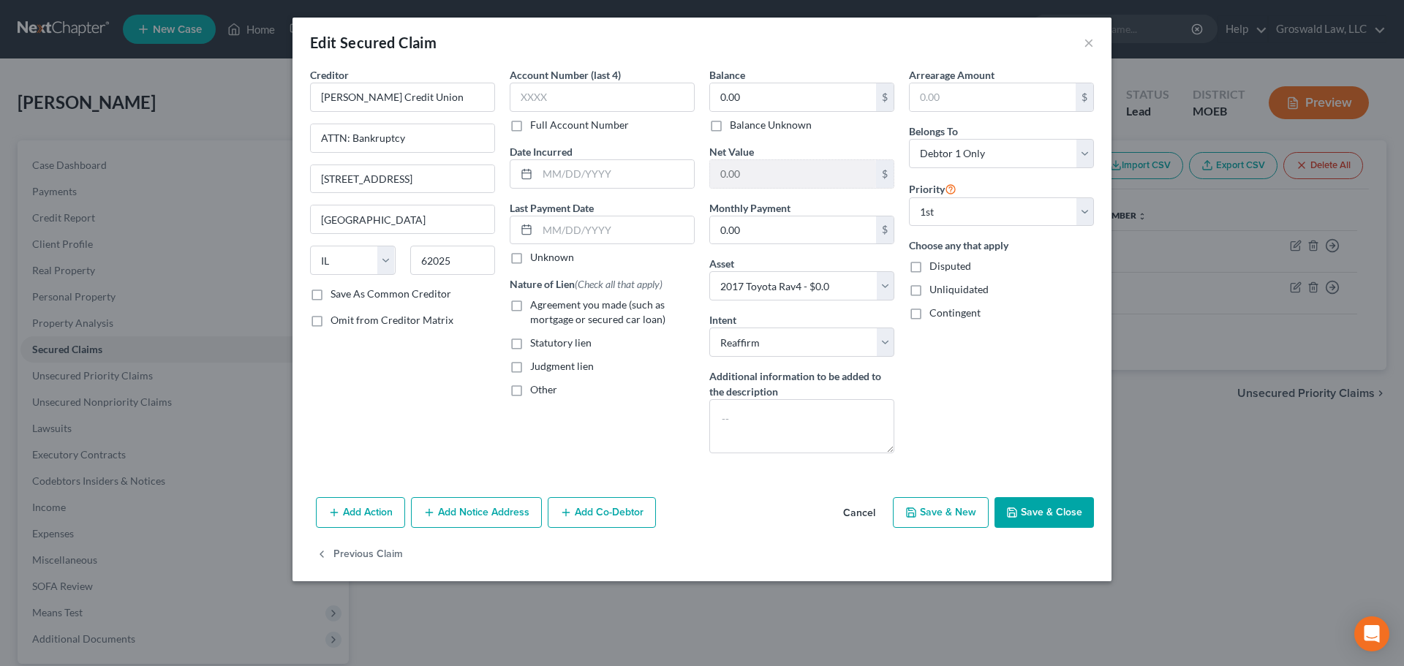
click at [545, 307] on input "Agreement you made (such as mortgage or secured car loan)" at bounding box center [541, 303] width 10 height 10
checkbox input "true"
click at [931, 515] on button "Save & Close" at bounding box center [1043, 512] width 99 height 31
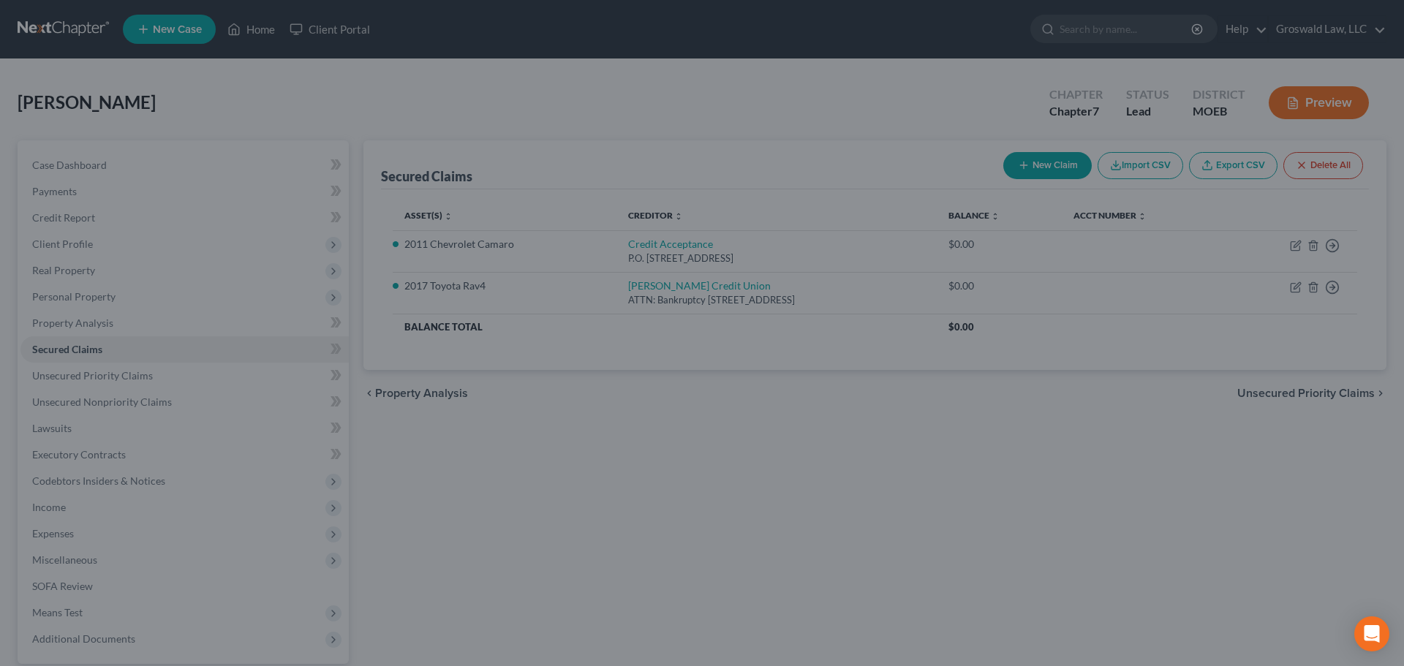
select select "2"
type input "0"
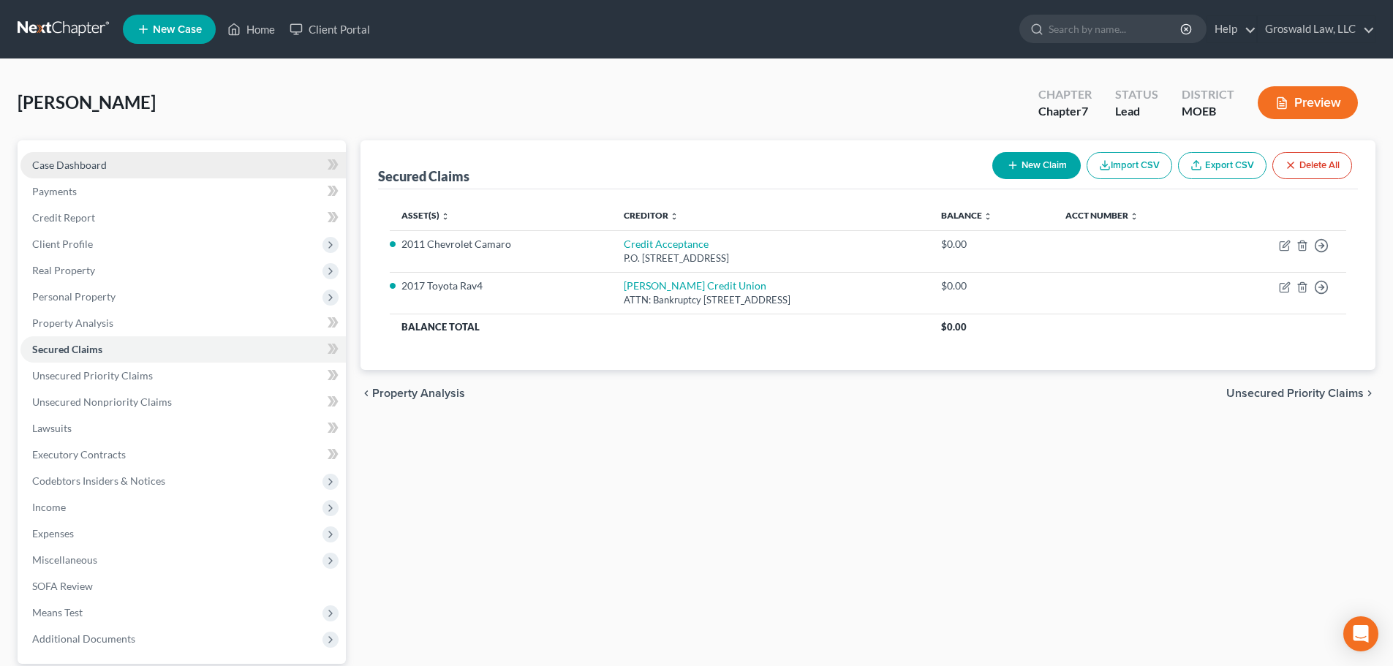
click at [135, 155] on link "Case Dashboard" at bounding box center [182, 165] width 325 height 26
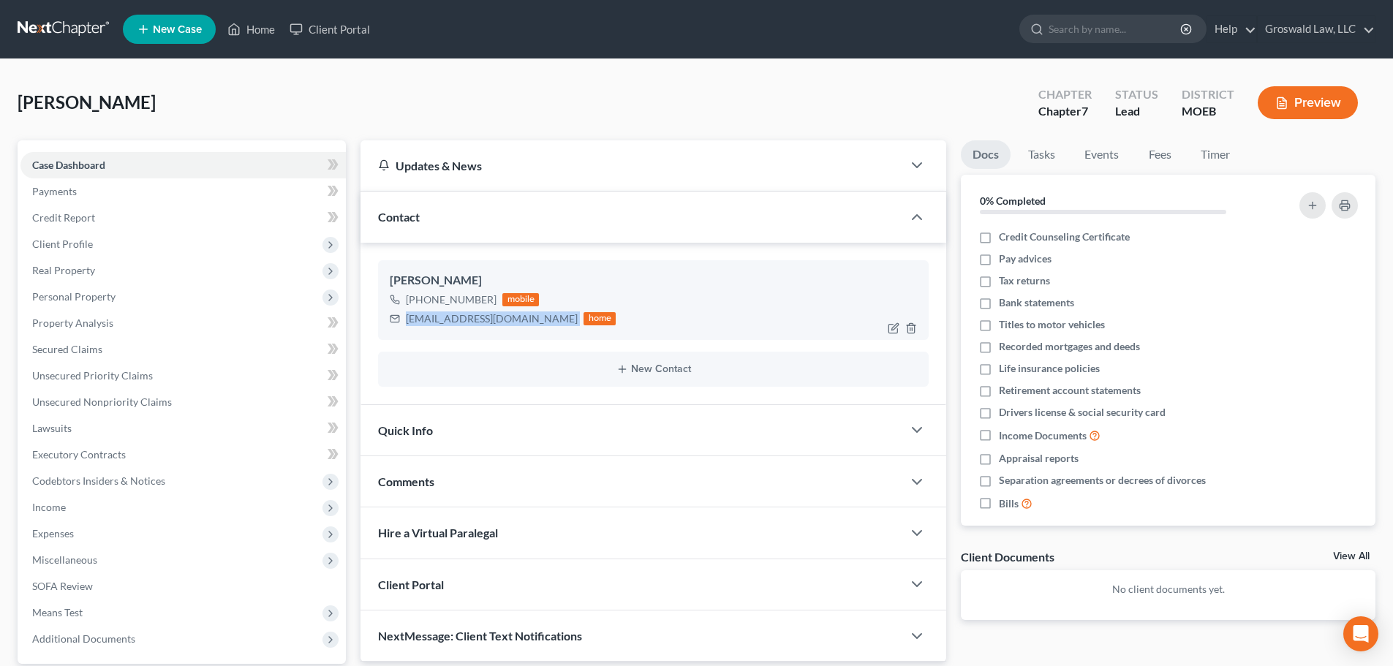
drag, startPoint x: 525, startPoint y: 319, endPoint x: 402, endPoint y: 319, distance: 122.8
click at [402, 319] on div "kimacervantis@gmail.com home" at bounding box center [503, 318] width 226 height 19
copy div "kimacervantis@gmail.com"
drag, startPoint x: 491, startPoint y: 301, endPoint x: 447, endPoint y: 300, distance: 44.6
click at [447, 300] on div "+1 (314) 420-4560 mobile" at bounding box center [503, 299] width 226 height 19
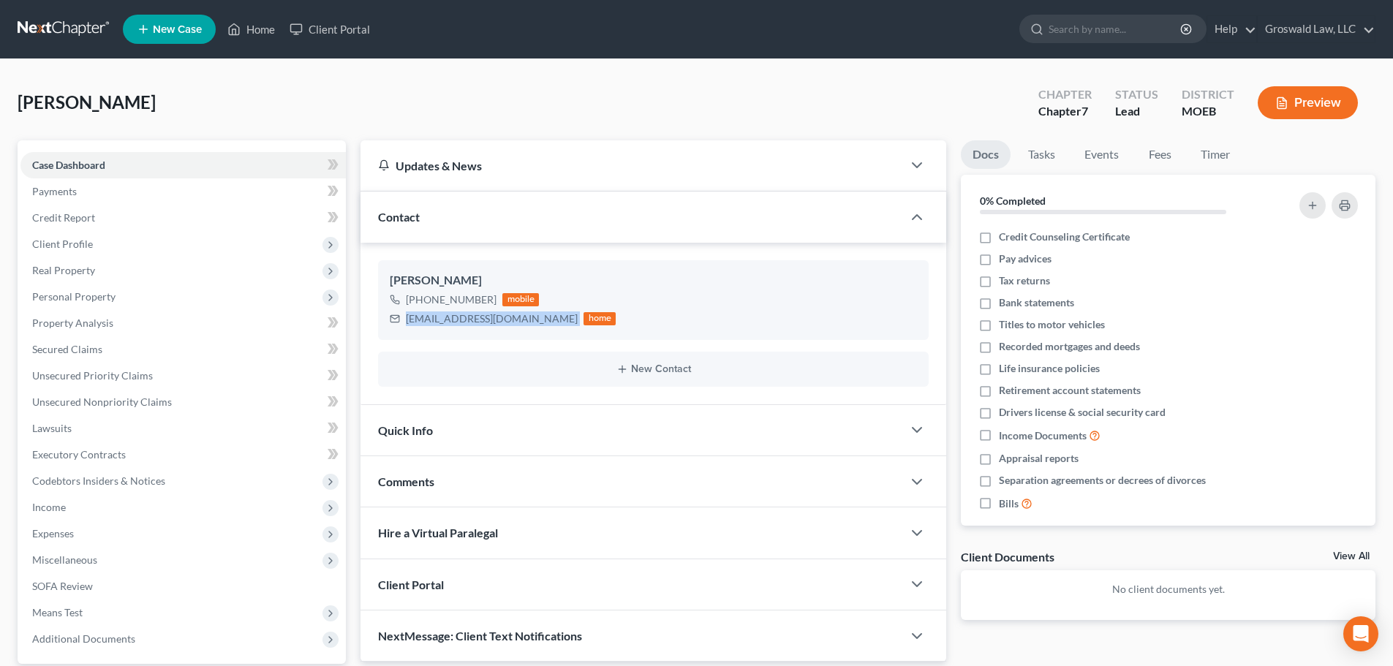
copy div "420-4560"
click at [762, 437] on div "Quick Info" at bounding box center [631, 430] width 542 height 50
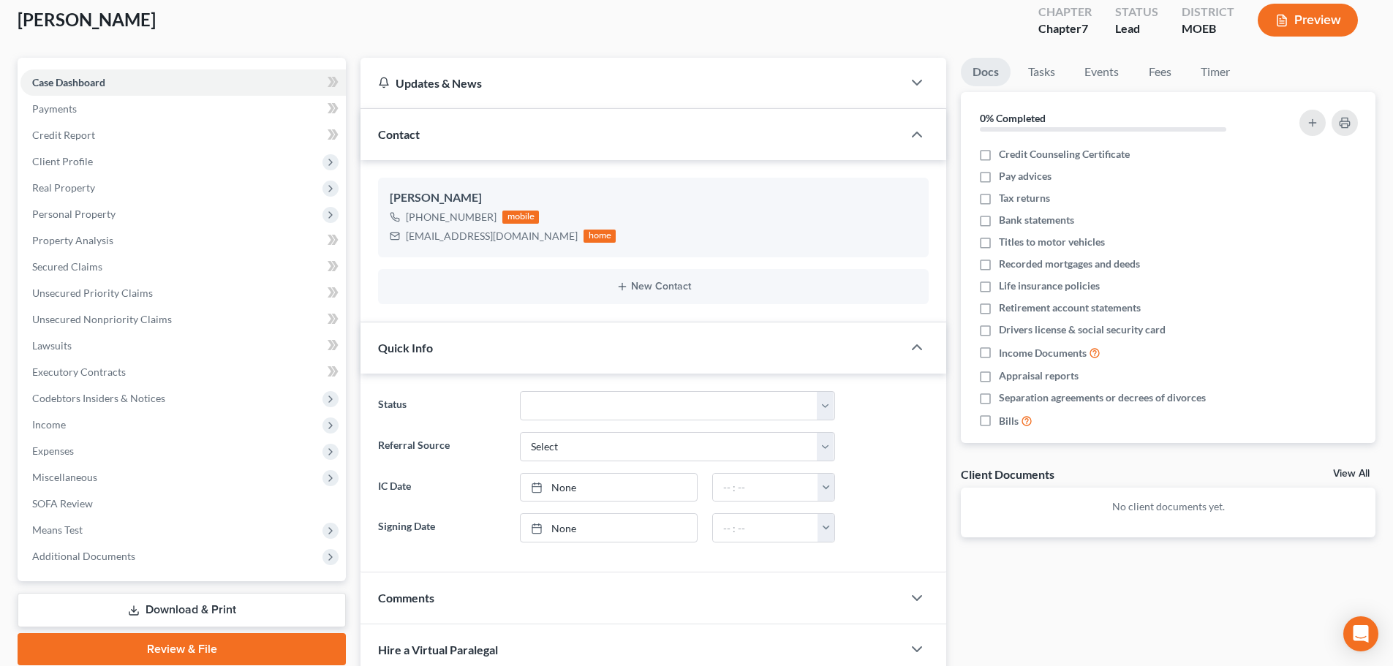
scroll to position [251, 0]
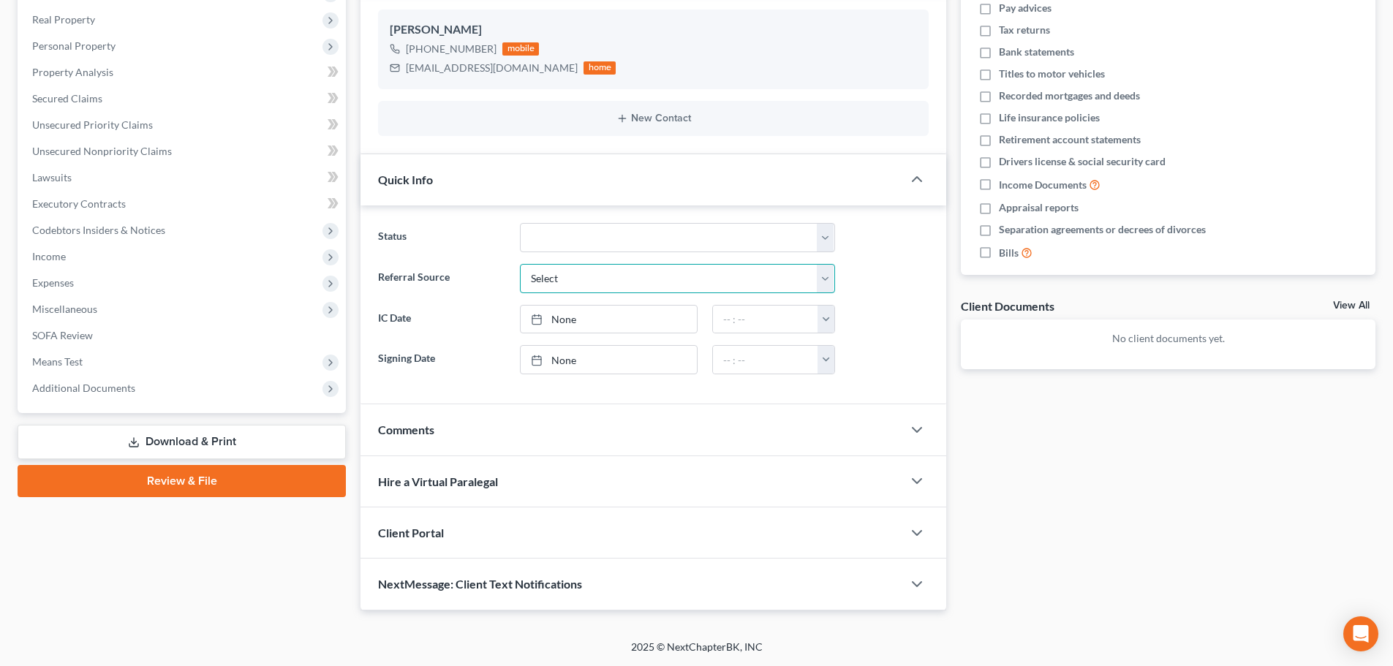
click at [629, 282] on select "Select Word Of Mouth Previous Clients Direct Mail Website Google Search Modern …" at bounding box center [677, 278] width 315 height 29
select select "6"
click at [520, 264] on select "Select Word Of Mouth Previous Clients Direct Mail Website Google Search Modern …" at bounding box center [677, 278] width 315 height 29
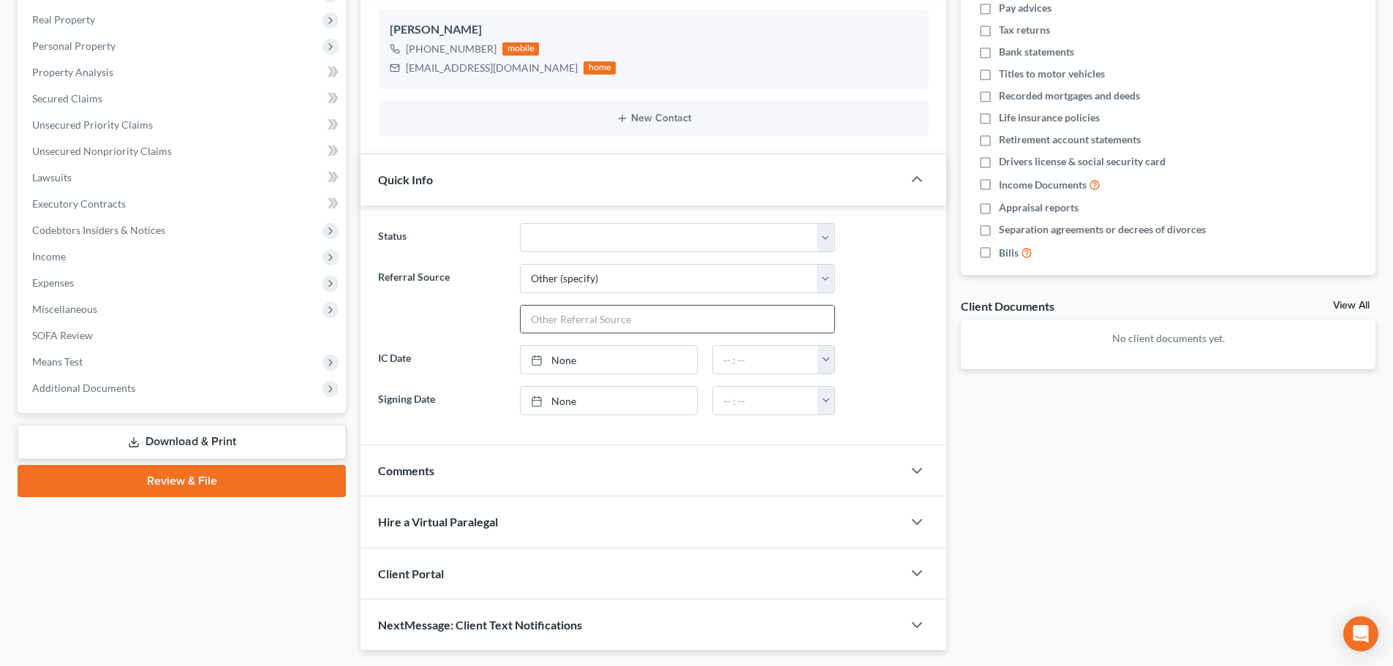
click at [607, 314] on input "text" at bounding box center [677, 320] width 314 height 28
type input "maria page (sister, former client)"
click at [931, 489] on div "Docs Tasks Events Fees Timer 0% Completed Nothing here yet! Credit Counseling C…" at bounding box center [1167, 271] width 429 height 762
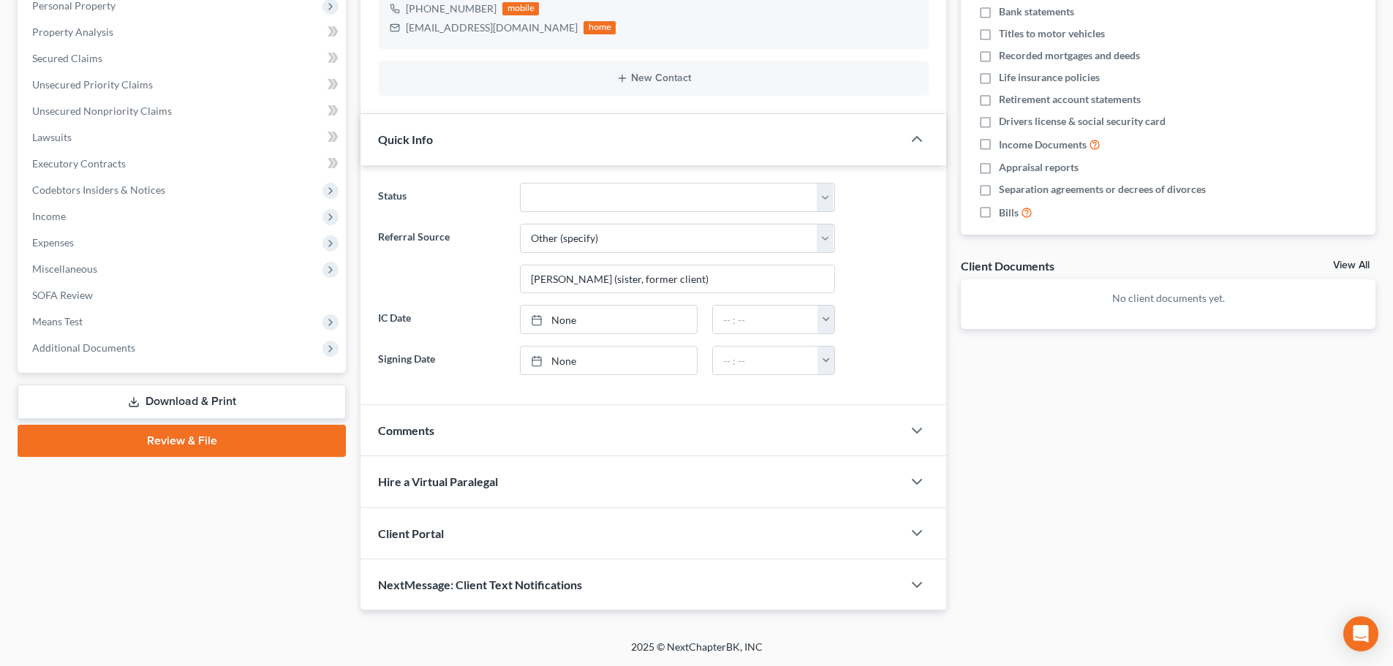
click at [468, 435] on div "Comments" at bounding box center [631, 430] width 542 height 50
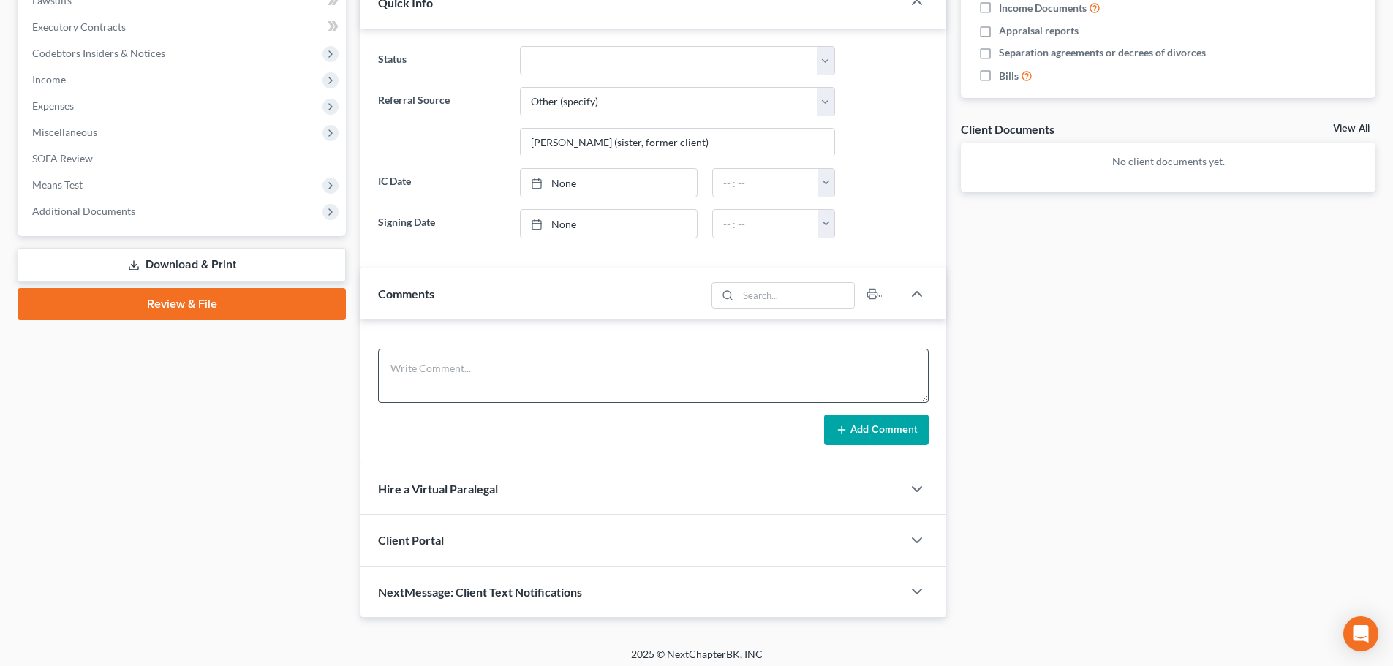
scroll to position [435, 0]
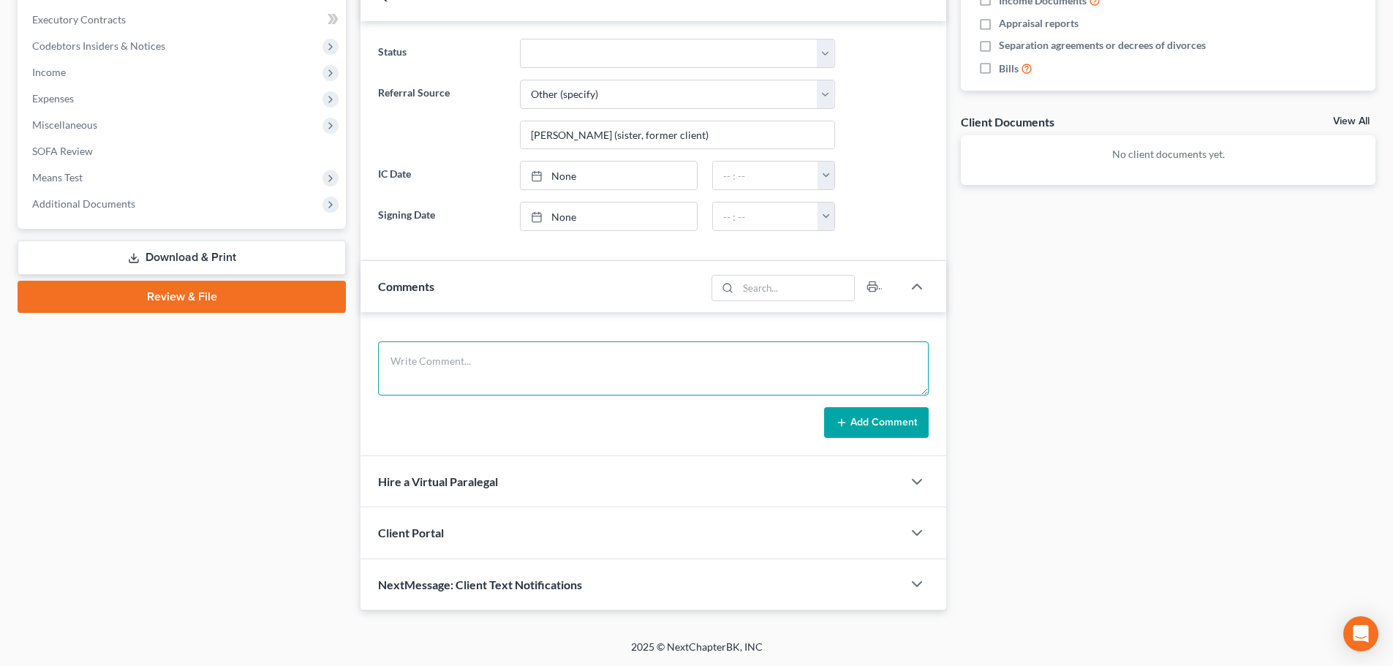
click at [518, 363] on textarea at bounding box center [653, 368] width 550 height 54
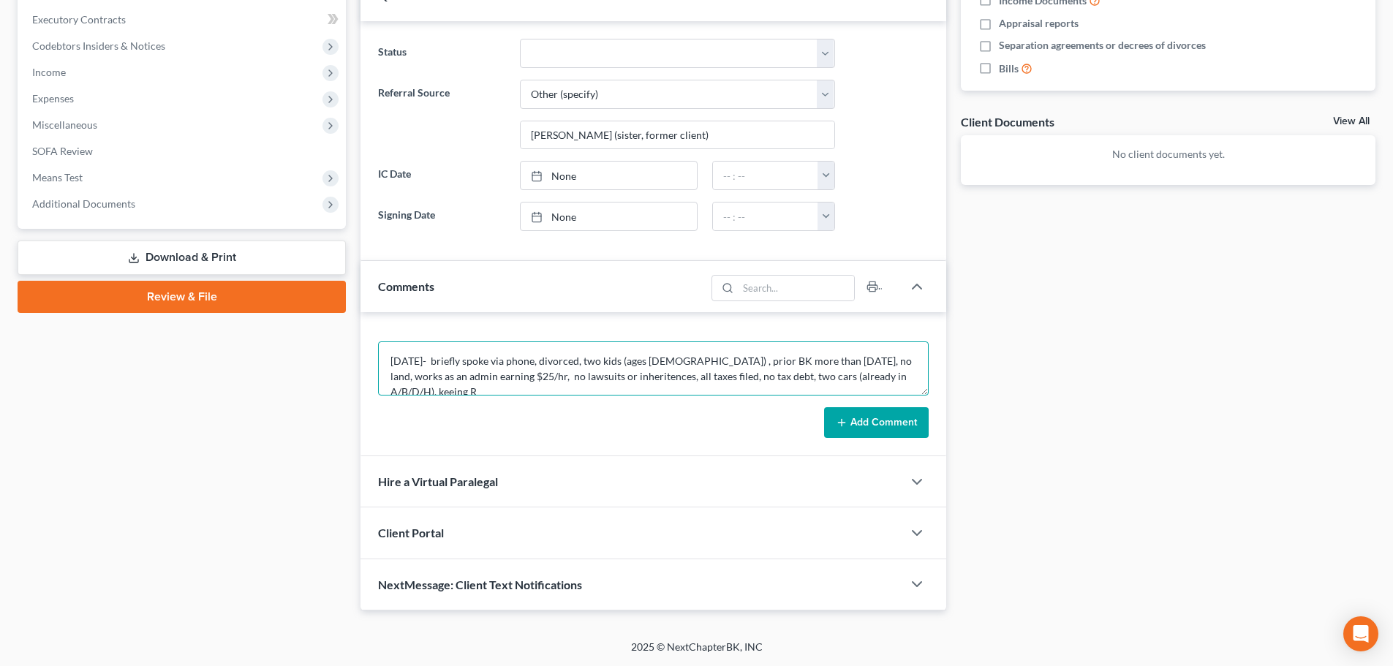
scroll to position [4, 0]
type textarea "8/11/25- briefly spoke via phone, divorced, two kids (ages 19 and 21) , prior B…"
click at [876, 416] on button "Add Comment" at bounding box center [876, 422] width 105 height 31
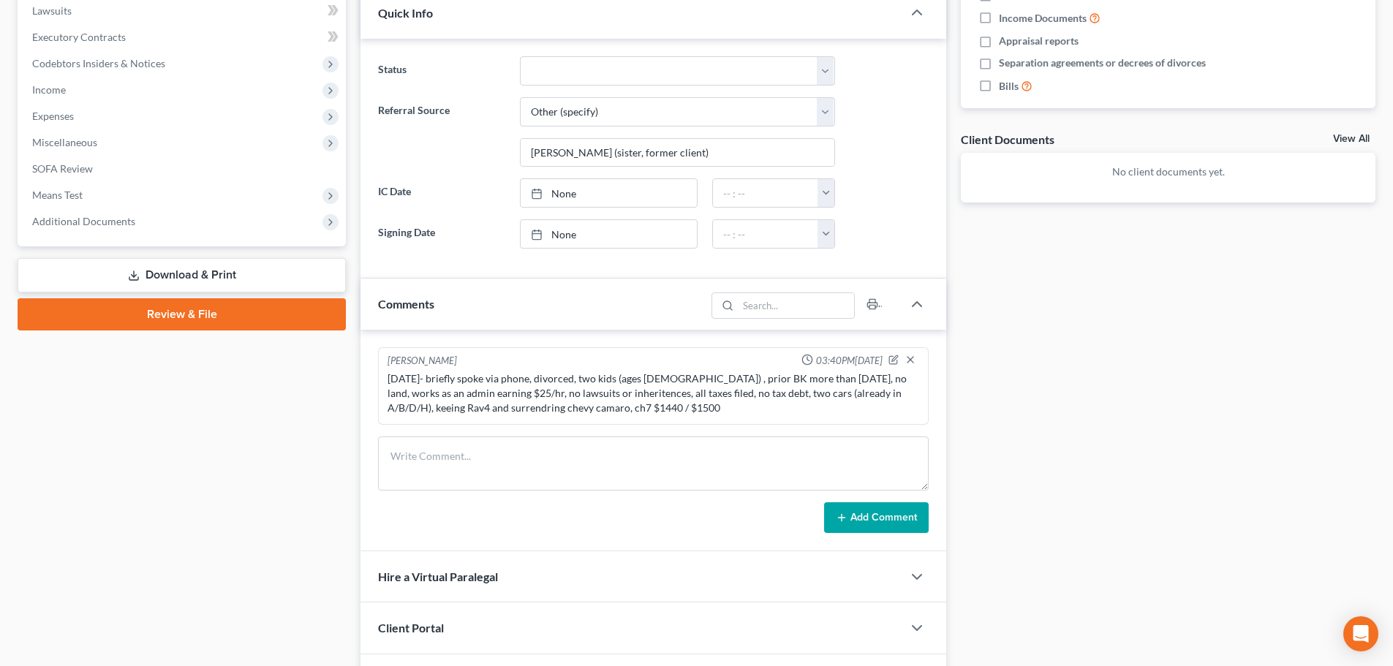
scroll to position [0, 0]
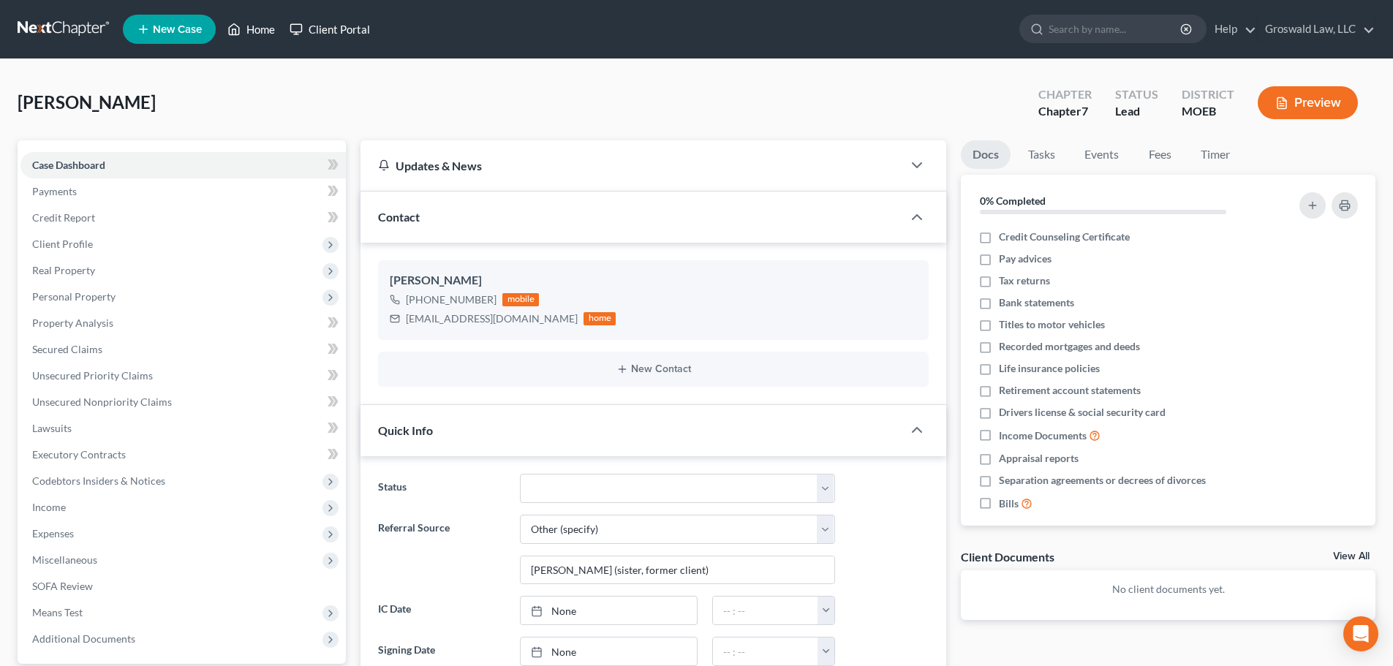
drag, startPoint x: 261, startPoint y: 25, endPoint x: 290, endPoint y: 31, distance: 30.0
click at [261, 26] on link "Home" at bounding box center [251, 29] width 62 height 26
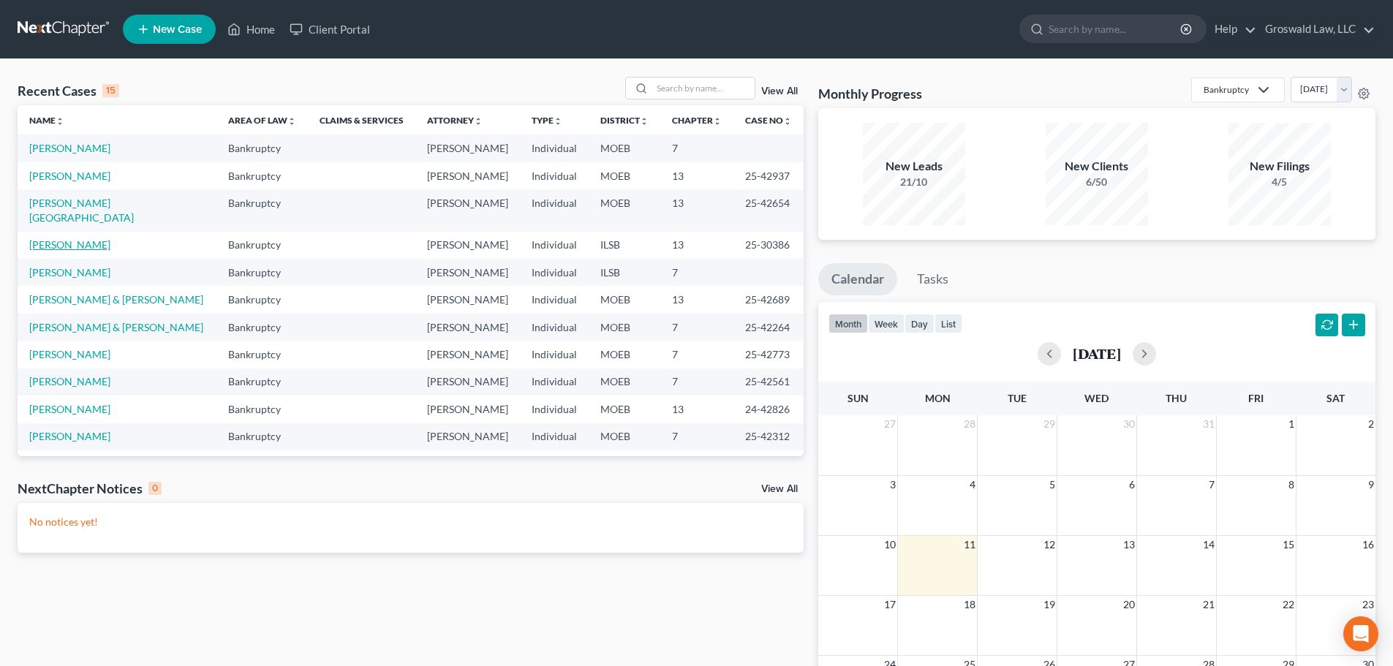
click at [63, 238] on link "[PERSON_NAME]" at bounding box center [69, 244] width 81 height 12
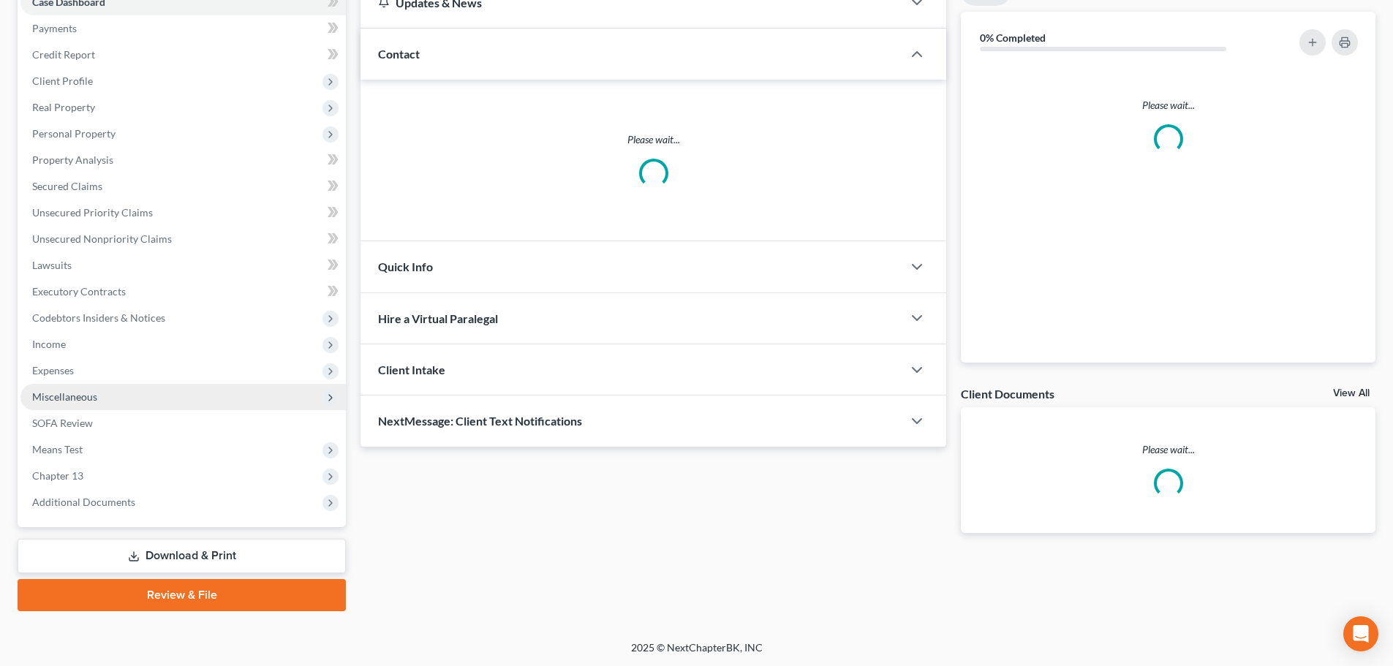
scroll to position [164, 0]
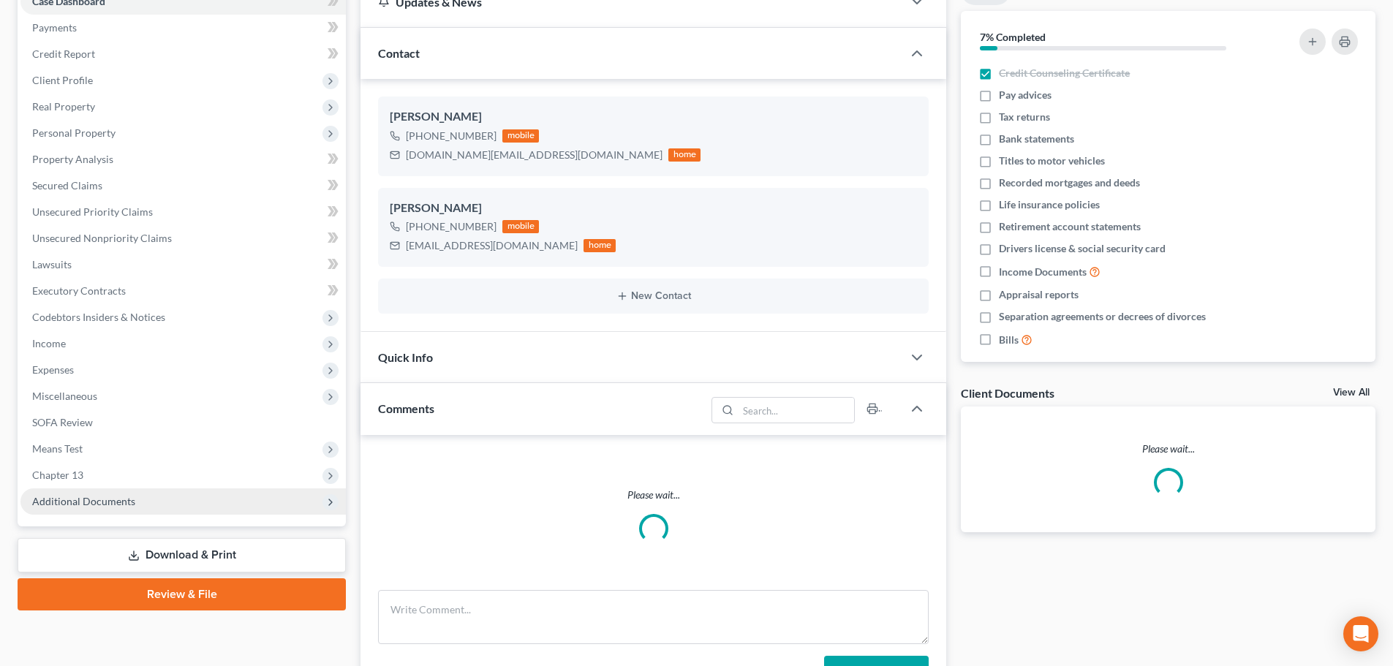
click at [151, 504] on span "Additional Documents" at bounding box center [182, 501] width 325 height 26
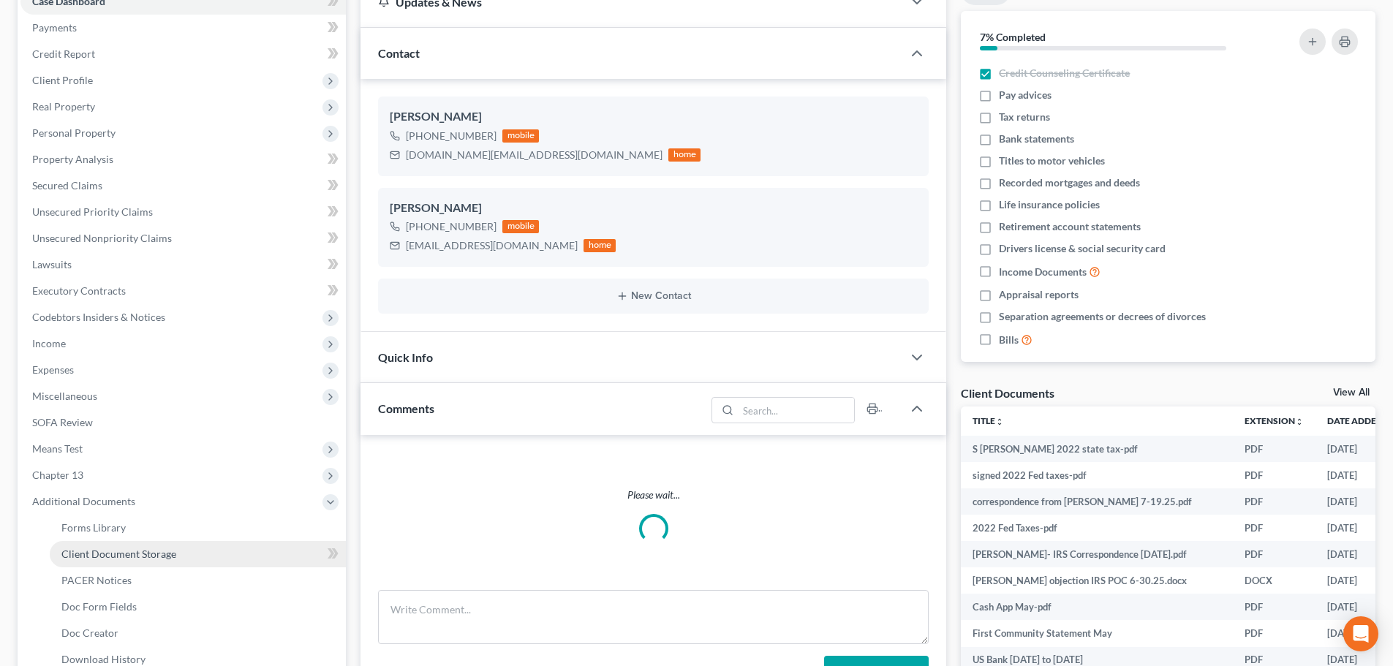
click at [219, 551] on link "Client Document Storage" at bounding box center [198, 554] width 296 height 26
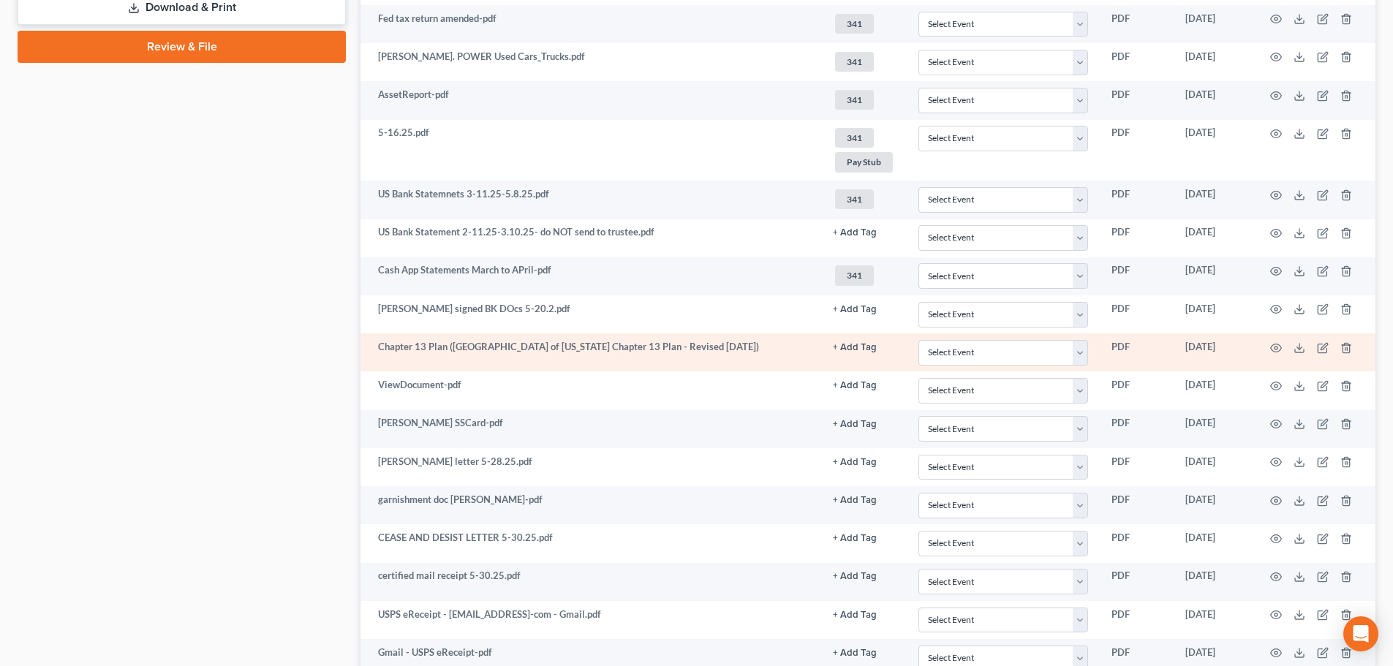
scroll to position [877, 0]
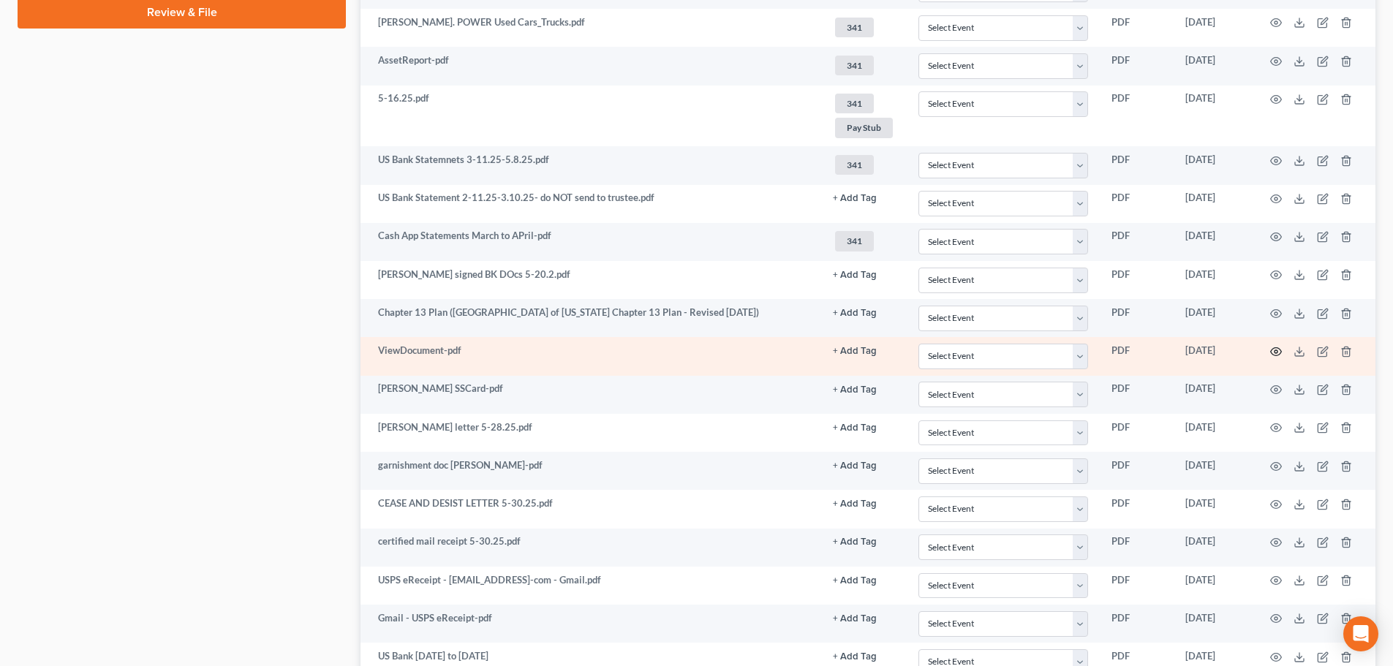
click at [931, 347] on icon "button" at bounding box center [1276, 352] width 12 height 12
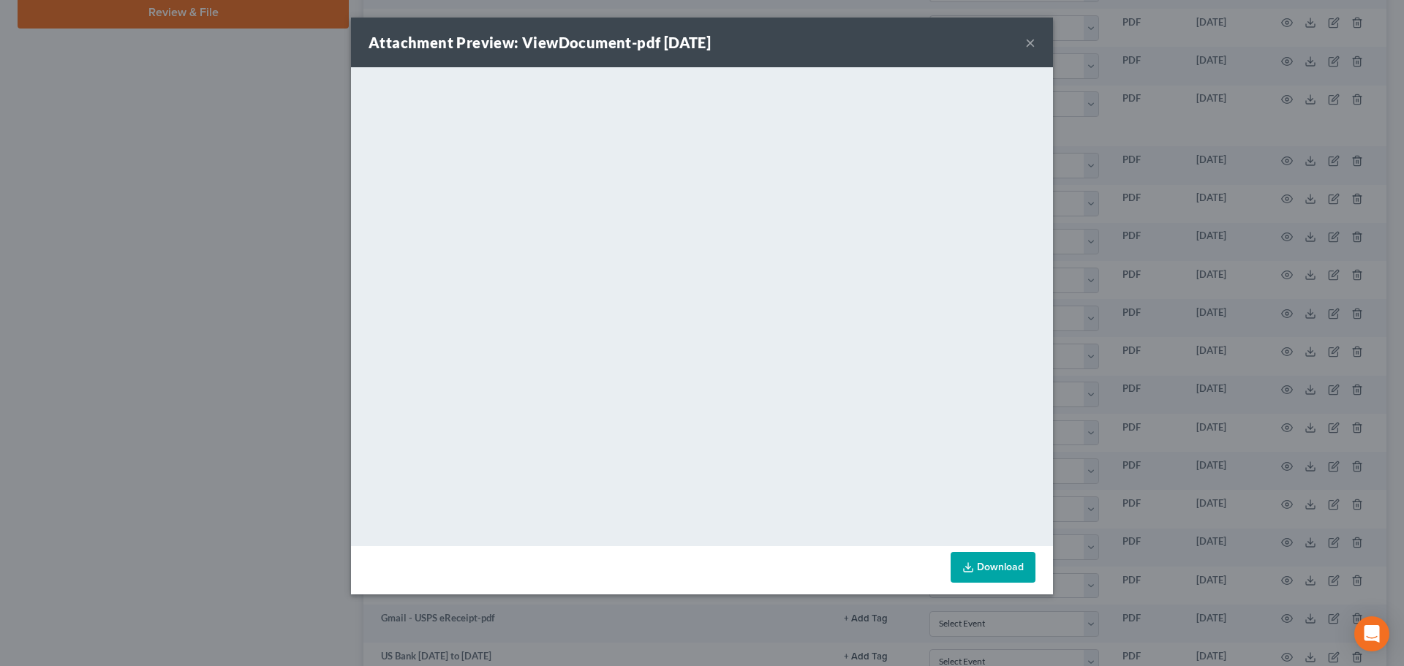
click at [931, 41] on button "×" at bounding box center [1030, 43] width 10 height 18
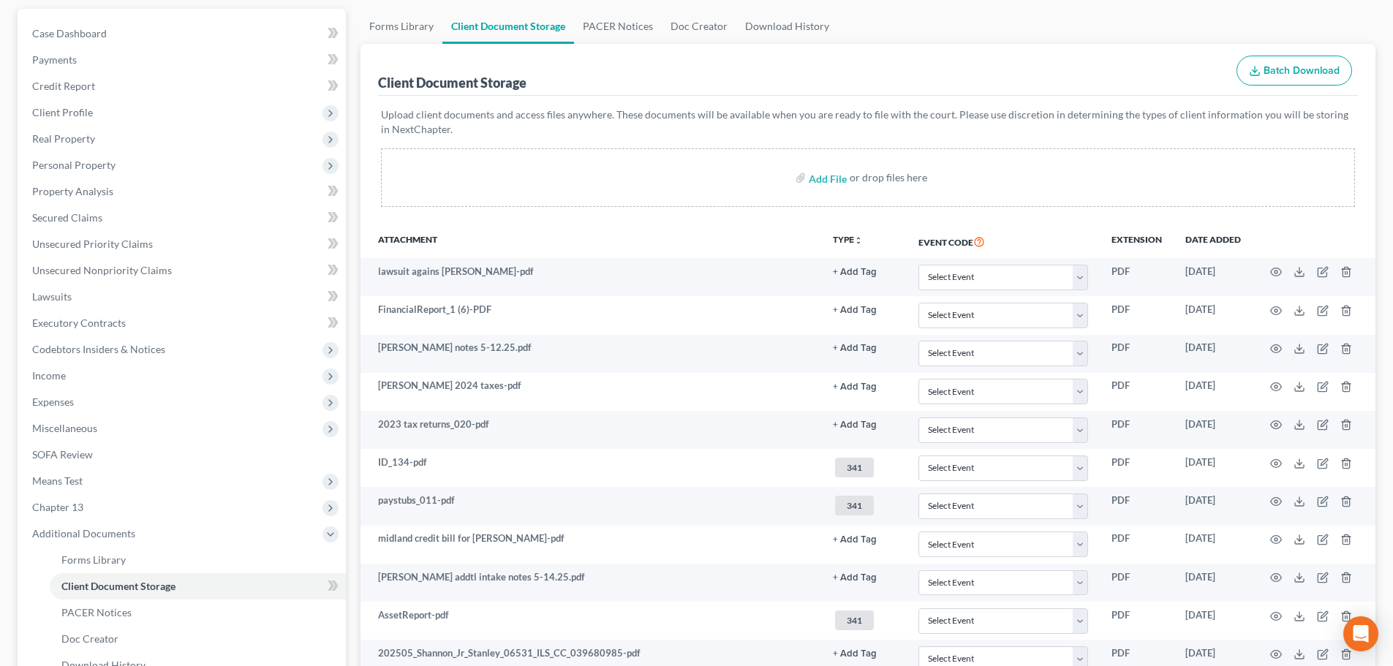
scroll to position [73, 0]
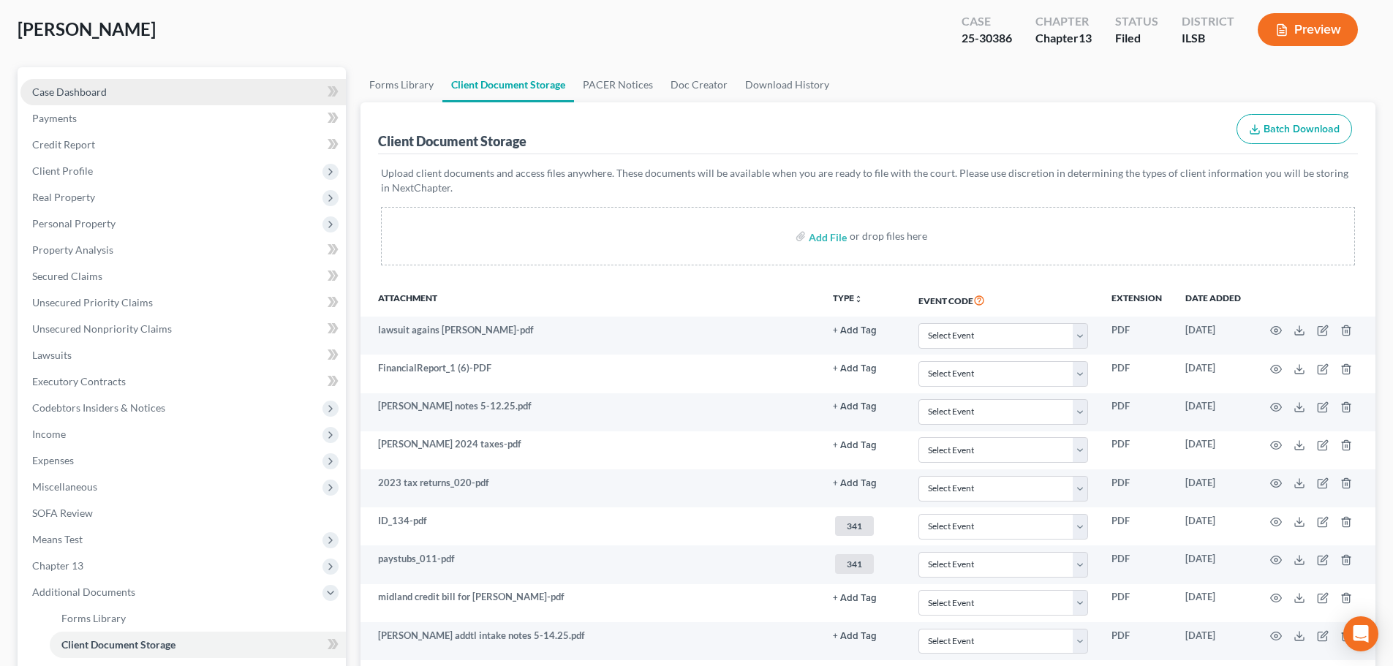
drag, startPoint x: 101, startPoint y: 86, endPoint x: 3, endPoint y: 110, distance: 101.1
click at [100, 86] on span "Case Dashboard" at bounding box center [69, 92] width 75 height 12
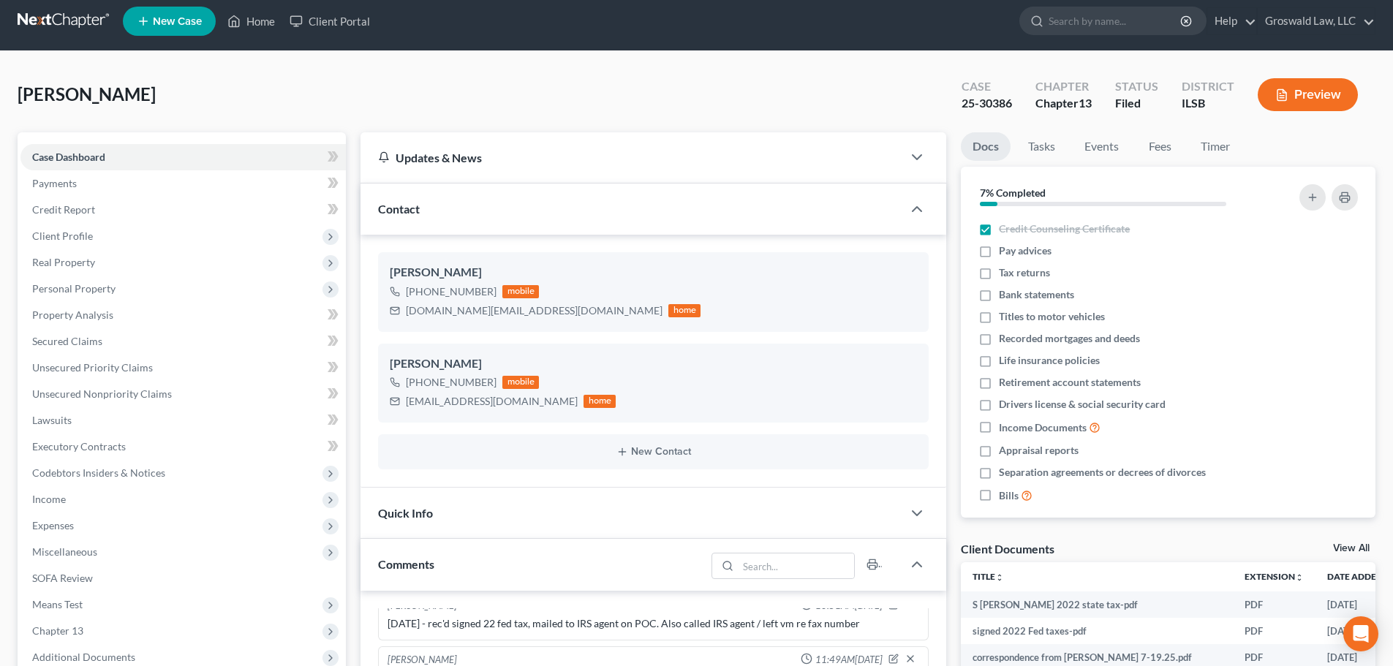
scroll to position [520, 0]
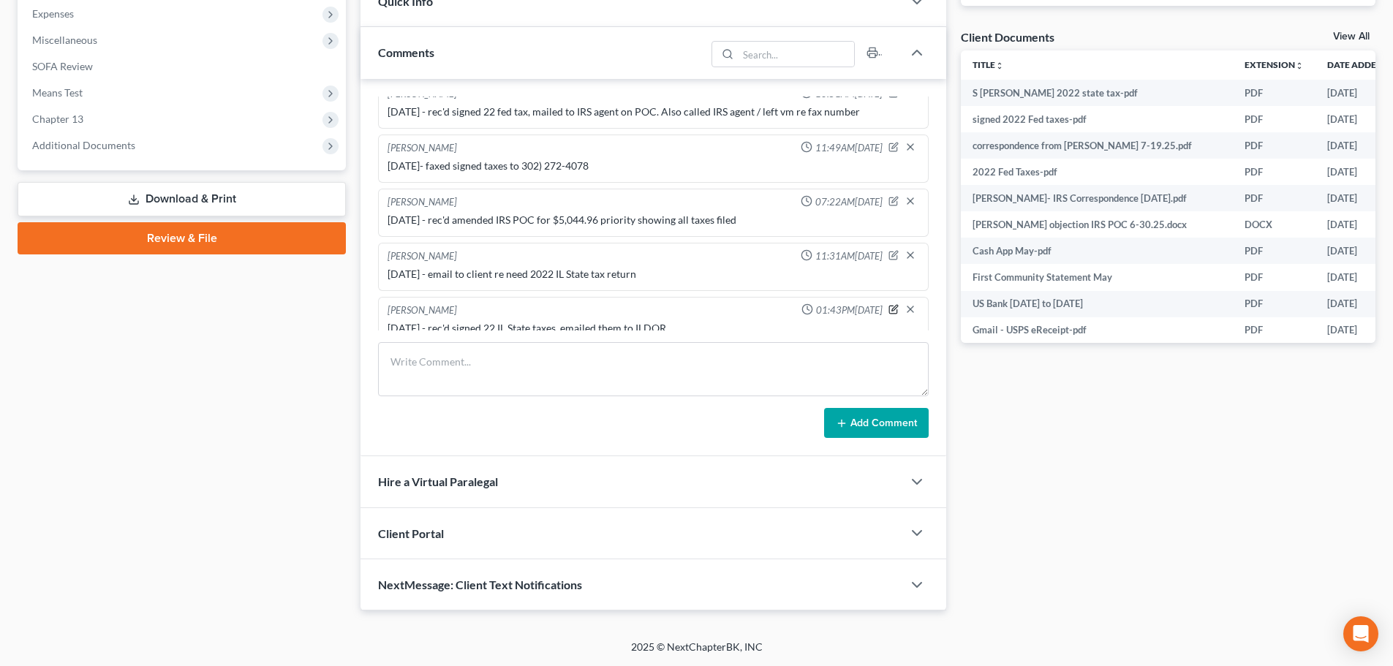
drag, startPoint x: 879, startPoint y: 295, endPoint x: 732, endPoint y: 317, distance: 148.6
click at [890, 306] on icon "button" at bounding box center [894, 310] width 8 height 8
click at [730, 321] on textarea "8/11/25 - rec'd signed 22 IL State taxes, emailed them to ILDOR" at bounding box center [652, 348] width 531 height 54
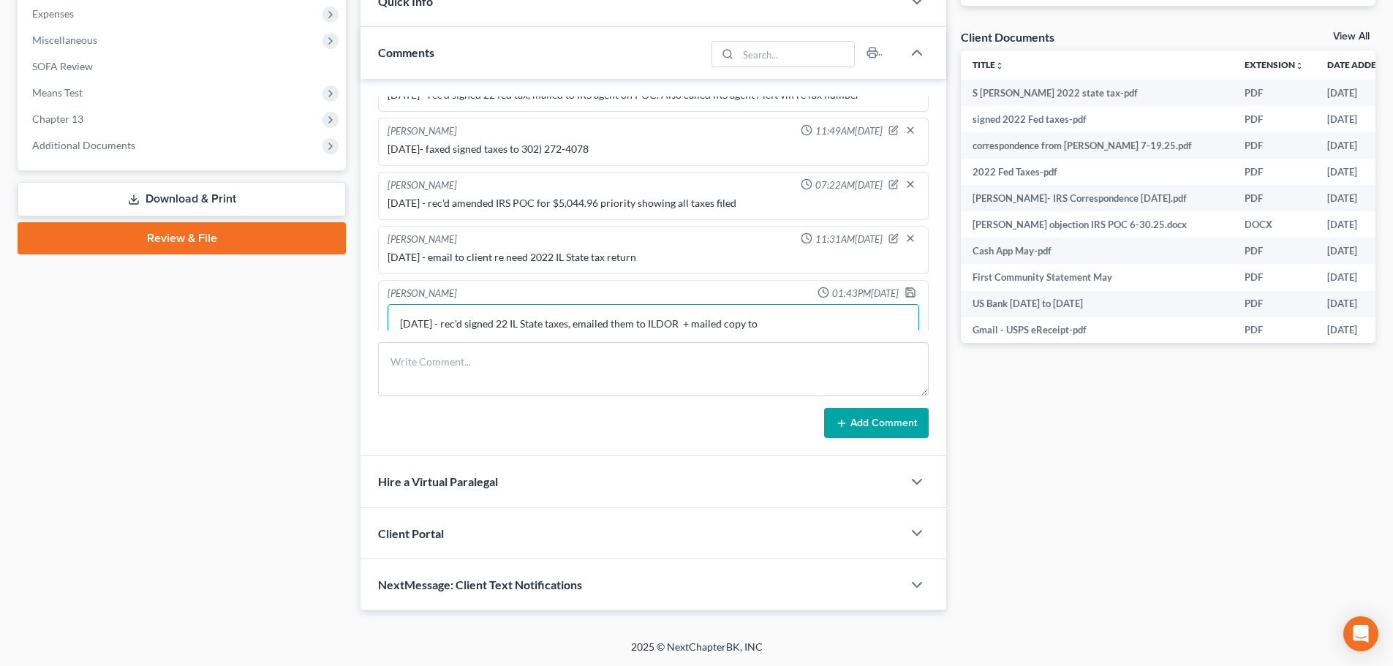
scroll to position [2225, 0]
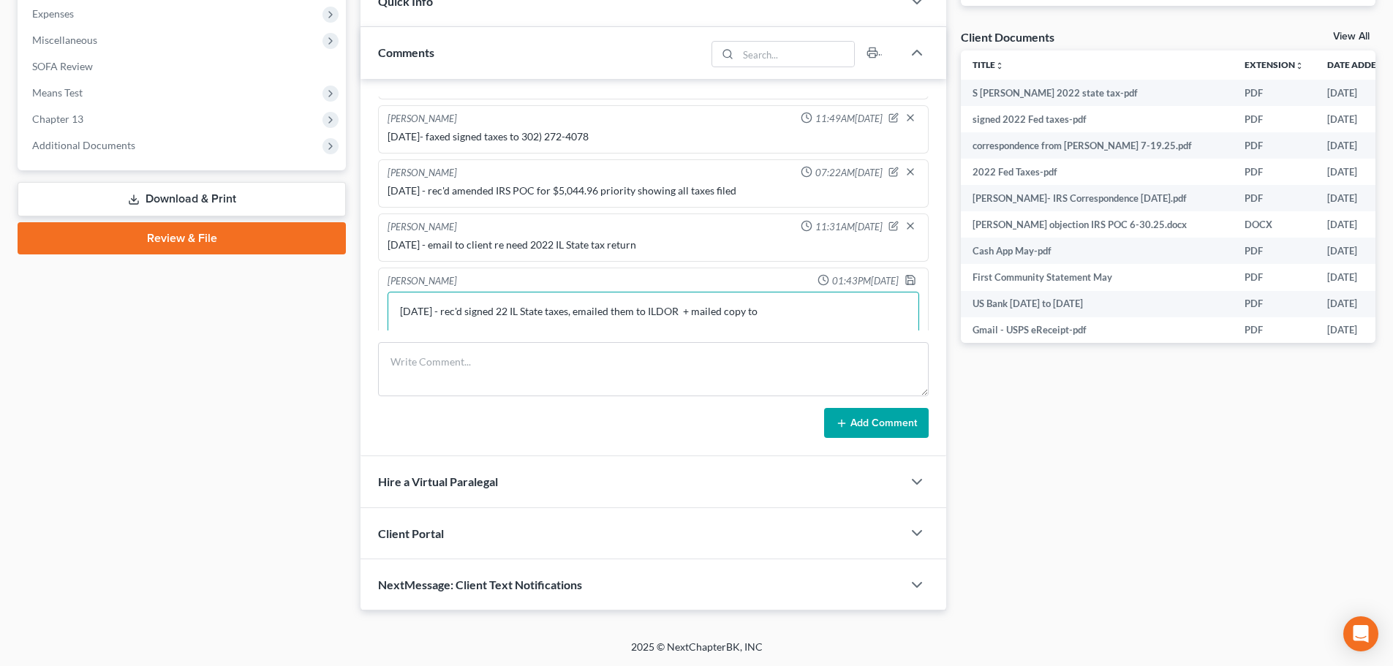
paste textarea "Illinois Department of Revenue P.O. Box 19035 Bankruptcy Unit Springfield, IL 6…"
type textarea "8/11/25 - rec'd signed 22 IL State taxes, emailed them to ILDOR + mailed copy t…"
click at [908, 280] on polyline "button" at bounding box center [910, 282] width 5 height 4
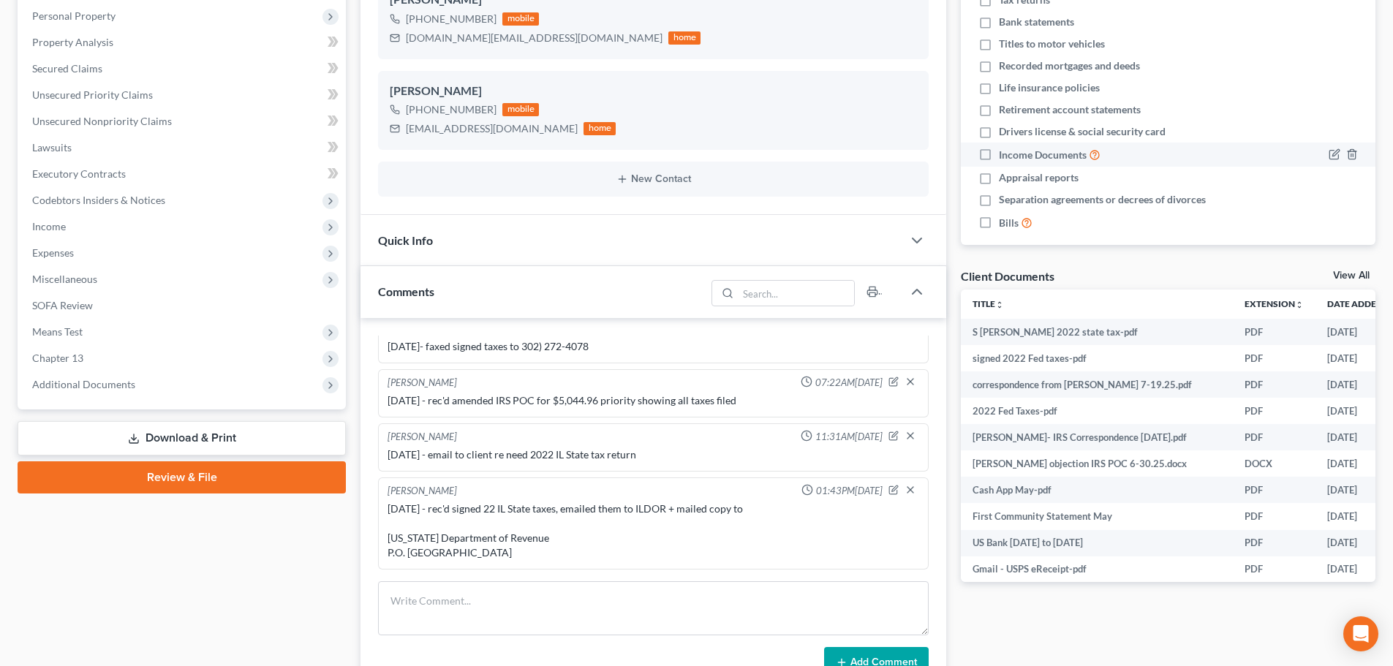
scroll to position [0, 0]
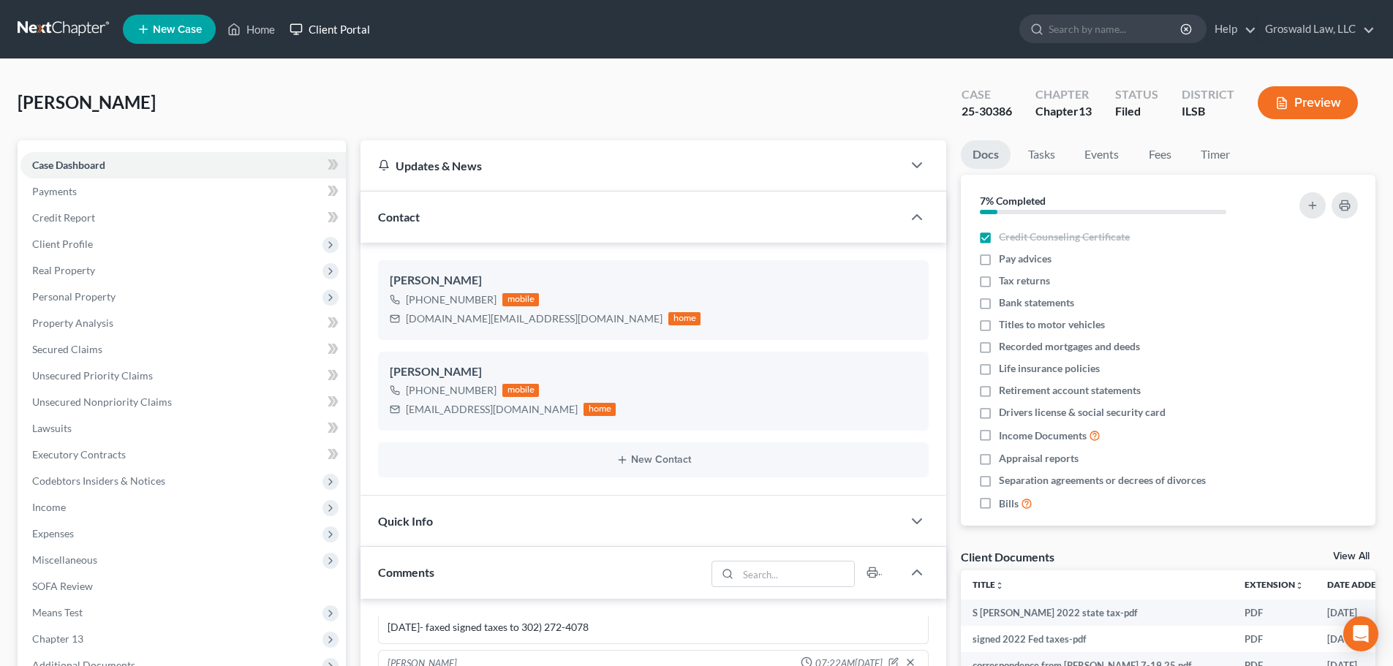
click at [285, 41] on link "Client Portal" at bounding box center [329, 29] width 95 height 26
click at [273, 37] on link "Home" at bounding box center [251, 29] width 62 height 26
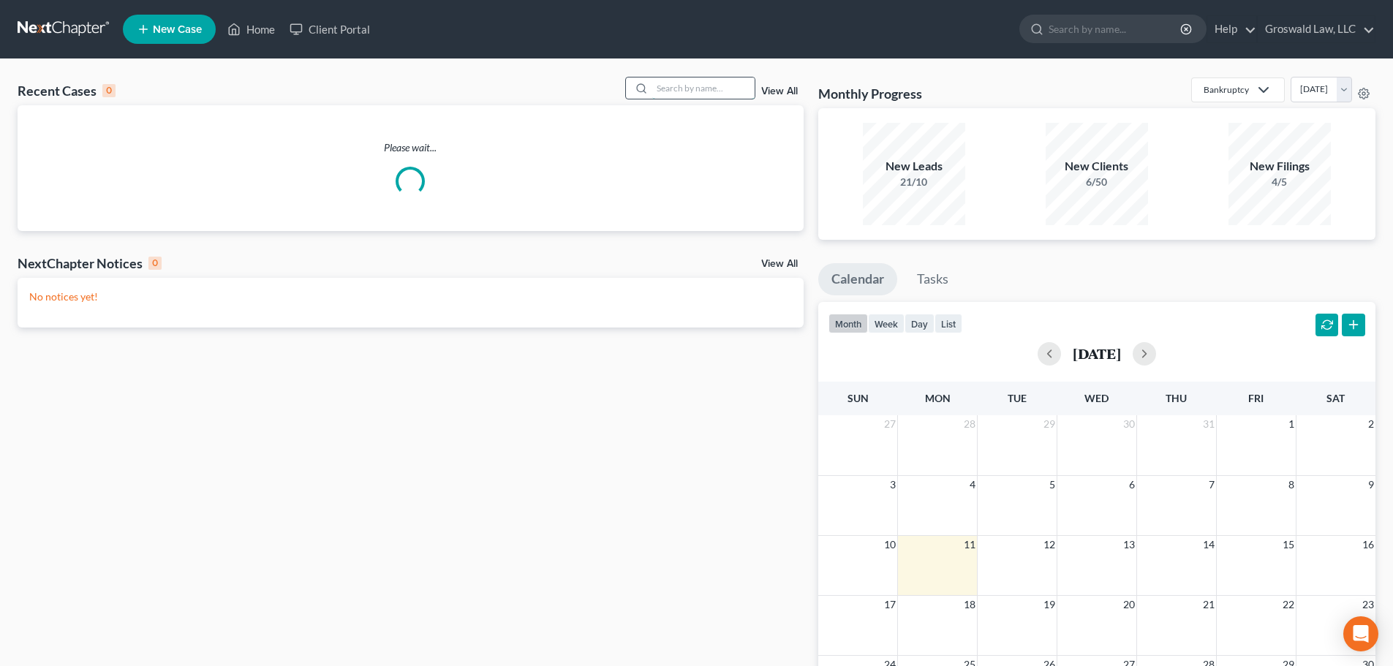
click at [695, 96] on input "search" at bounding box center [703, 87] width 102 height 21
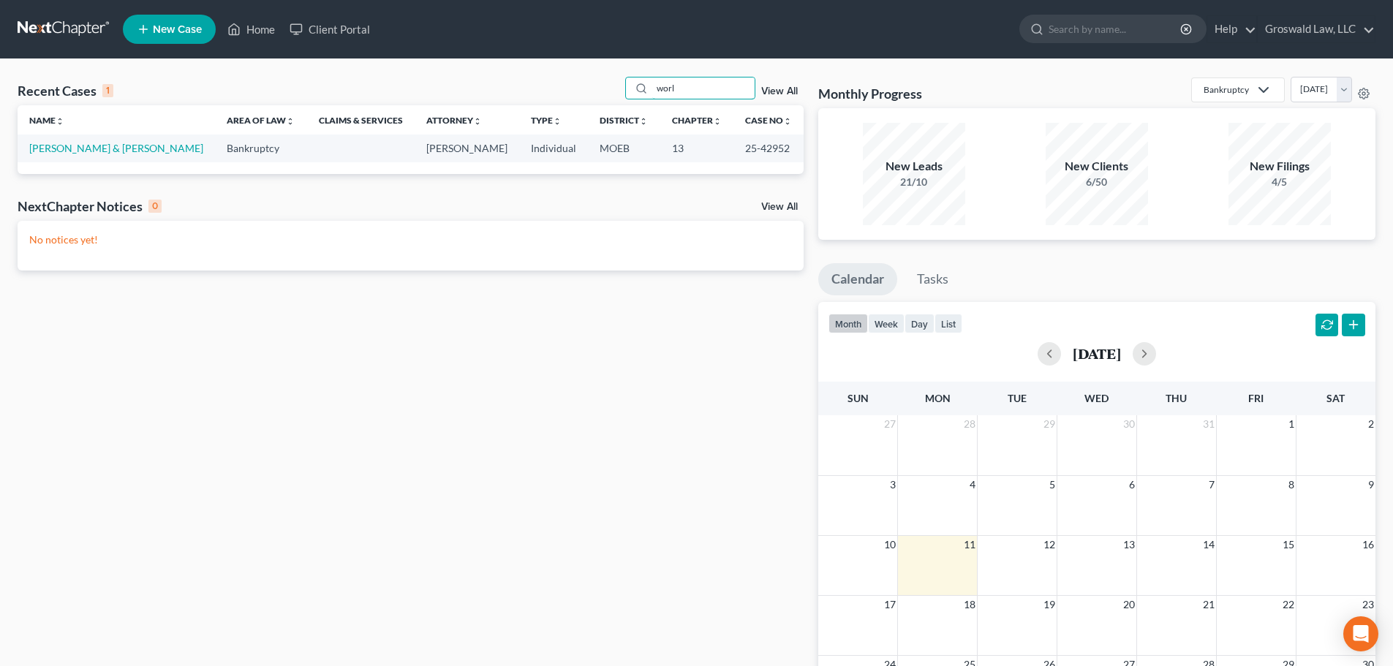
type input "worl"
click at [93, 149] on link "[PERSON_NAME] & [PERSON_NAME]" at bounding box center [116, 148] width 174 height 12
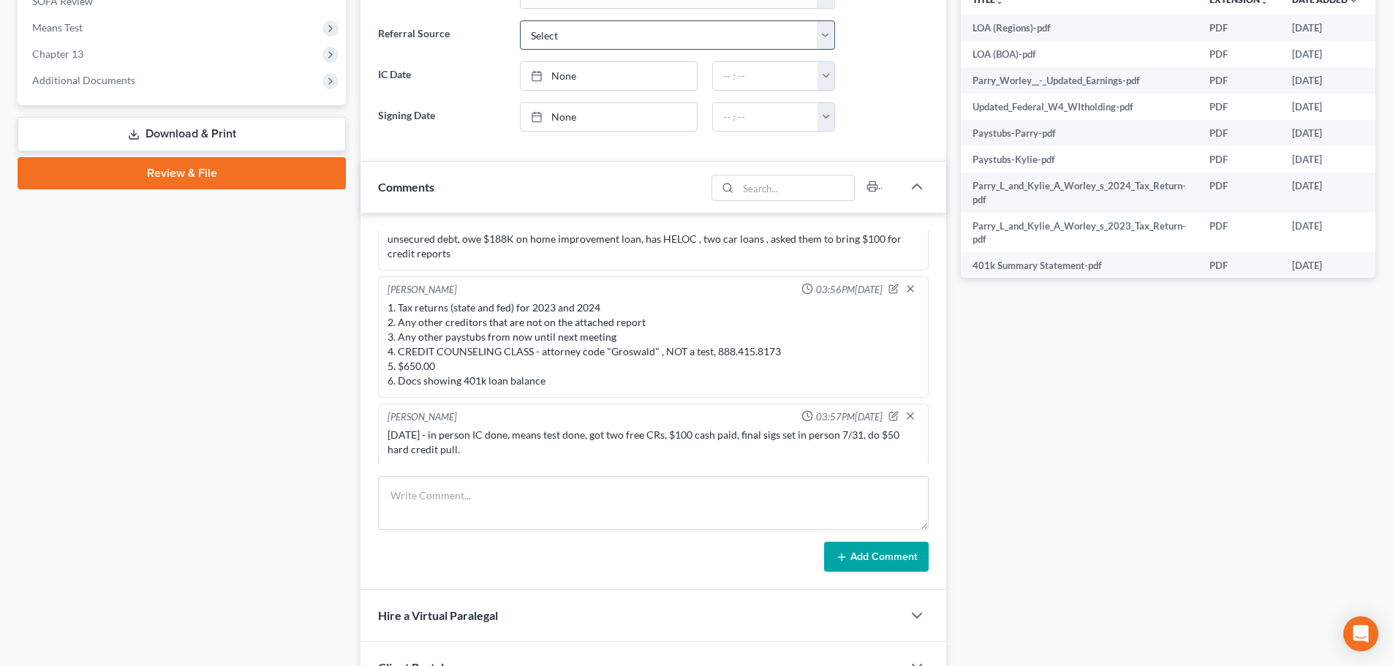
scroll to position [24, 0]
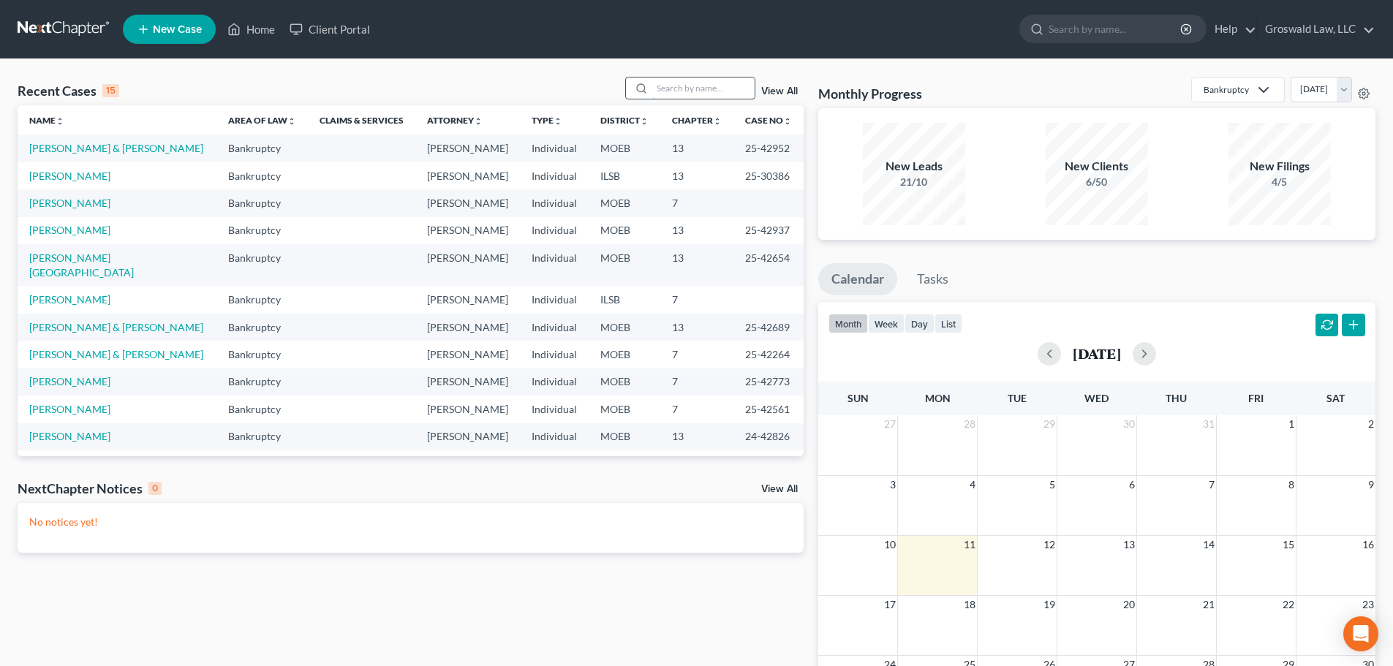
click at [704, 82] on input "search" at bounding box center [703, 87] width 102 height 21
type input "m"
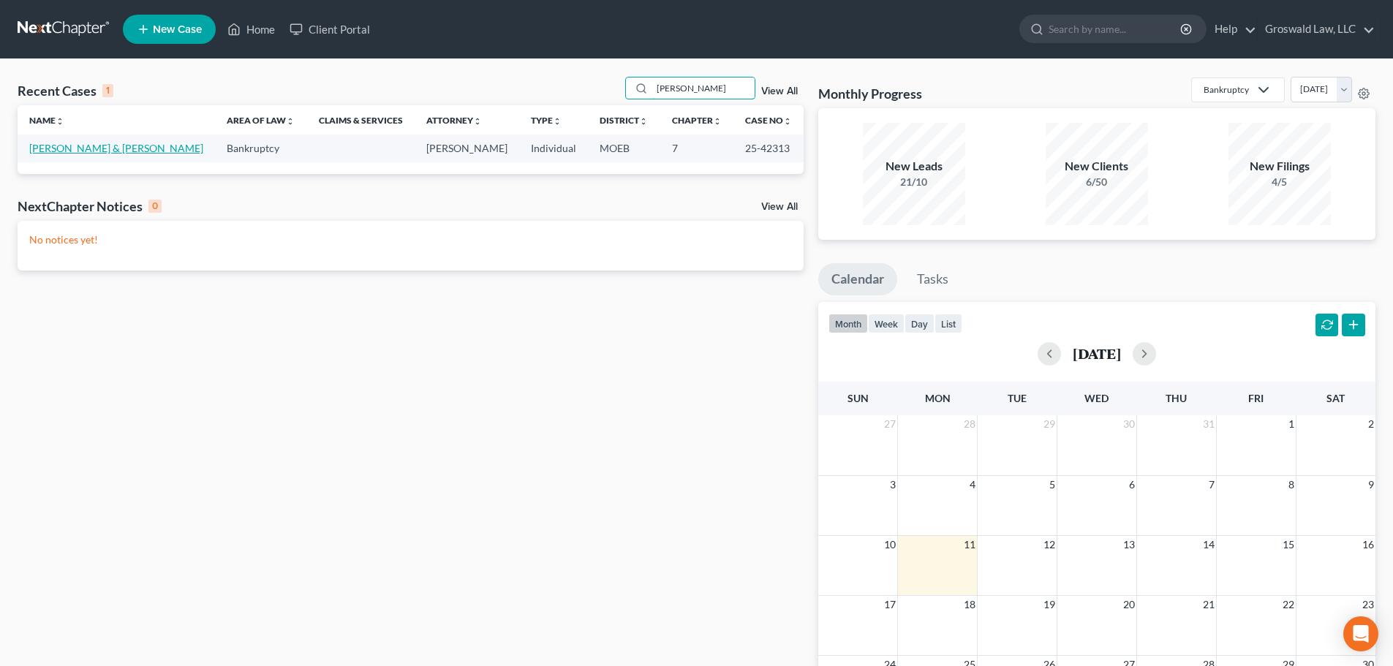
type input "[PERSON_NAME]"
click at [126, 149] on link "[PERSON_NAME] & [PERSON_NAME]" at bounding box center [116, 148] width 174 height 12
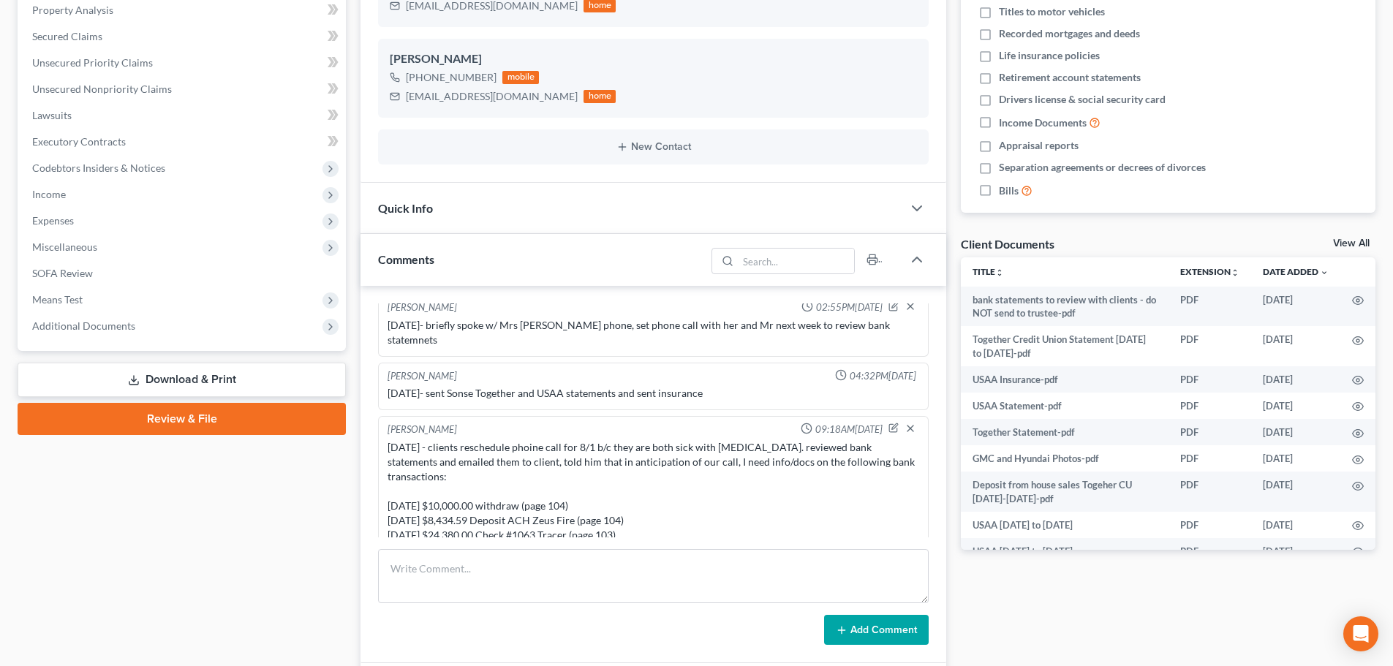
scroll to position [219, 0]
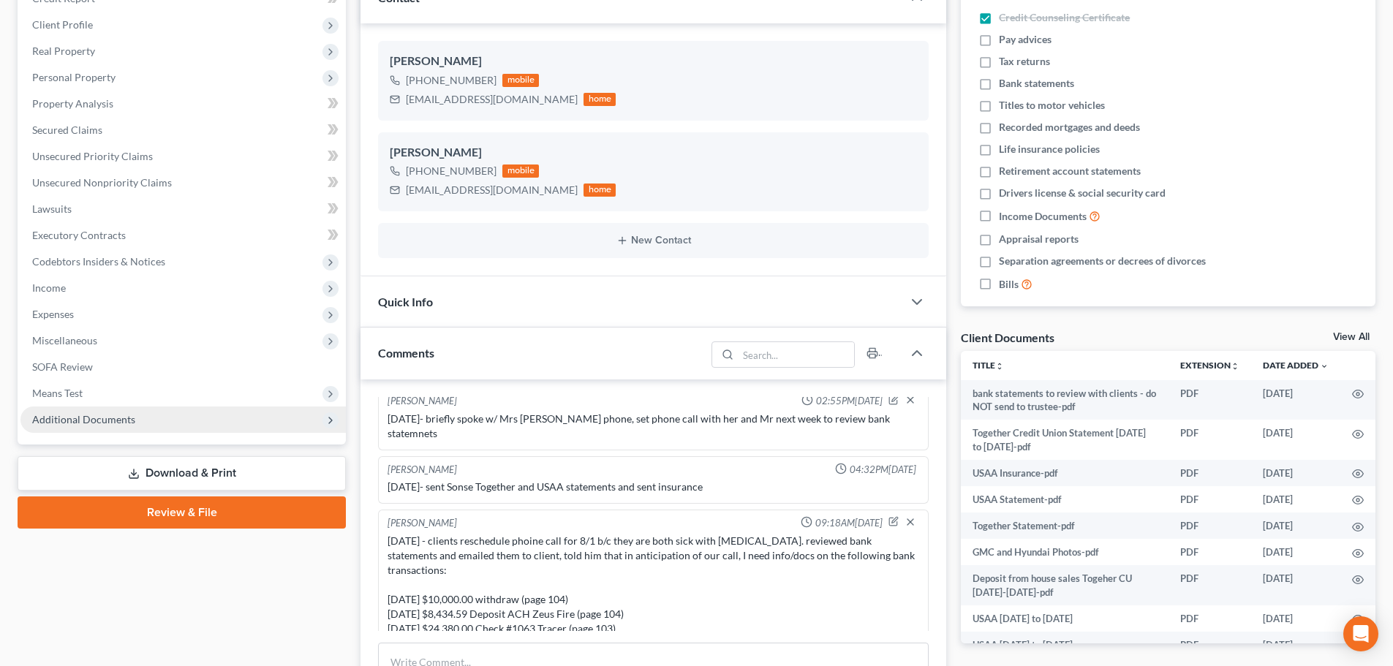
click at [175, 414] on span "Additional Documents" at bounding box center [182, 419] width 325 height 26
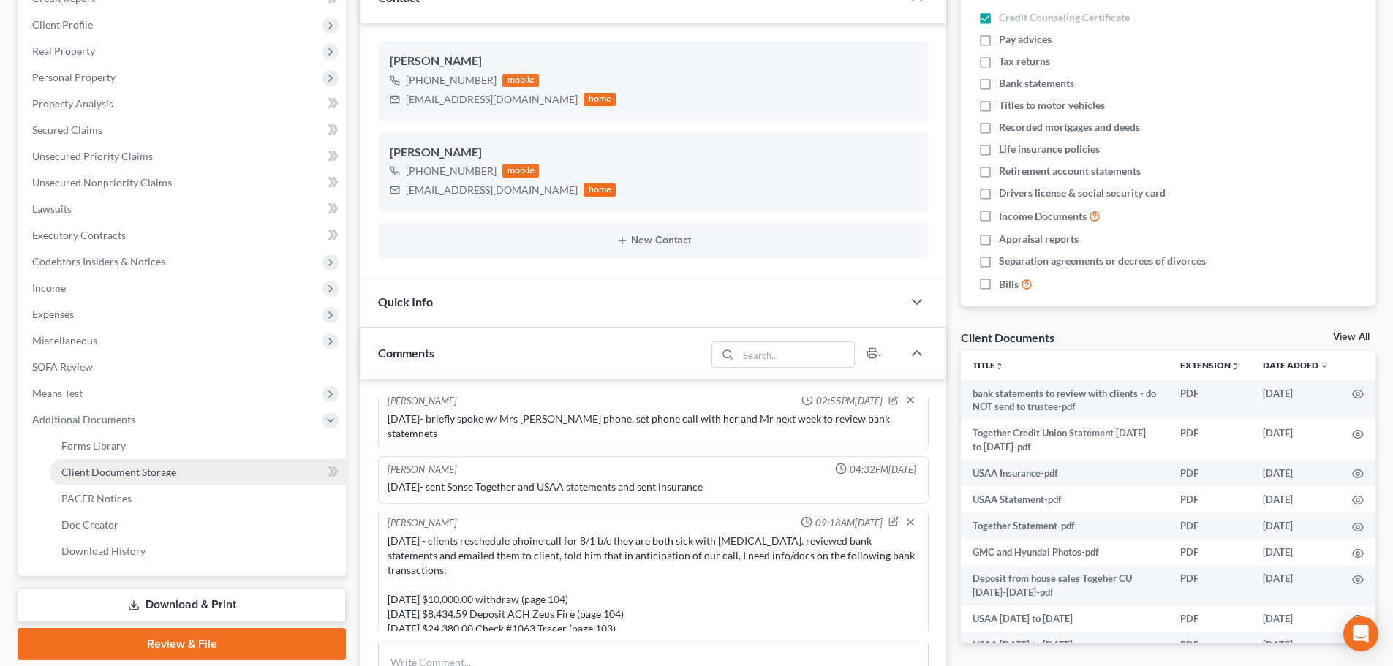
click at [154, 464] on link "Client Document Storage" at bounding box center [198, 472] width 296 height 26
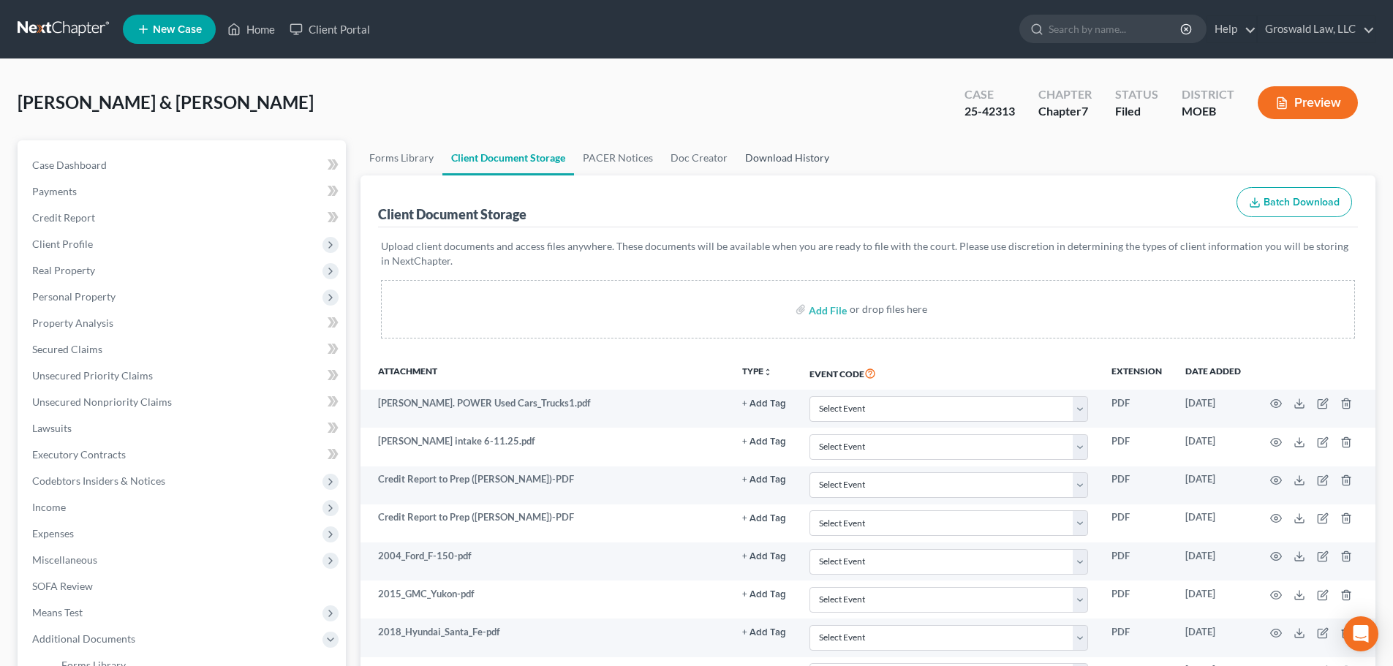
click at [773, 156] on link "Download History" at bounding box center [787, 157] width 102 height 35
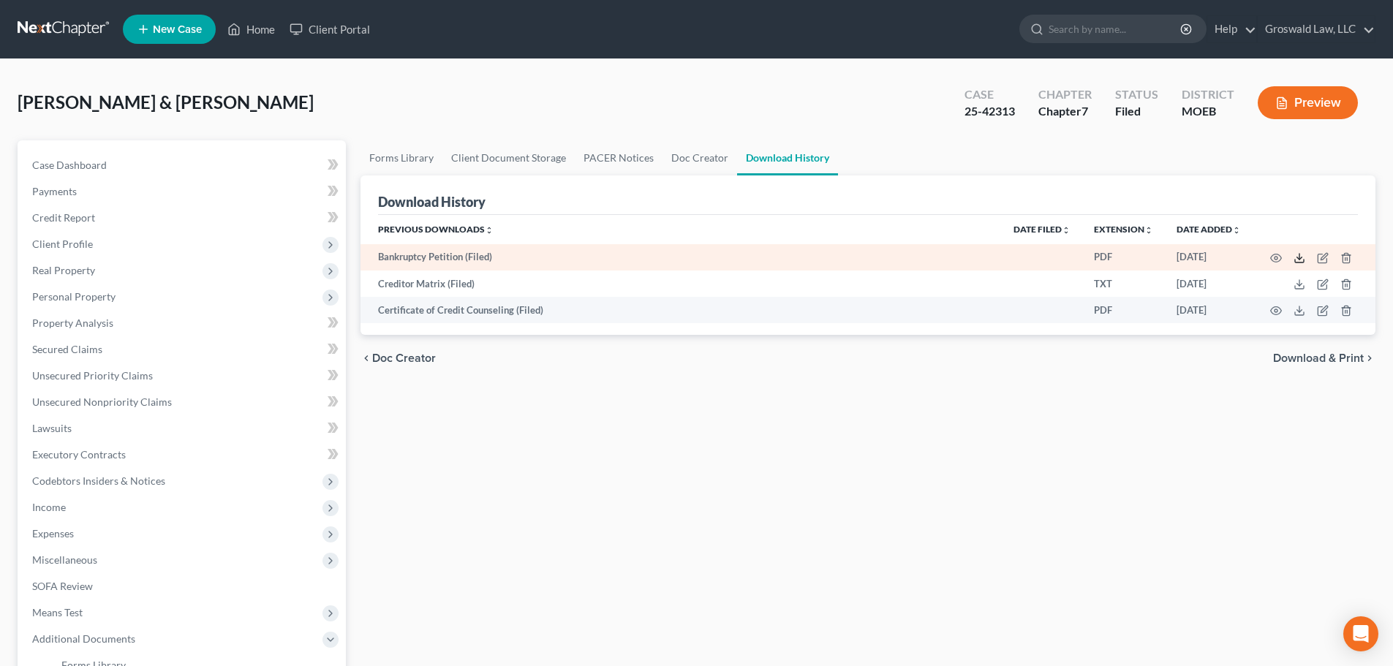
click at [1303, 258] on icon at bounding box center [1299, 258] width 12 height 12
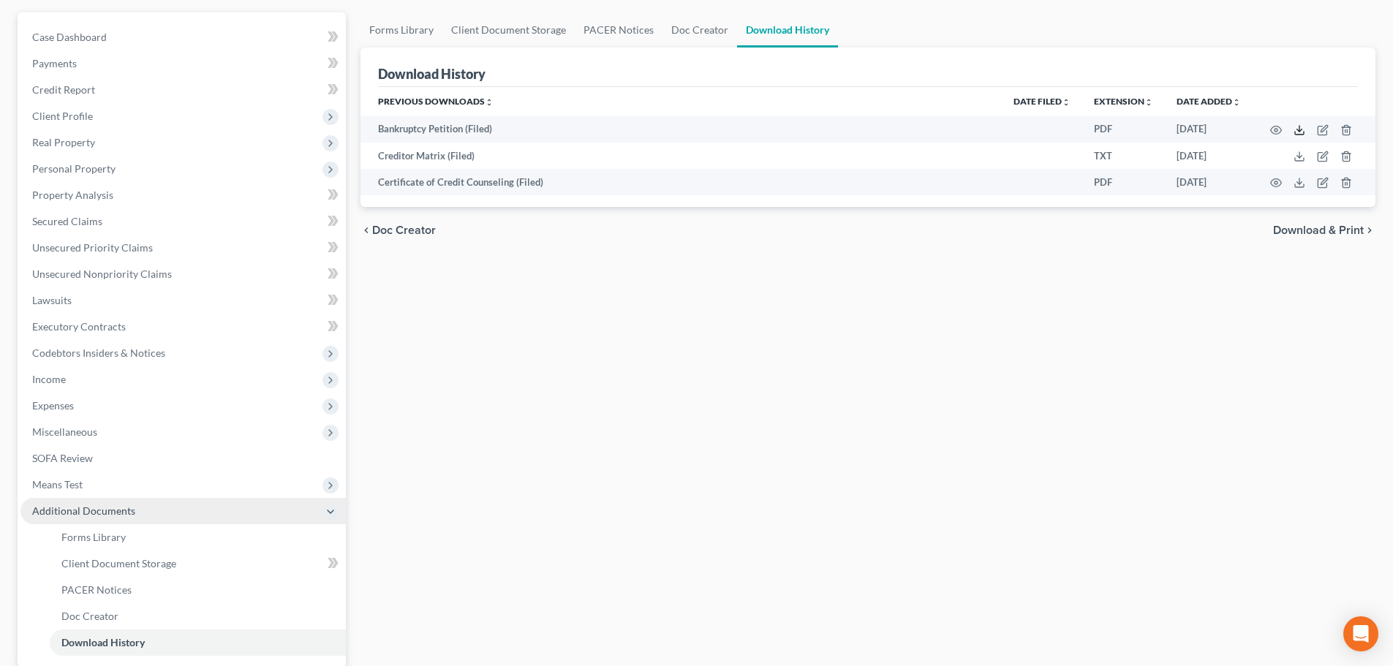
scroll to position [269, 0]
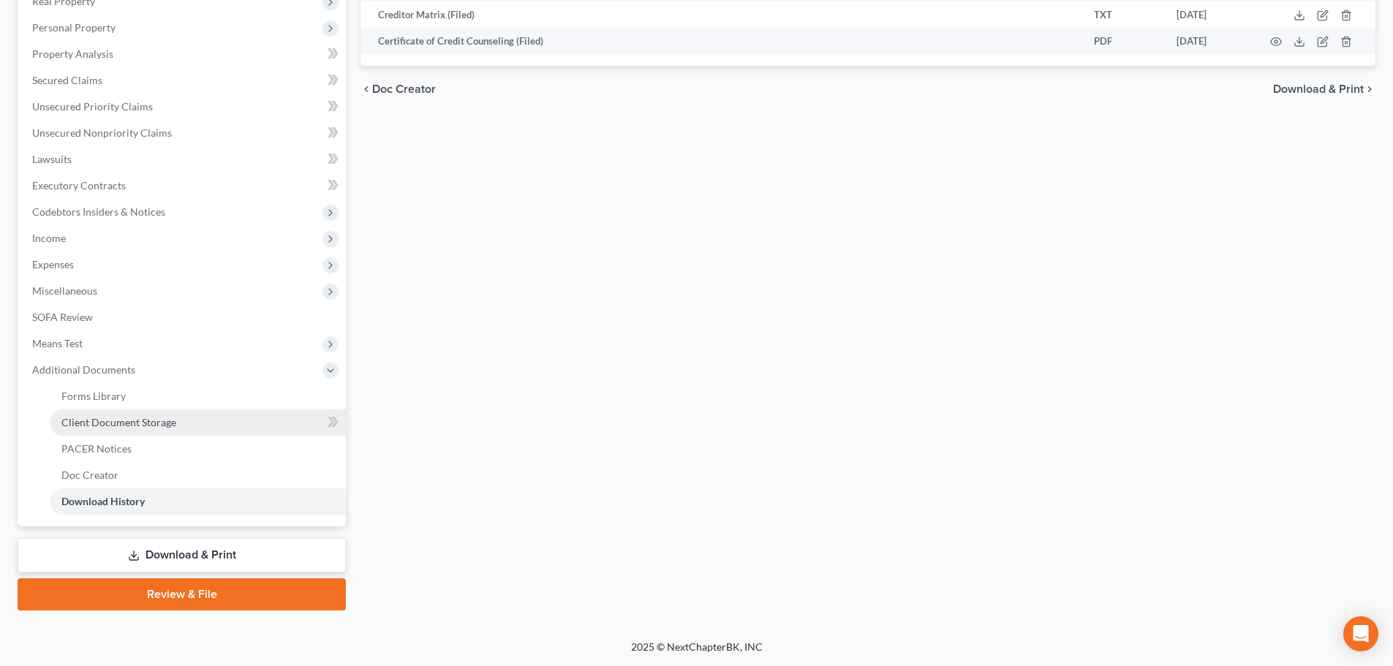
click at [145, 420] on span "Client Document Storage" at bounding box center [118, 422] width 115 height 12
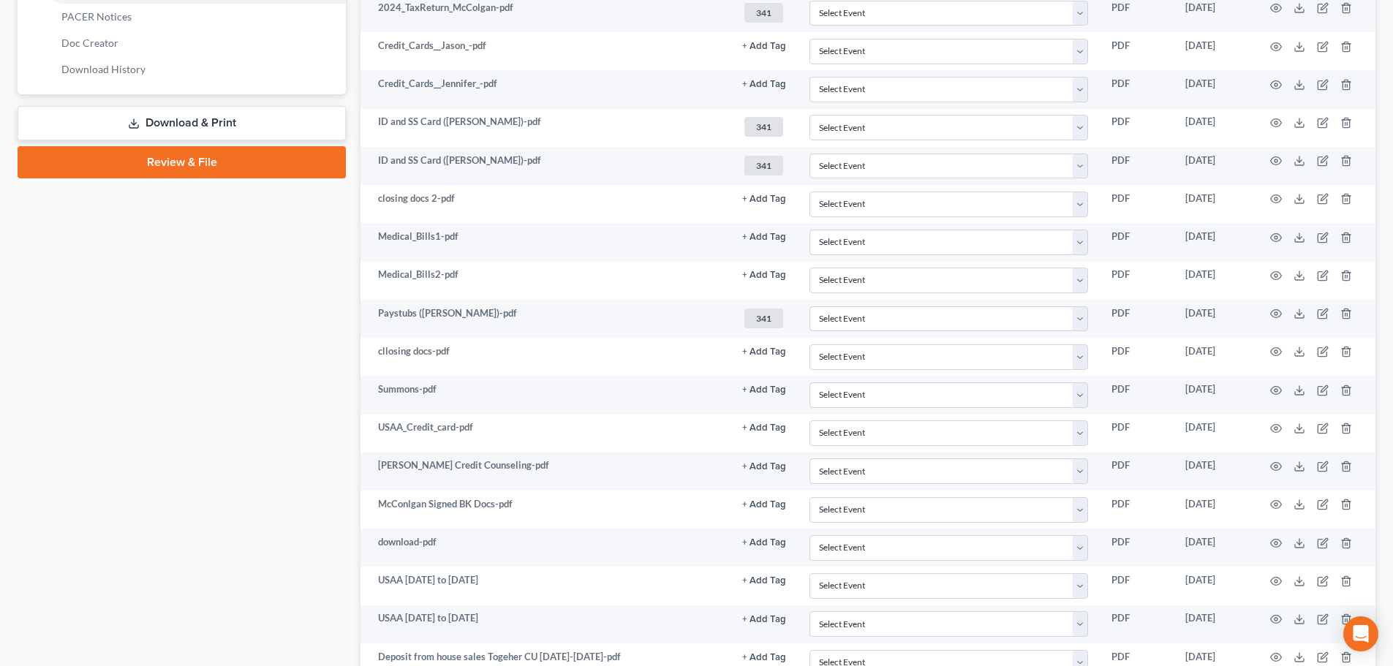
scroll to position [1060, 0]
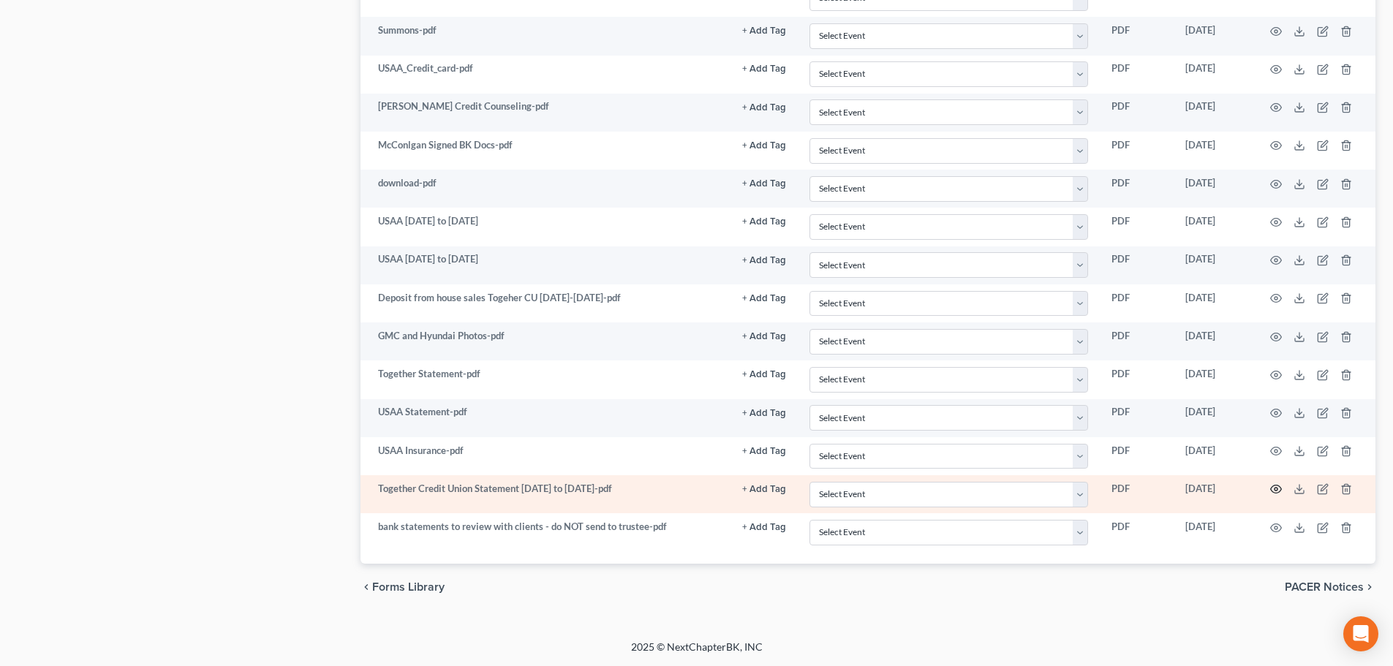
click at [1277, 490] on circle "button" at bounding box center [1275, 489] width 3 height 3
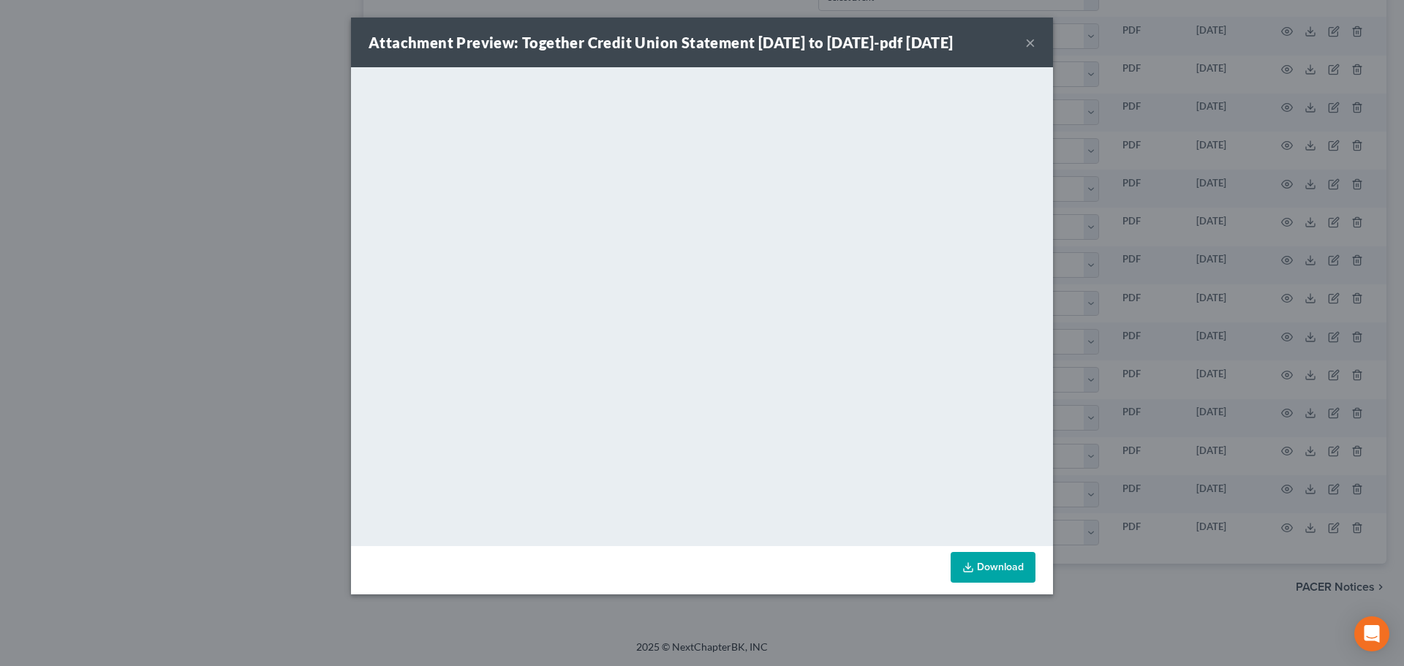
click at [993, 583] on link "Download" at bounding box center [992, 567] width 85 height 31
click at [1031, 51] on button "×" at bounding box center [1030, 43] width 10 height 18
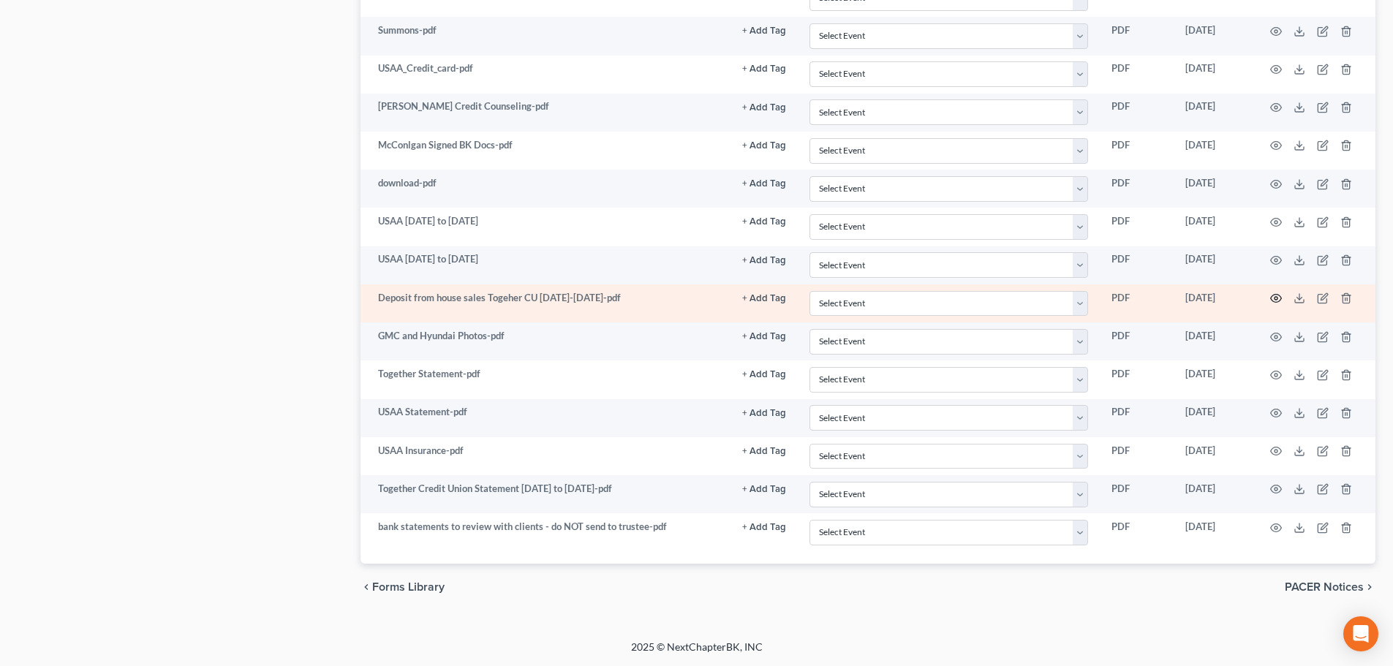
click at [1277, 295] on icon "button" at bounding box center [1276, 299] width 11 height 8
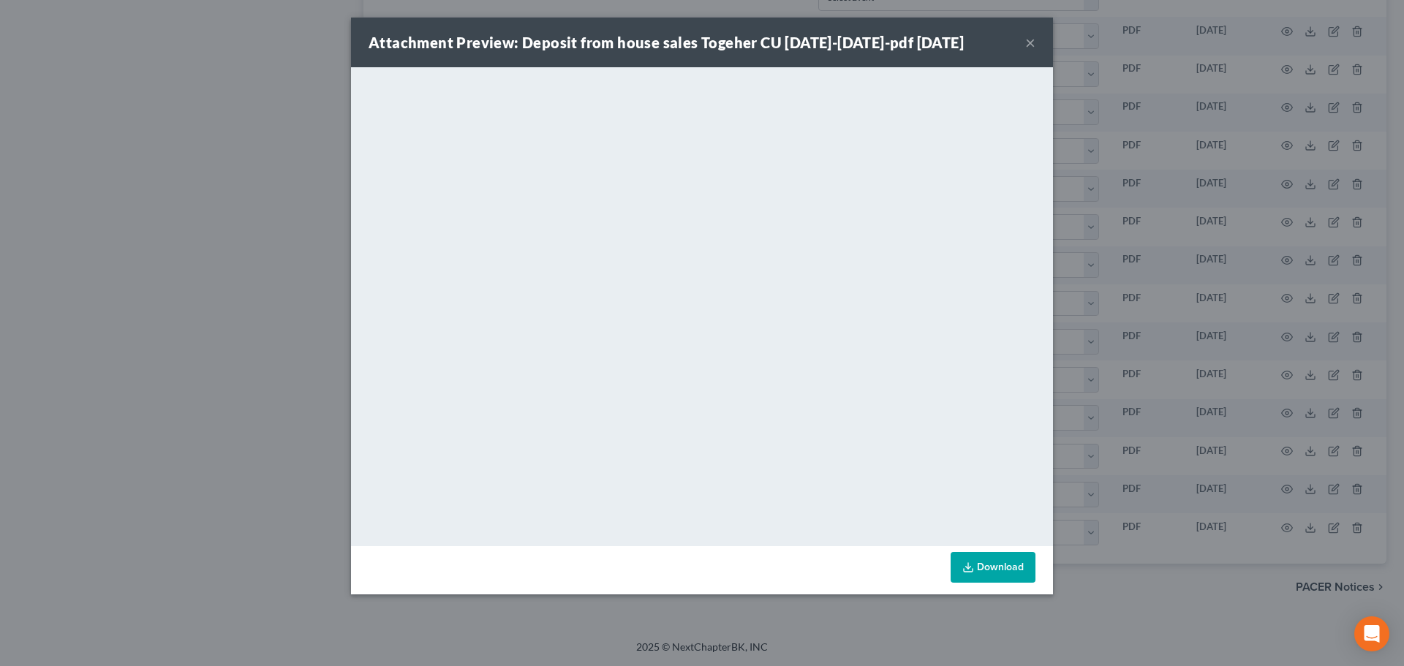
click at [992, 571] on link "Download" at bounding box center [992, 567] width 85 height 31
click at [1026, 42] on button "×" at bounding box center [1030, 43] width 10 height 18
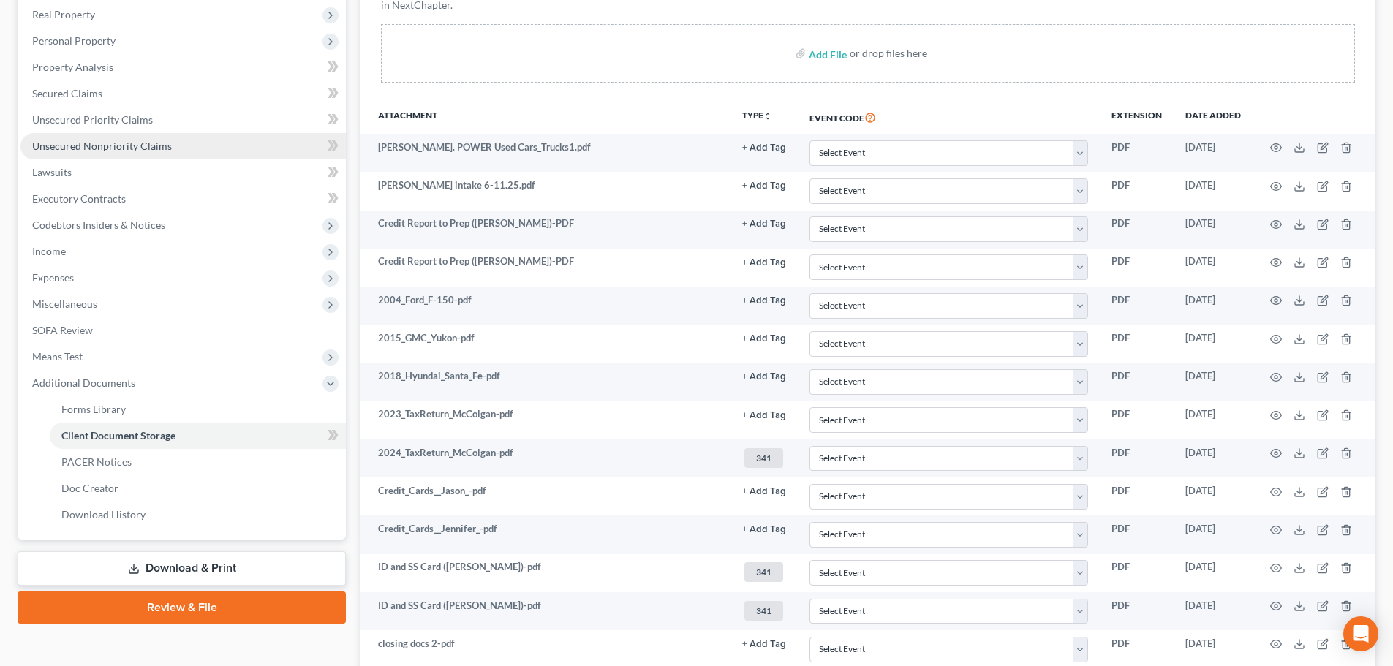
click at [113, 146] on span "Unsecured Nonpriority Claims" at bounding box center [102, 146] width 140 height 12
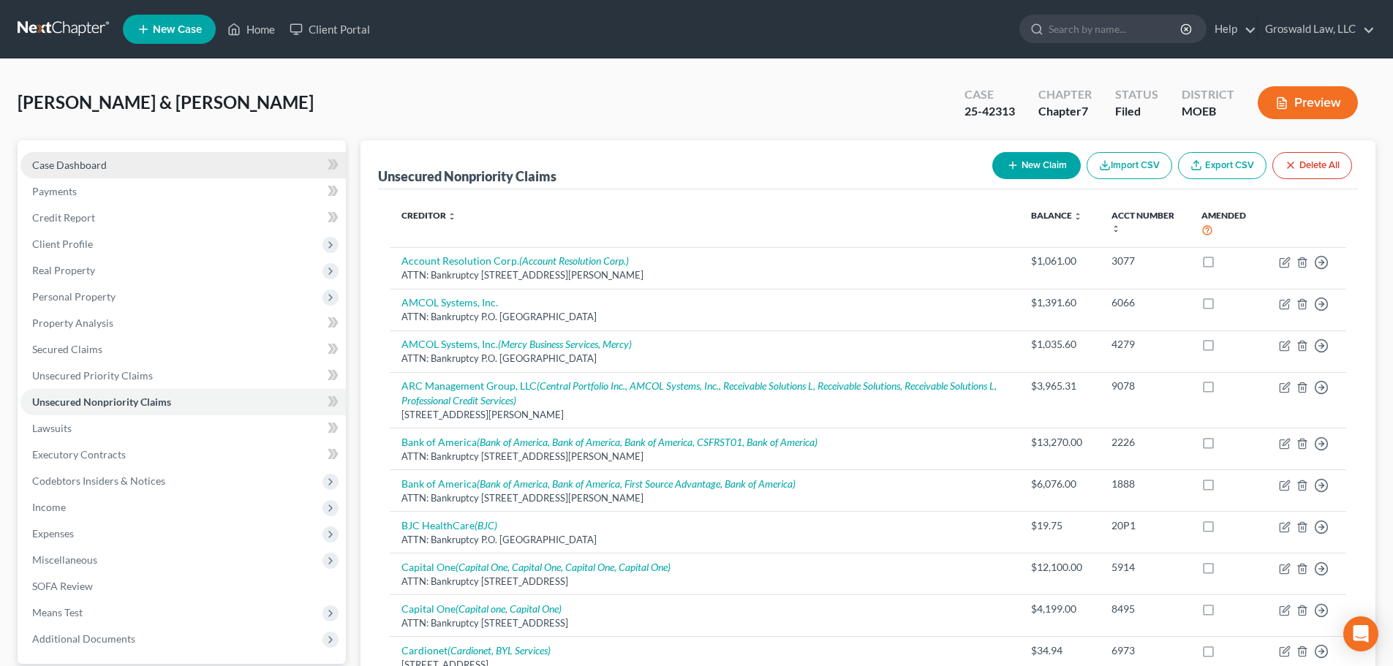
click at [146, 168] on link "Case Dashboard" at bounding box center [182, 165] width 325 height 26
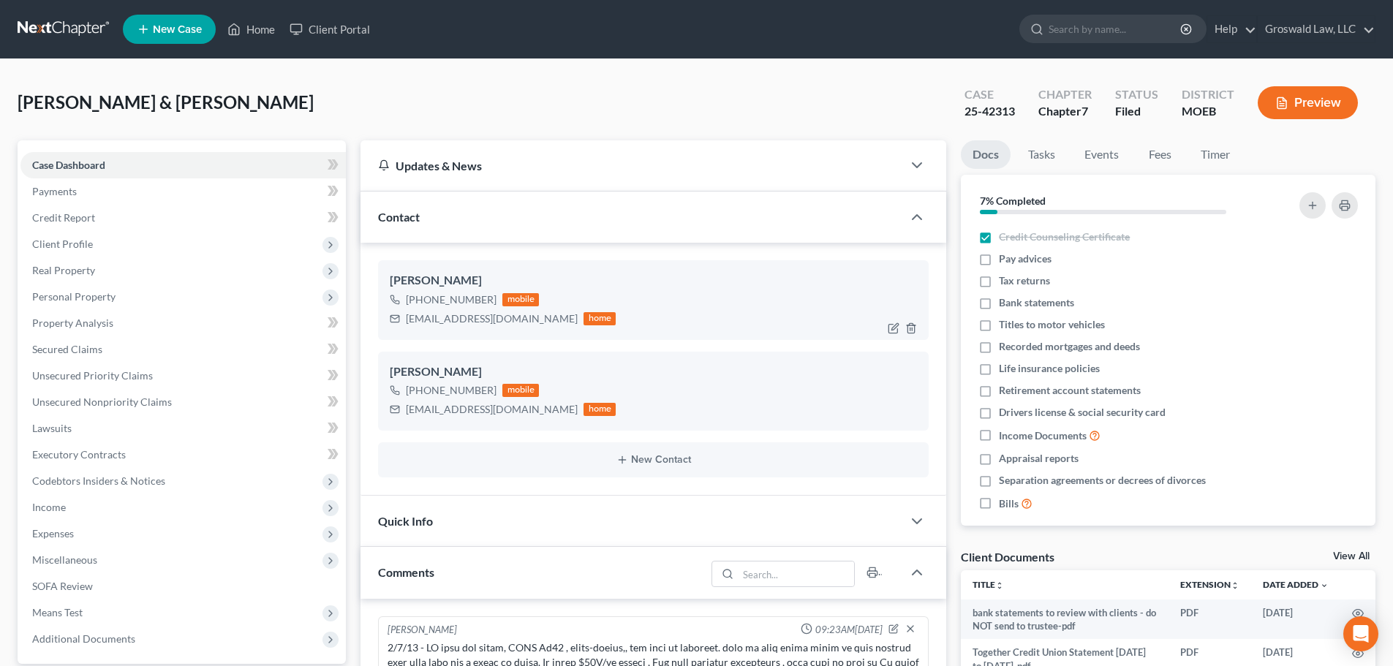
scroll to position [1951, 0]
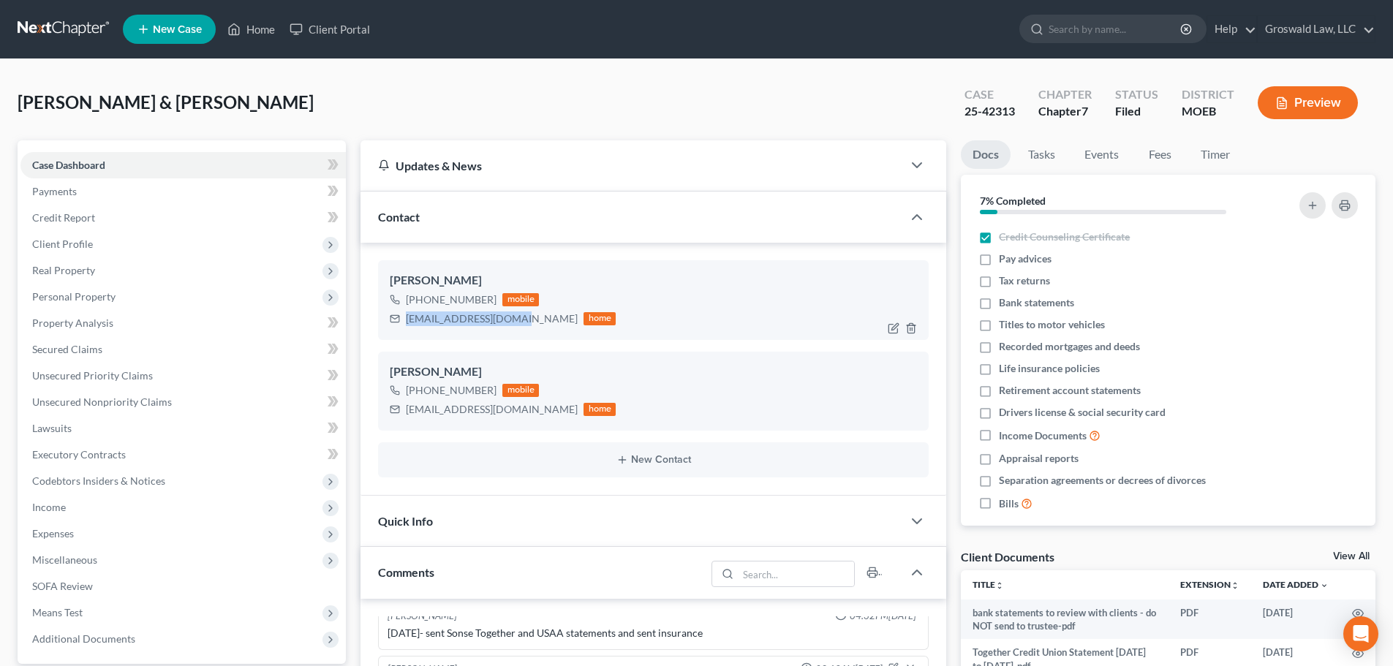
drag, startPoint x: 514, startPoint y: 322, endPoint x: 407, endPoint y: 322, distance: 106.7
click at [407, 322] on div "[EMAIL_ADDRESS][DOMAIN_NAME] home" at bounding box center [503, 318] width 226 height 19
copy div "[EMAIL_ADDRESS][DOMAIN_NAME]"
drag, startPoint x: 517, startPoint y: 414, endPoint x: 386, endPoint y: 408, distance: 131.0
click at [386, 408] on div "[PERSON_NAME] [PHONE_NUMBER] mobile [EMAIL_ADDRESS][DOMAIN_NAME] home" at bounding box center [653, 391] width 550 height 79
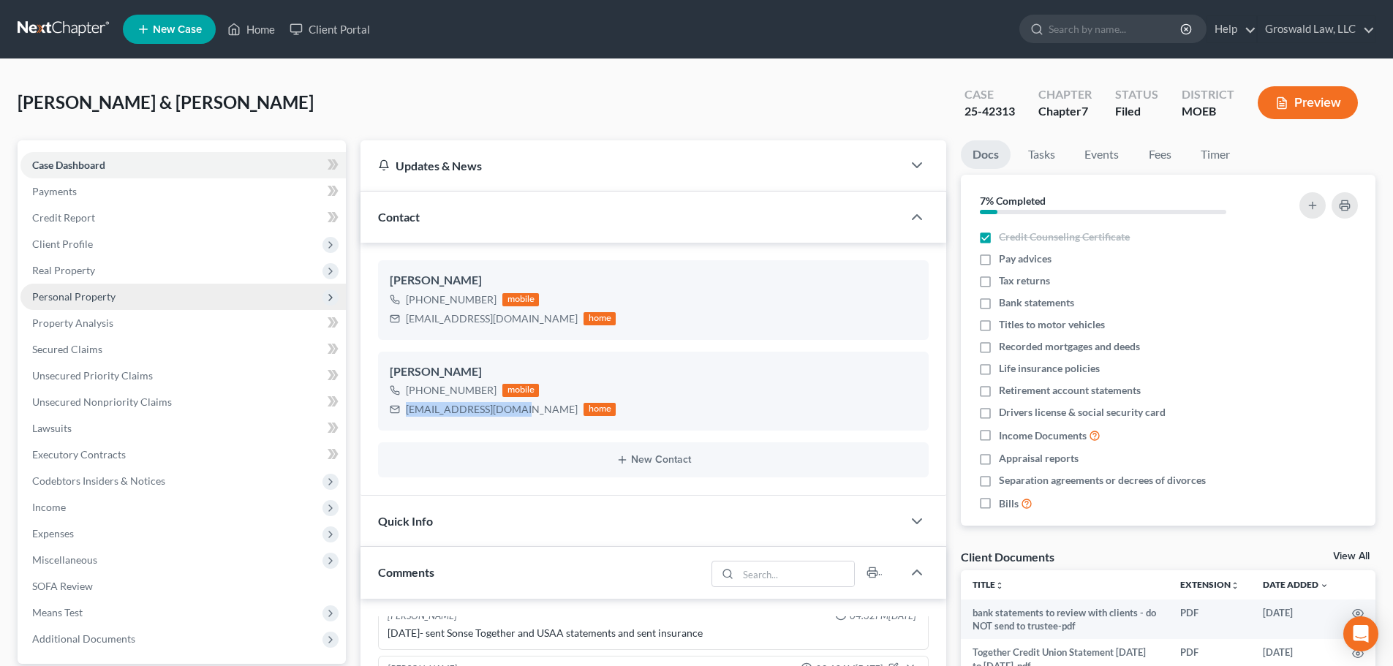
copy div "[EMAIL_ADDRESS][DOMAIN_NAME]"
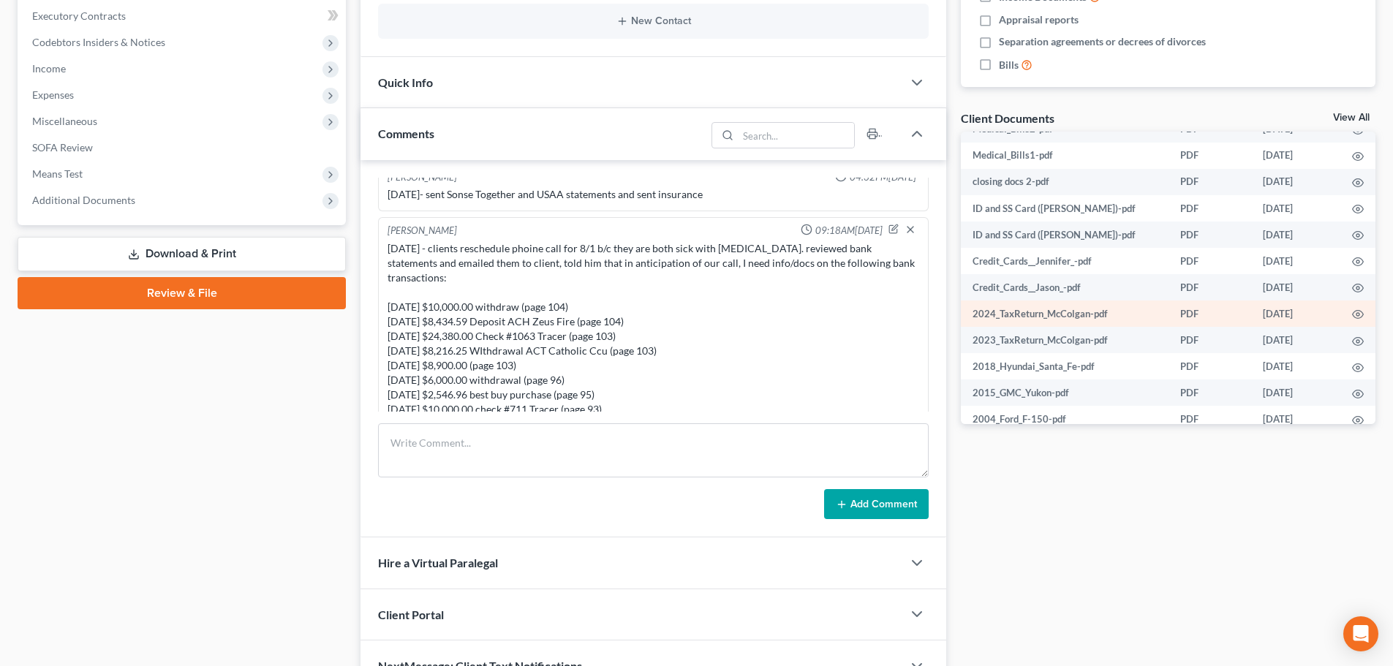
scroll to position [487, 0]
